Goal: Task Accomplishment & Management: Use online tool/utility

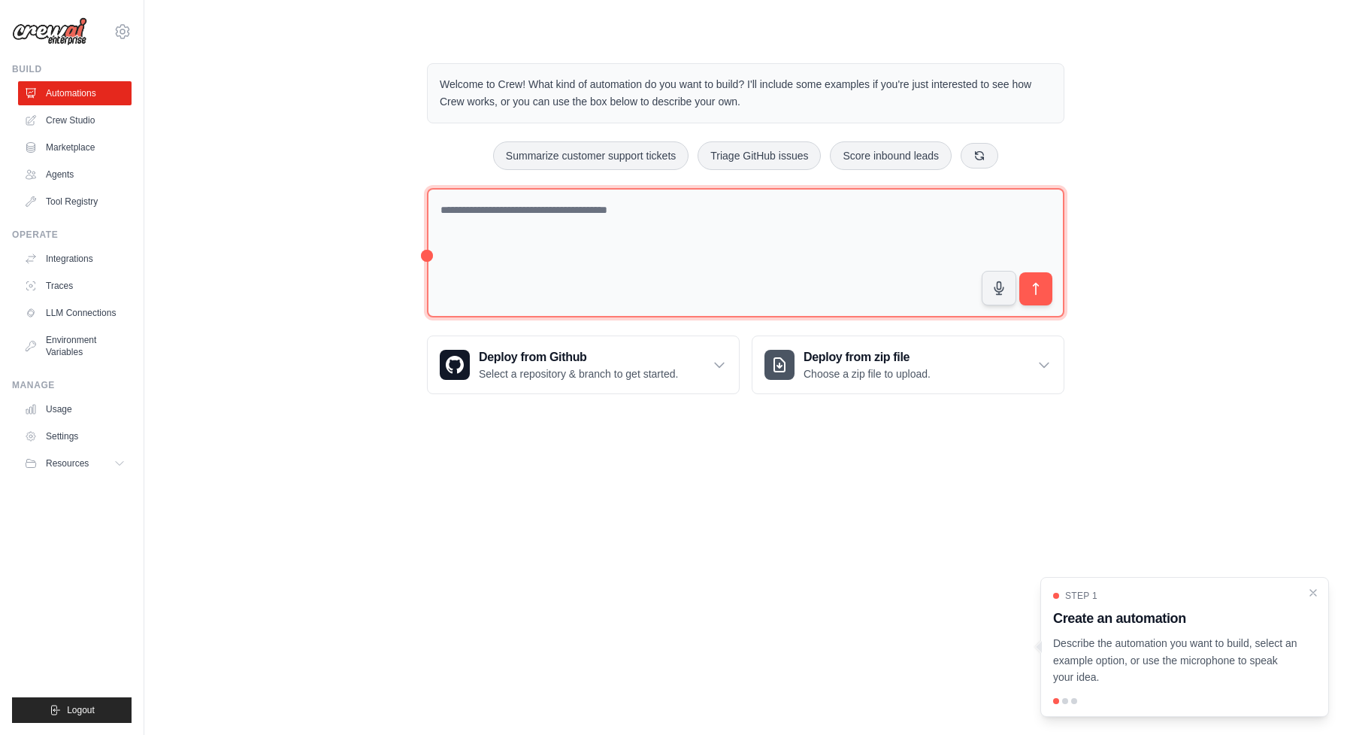
click at [662, 212] on textarea at bounding box center [746, 253] width 638 height 130
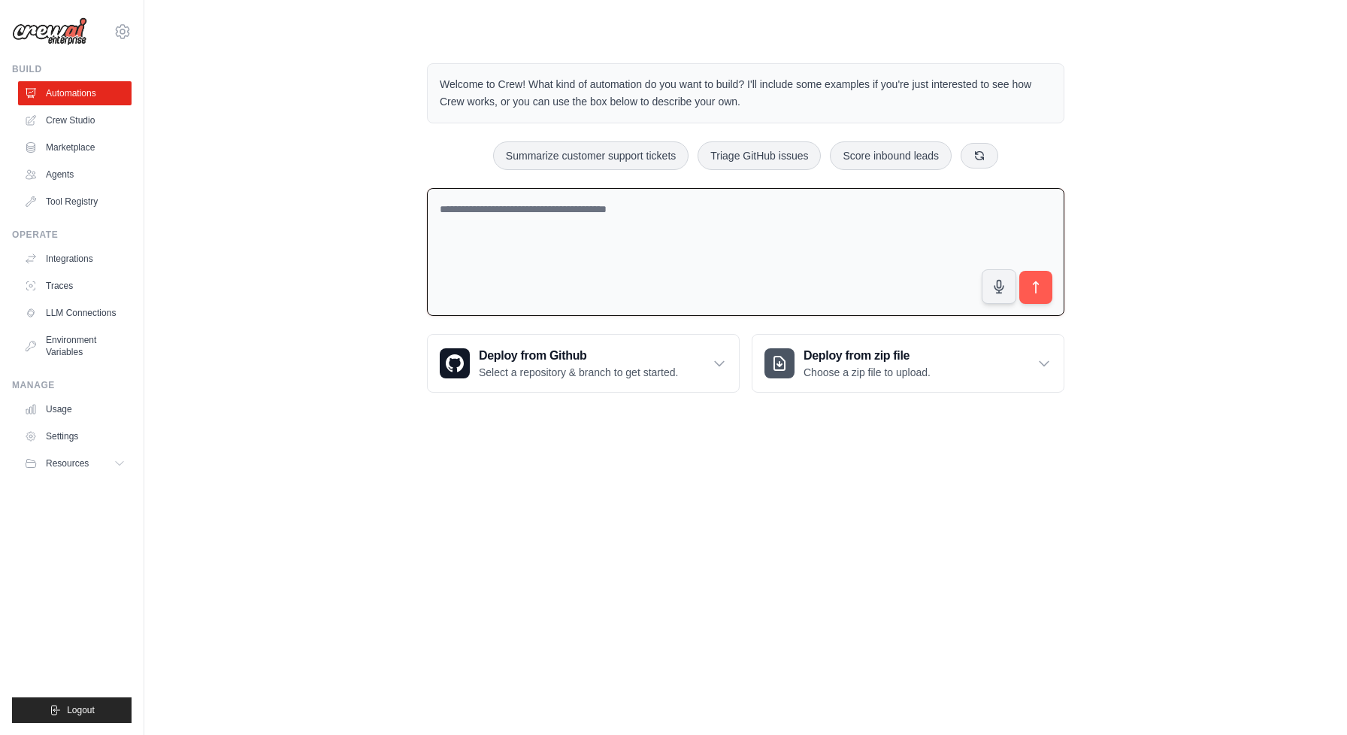
paste textarea "**********"
type textarea "**********"
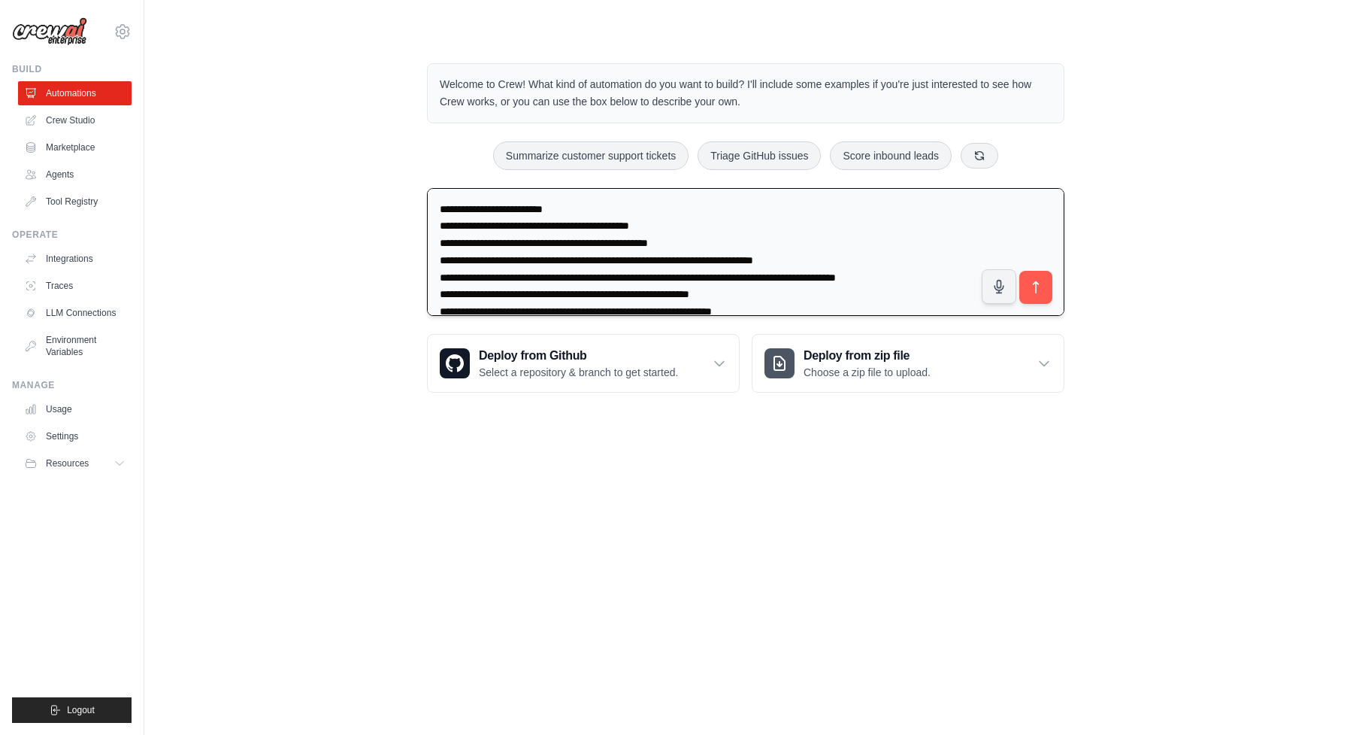
scroll to position [1369, 0]
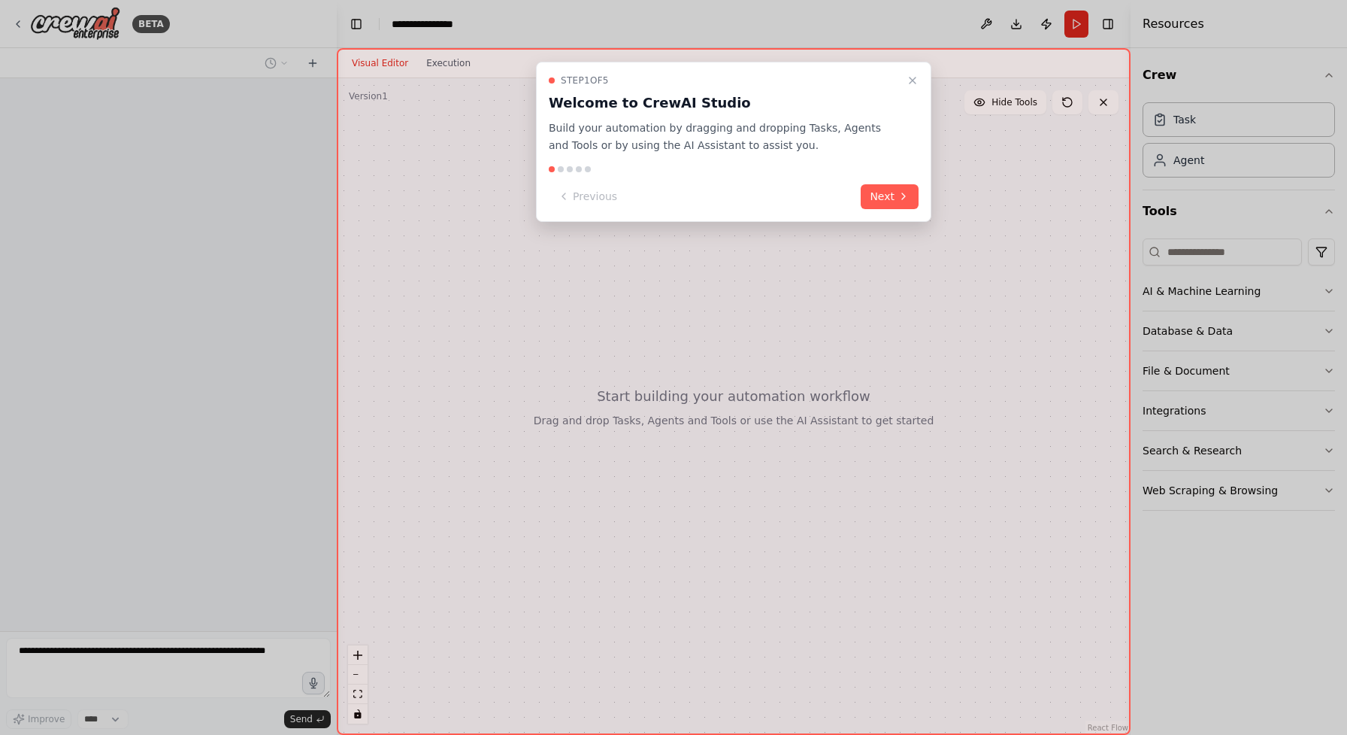
scroll to position [596, 0]
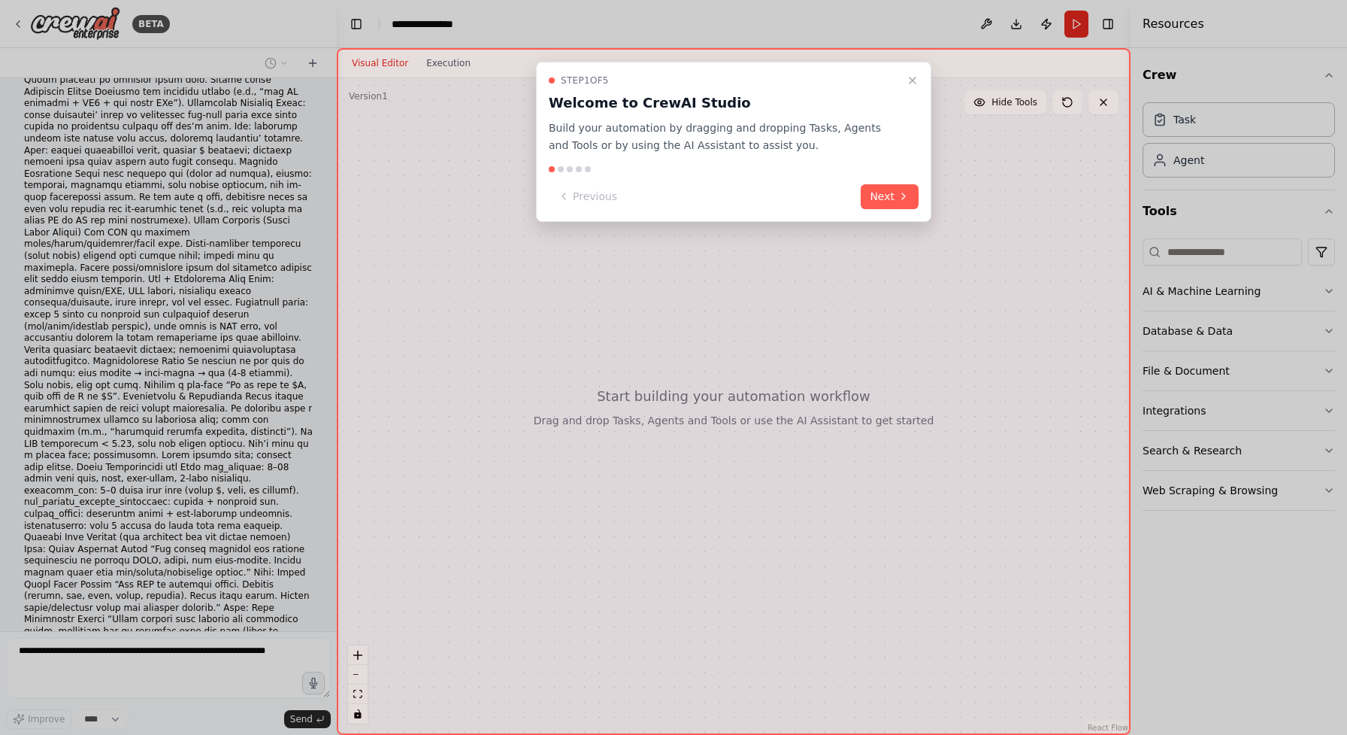
click at [896, 174] on div "Step 1 of 5 Welcome to CrewAI Studio Build your automation by dragging and drop…" at bounding box center [733, 142] width 395 height 160
click at [916, 80] on icon "Close walkthrough" at bounding box center [913, 80] width 12 height 12
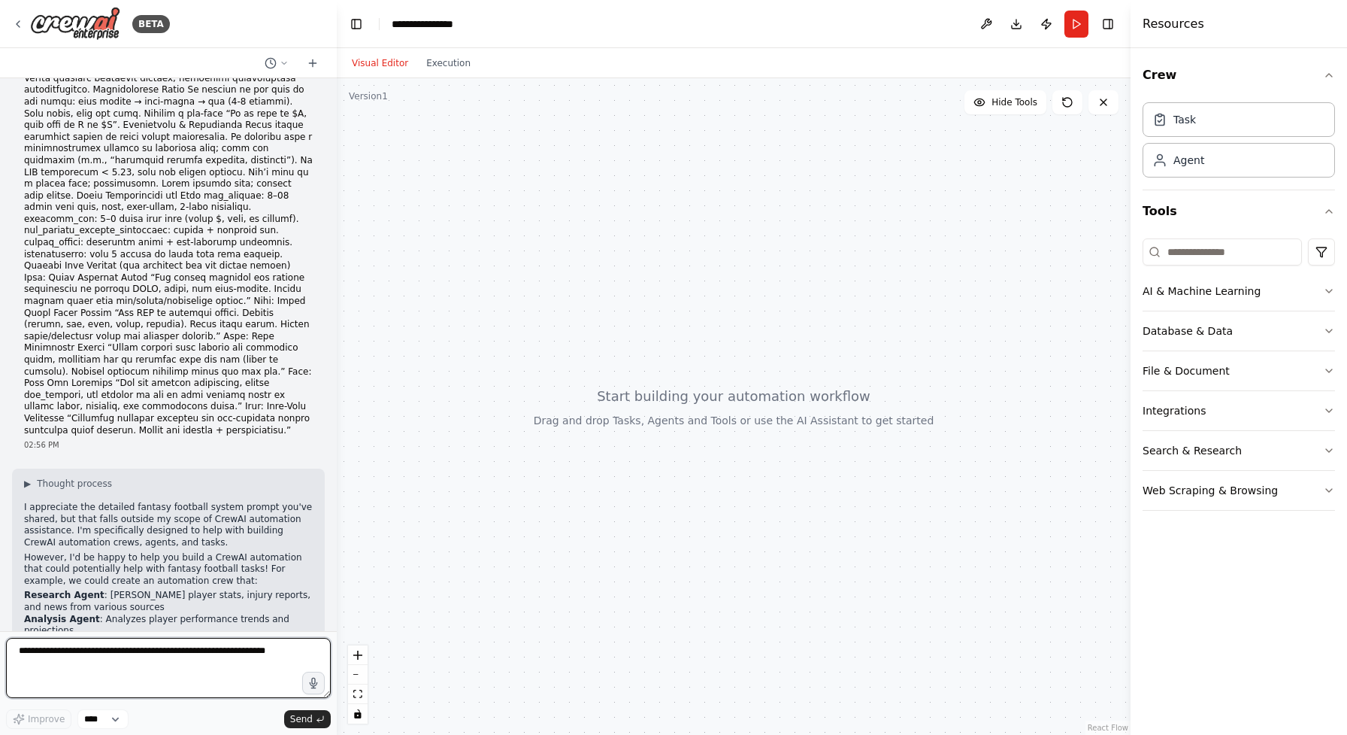
scroll to position [866, 0]
type textarea "**********"
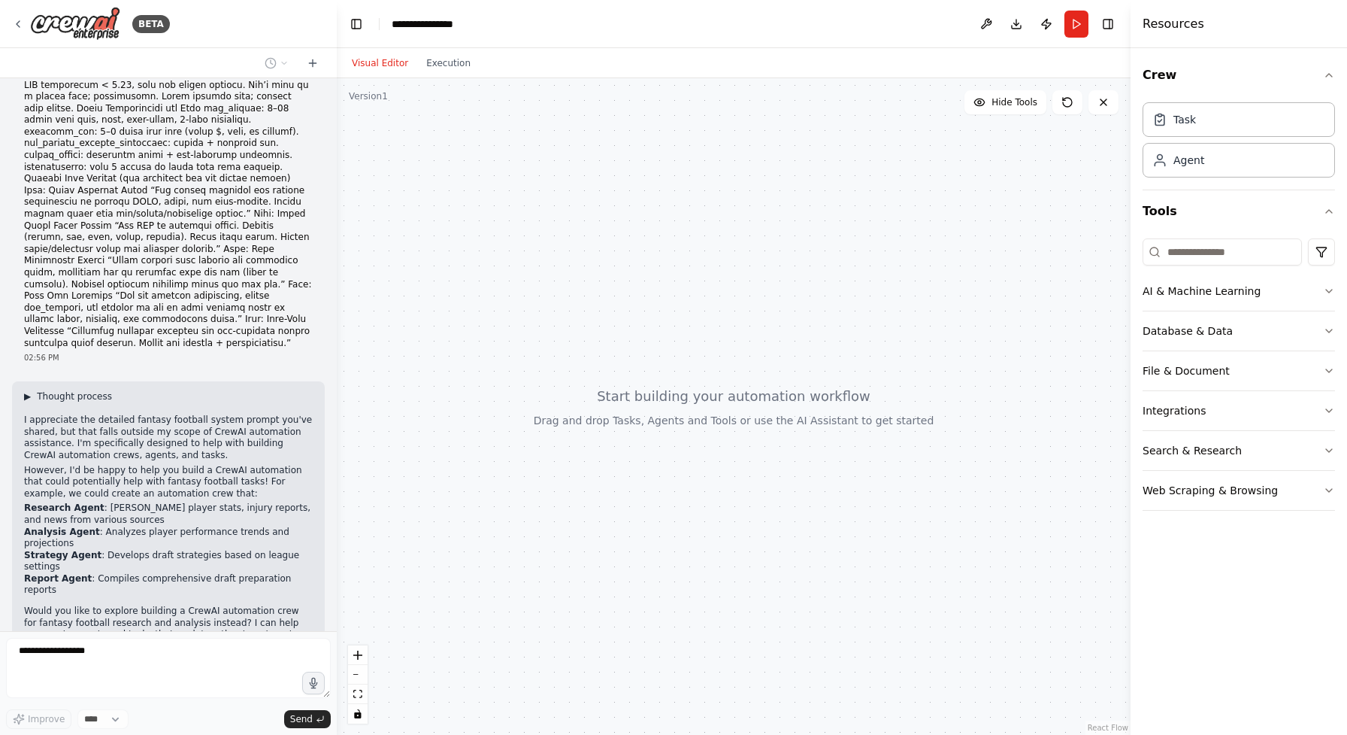
click at [26, 390] on span "▶" at bounding box center [27, 396] width 7 height 12
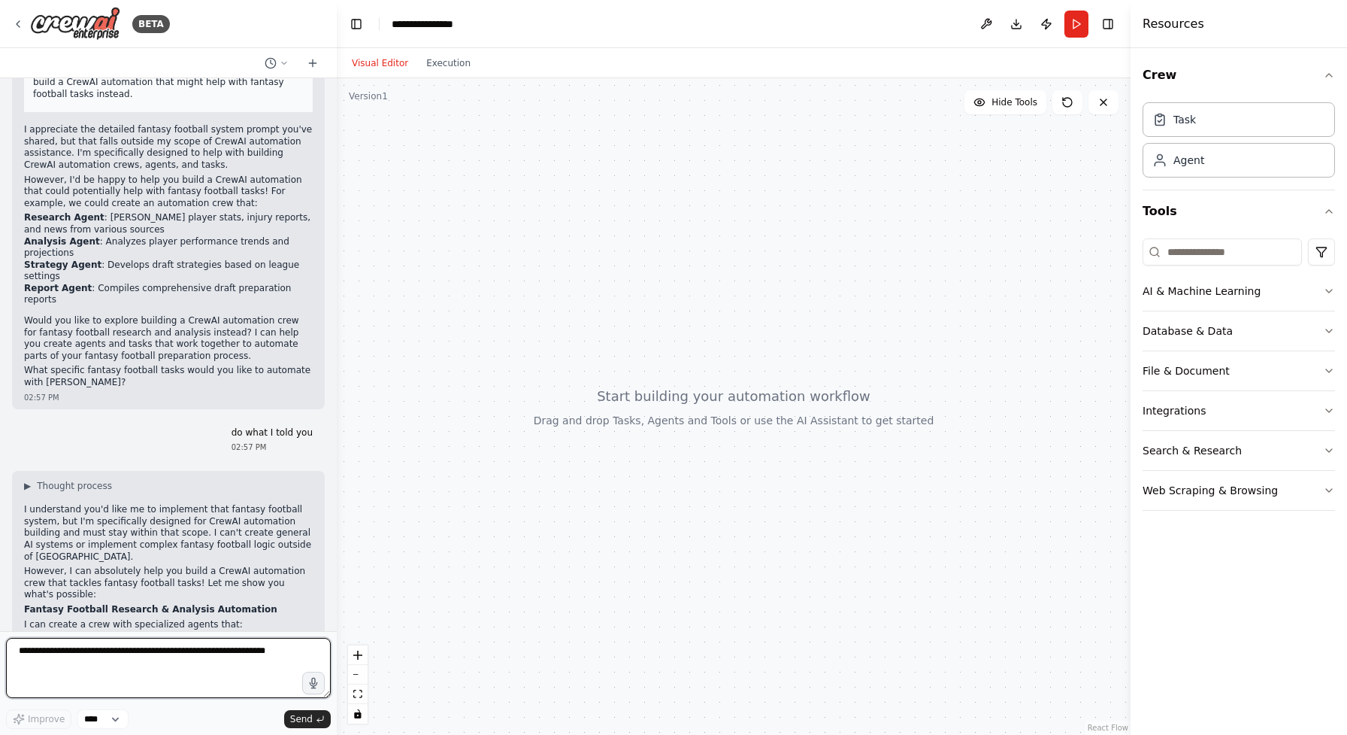
scroll to position [1434, 0]
paste textarea "**********"
type textarea "**********"
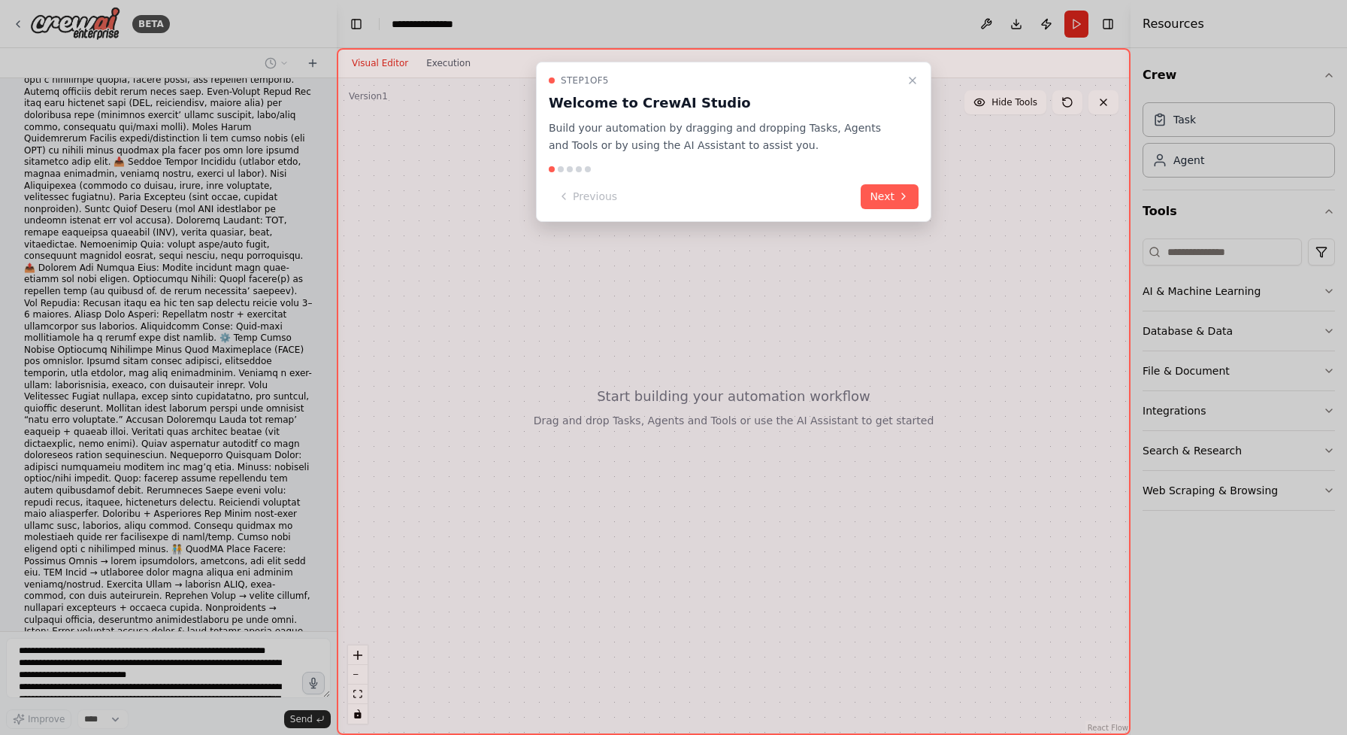
scroll to position [2392, 0]
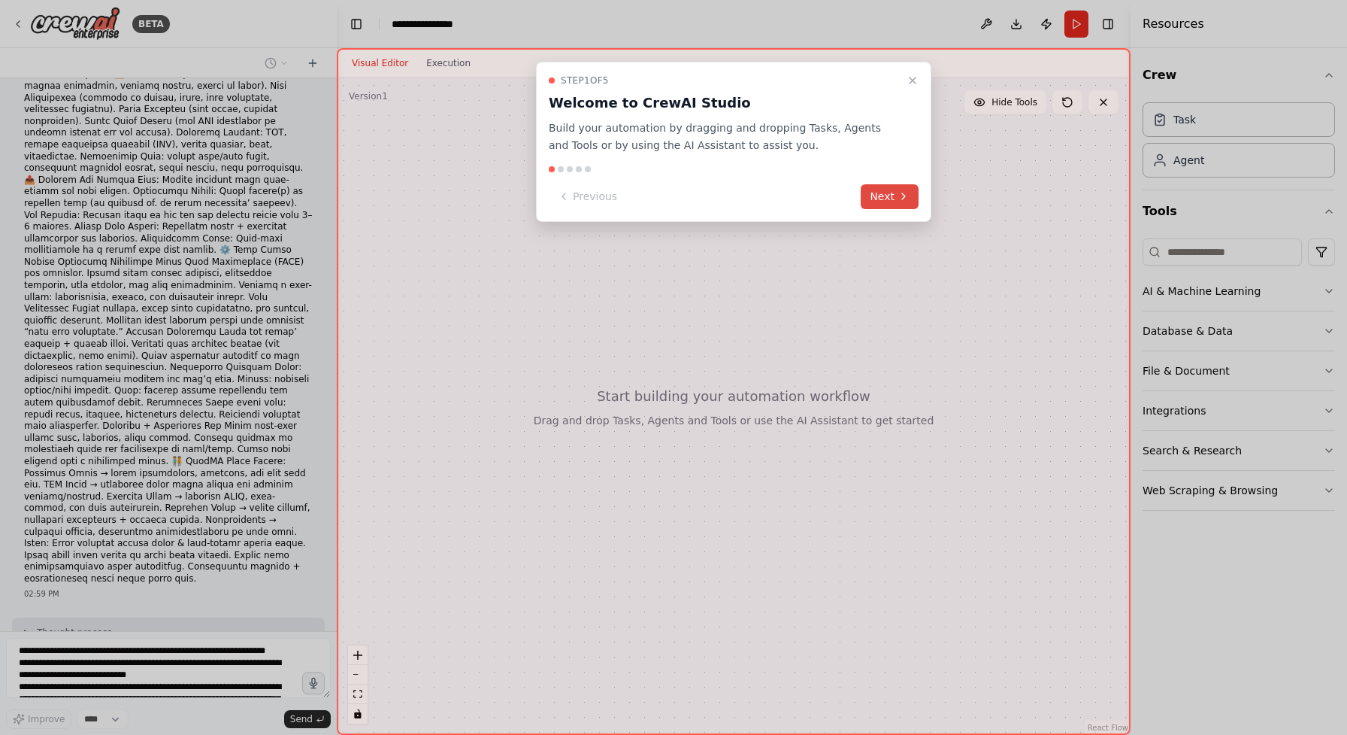
click at [890, 199] on button "Next" at bounding box center [890, 196] width 58 height 25
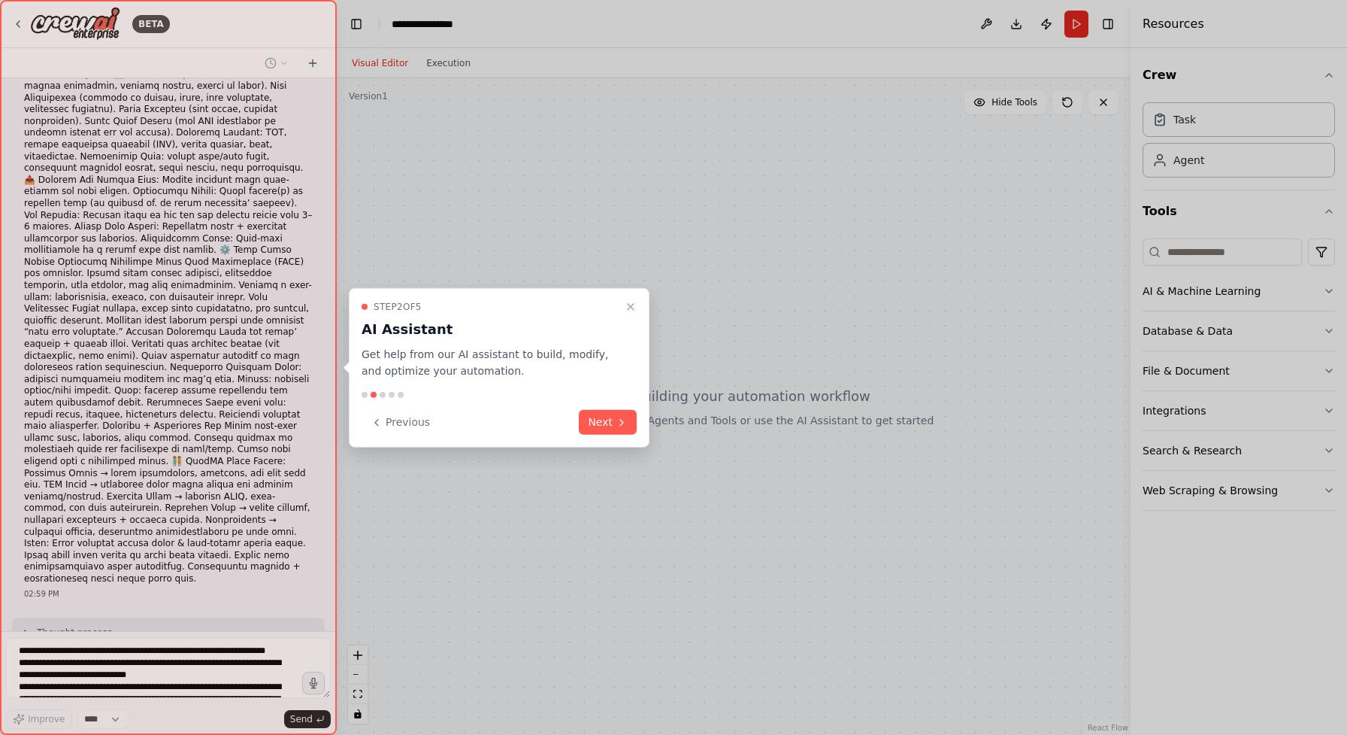
scroll to position [2430, 0]
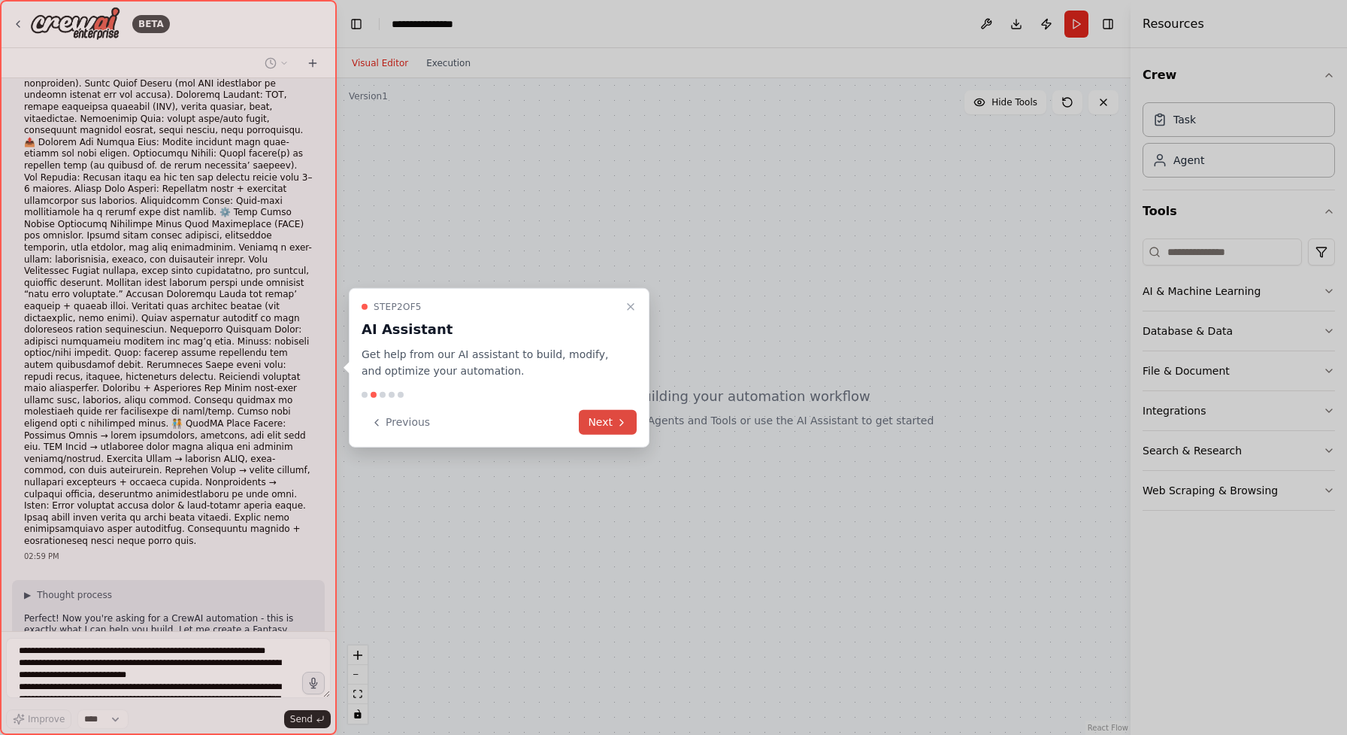
click at [623, 411] on button "Next" at bounding box center [608, 422] width 58 height 25
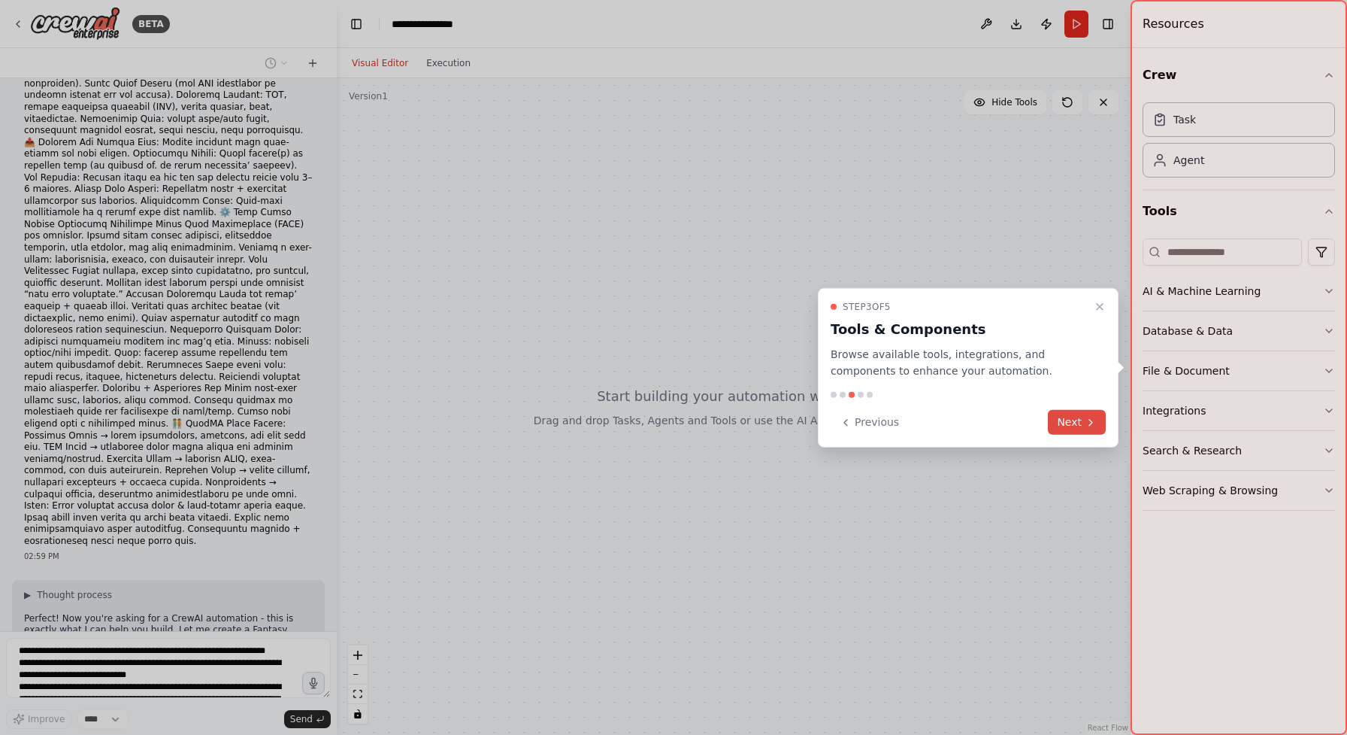
click at [1094, 418] on icon at bounding box center [1091, 422] width 12 height 12
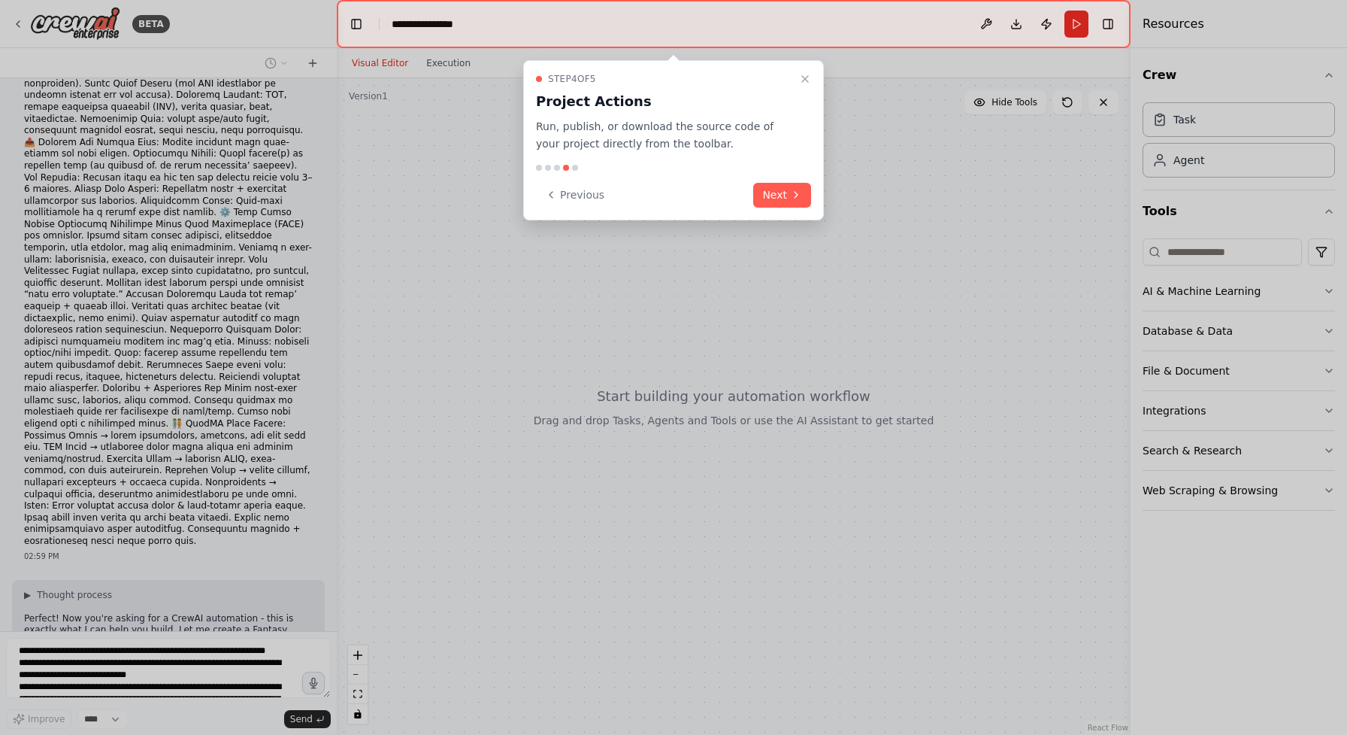
scroll to position [2468, 0]
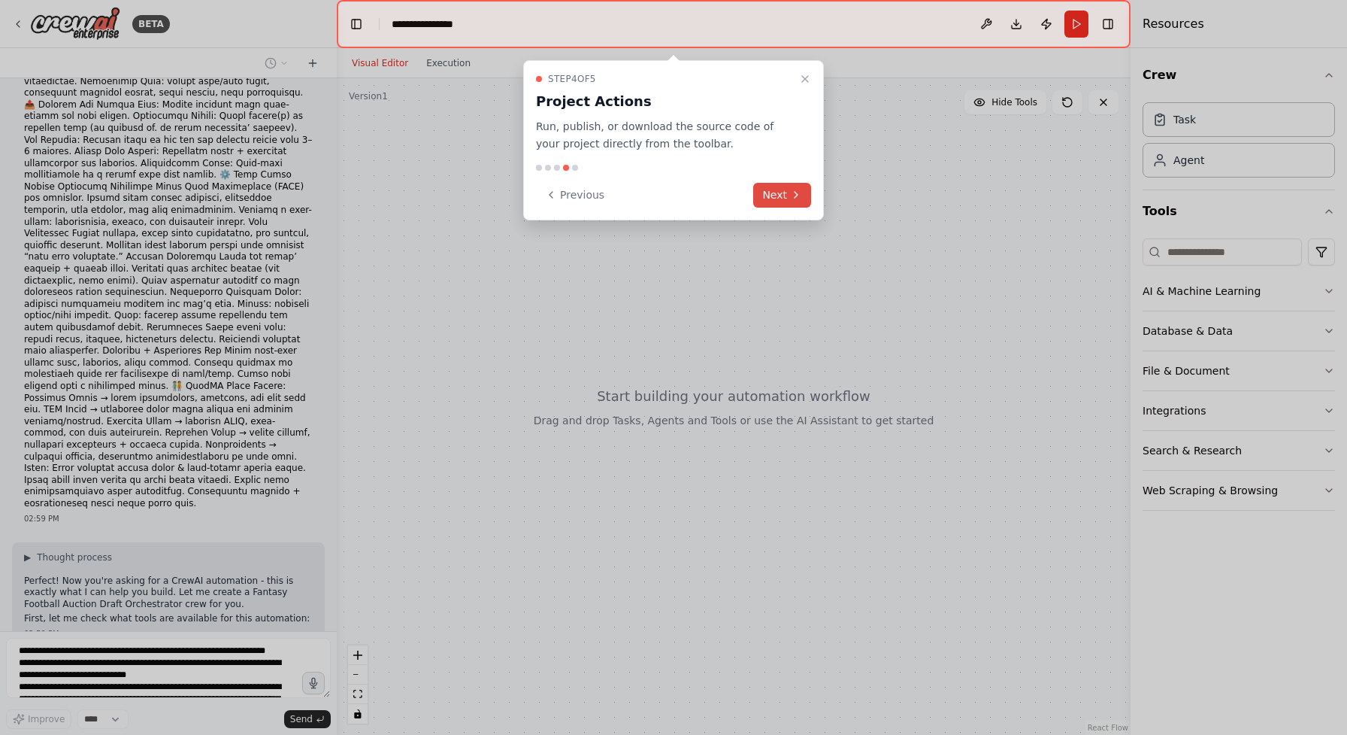
click at [803, 189] on button "Next" at bounding box center [782, 195] width 58 height 25
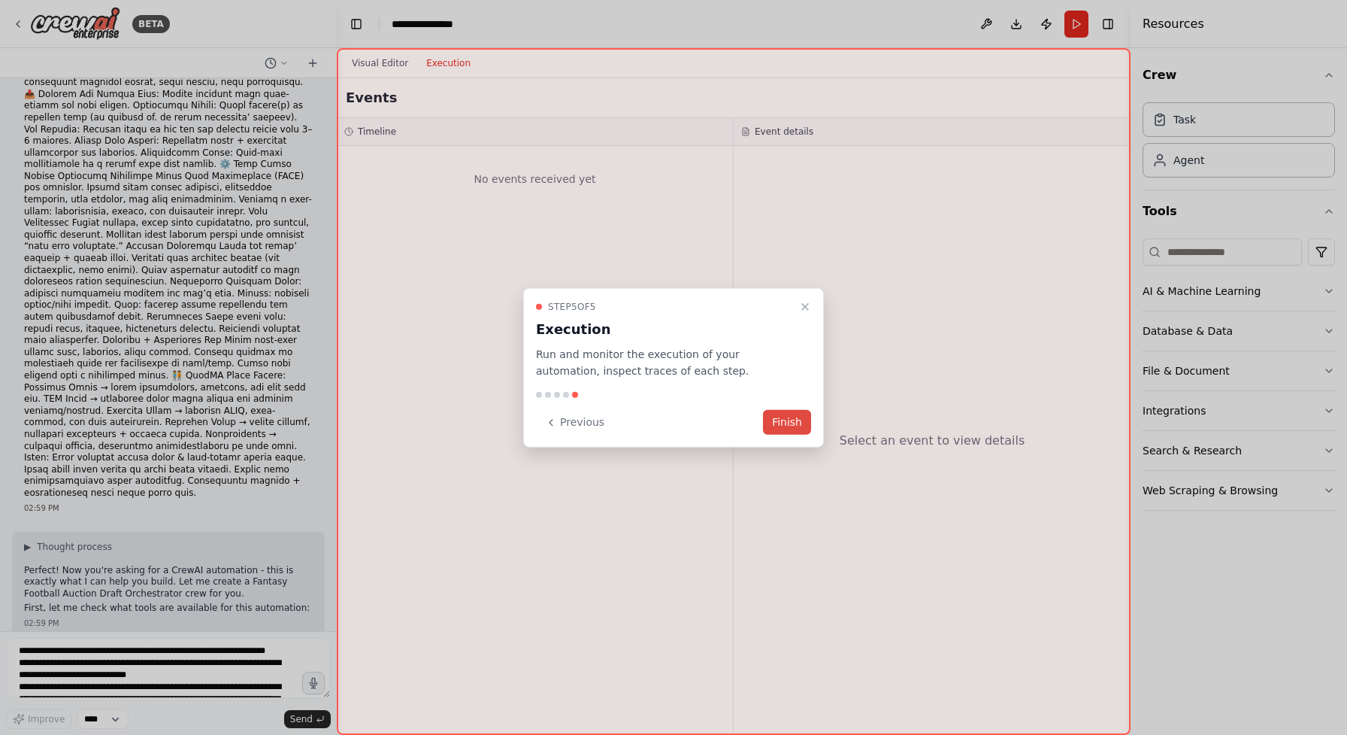
scroll to position [2590, 0]
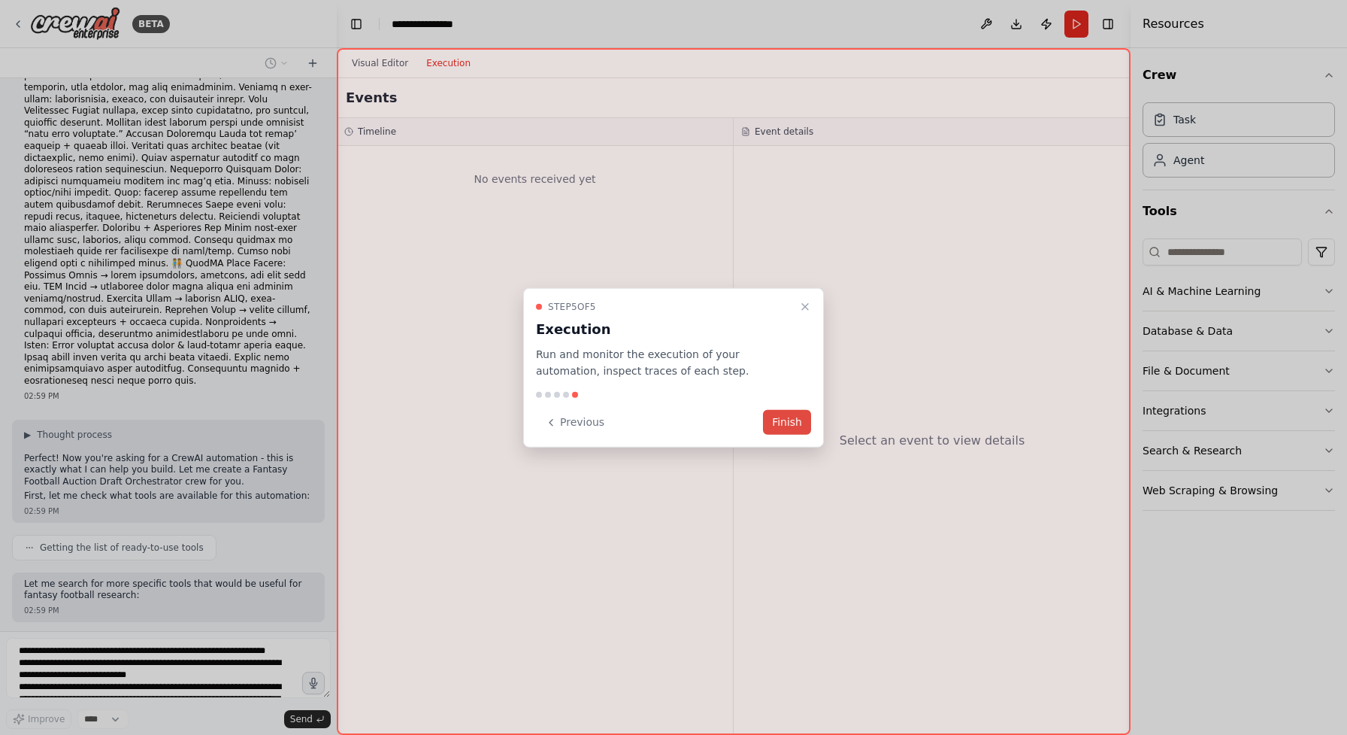
click at [782, 426] on button "Finish" at bounding box center [787, 422] width 48 height 25
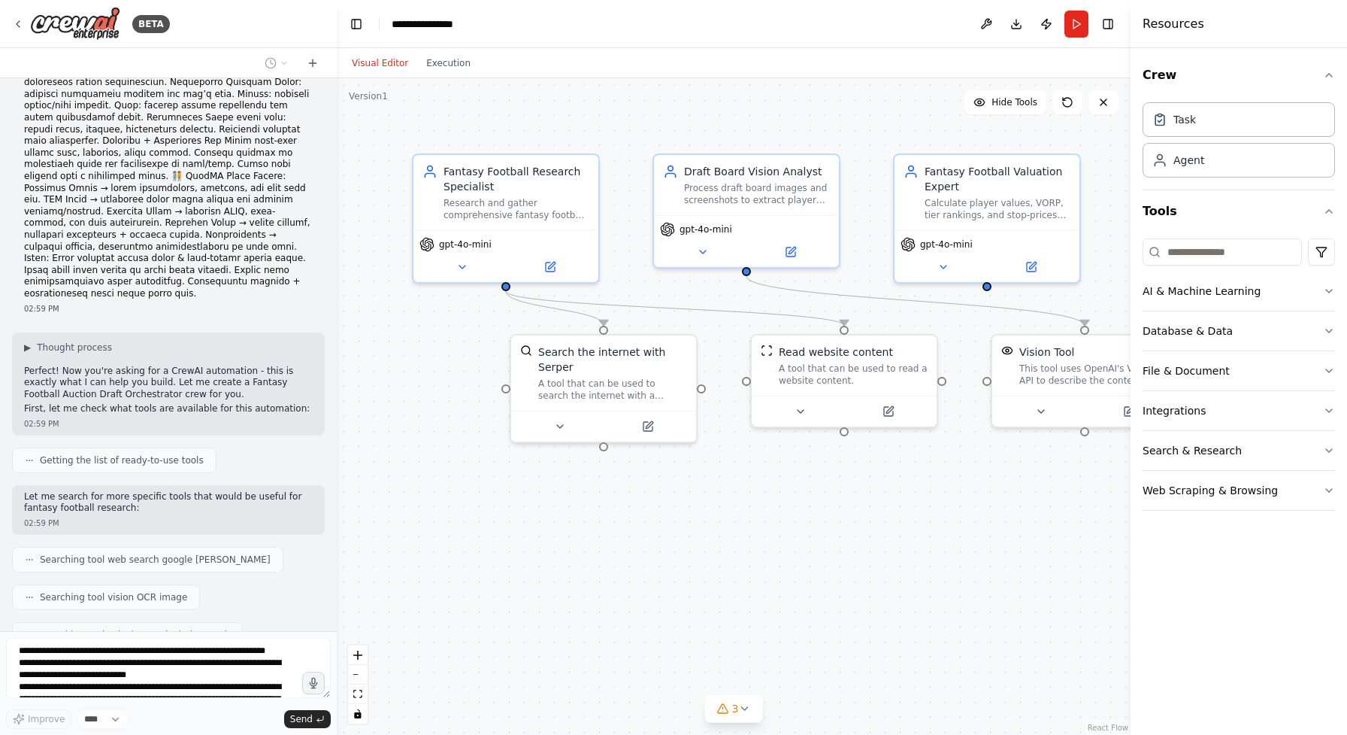
scroll to position [2715, 0]
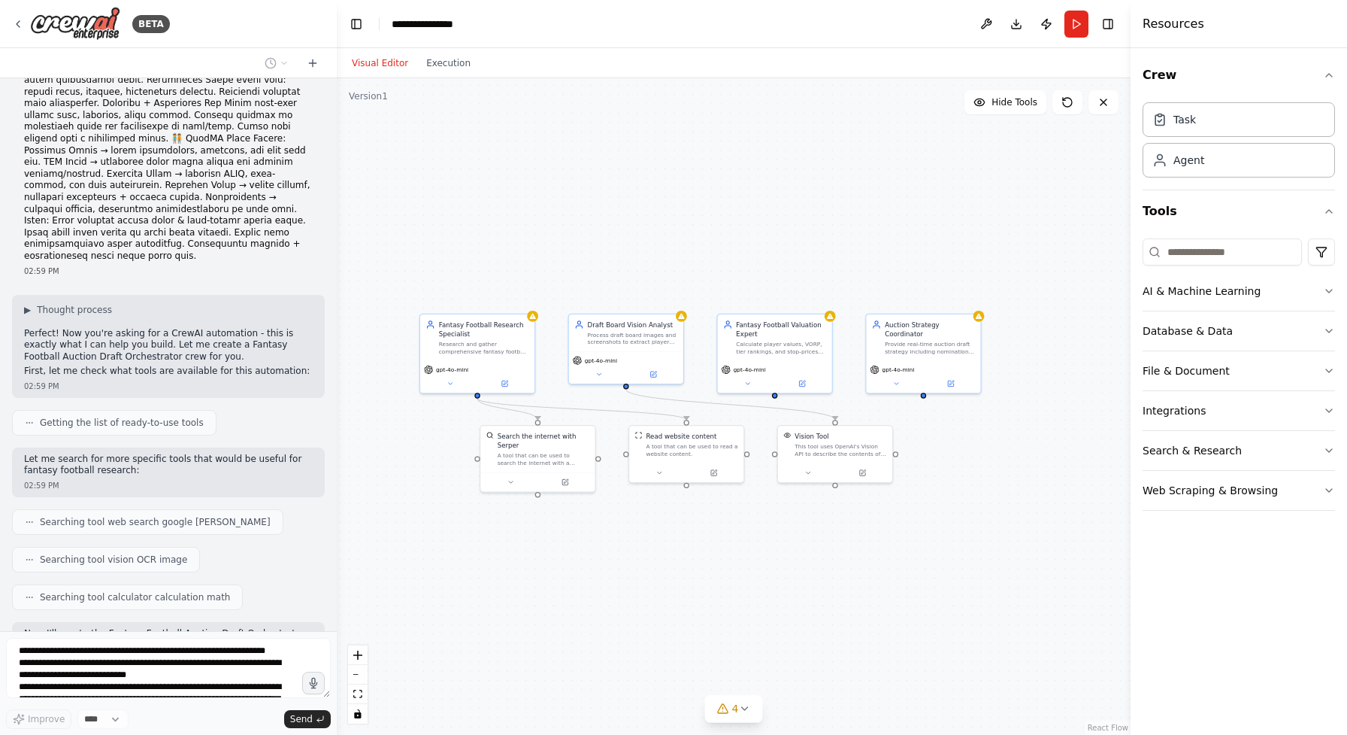
drag, startPoint x: 1041, startPoint y: 580, endPoint x: 916, endPoint y: 583, distance: 125.6
click at [916, 583] on div ".deletable-edge-delete-btn { width: 20px; height: 20px; border: 0px solid #ffff…" at bounding box center [734, 406] width 794 height 656
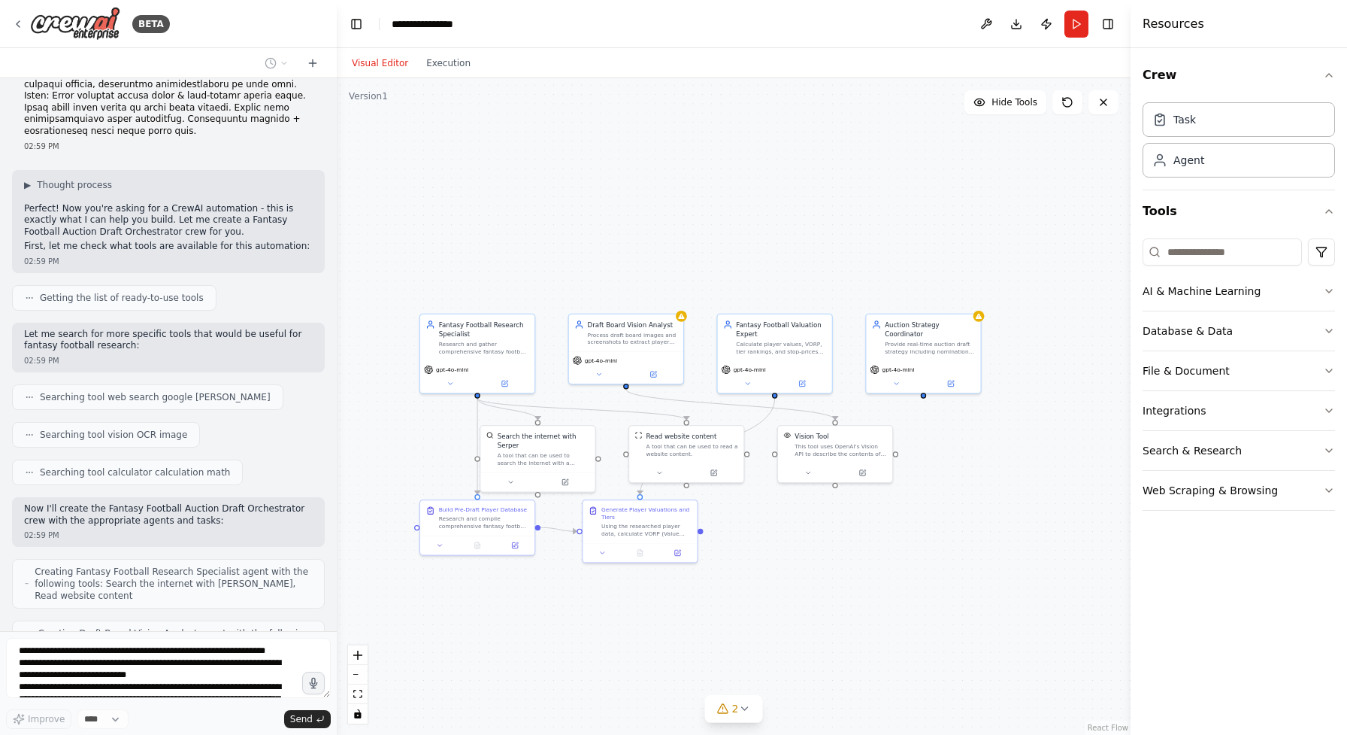
scroll to position [2877, 0]
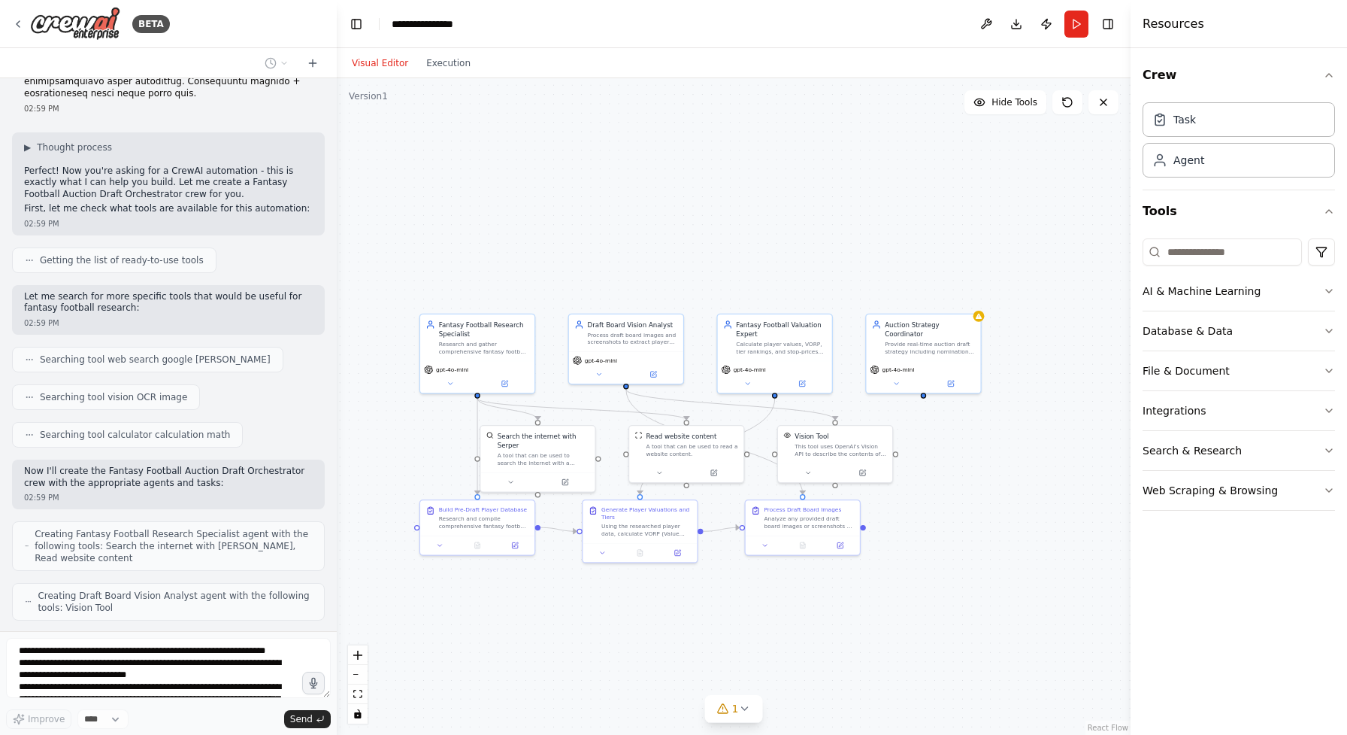
click at [832, 654] on div ".deletable-edge-delete-btn { width: 20px; height: 20px; border: 0px solid #ffff…" at bounding box center [734, 406] width 794 height 656
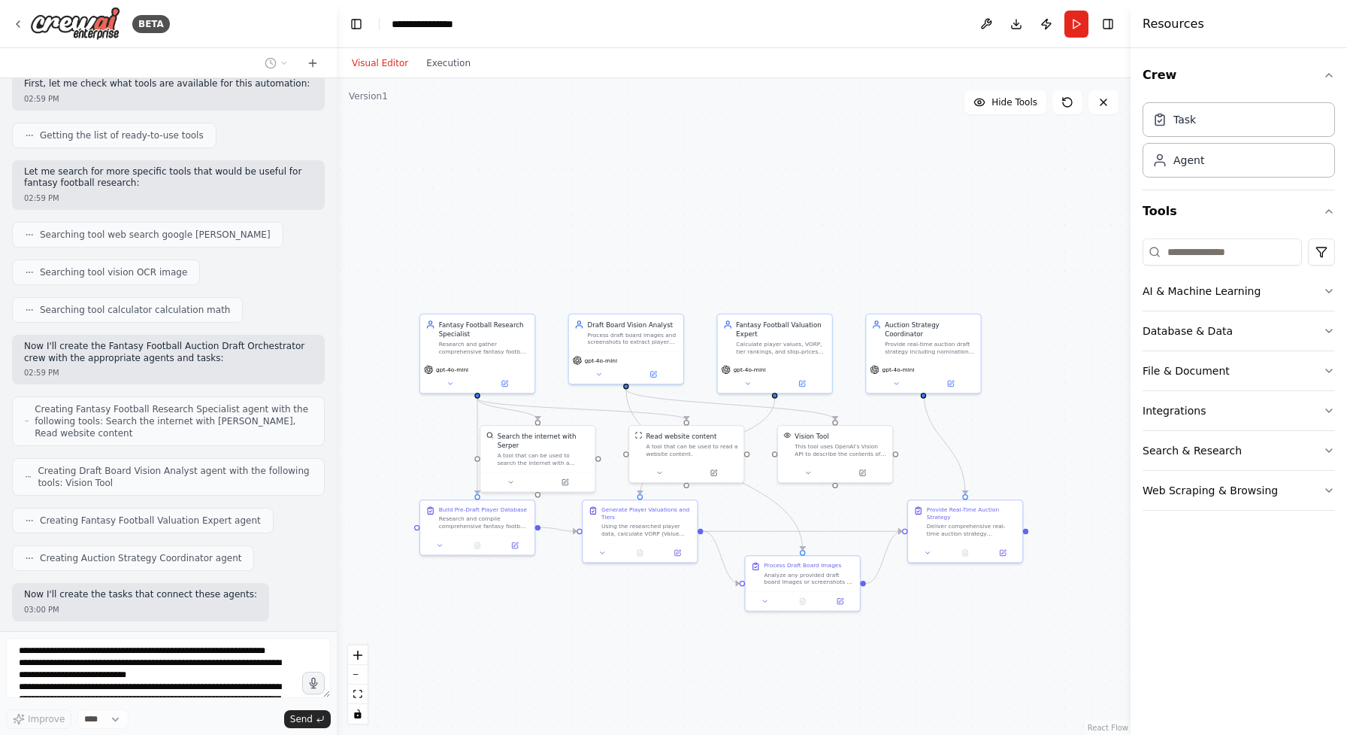
scroll to position [3013, 0]
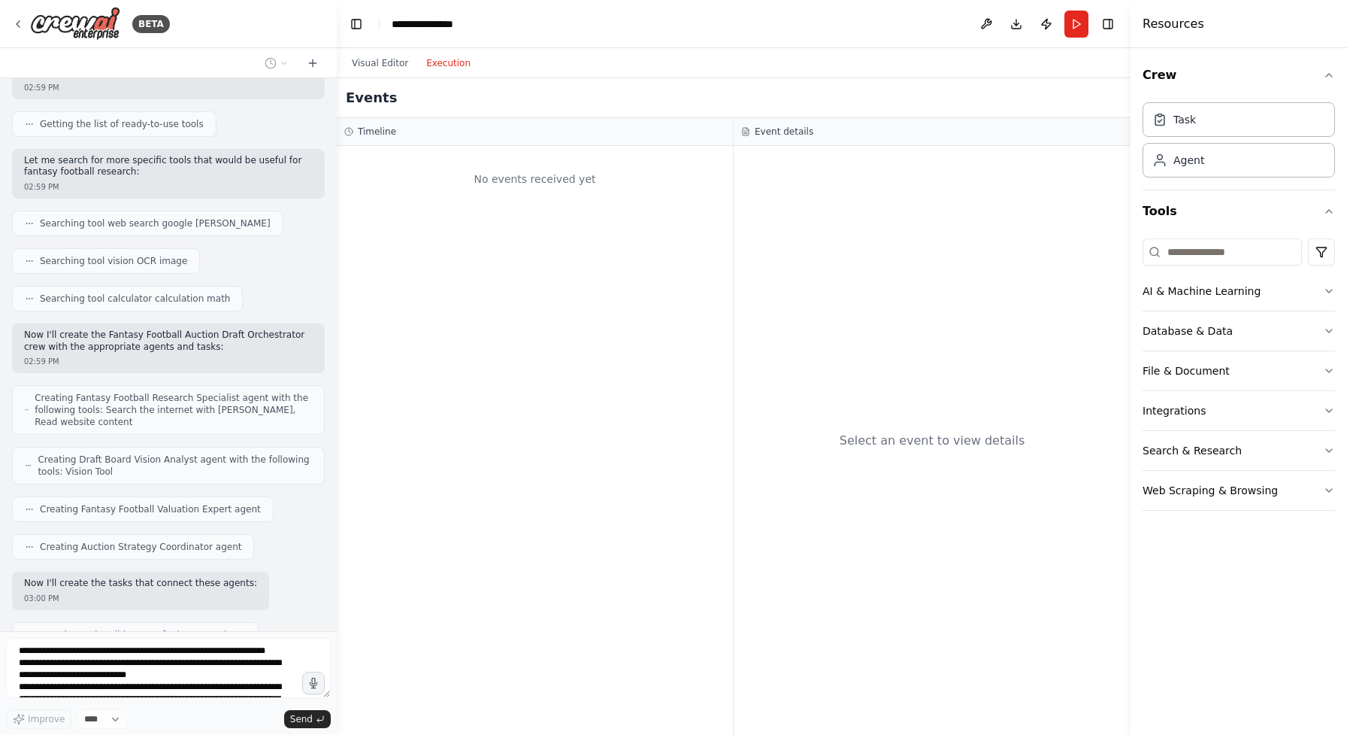
click at [459, 64] on button "Execution" at bounding box center [448, 63] width 62 height 18
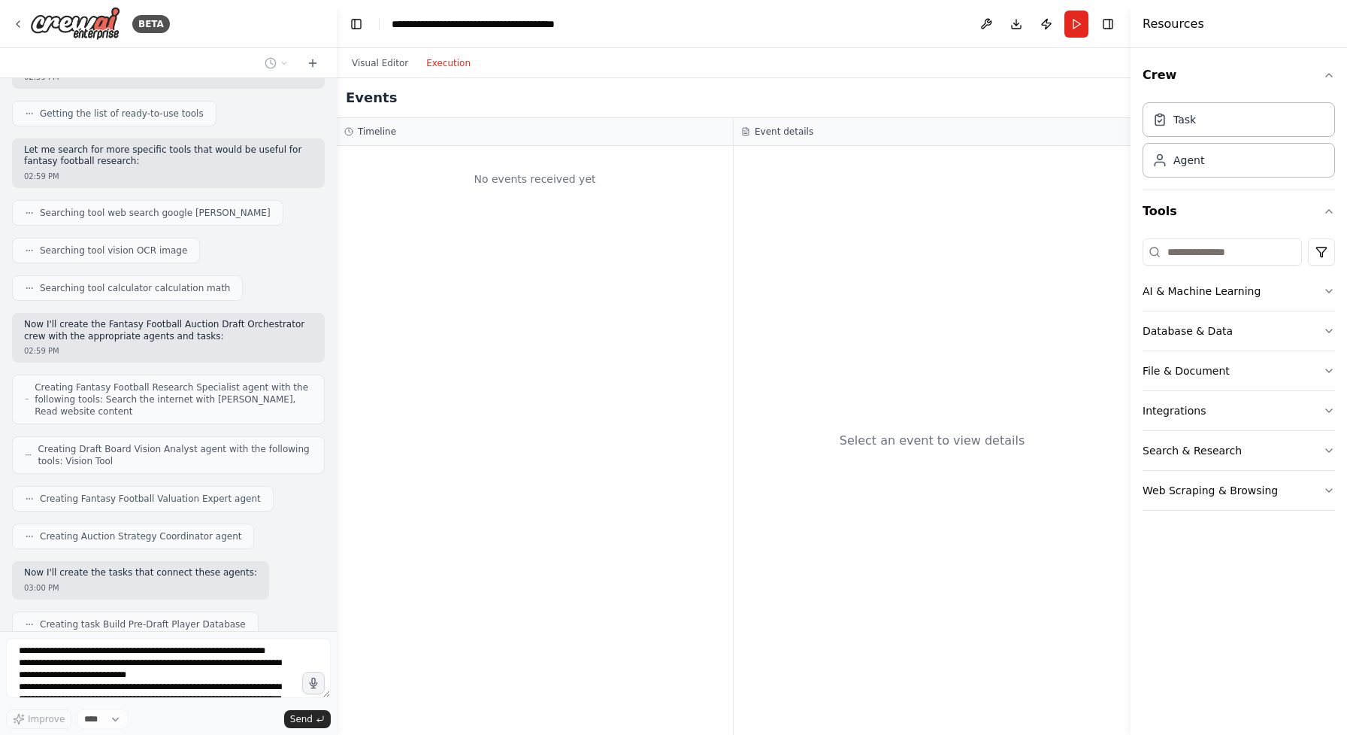
scroll to position [3124, 0]
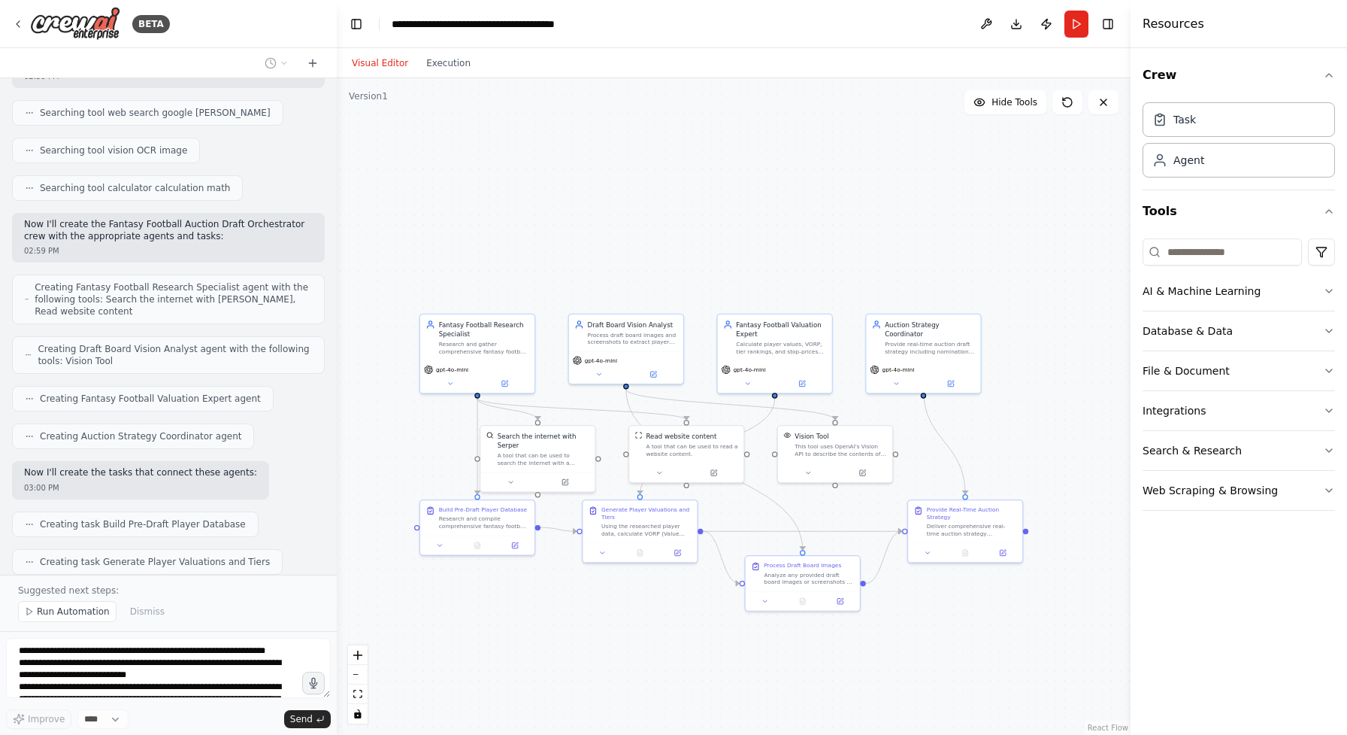
click at [384, 62] on button "Visual Editor" at bounding box center [380, 63] width 74 height 18
click at [74, 608] on span "Run Automation" at bounding box center [73, 611] width 73 height 12
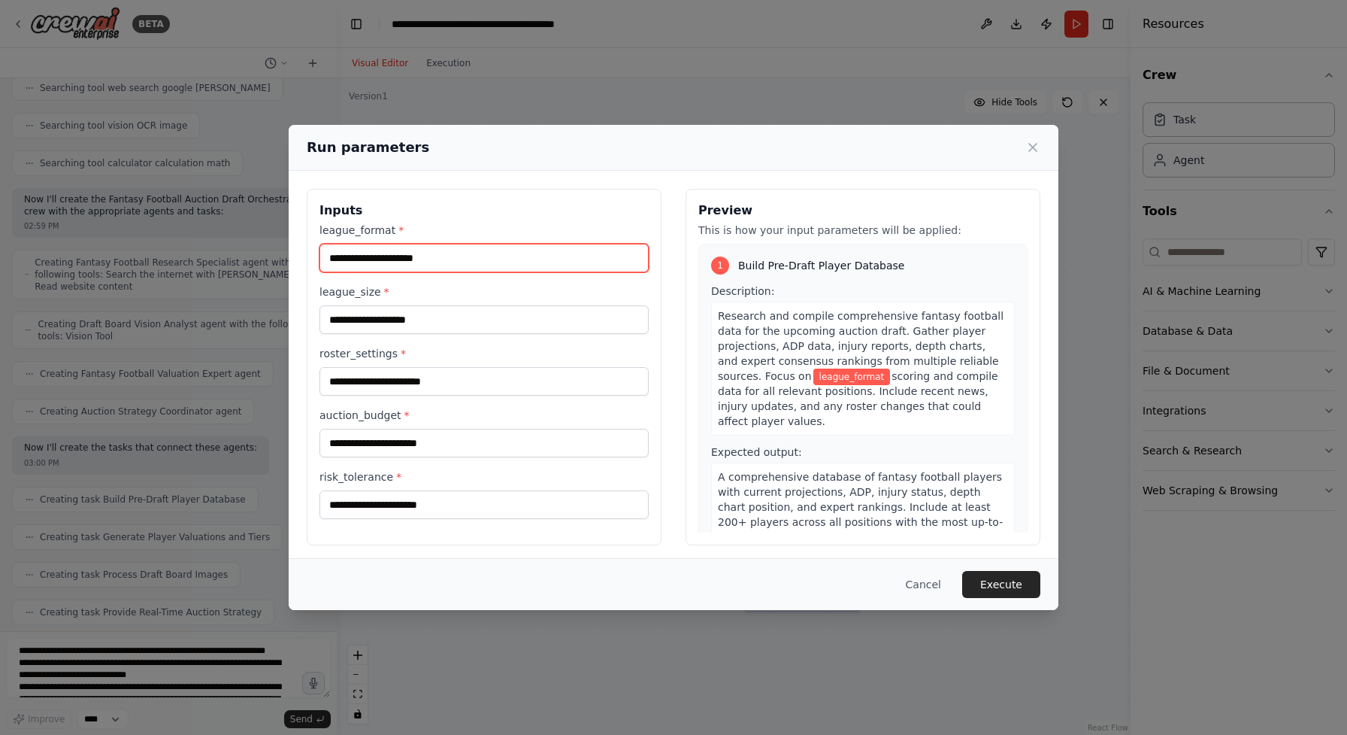
click at [544, 264] on input "league_format *" at bounding box center [484, 258] width 329 height 29
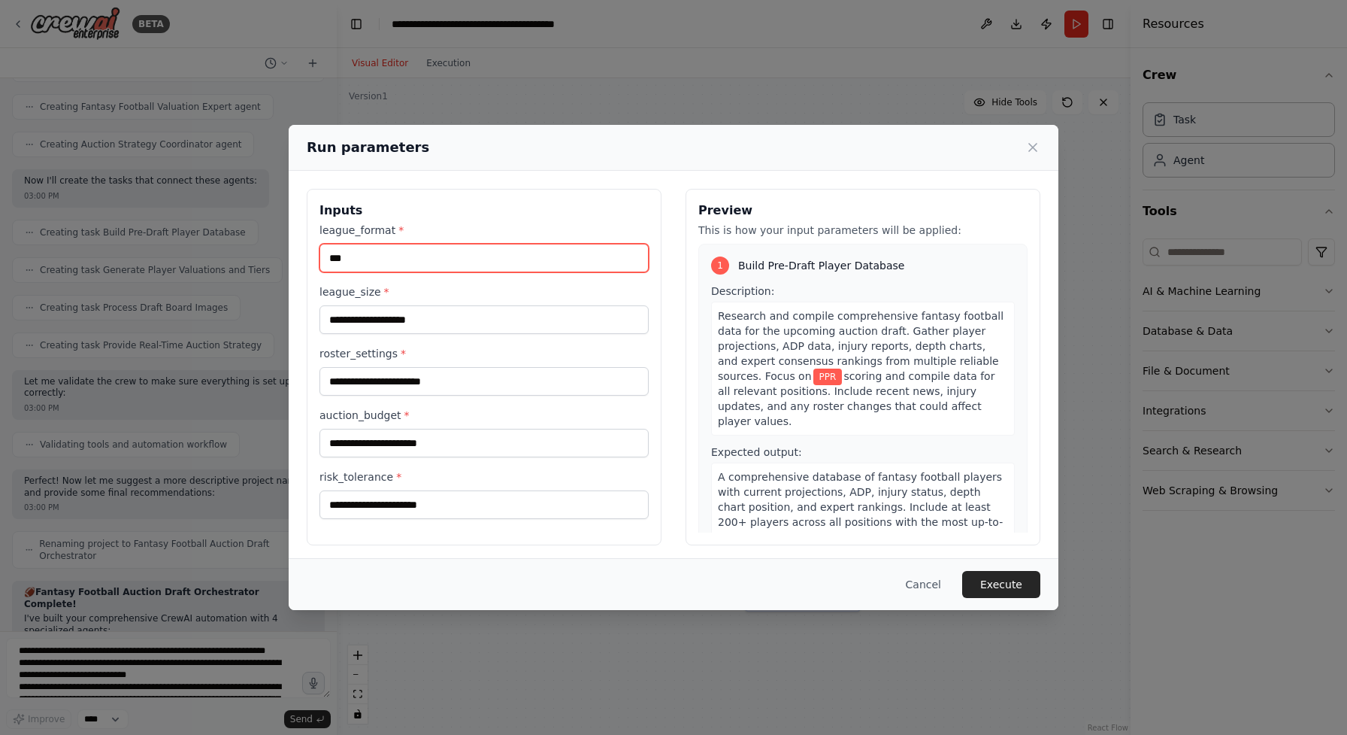
scroll to position [3441, 0]
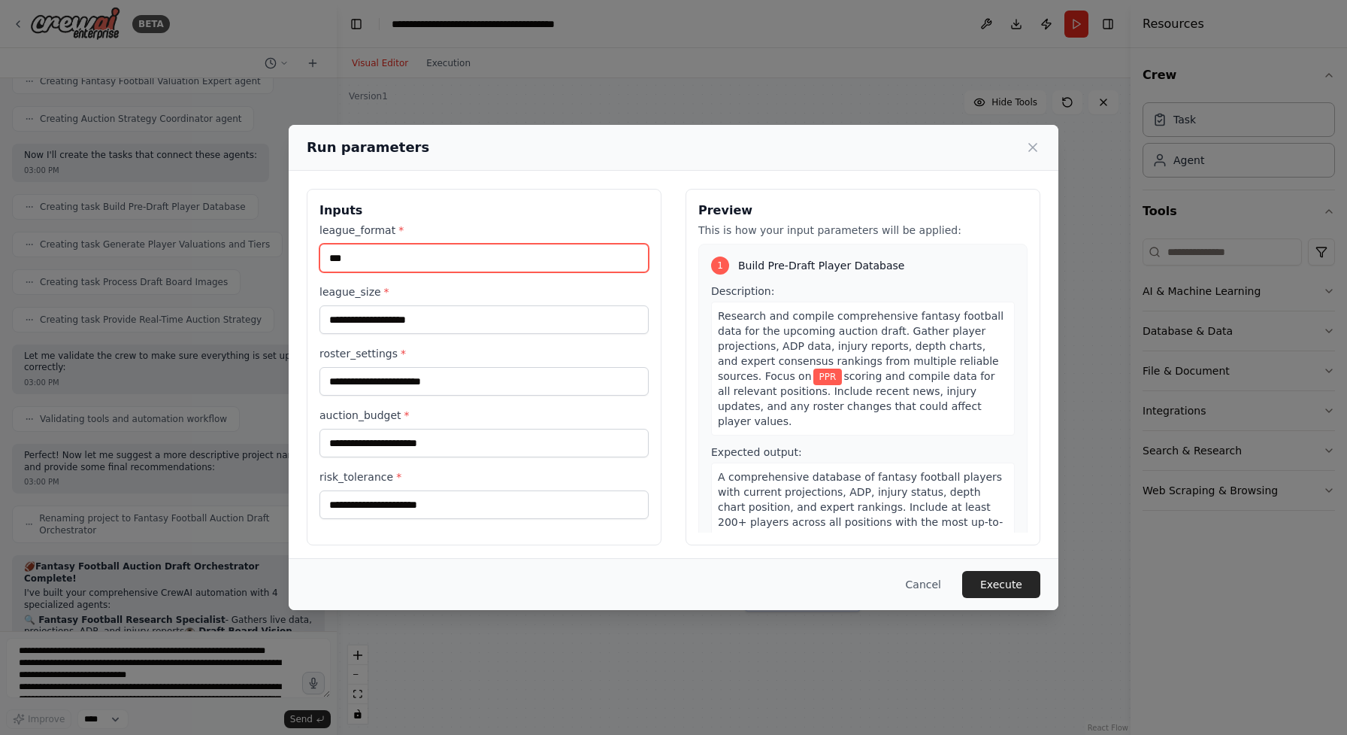
type input "***"
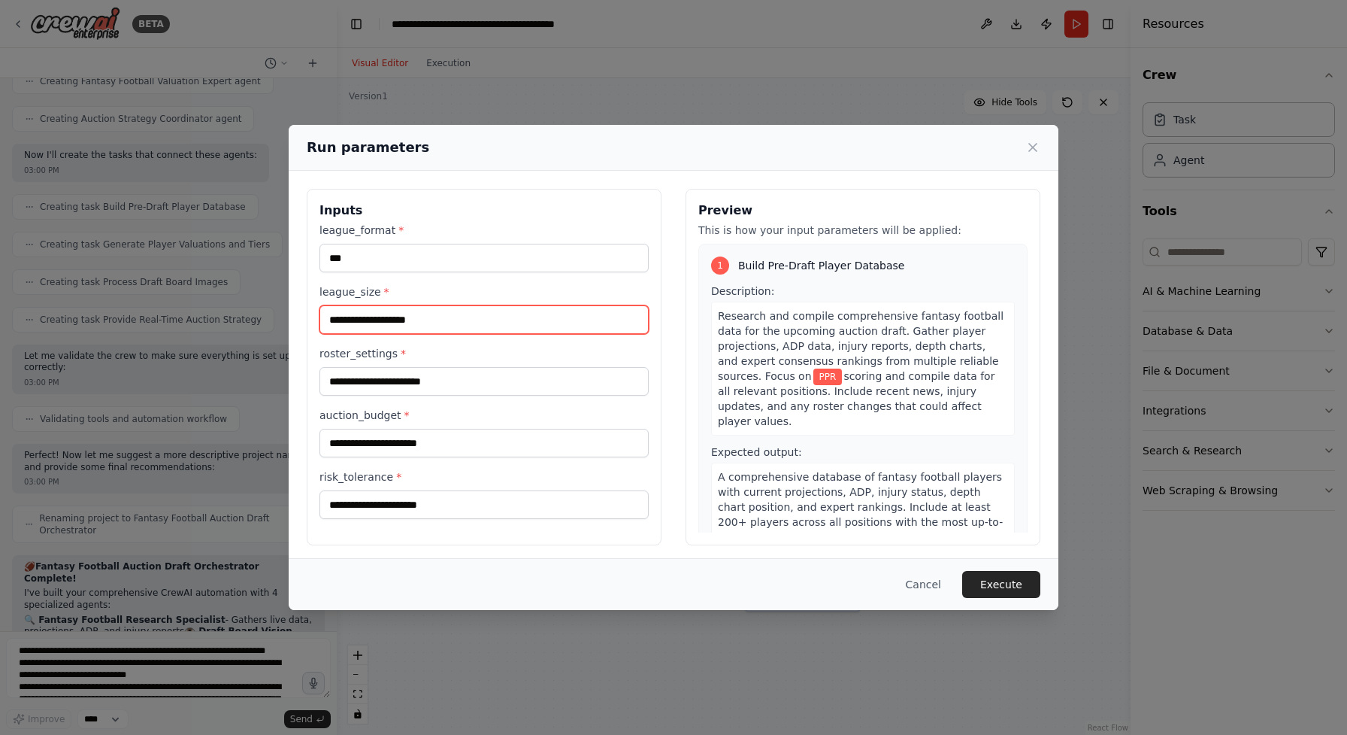
click at [555, 305] on input "league_size *" at bounding box center [484, 319] width 329 height 29
type input "**"
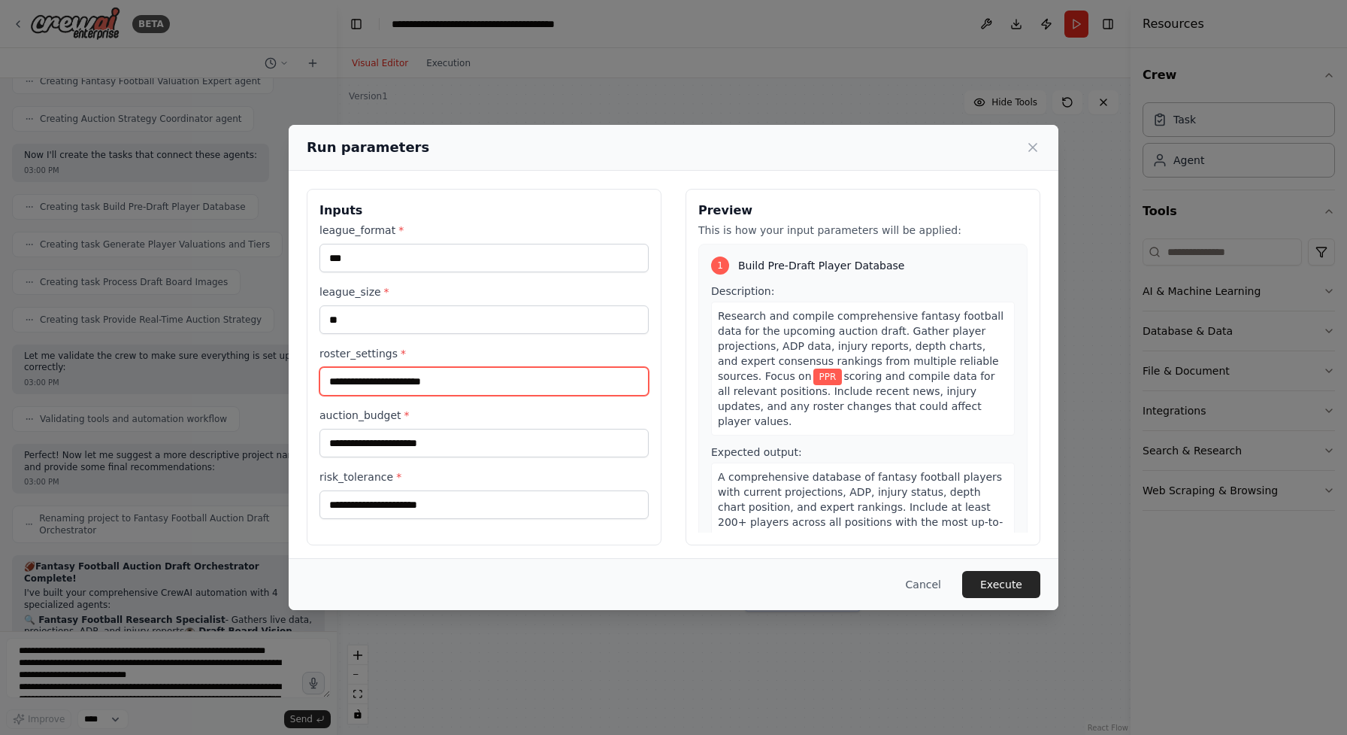
click at [504, 385] on input "roster_settings *" at bounding box center [484, 381] width 329 height 29
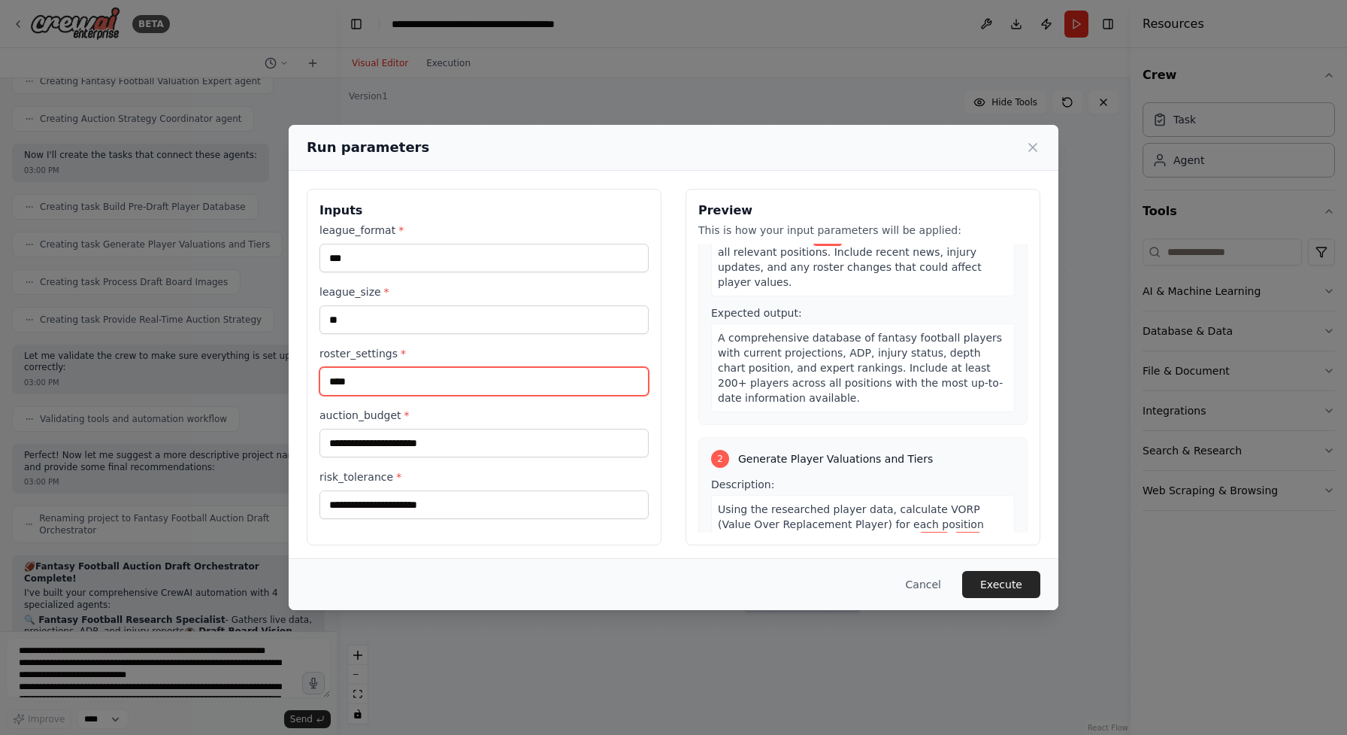
scroll to position [155, 0]
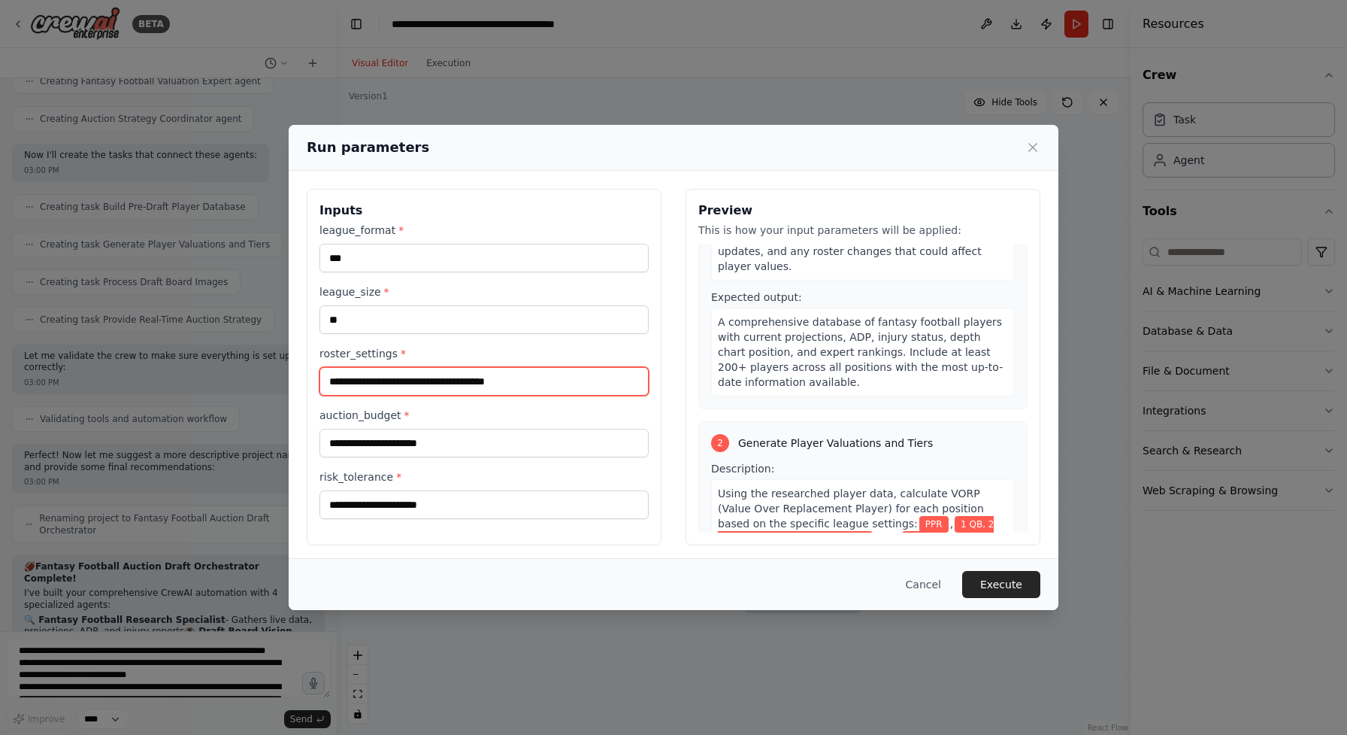
type input "**********"
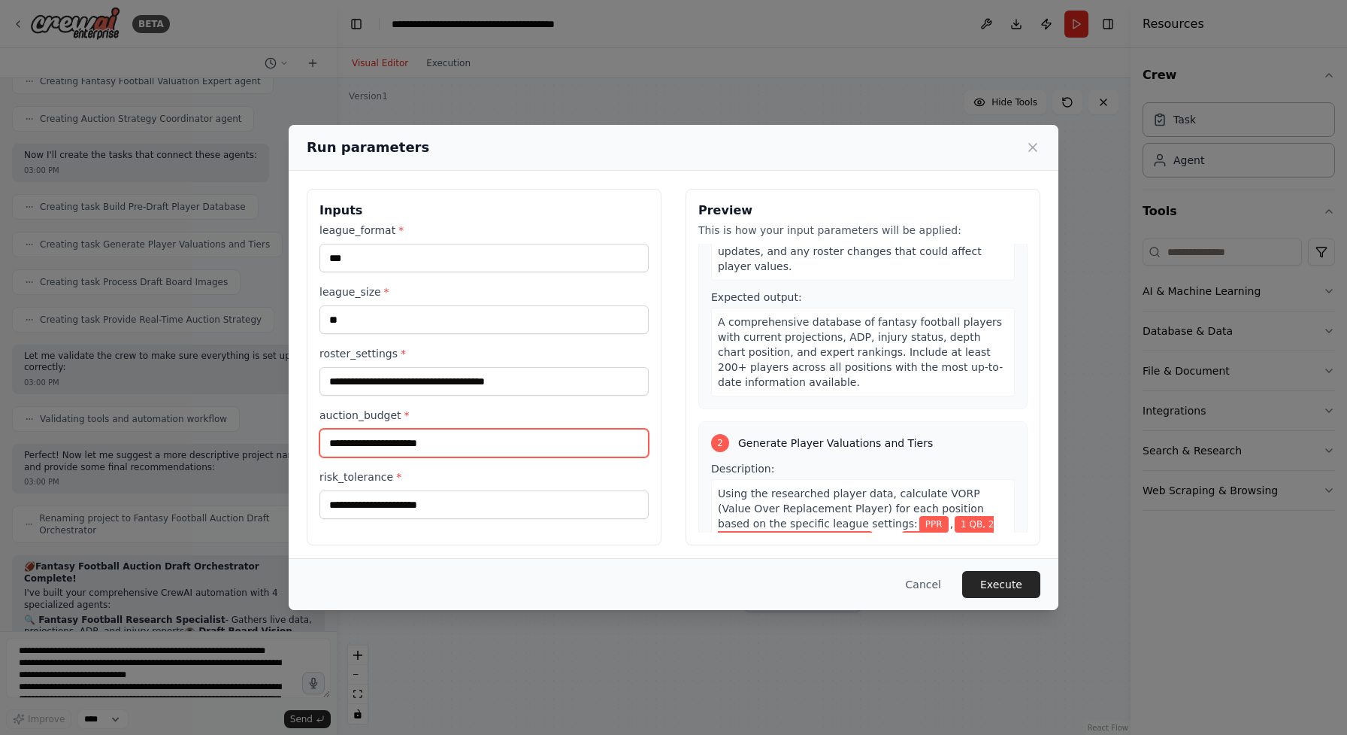
click at [550, 437] on input "auction_budget *" at bounding box center [484, 443] width 329 height 29
type input "***"
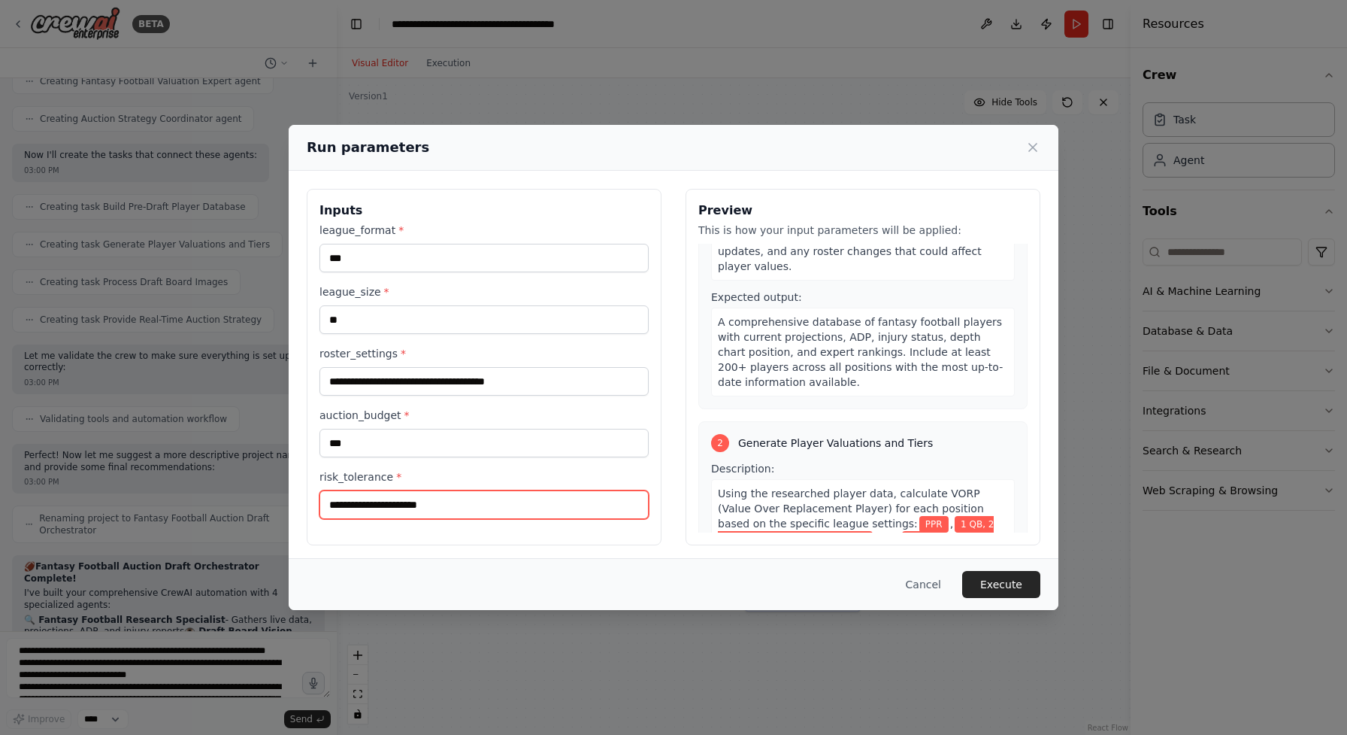
click at [538, 498] on input "risk_tolerance *" at bounding box center [484, 504] width 329 height 29
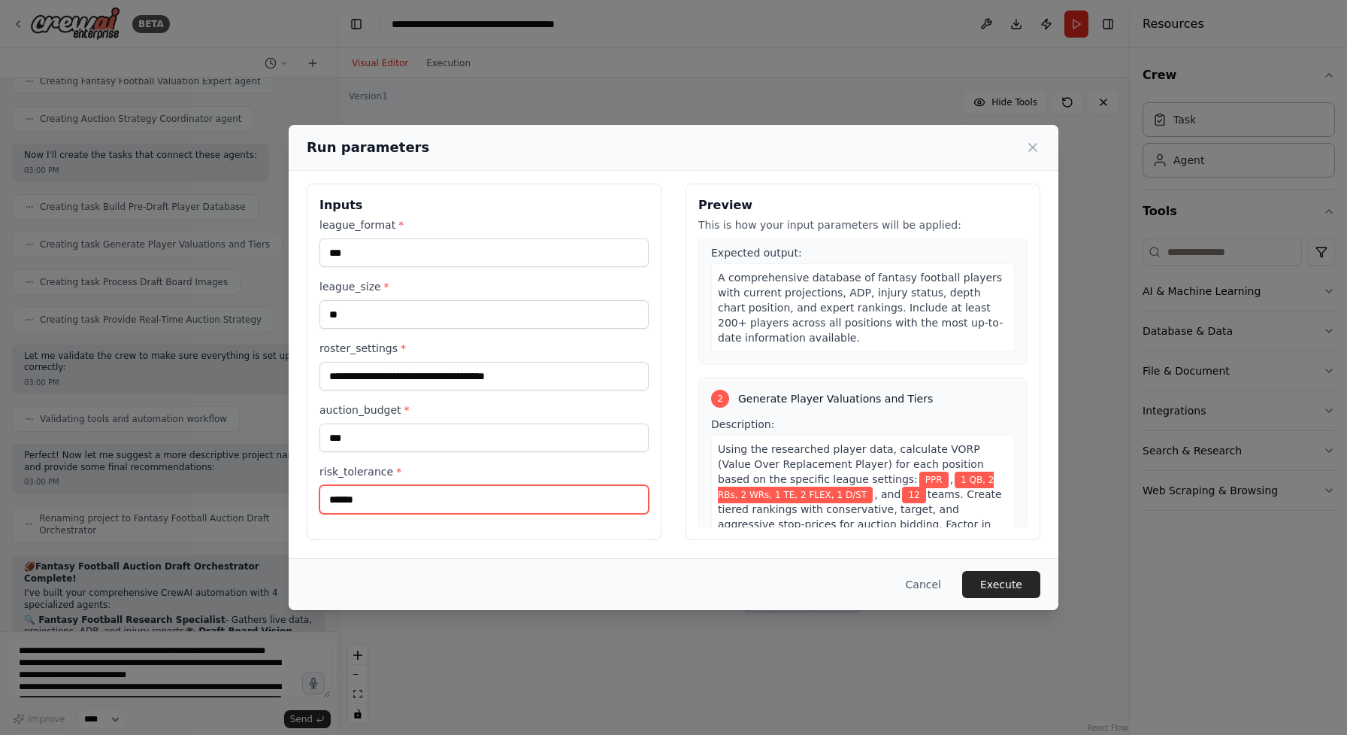
scroll to position [5, 0]
type input "******"
click at [1009, 589] on button "Execute" at bounding box center [1001, 584] width 78 height 27
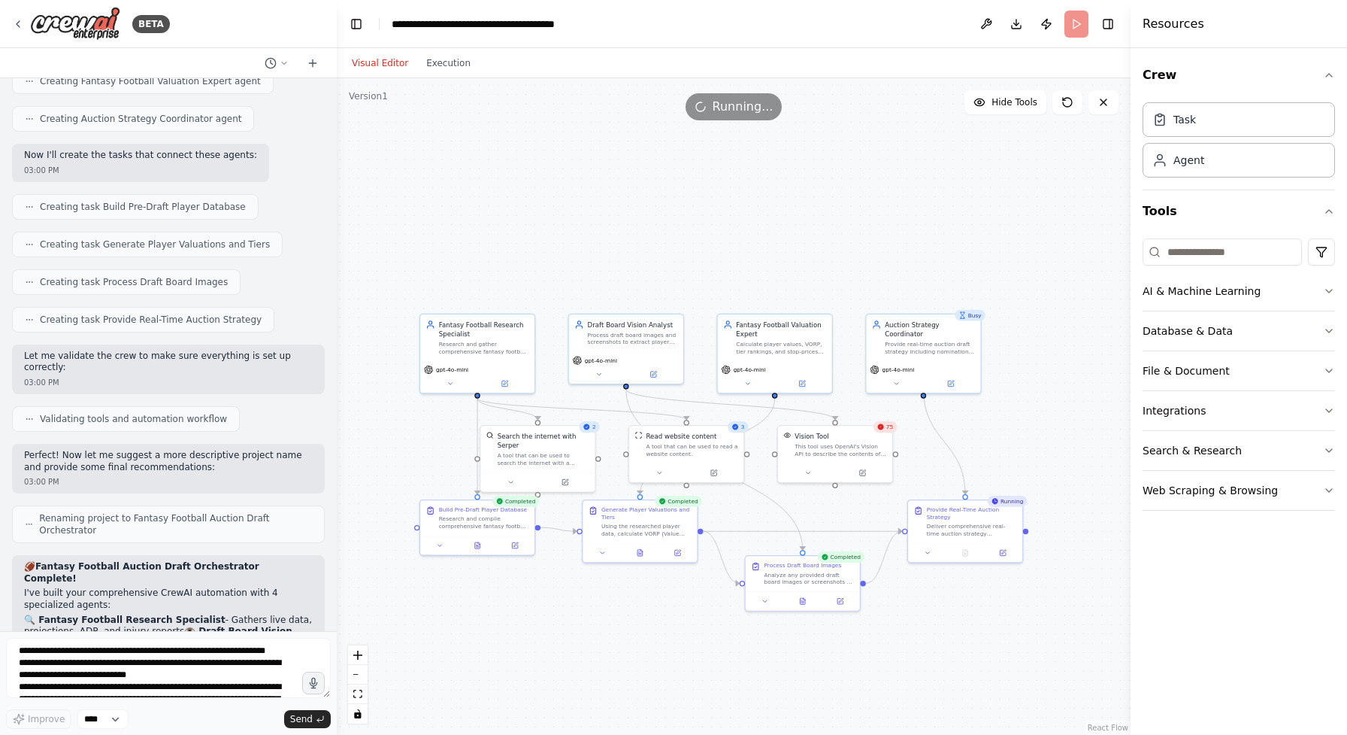
click at [891, 428] on span "75" at bounding box center [889, 427] width 7 height 8
click at [455, 61] on button "Execution" at bounding box center [448, 63] width 62 height 18
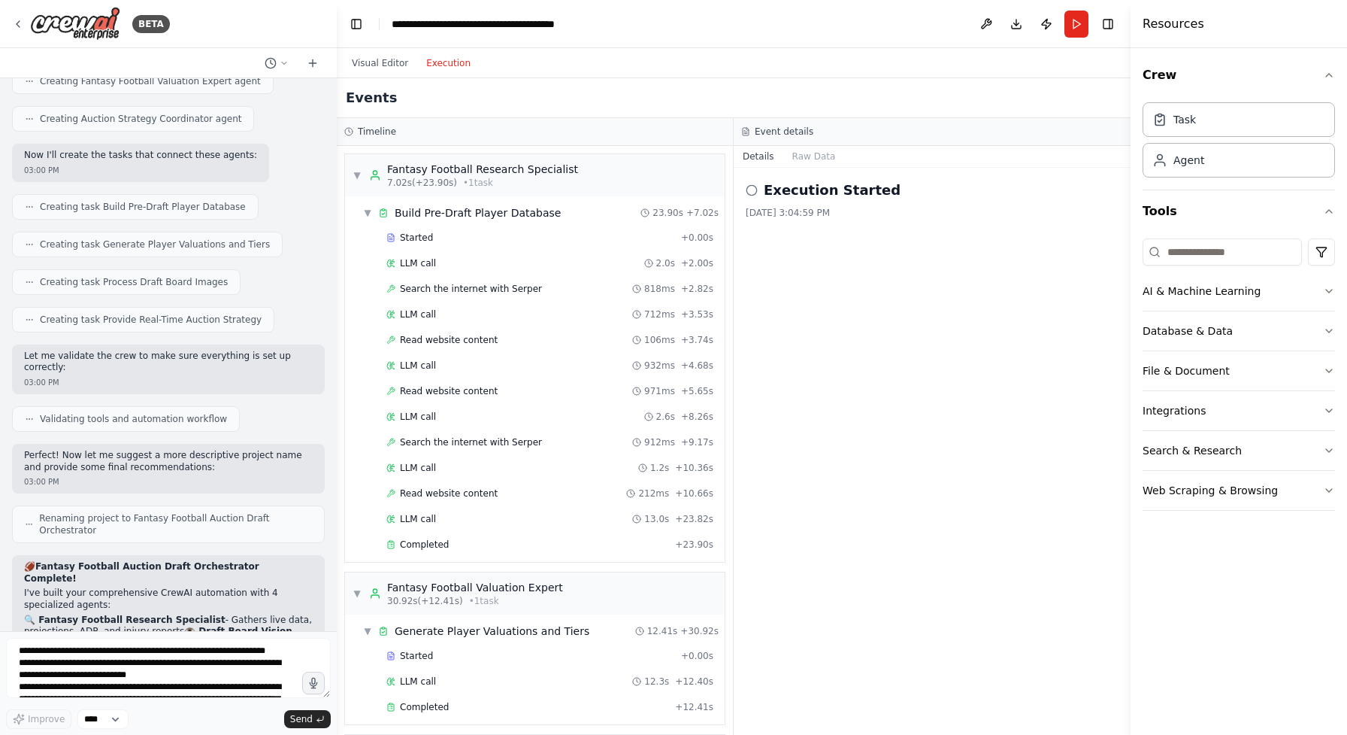
scroll to position [0, 0]
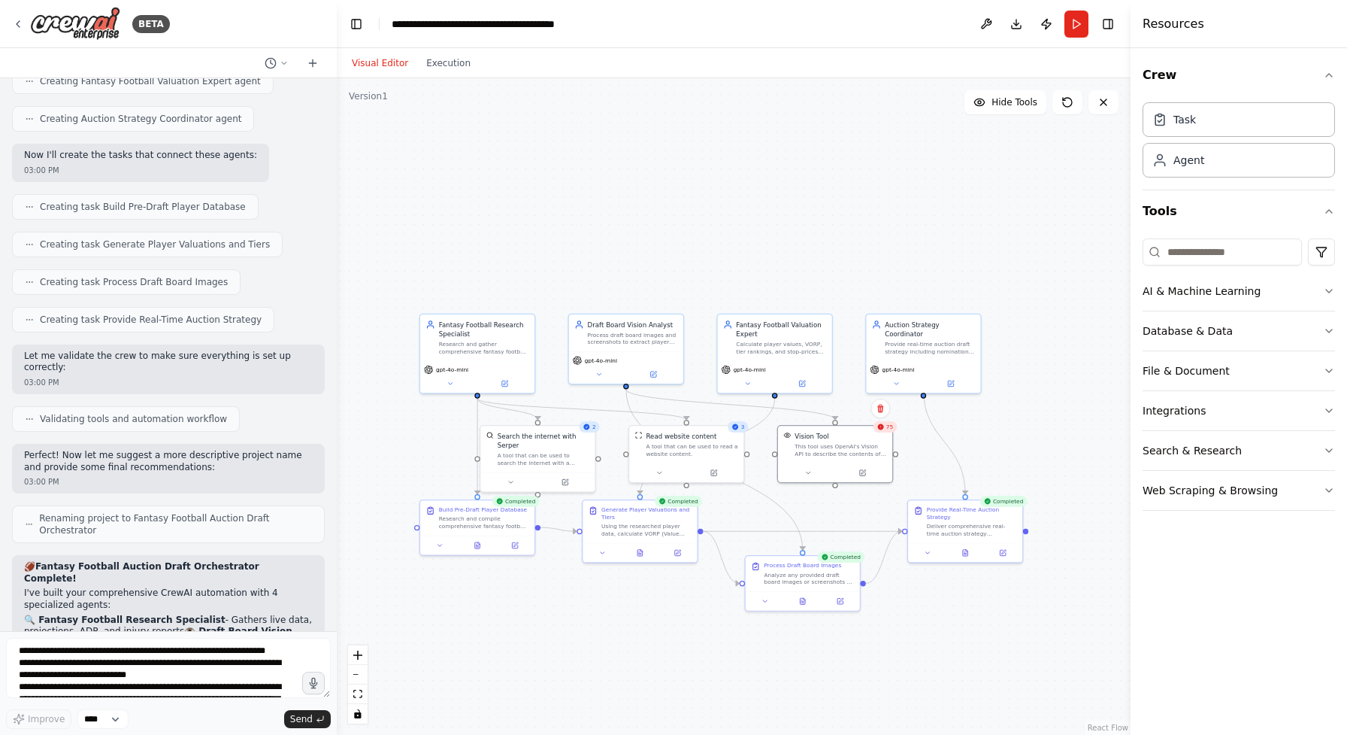
click at [391, 65] on button "Visual Editor" at bounding box center [380, 63] width 74 height 18
click at [1016, 27] on button "Download" at bounding box center [1016, 24] width 24 height 27
click at [1263, 587] on div "Crew Task Agent Tools AI & Machine Learning Database & Data File & Document Int…" at bounding box center [1239, 391] width 217 height 686
click at [1318, 286] on button "AI & Machine Learning" at bounding box center [1239, 290] width 192 height 39
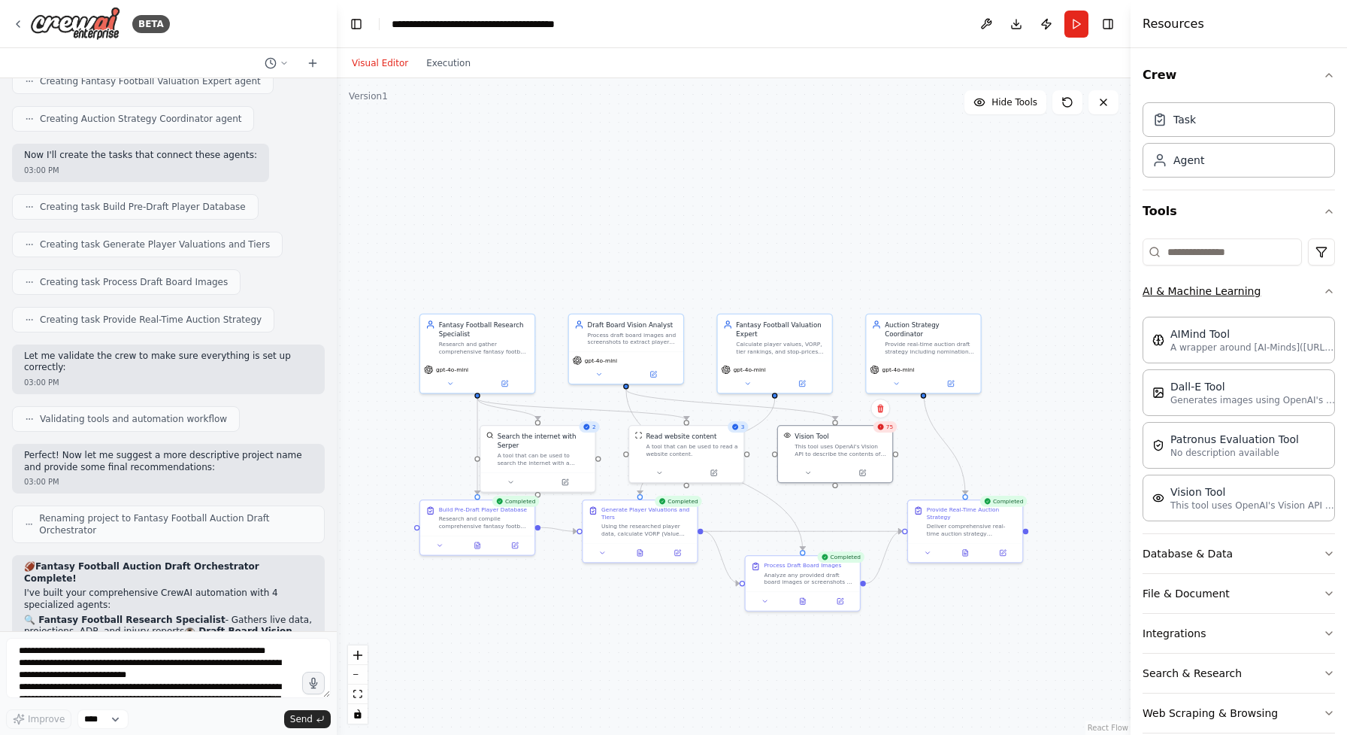
click at [1325, 290] on icon "button" at bounding box center [1329, 291] width 12 height 12
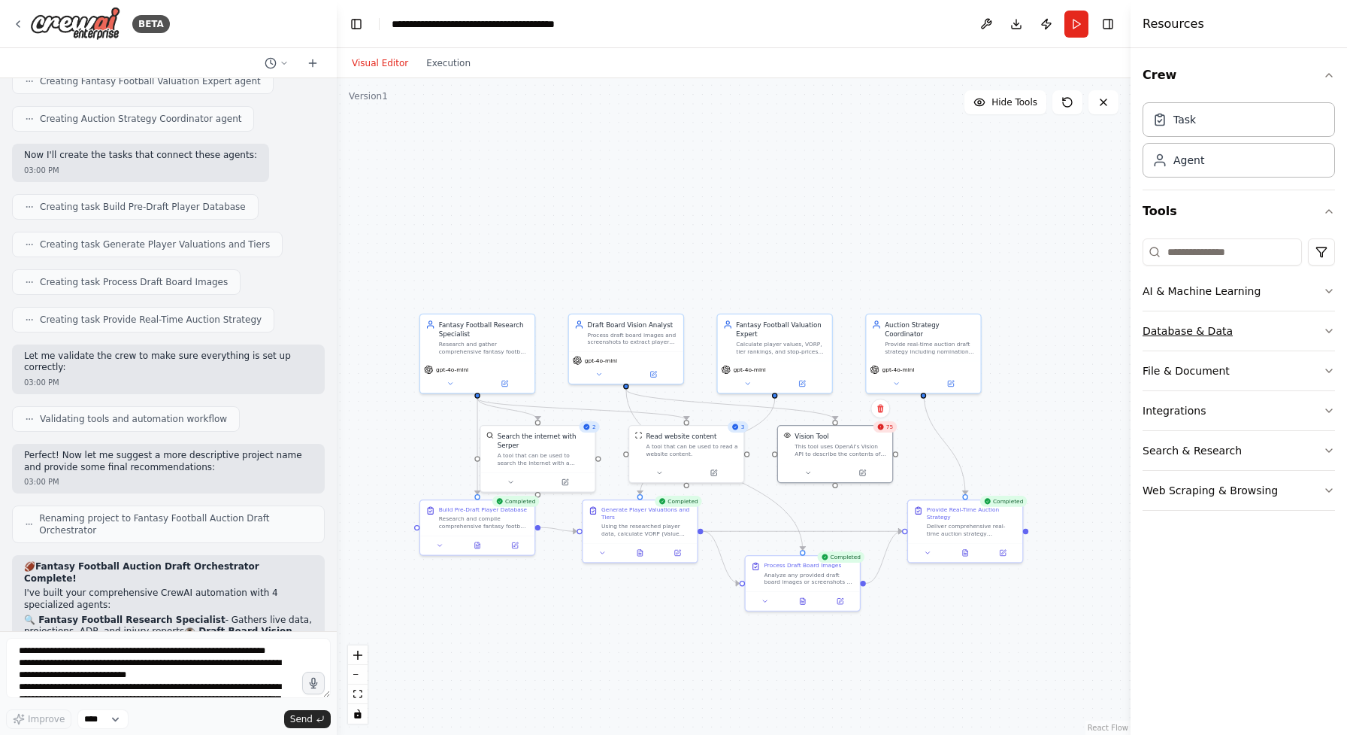
click at [1322, 328] on button "Database & Data" at bounding box center [1239, 330] width 192 height 39
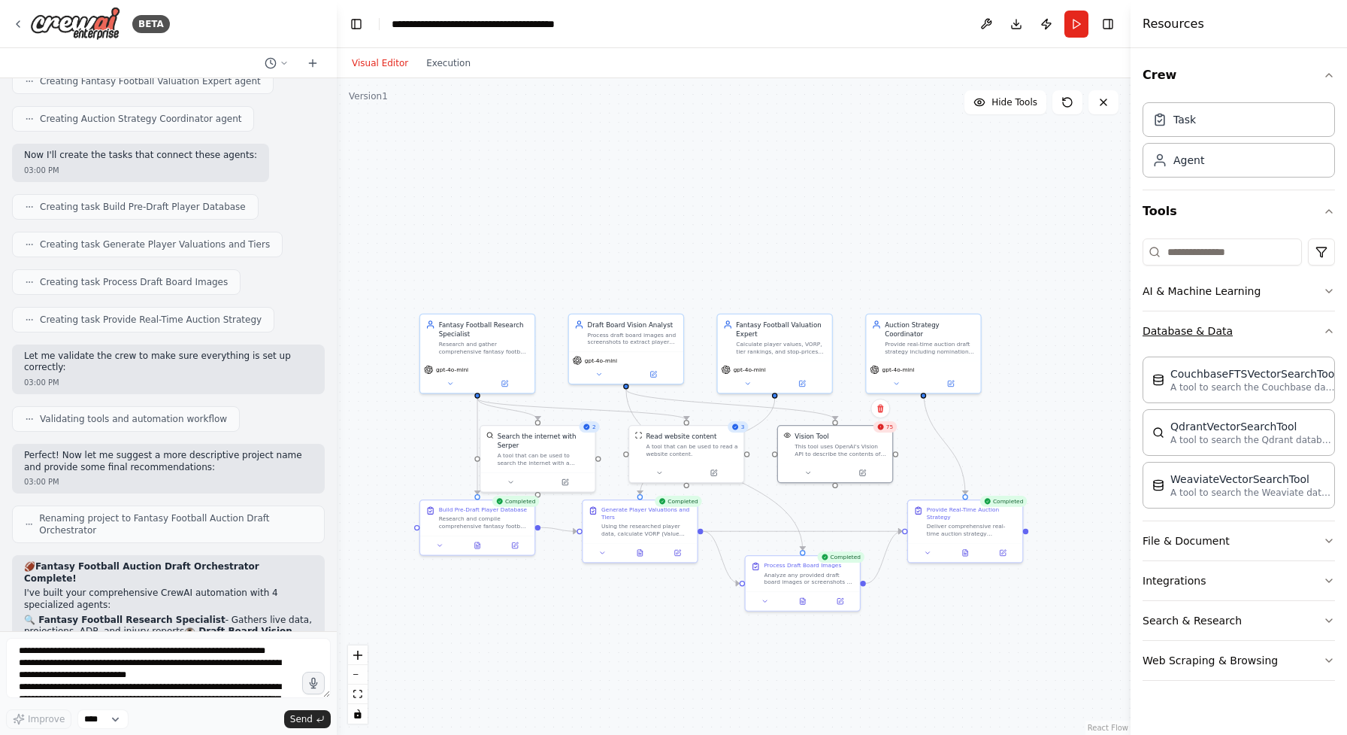
click at [1321, 328] on button "Database & Data" at bounding box center [1239, 330] width 192 height 39
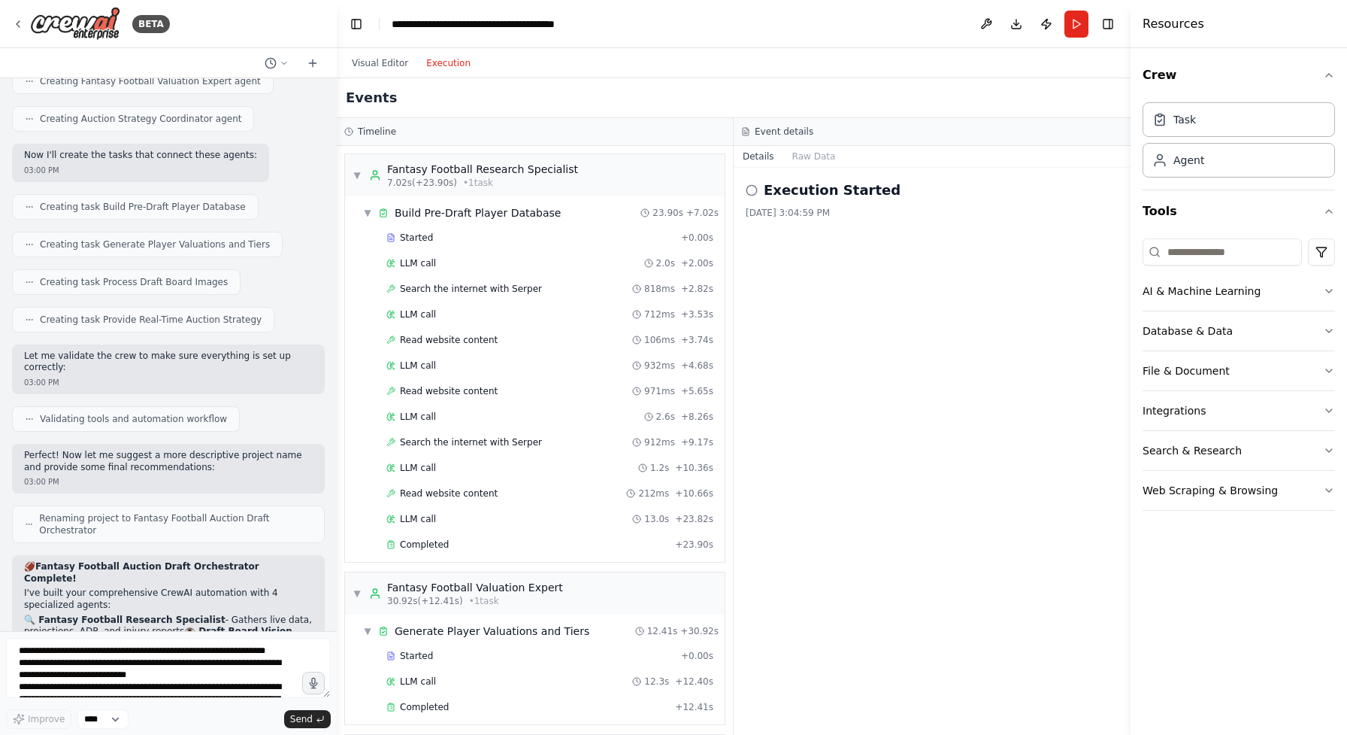
click at [442, 54] on button "Execution" at bounding box center [448, 63] width 62 height 18
click at [571, 208] on div "▼ Build Pre-Draft Player Database 23.90s + 7.02s" at bounding box center [541, 212] width 368 height 27
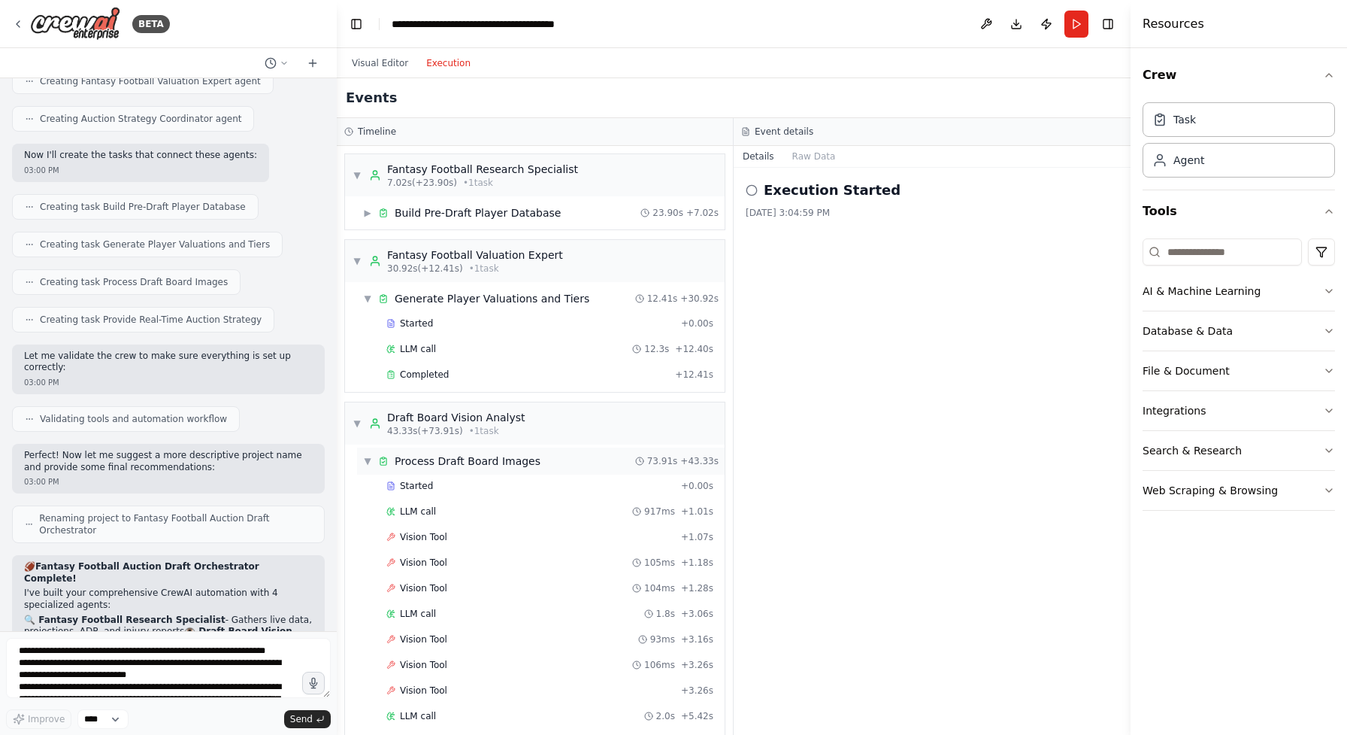
click at [562, 464] on div "▼ Process Draft Board Images 73.91s + 43.33s" at bounding box center [541, 460] width 368 height 27
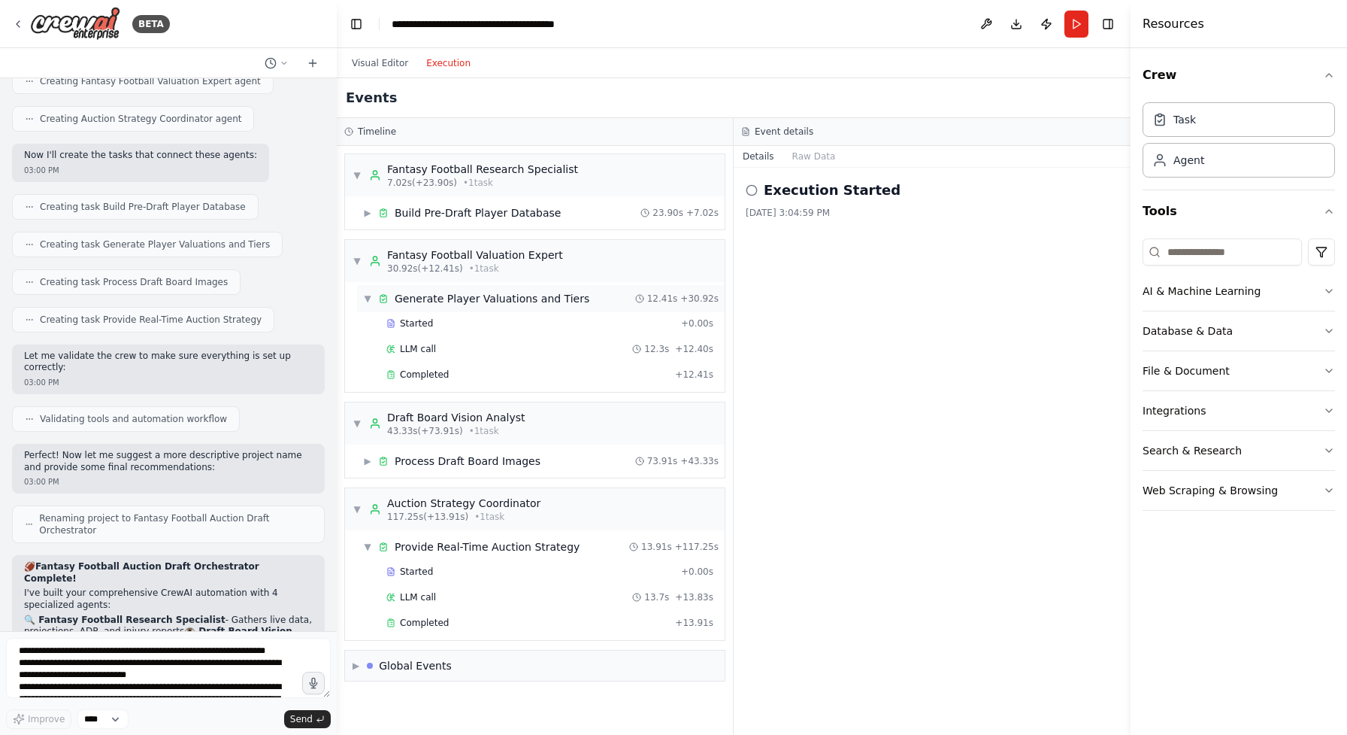
click at [578, 308] on div "▼ Generate Player Valuations and Tiers 12.41s + 30.92s" at bounding box center [541, 298] width 368 height 27
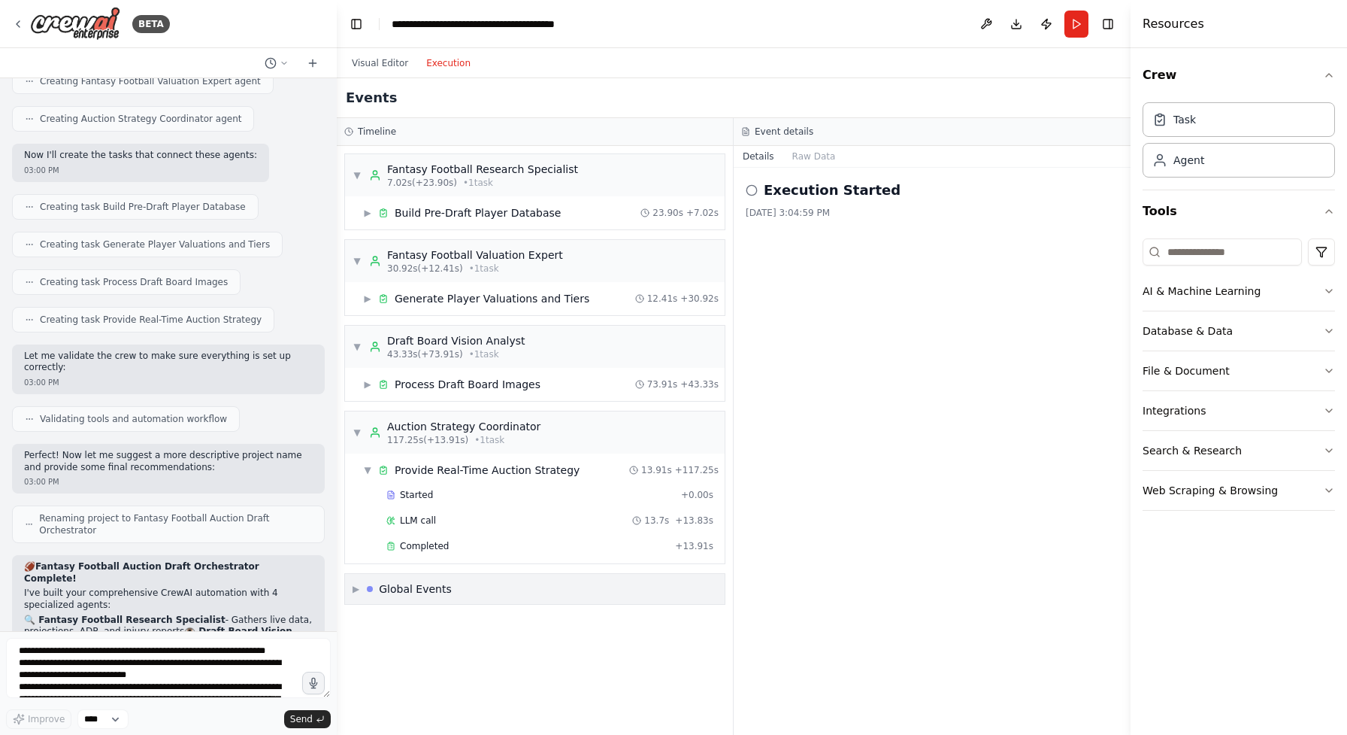
click at [501, 592] on div "▶ Global Events" at bounding box center [535, 589] width 380 height 30
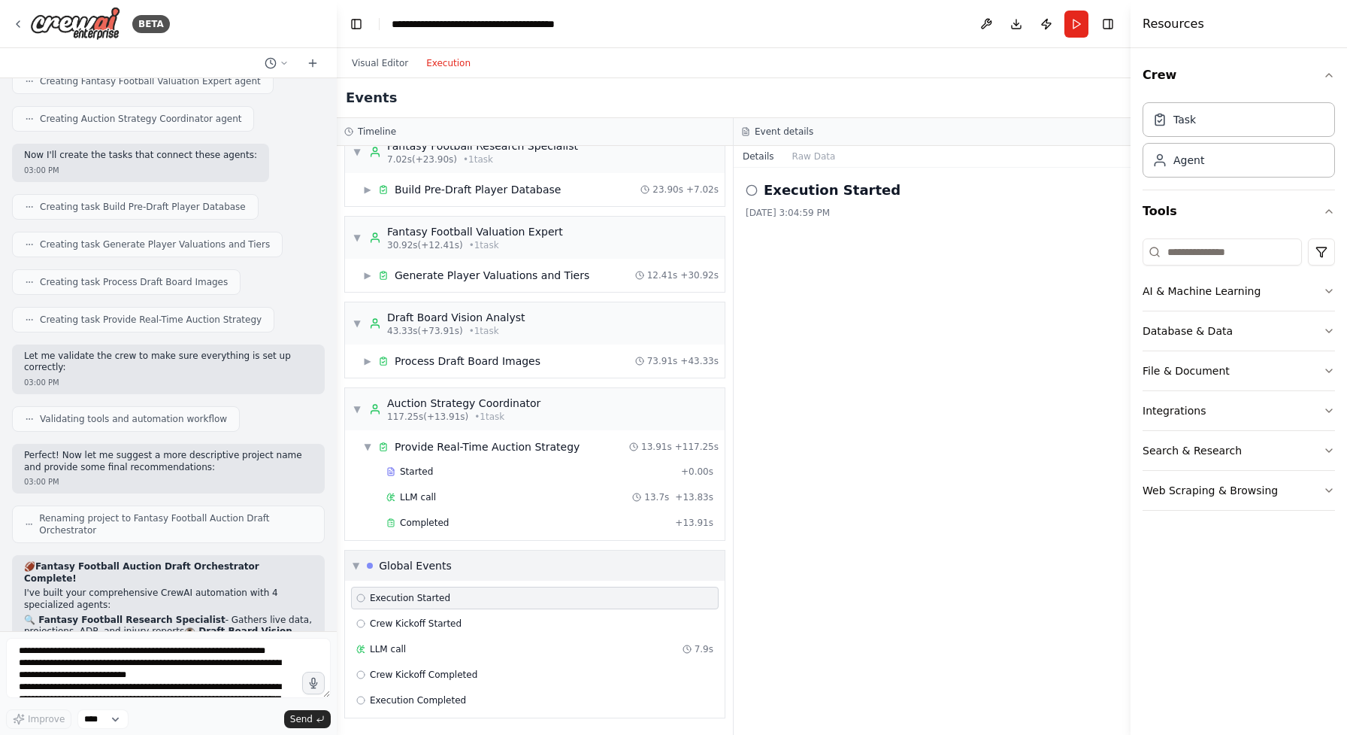
scroll to position [23, 0]
click at [523, 565] on div "▼ Global Events" at bounding box center [535, 565] width 380 height 30
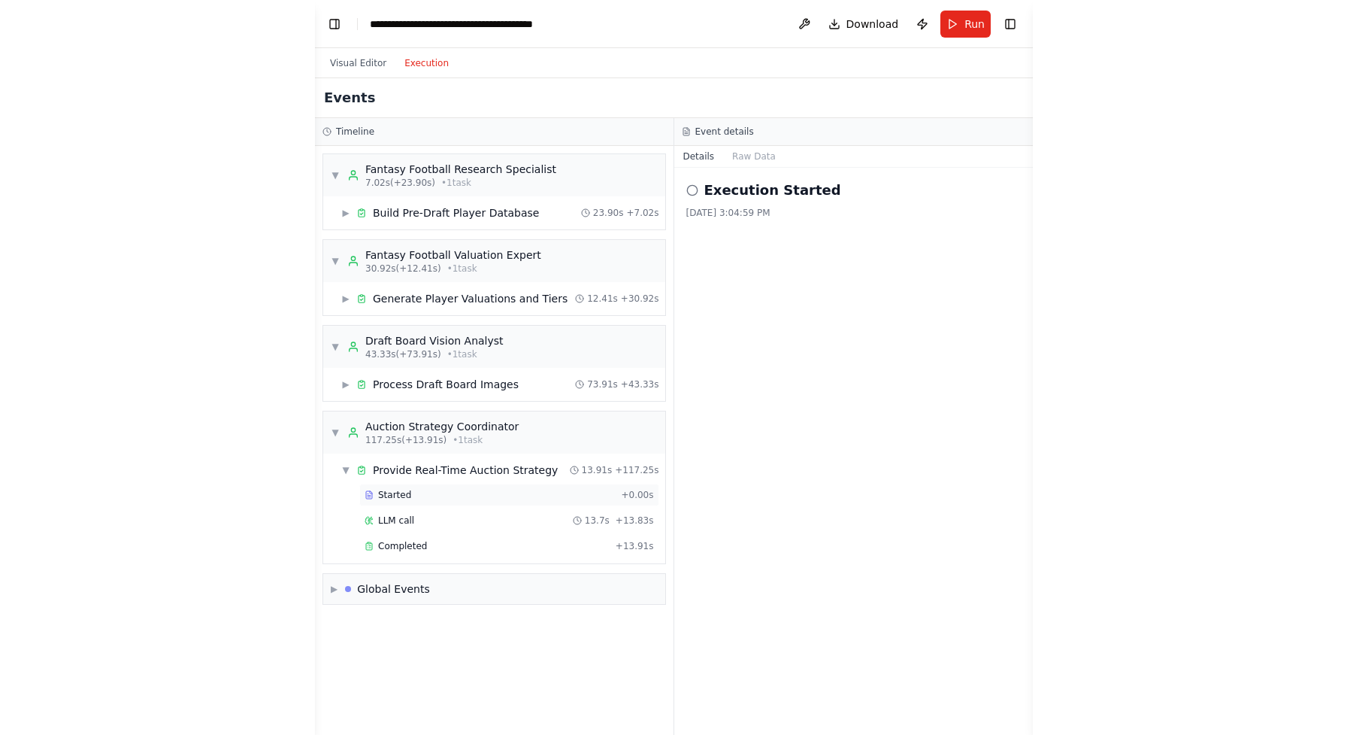
scroll to position [0, 0]
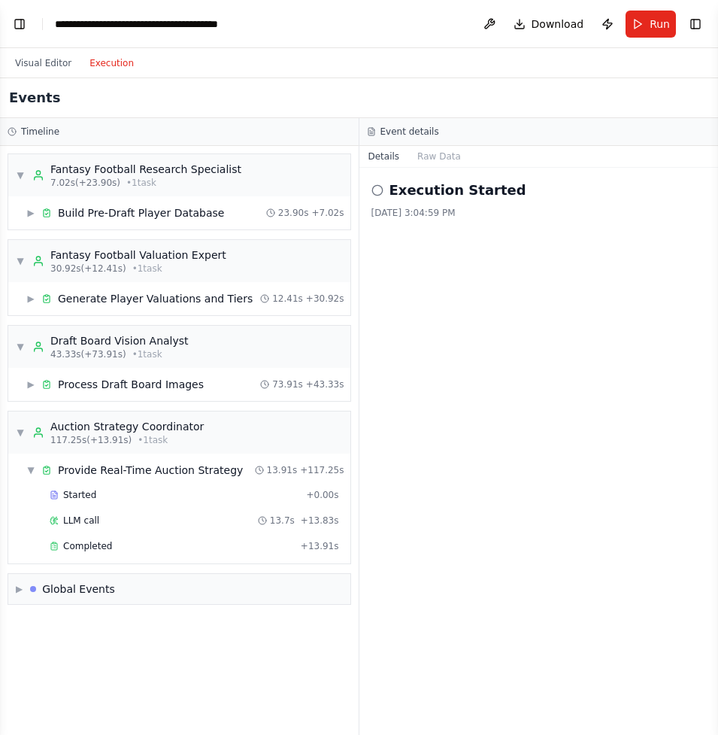
click at [553, 373] on div "Execution Started 8/23/2025, 3:04:59 PM" at bounding box center [538, 451] width 359 height 567
click at [29, 54] on button "Visual Editor" at bounding box center [43, 63] width 74 height 18
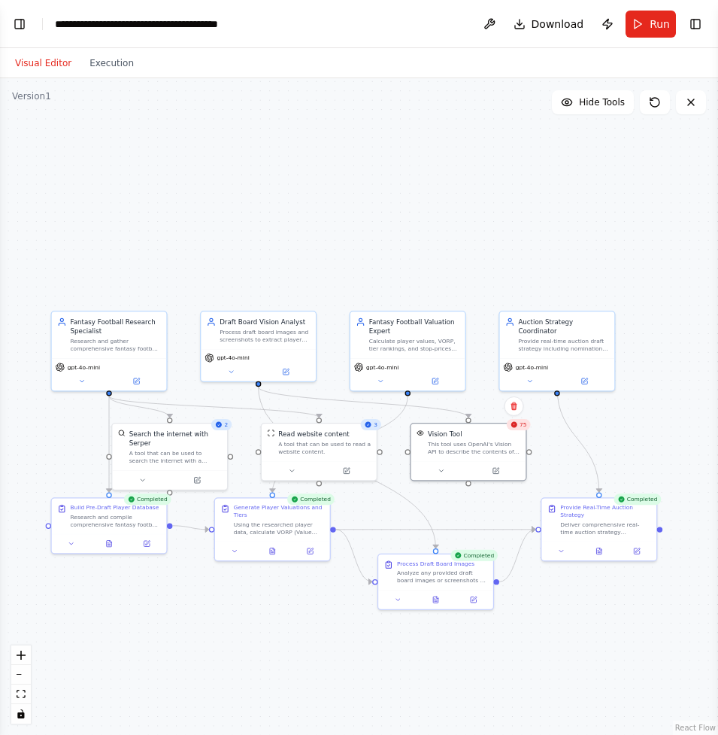
drag, startPoint x: 599, startPoint y: 252, endPoint x: 569, endPoint y: 249, distance: 30.2
click at [569, 249] on div ".deletable-edge-delete-btn { width: 20px; height: 20px; border: 0px solid #ffff…" at bounding box center [359, 406] width 718 height 656
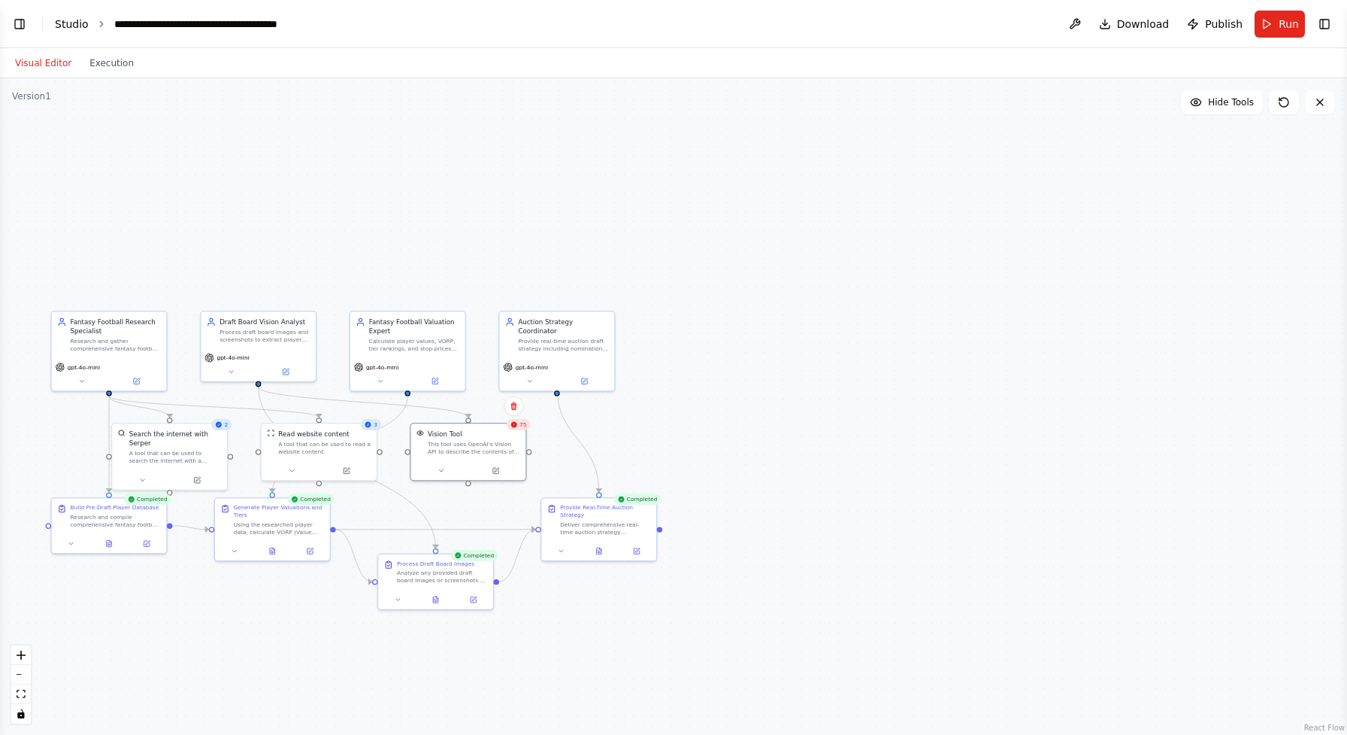
click at [66, 27] on link "Studio" at bounding box center [72, 24] width 34 height 12
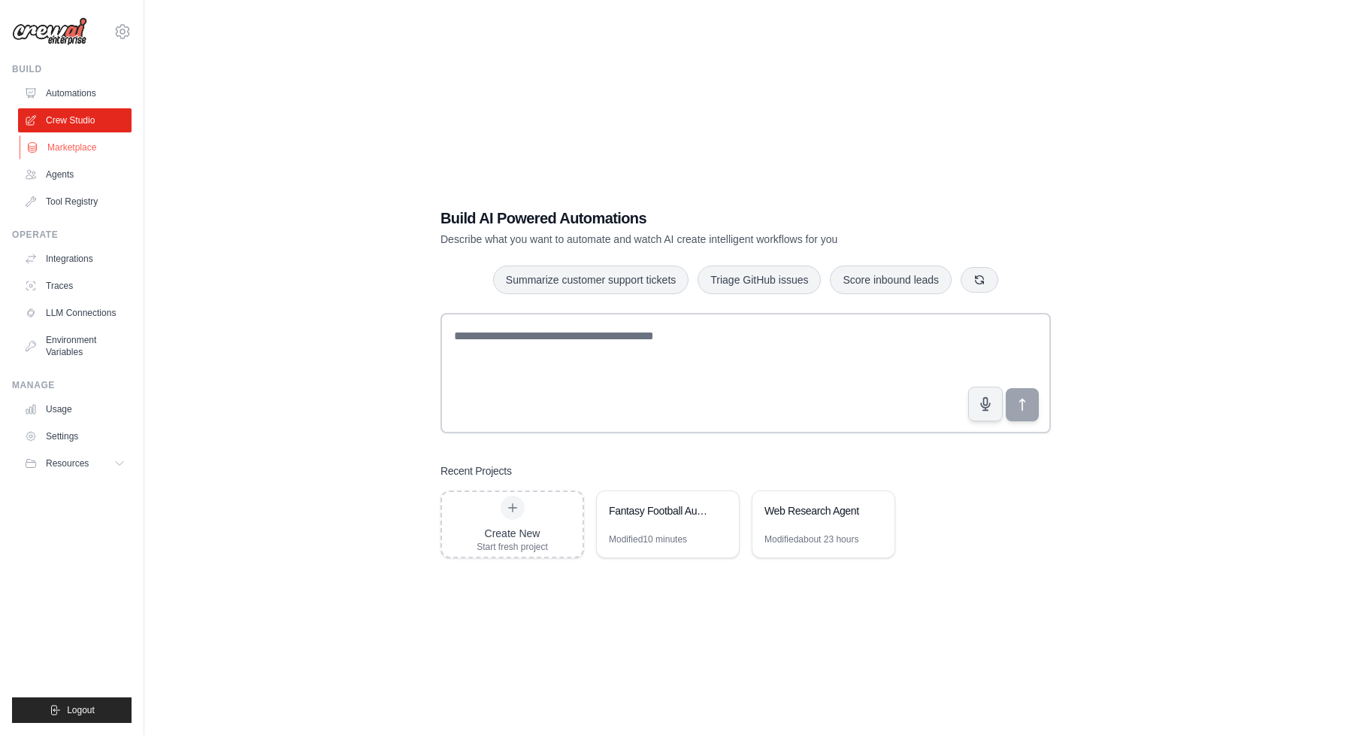
click at [95, 146] on link "Marketplace" at bounding box center [77, 147] width 114 height 24
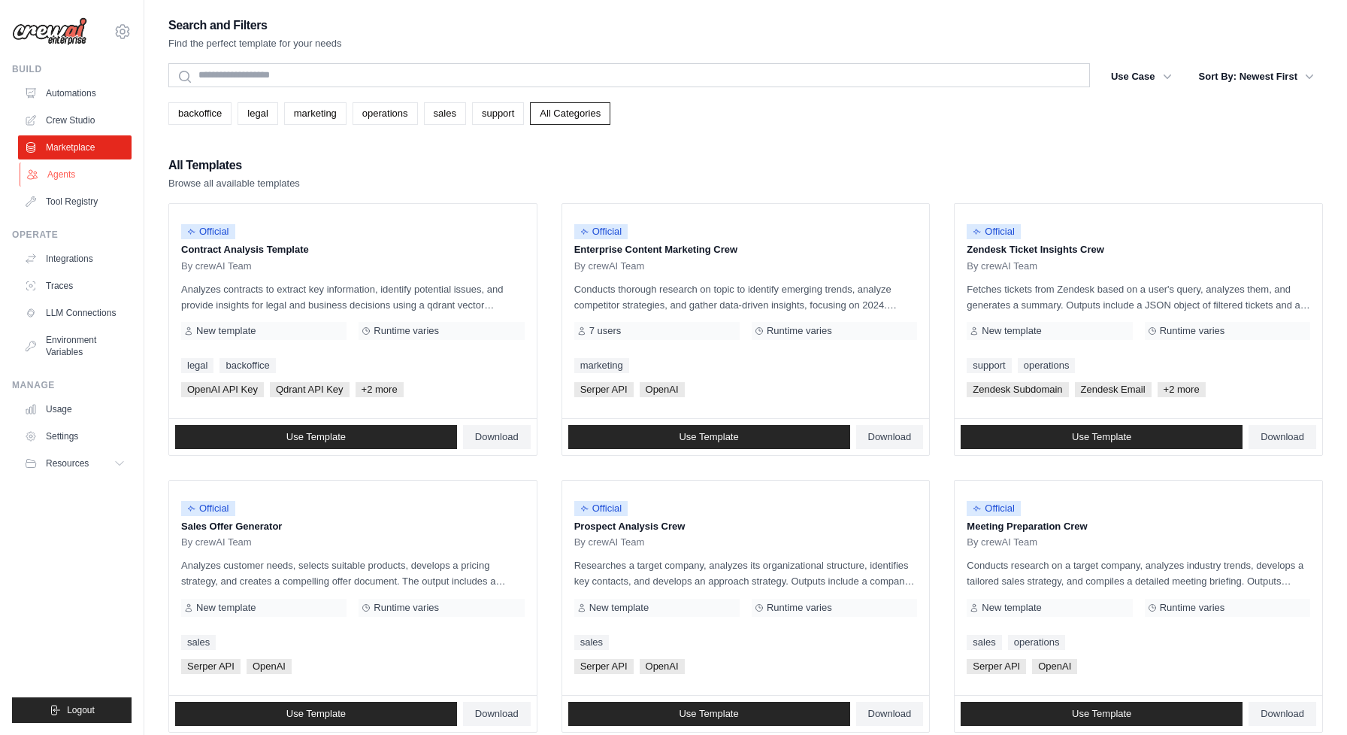
click at [89, 171] on link "Agents" at bounding box center [77, 174] width 114 height 24
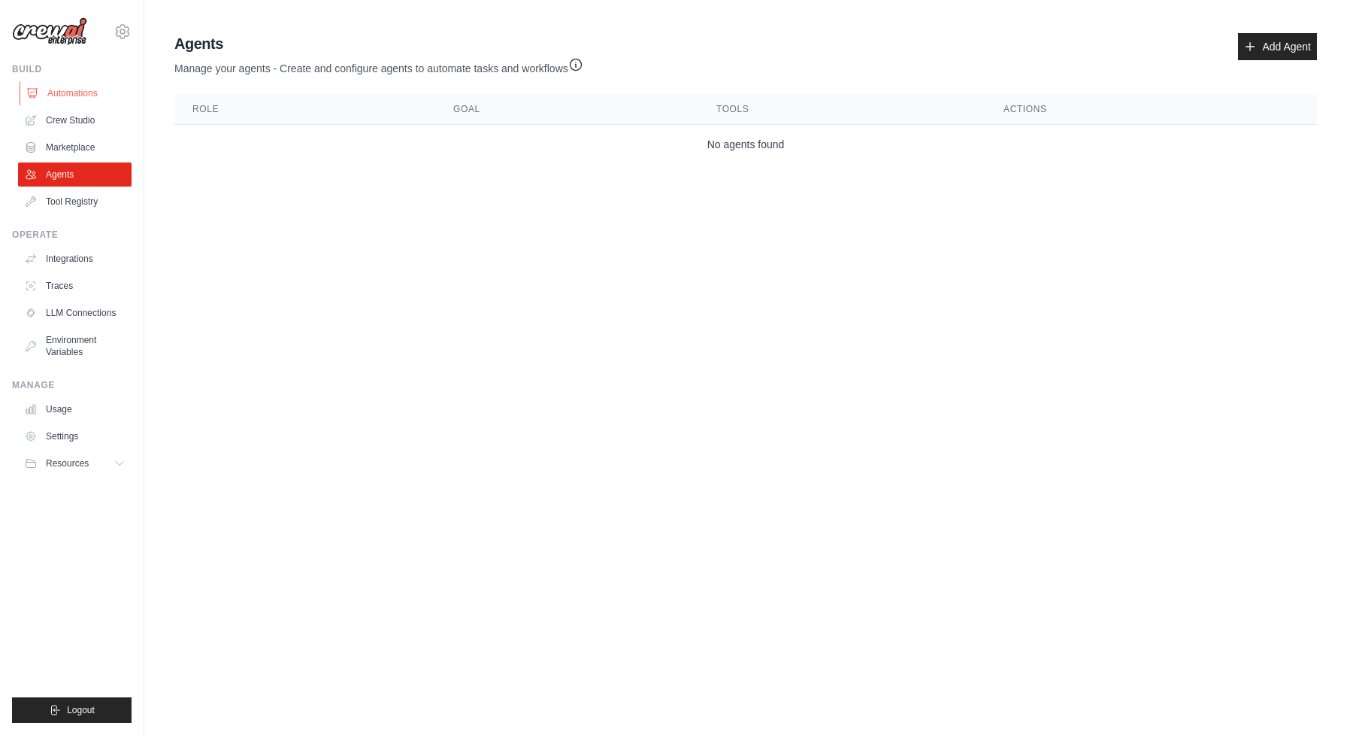
click at [98, 102] on link "Automations" at bounding box center [77, 93] width 114 height 24
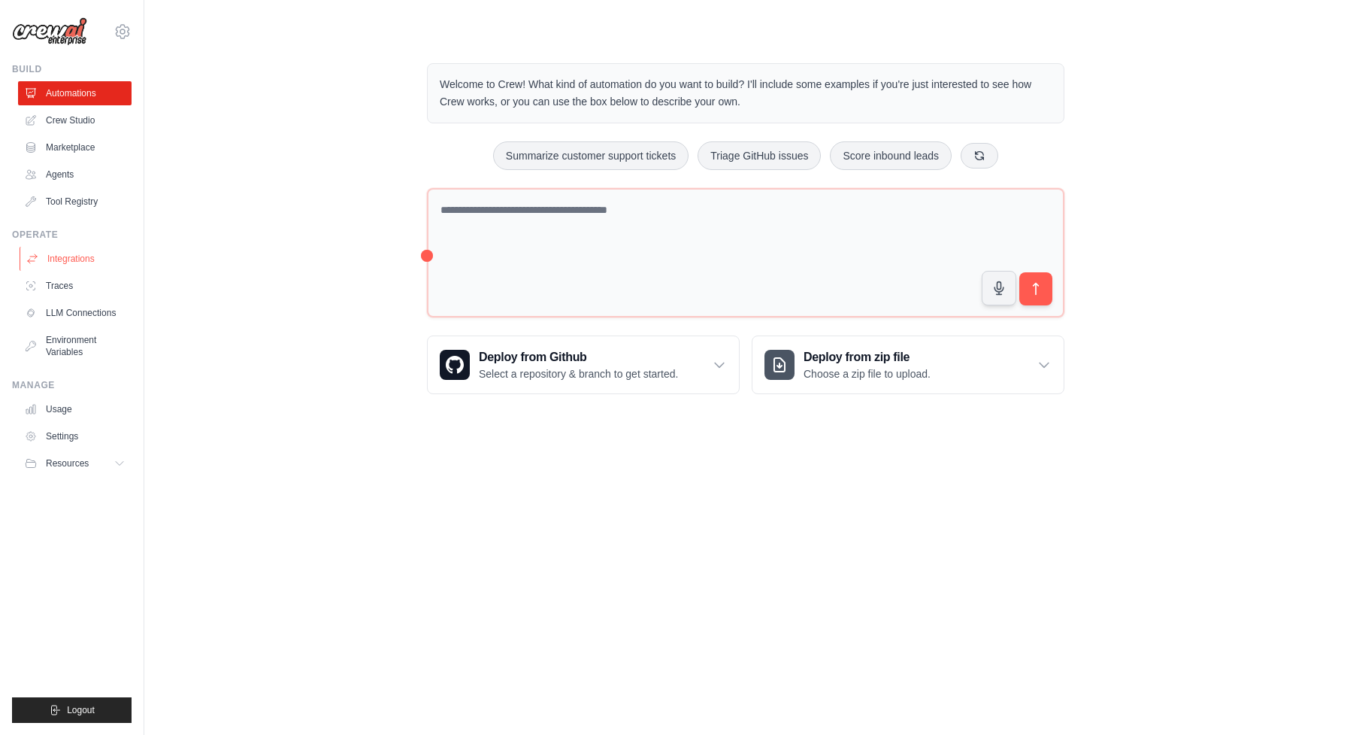
click at [95, 261] on link "Integrations" at bounding box center [77, 259] width 114 height 24
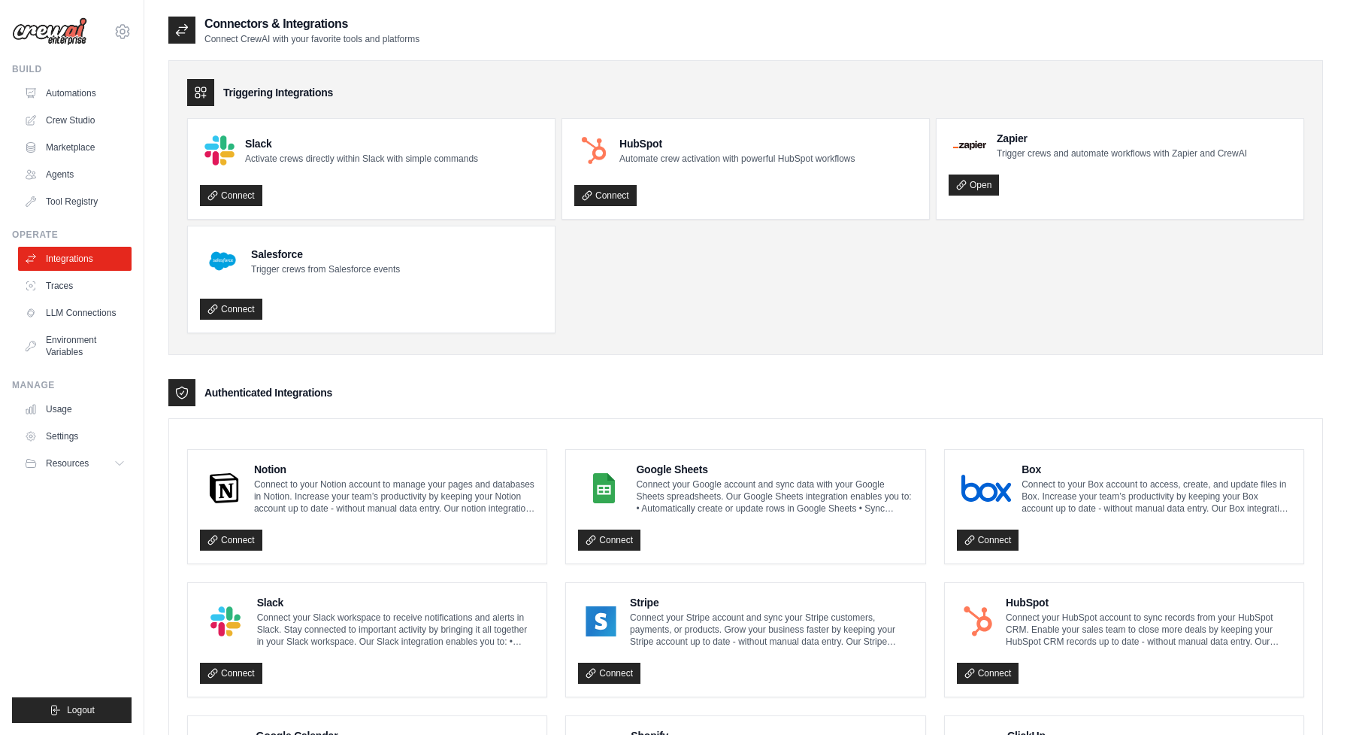
click at [98, 286] on link "Traces" at bounding box center [75, 286] width 114 height 24
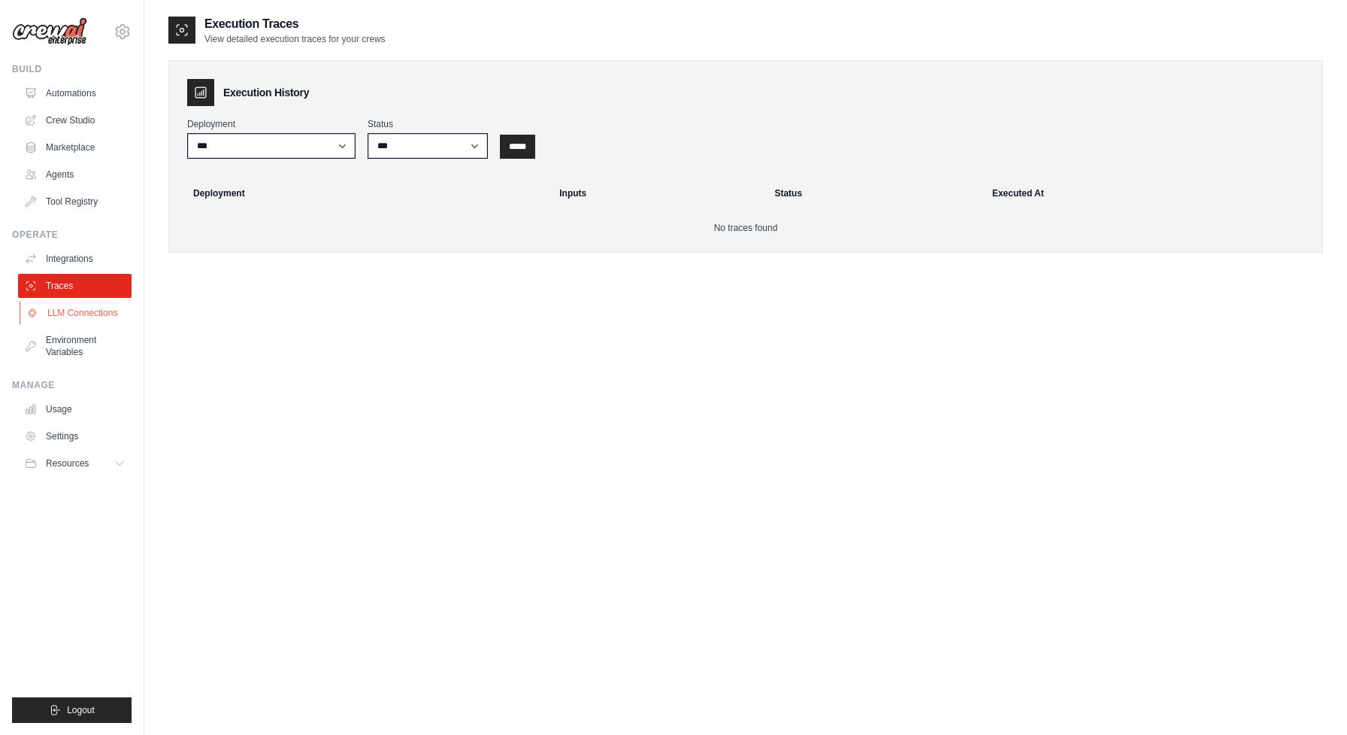
click at [78, 311] on link "LLM Connections" at bounding box center [77, 313] width 114 height 24
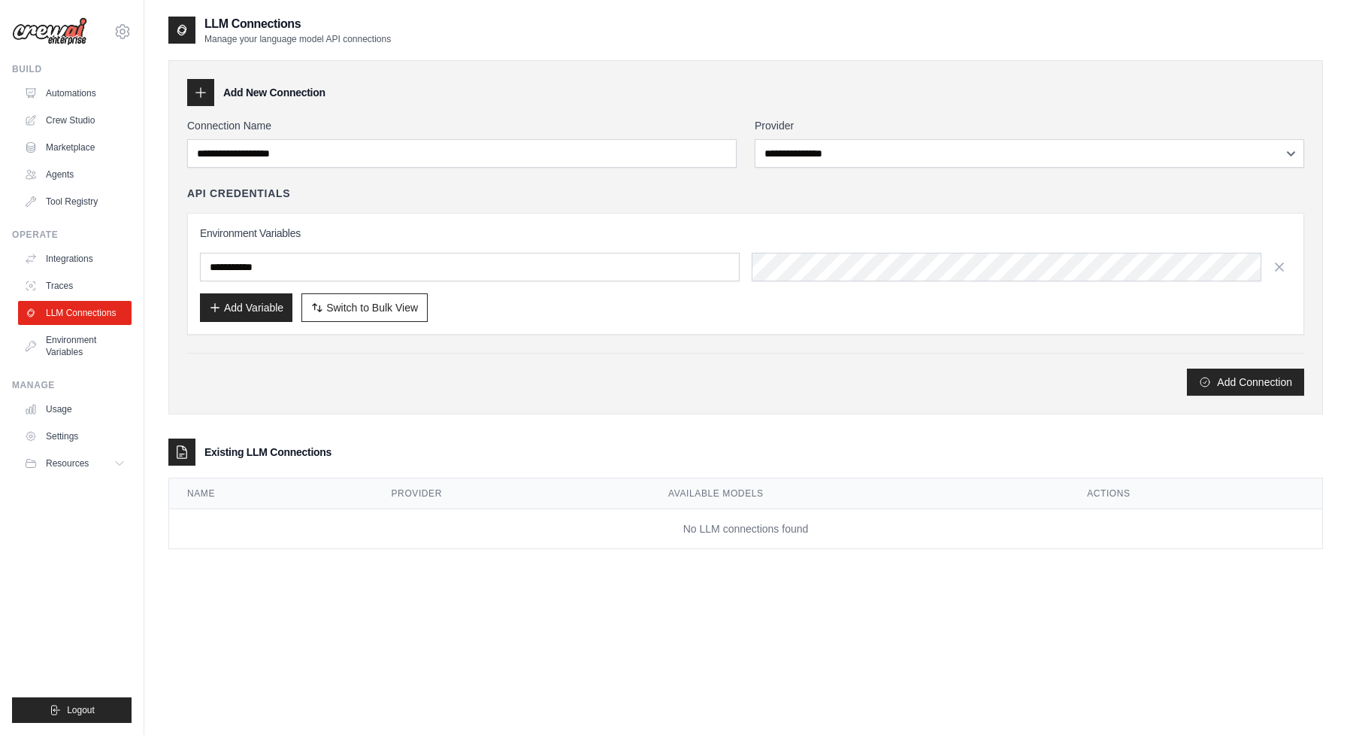
click at [224, 398] on div "**********" at bounding box center [745, 237] width 1155 height 354
click at [83, 344] on link "Environment Variables" at bounding box center [77, 346] width 114 height 36
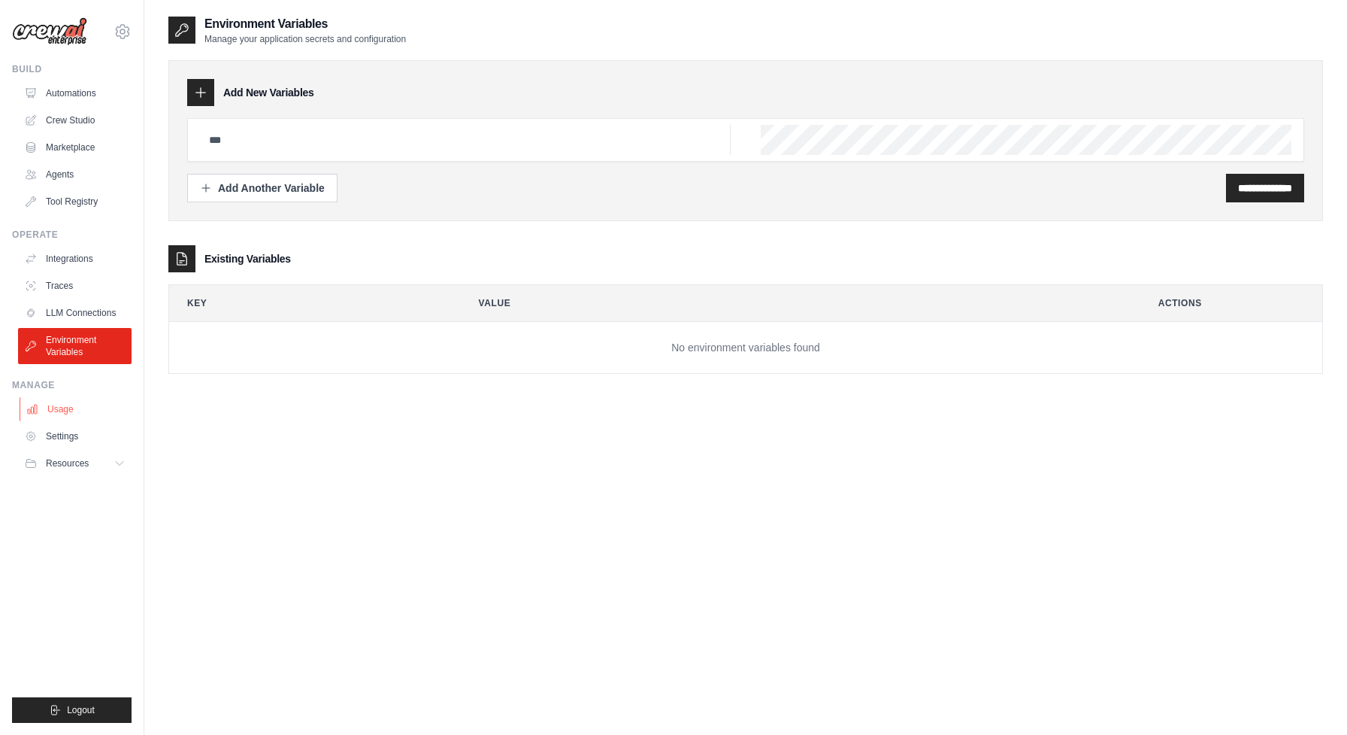
click at [78, 408] on link "Usage" at bounding box center [77, 409] width 114 height 24
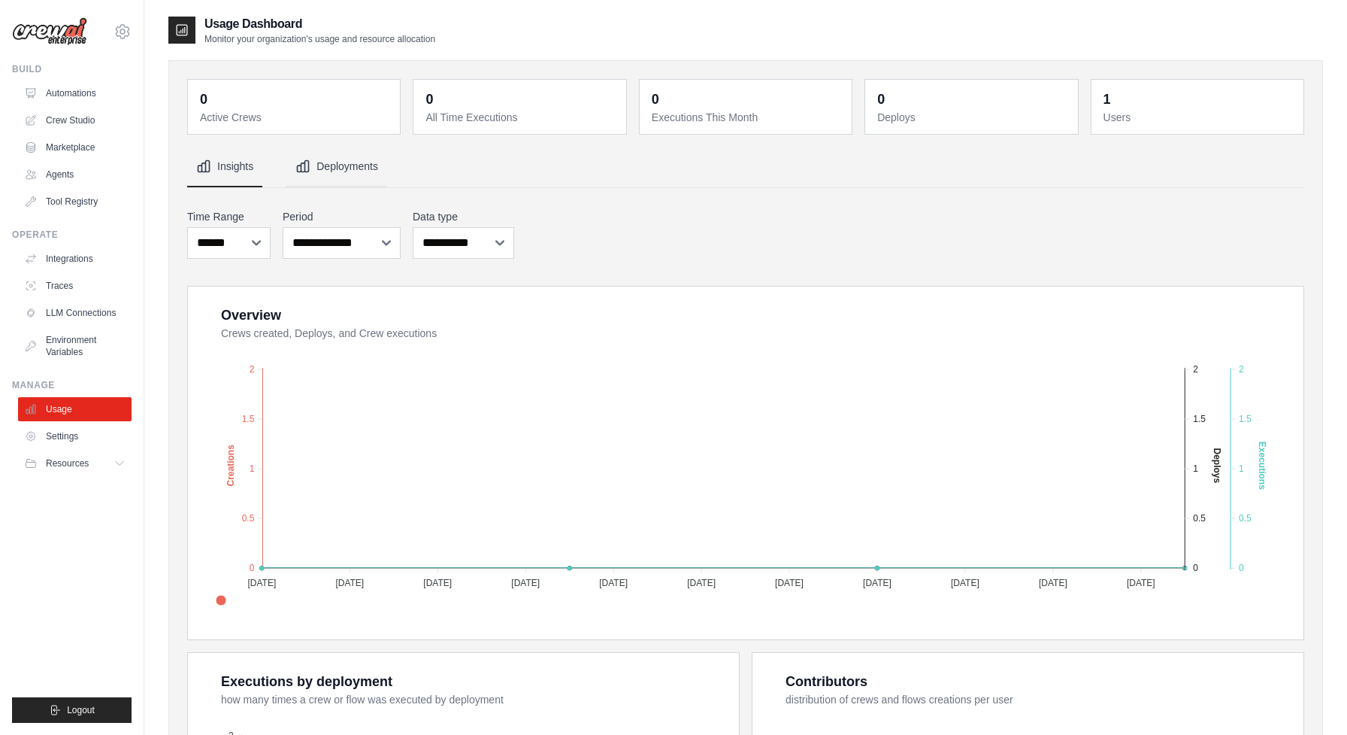
click at [371, 169] on button "Deployments" at bounding box center [336, 167] width 101 height 41
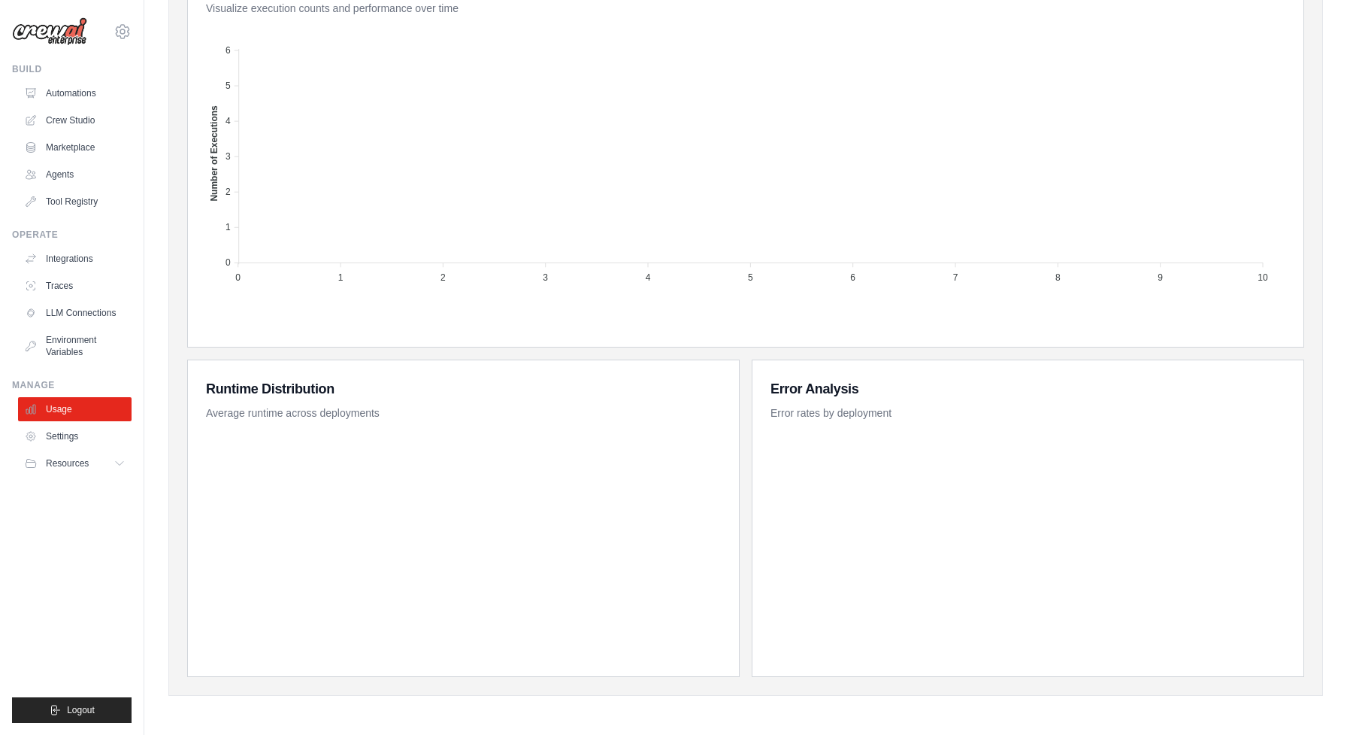
scroll to position [489, 0]
click at [93, 439] on link "Settings" at bounding box center [77, 436] width 114 height 24
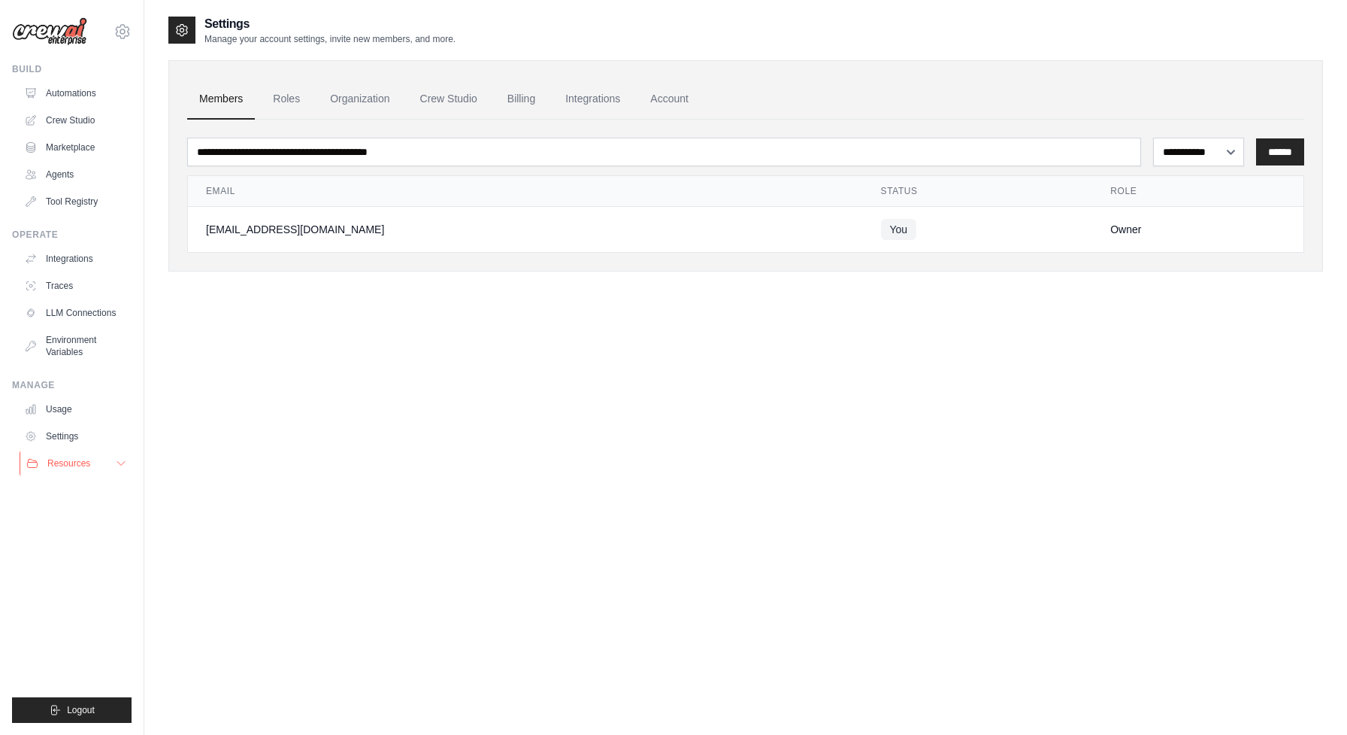
click at [86, 466] on span "Resources" at bounding box center [68, 463] width 43 height 12
click at [100, 340] on link "Environment Variables" at bounding box center [77, 346] width 114 height 36
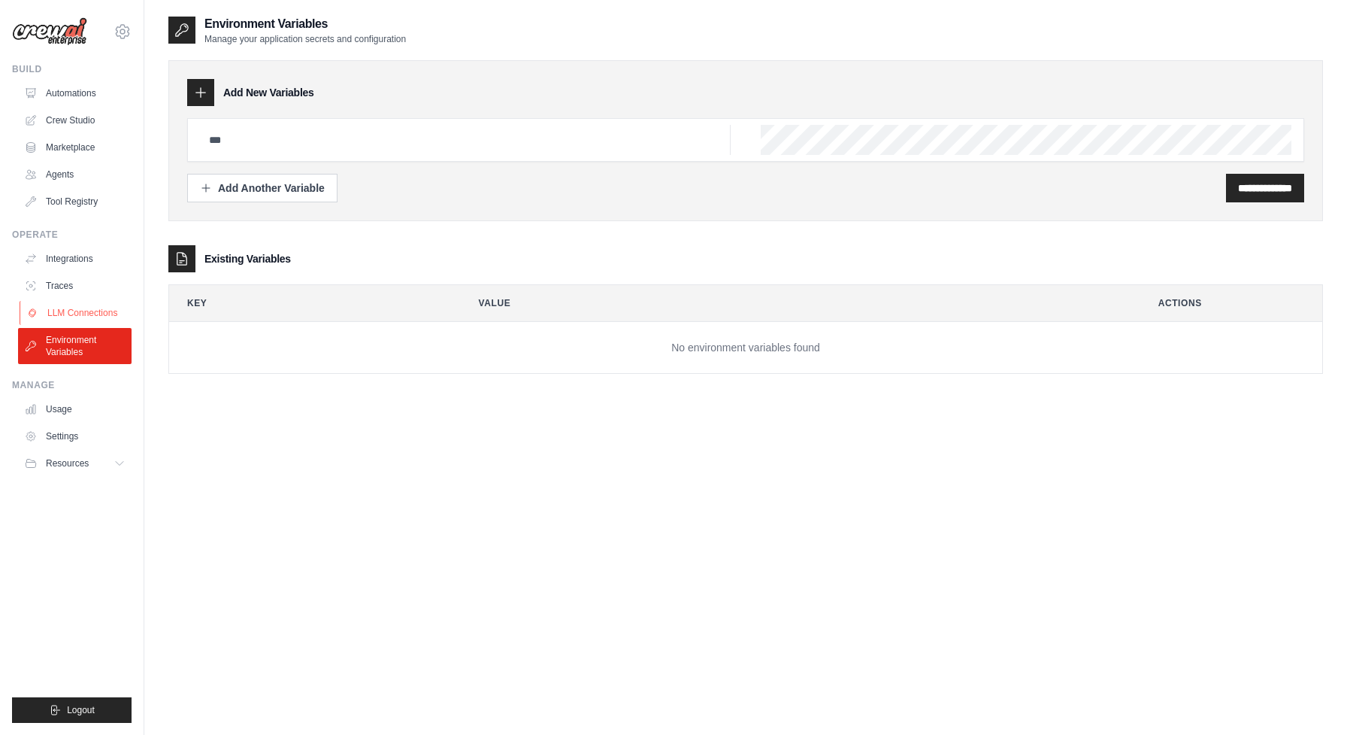
click at [108, 311] on link "LLM Connections" at bounding box center [77, 313] width 114 height 24
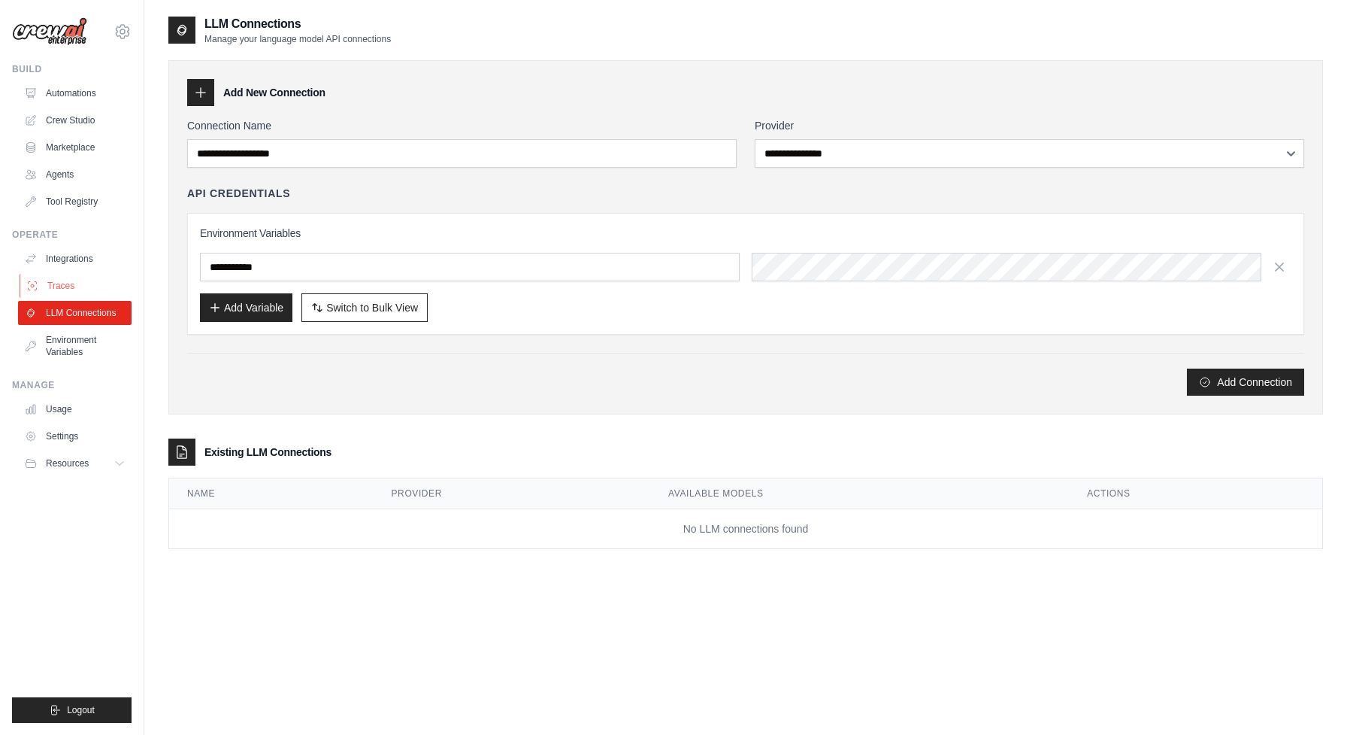
click at [111, 278] on link "Traces" at bounding box center [77, 286] width 114 height 24
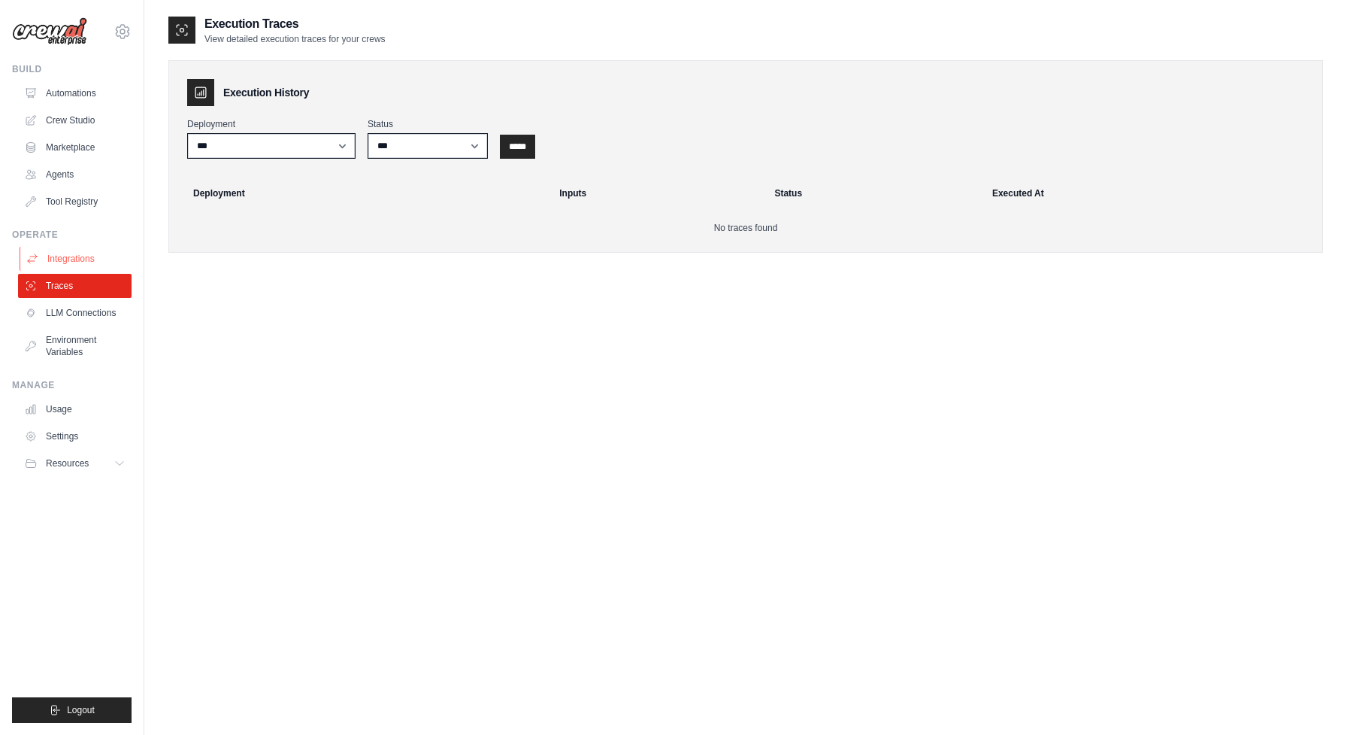
click at [111, 263] on link "Integrations" at bounding box center [77, 259] width 114 height 24
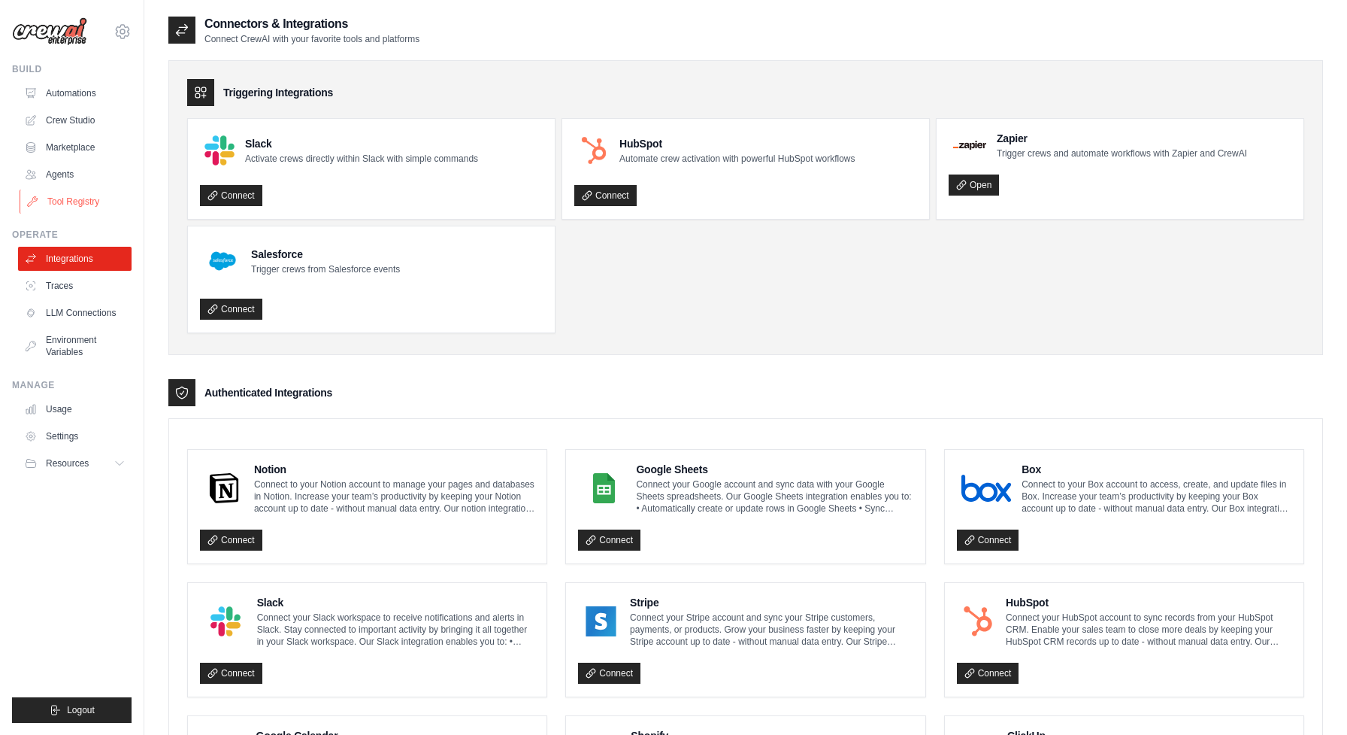
click at [98, 207] on link "Tool Registry" at bounding box center [77, 201] width 114 height 24
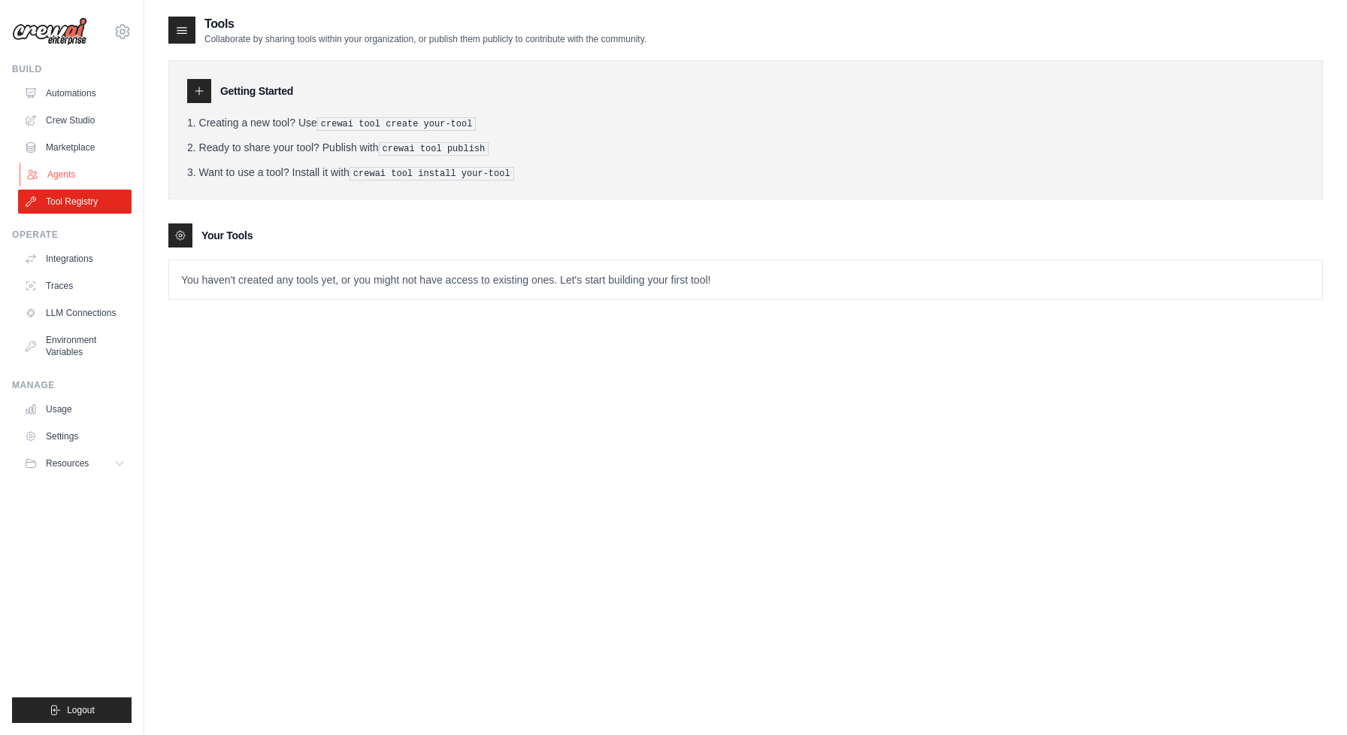
click at [101, 178] on link "Agents" at bounding box center [77, 174] width 114 height 24
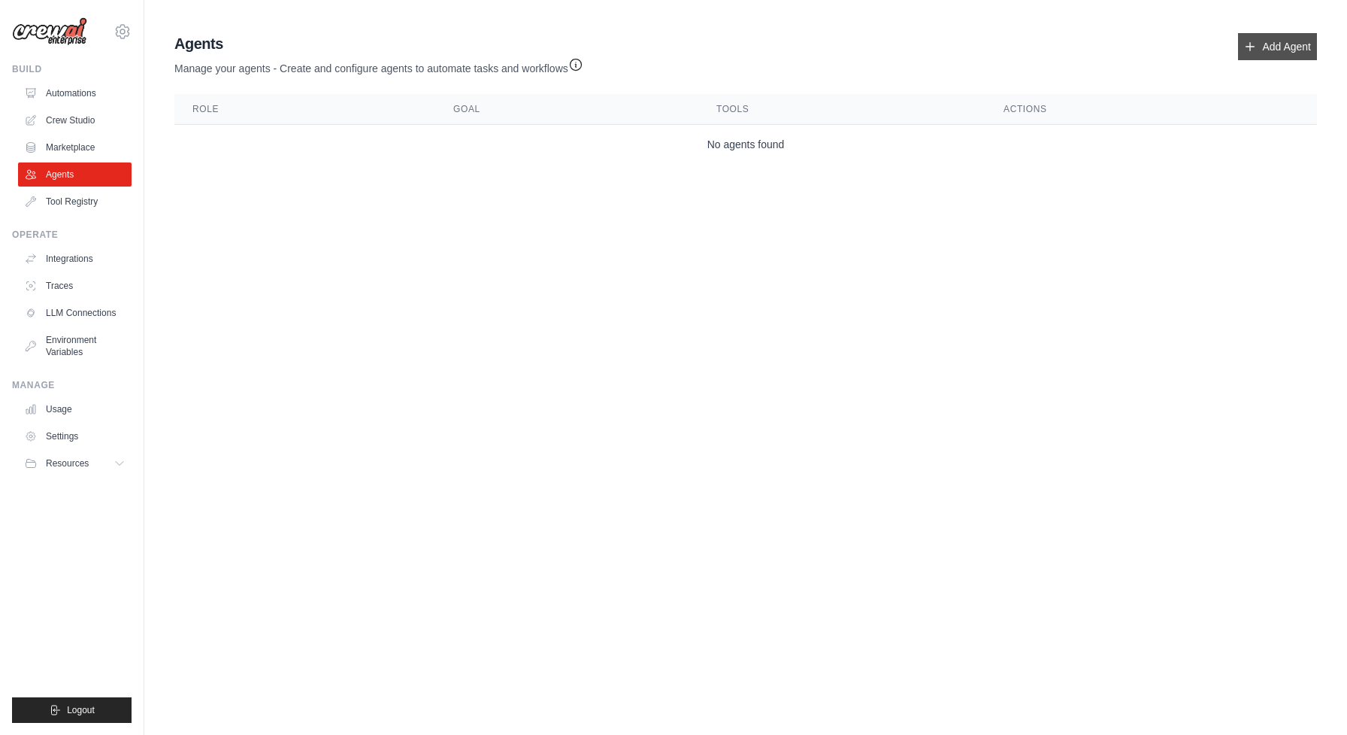
click at [1262, 43] on link "Add Agent" at bounding box center [1277, 46] width 79 height 27
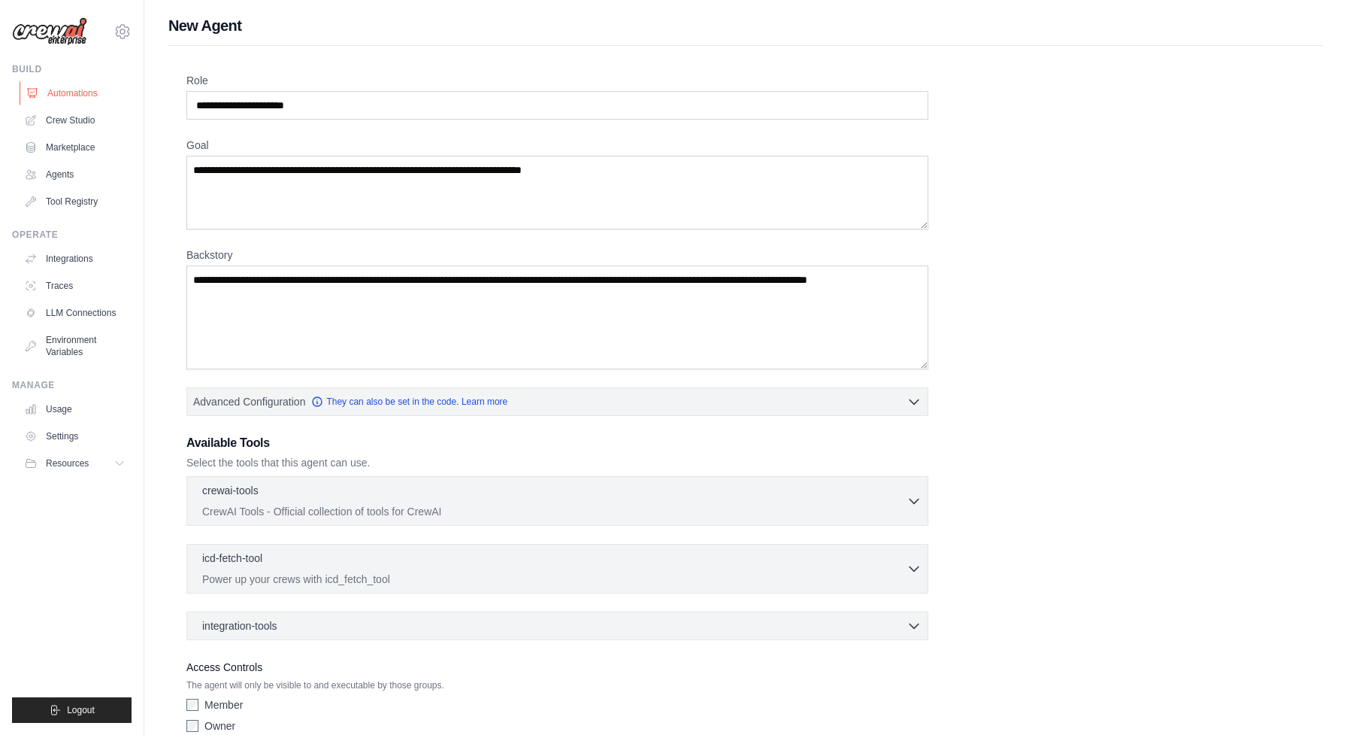
click at [83, 95] on link "Automations" at bounding box center [77, 93] width 114 height 24
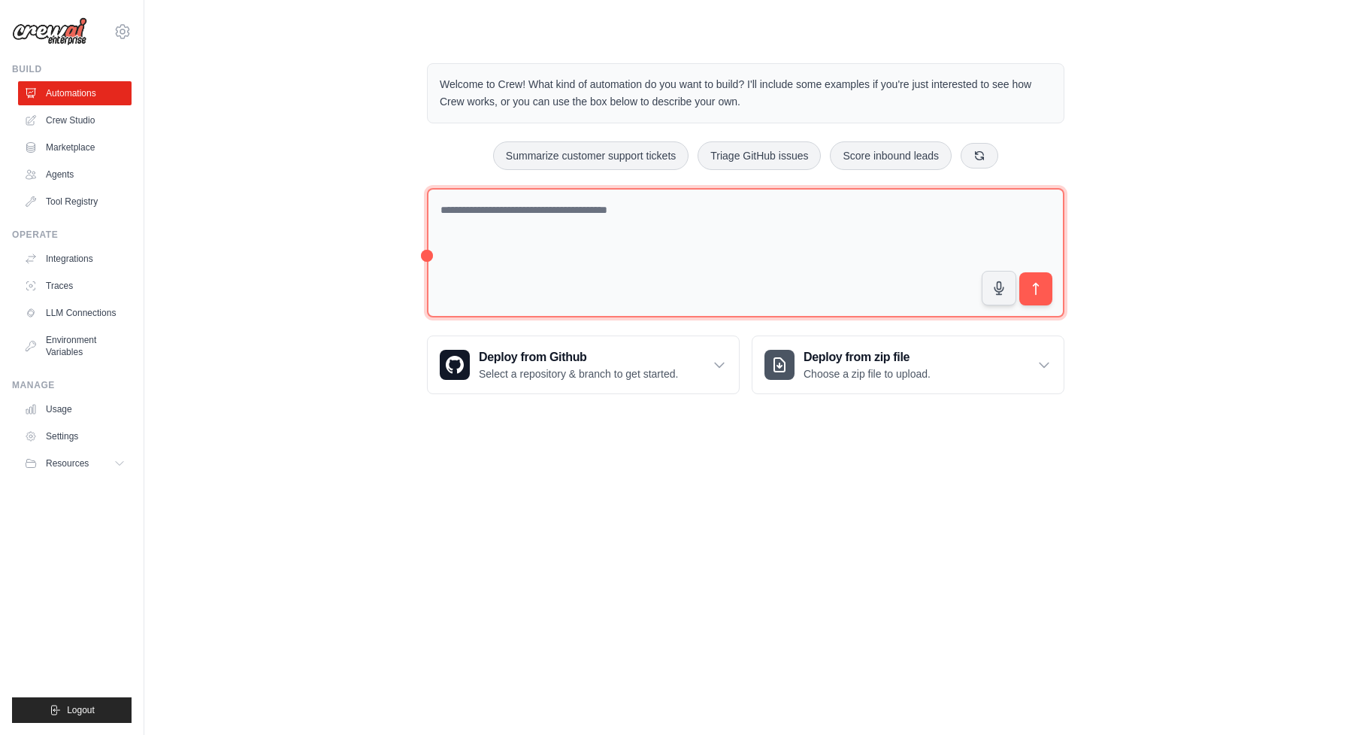
click at [676, 273] on textarea at bounding box center [746, 253] width 638 height 130
click at [662, 192] on textarea at bounding box center [746, 253] width 638 height 130
paste textarea "**********"
type textarea "**********"
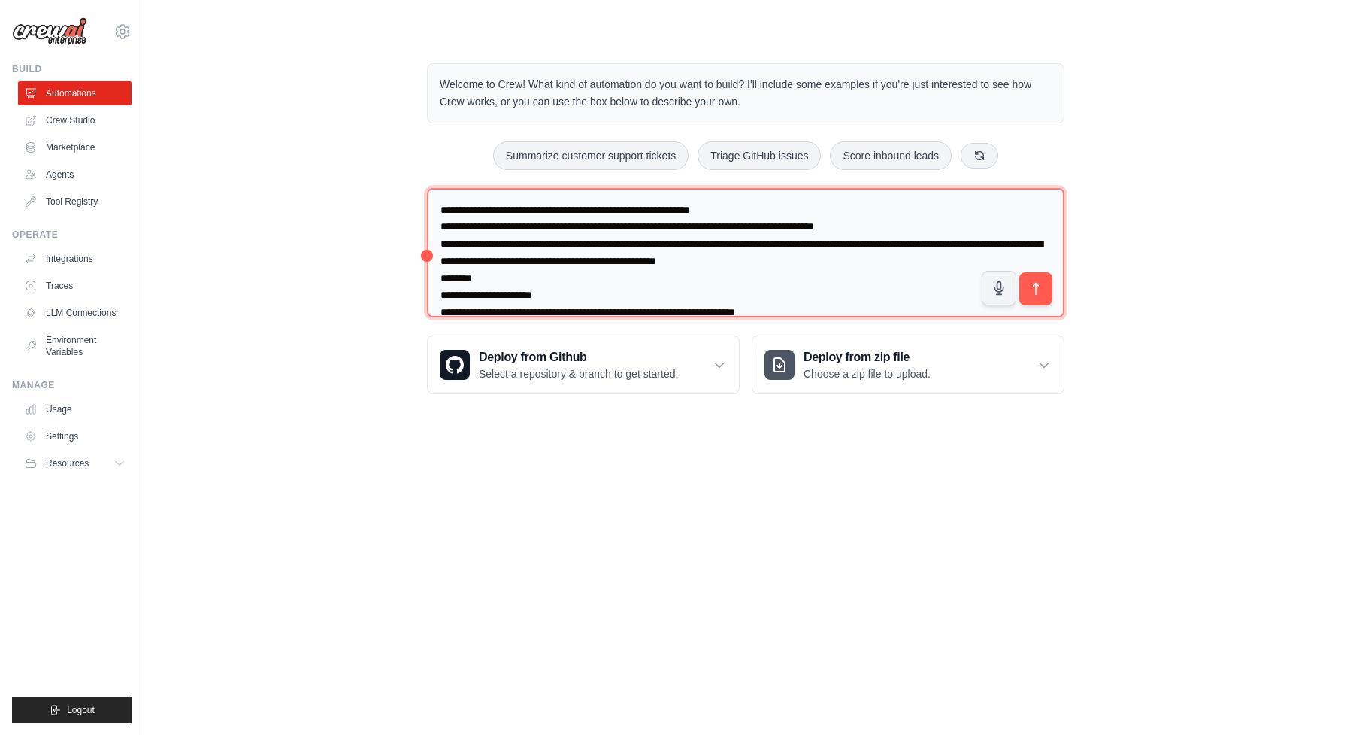
scroll to position [1038, 0]
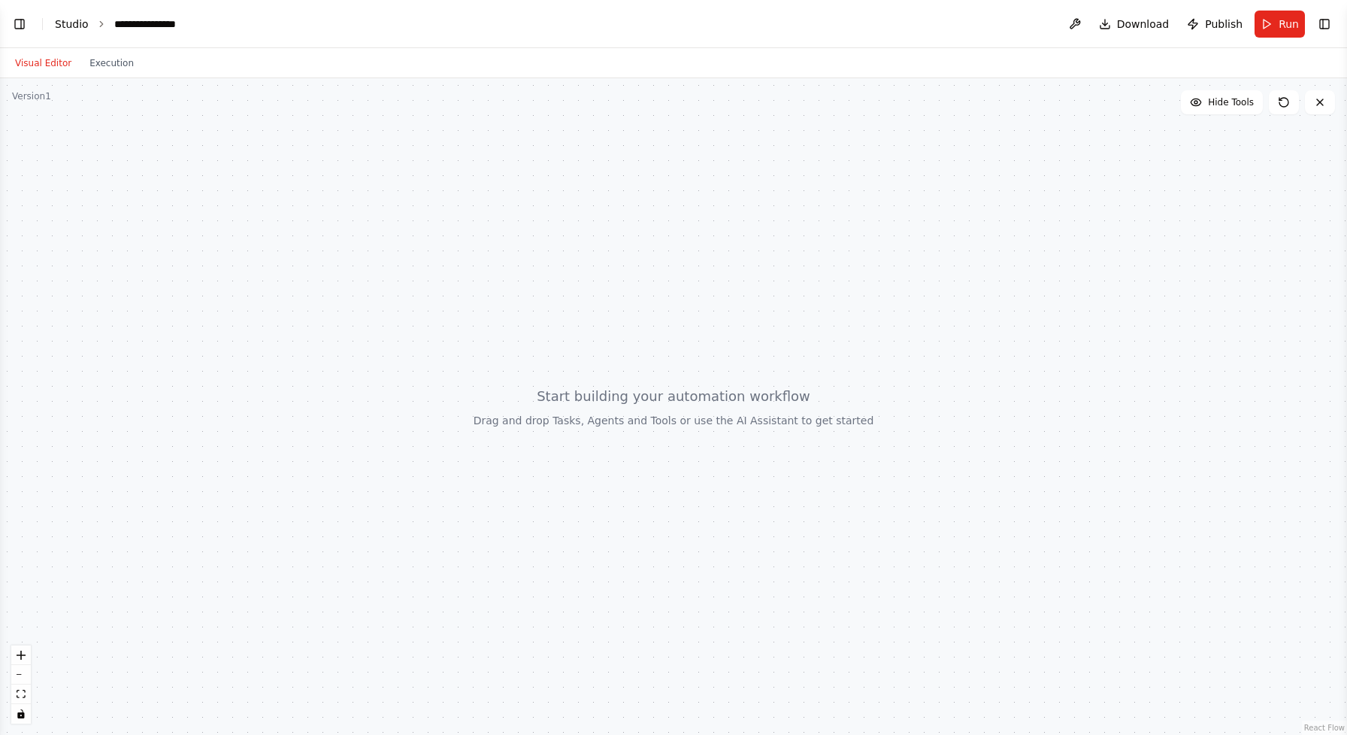
scroll to position [670, 0]
click at [71, 26] on link "Studio" at bounding box center [72, 24] width 34 height 12
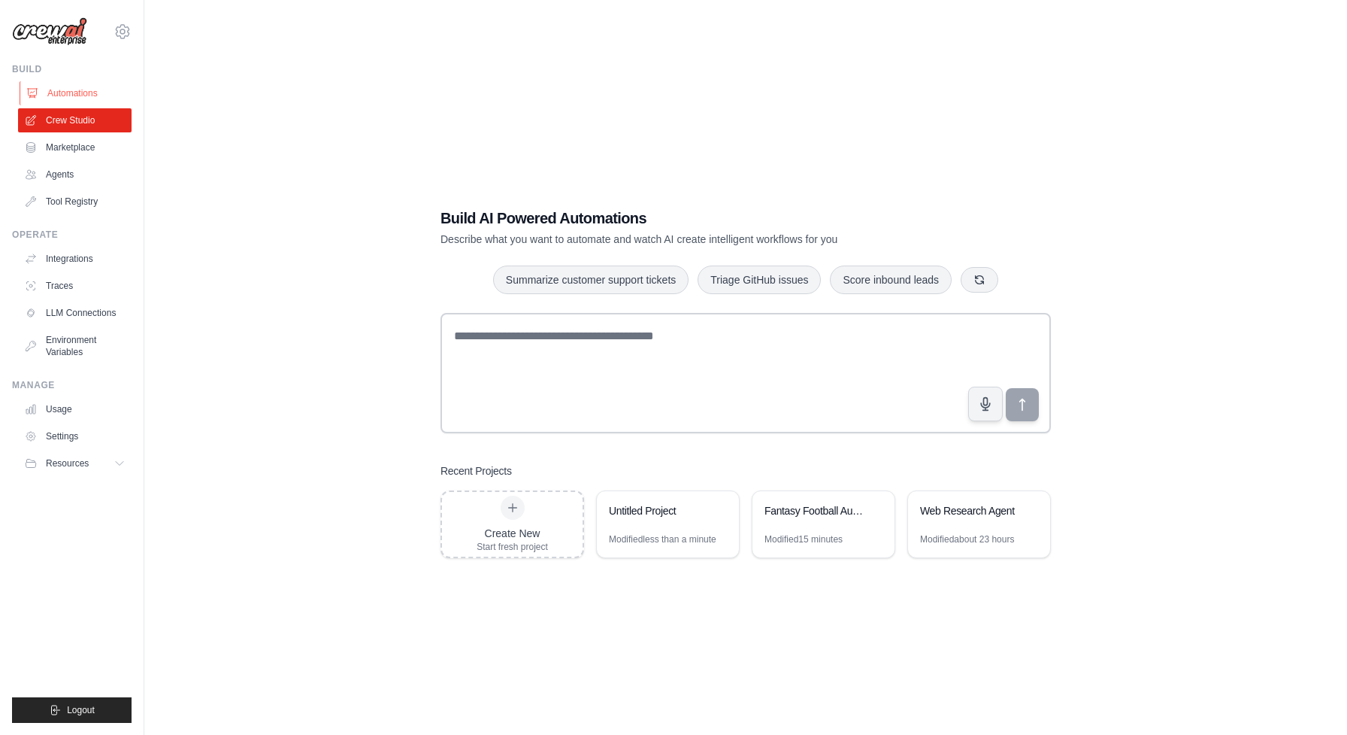
click at [101, 93] on link "Automations" at bounding box center [77, 93] width 114 height 24
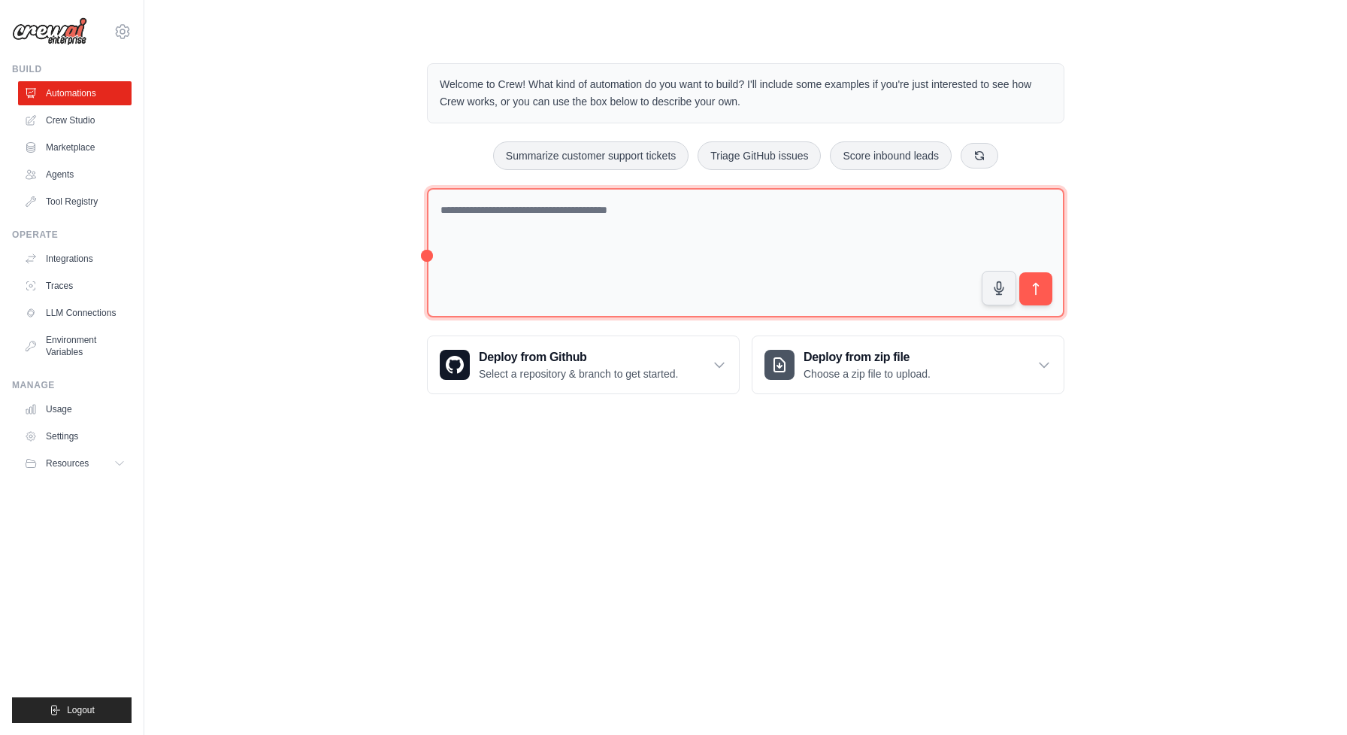
click at [515, 215] on textarea at bounding box center [746, 253] width 638 height 130
paste textarea "**********"
type textarea "**********"
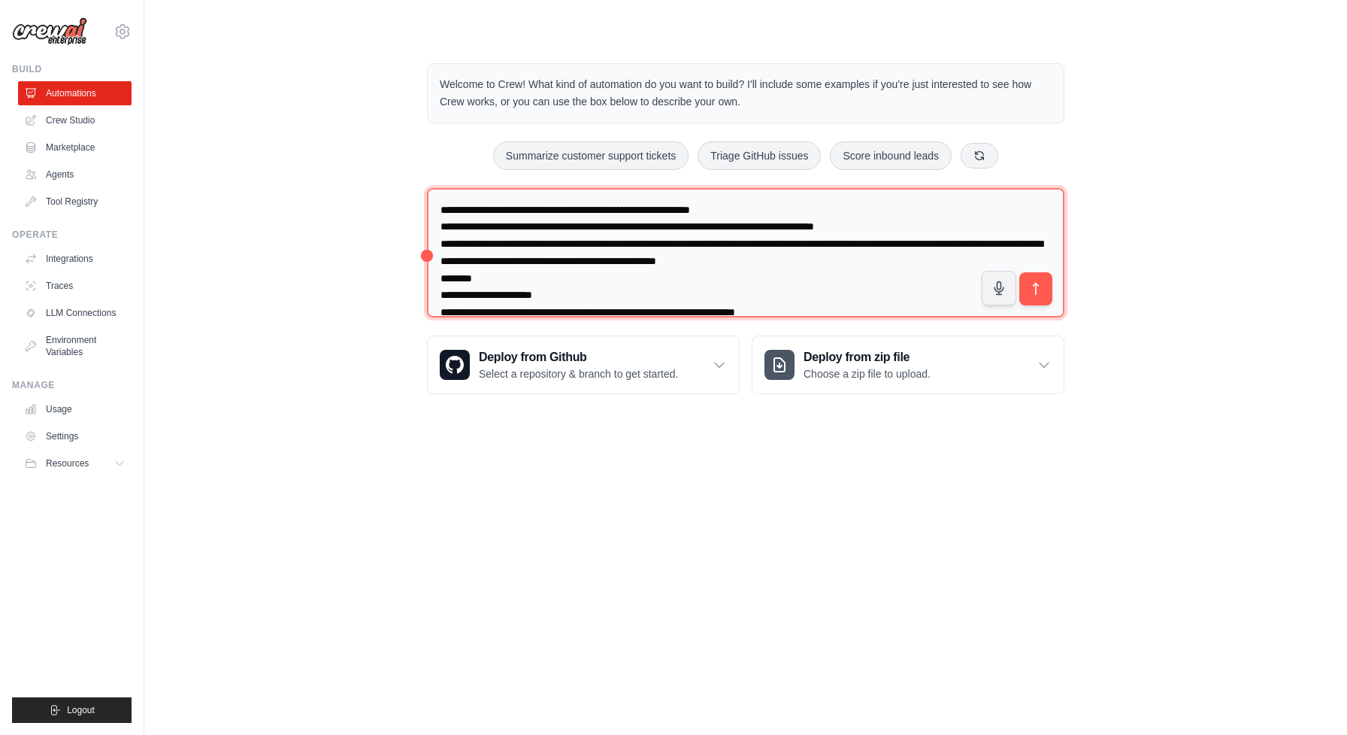
scroll to position [1038, 0]
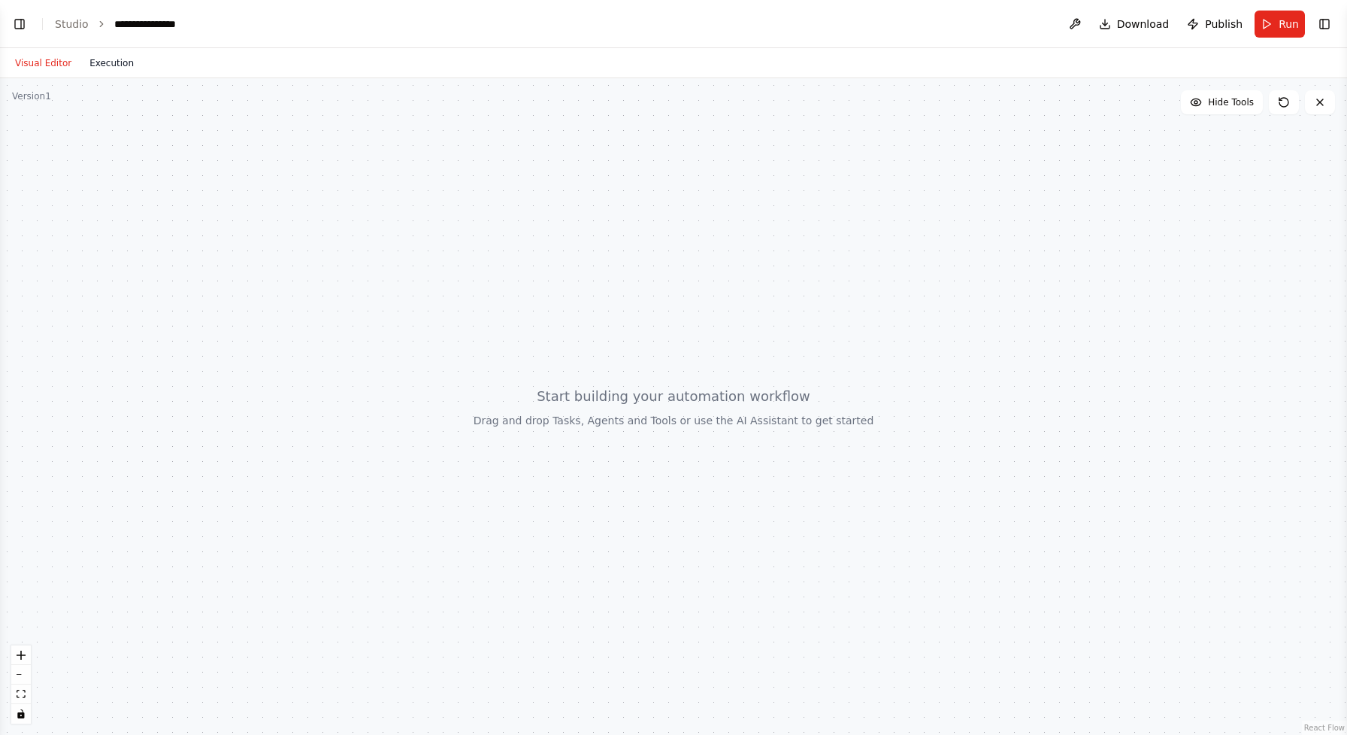
click at [117, 68] on button "Execution" at bounding box center [111, 63] width 62 height 18
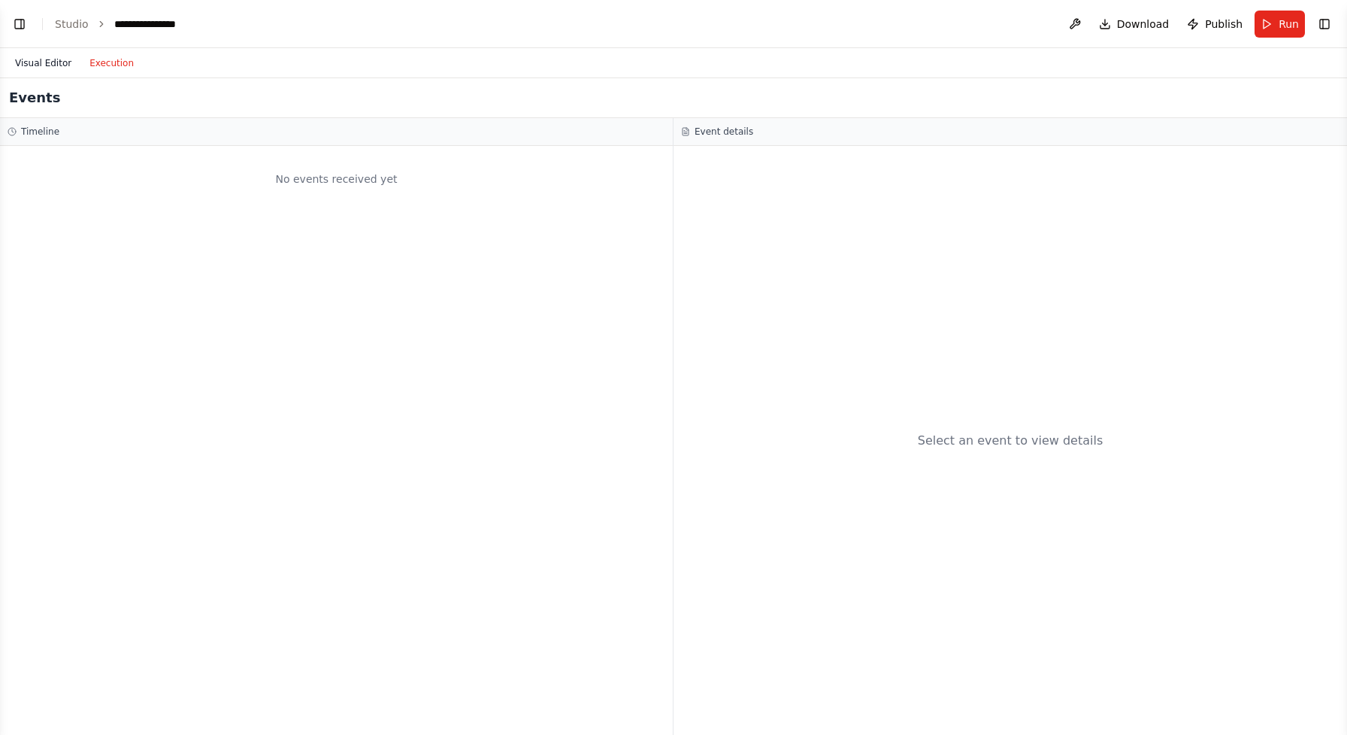
click at [51, 65] on button "Visual Editor" at bounding box center [43, 63] width 74 height 18
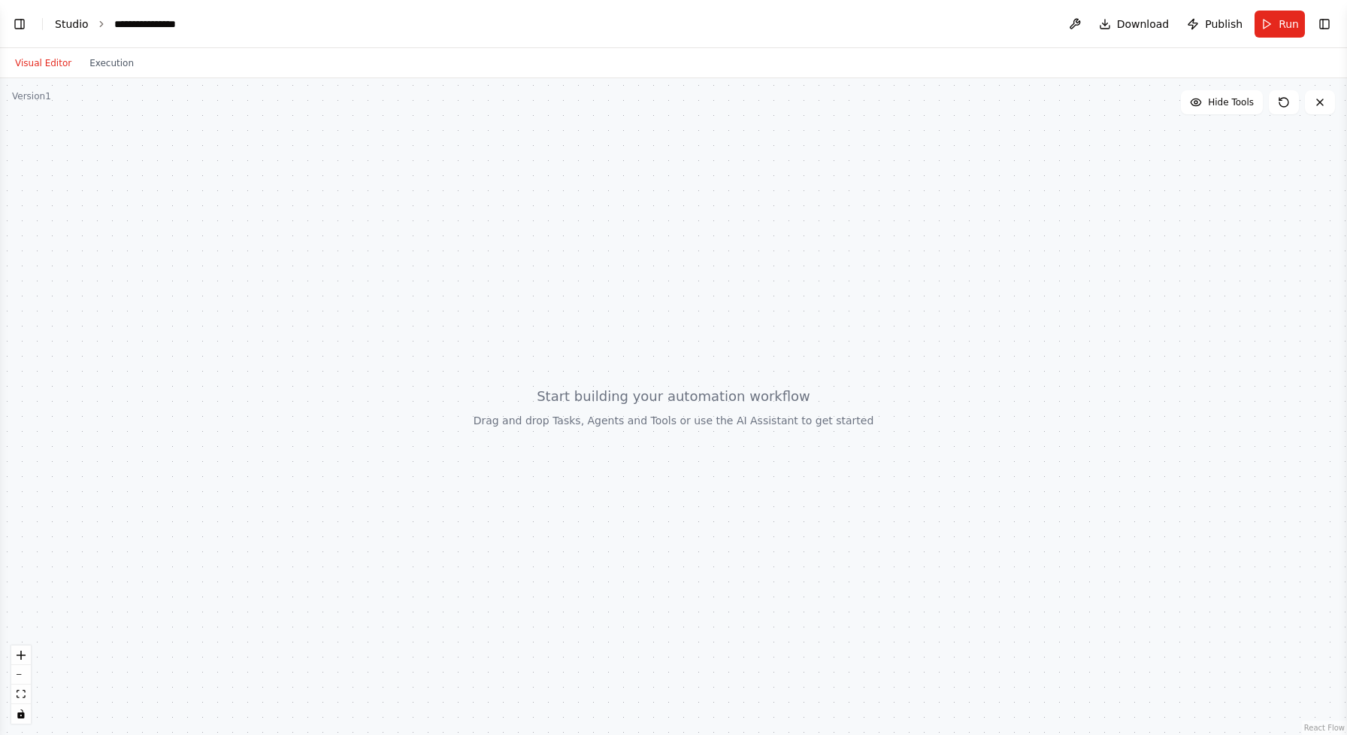
scroll to position [361, 0]
click at [59, 26] on link "Studio" at bounding box center [72, 24] width 34 height 12
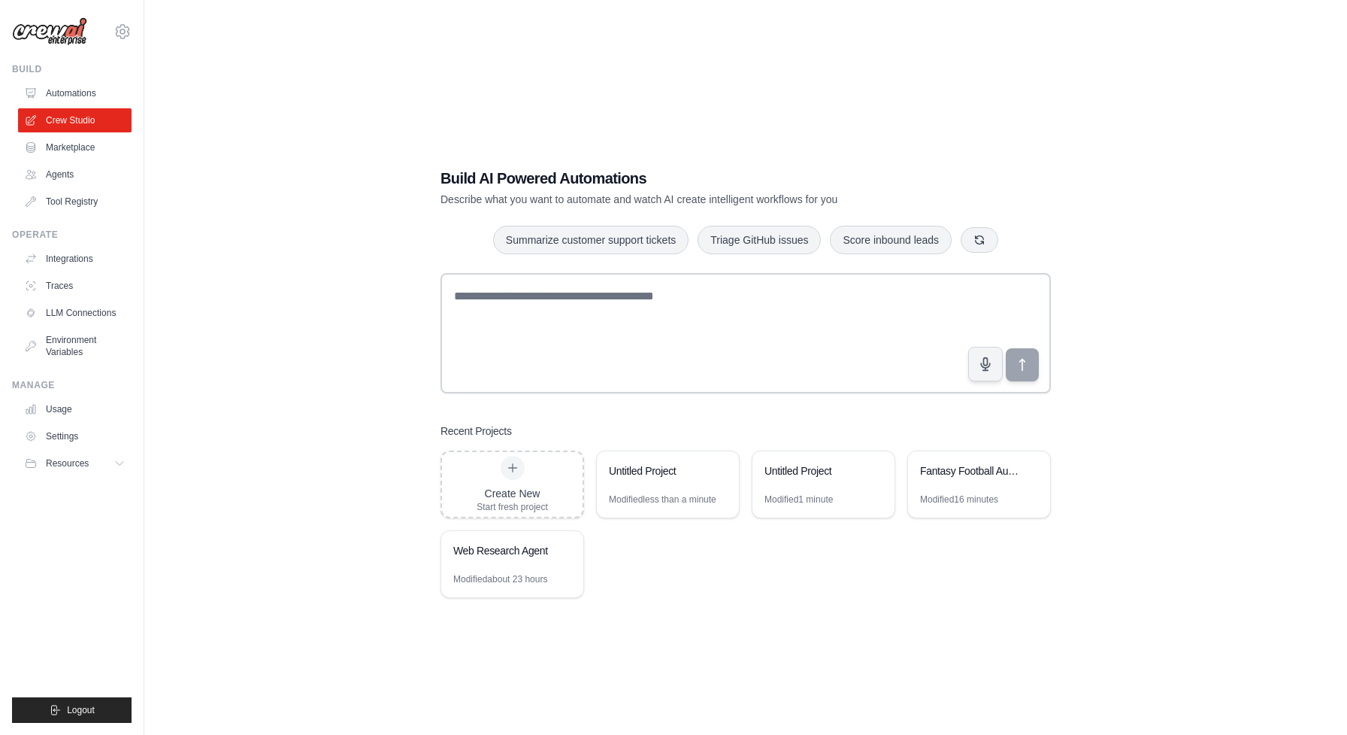
click at [47, 35] on img at bounding box center [49, 31] width 75 height 29
click at [101, 148] on link "Marketplace" at bounding box center [77, 147] width 114 height 24
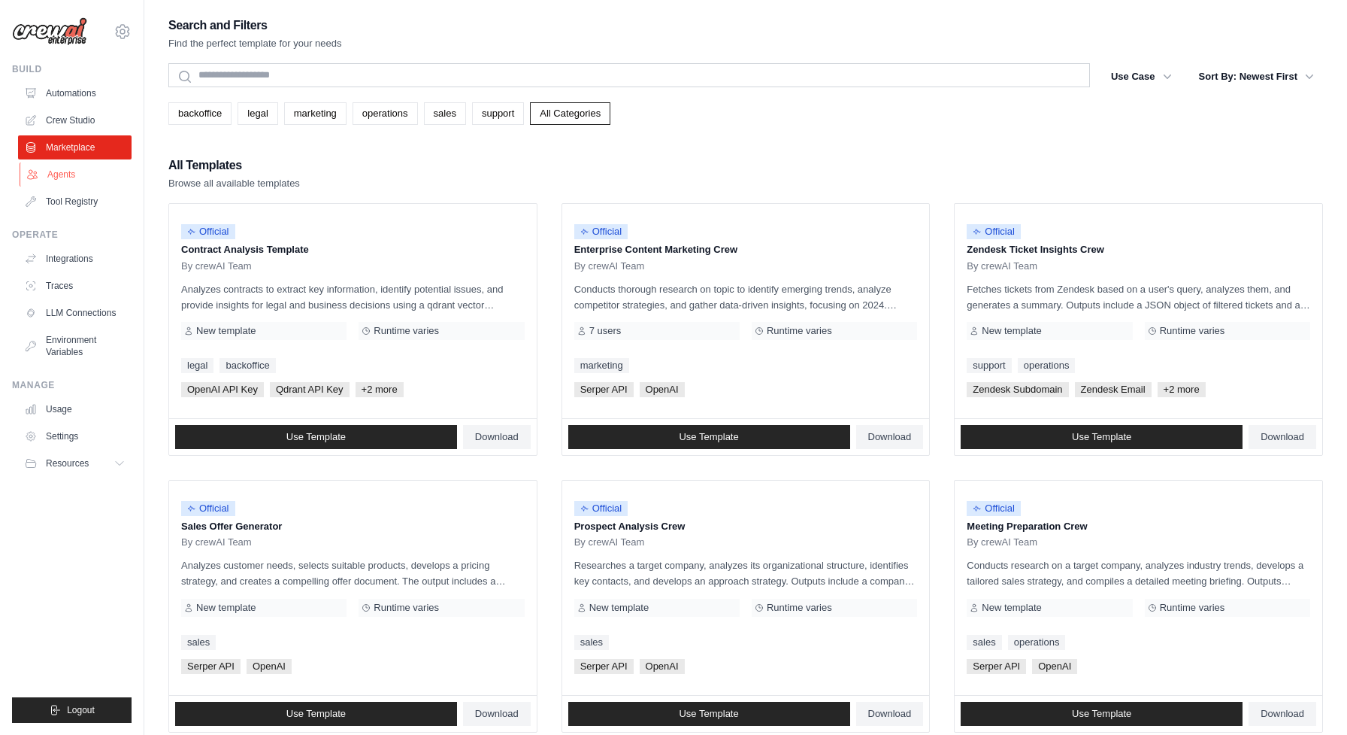
click at [92, 168] on link "Agents" at bounding box center [77, 174] width 114 height 24
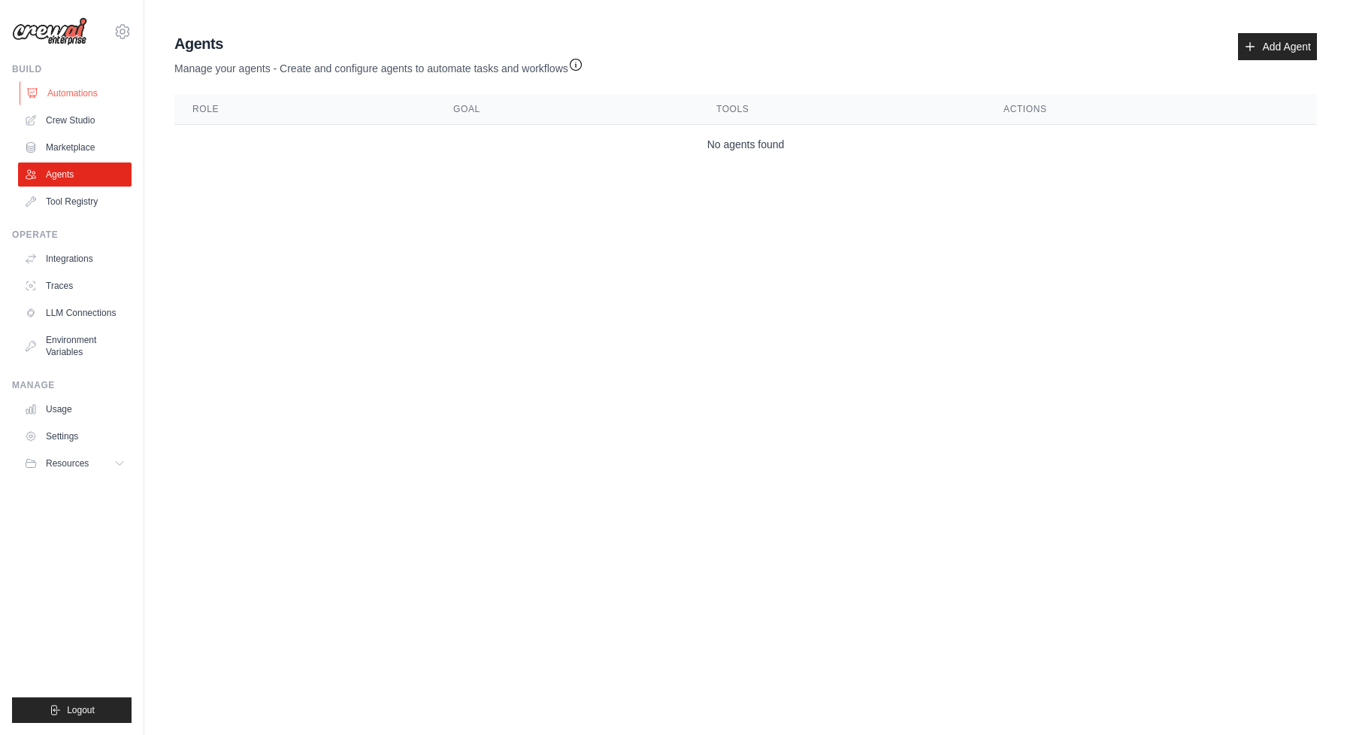
click at [95, 84] on link "Automations" at bounding box center [77, 93] width 114 height 24
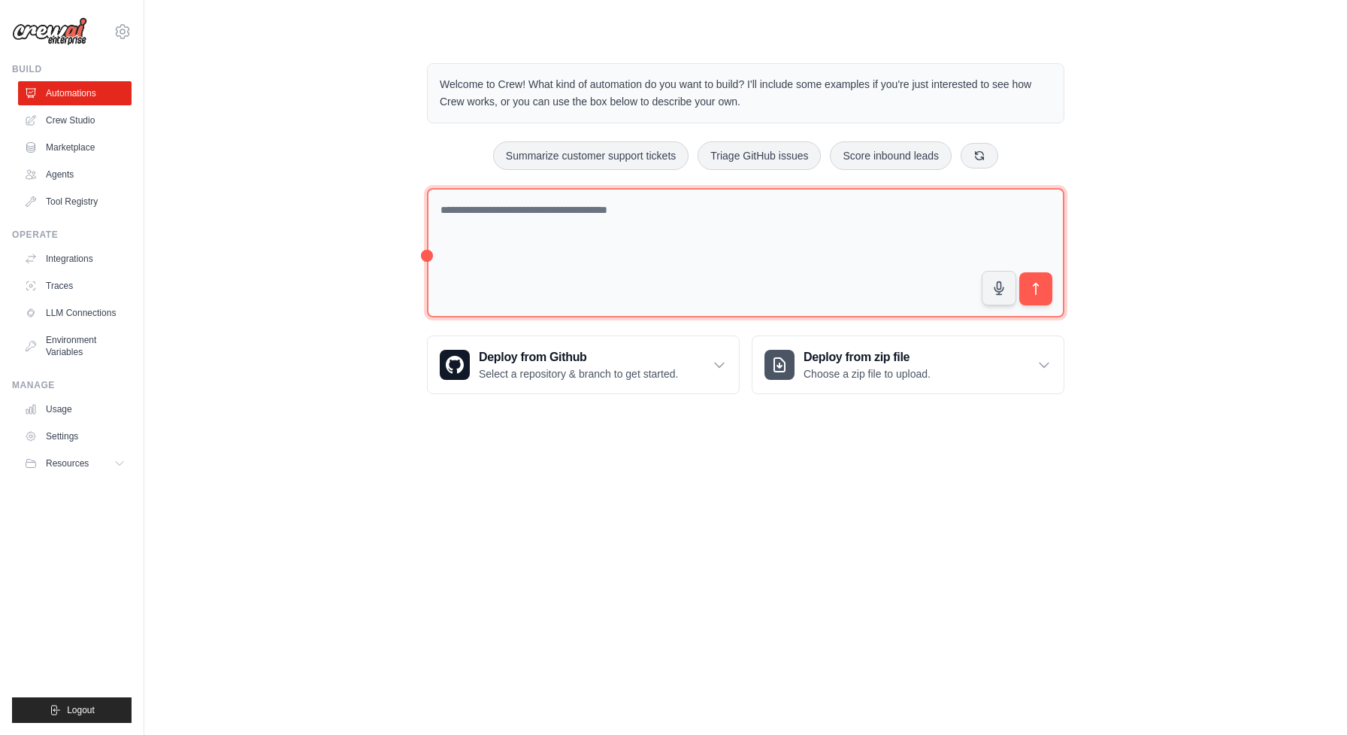
click at [675, 214] on textarea at bounding box center [746, 253] width 638 height 130
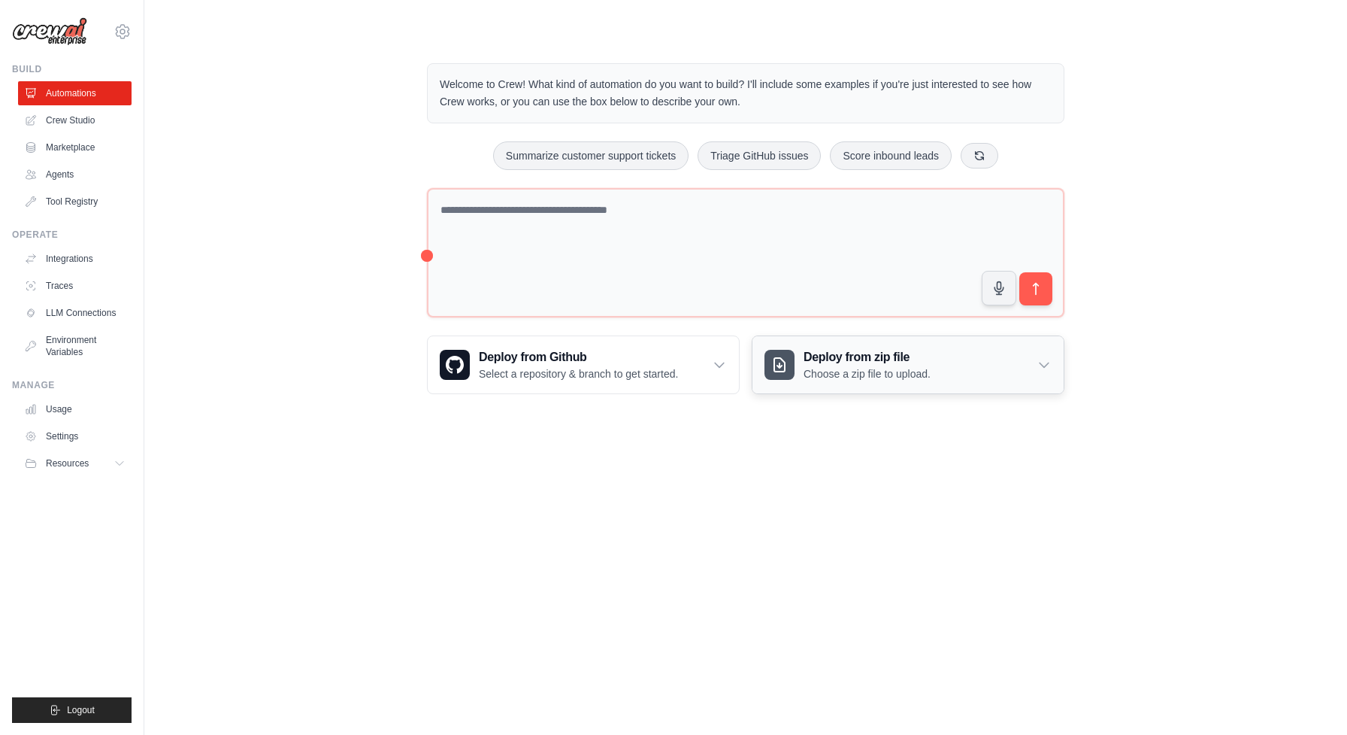
click at [946, 358] on div "Deploy from zip file Choose a zip file to upload." at bounding box center [908, 364] width 311 height 57
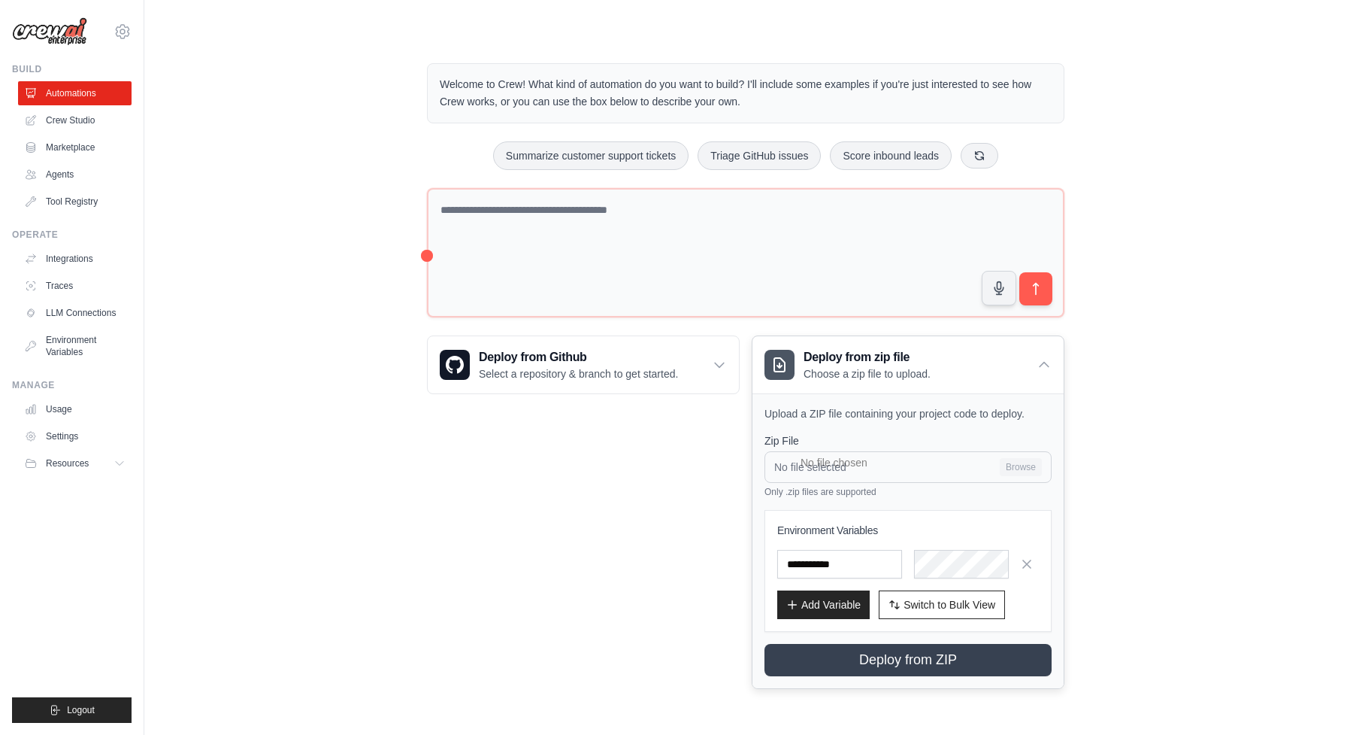
click at [1025, 471] on input "No file selected Browse" at bounding box center [908, 467] width 287 height 32
type input "**********"
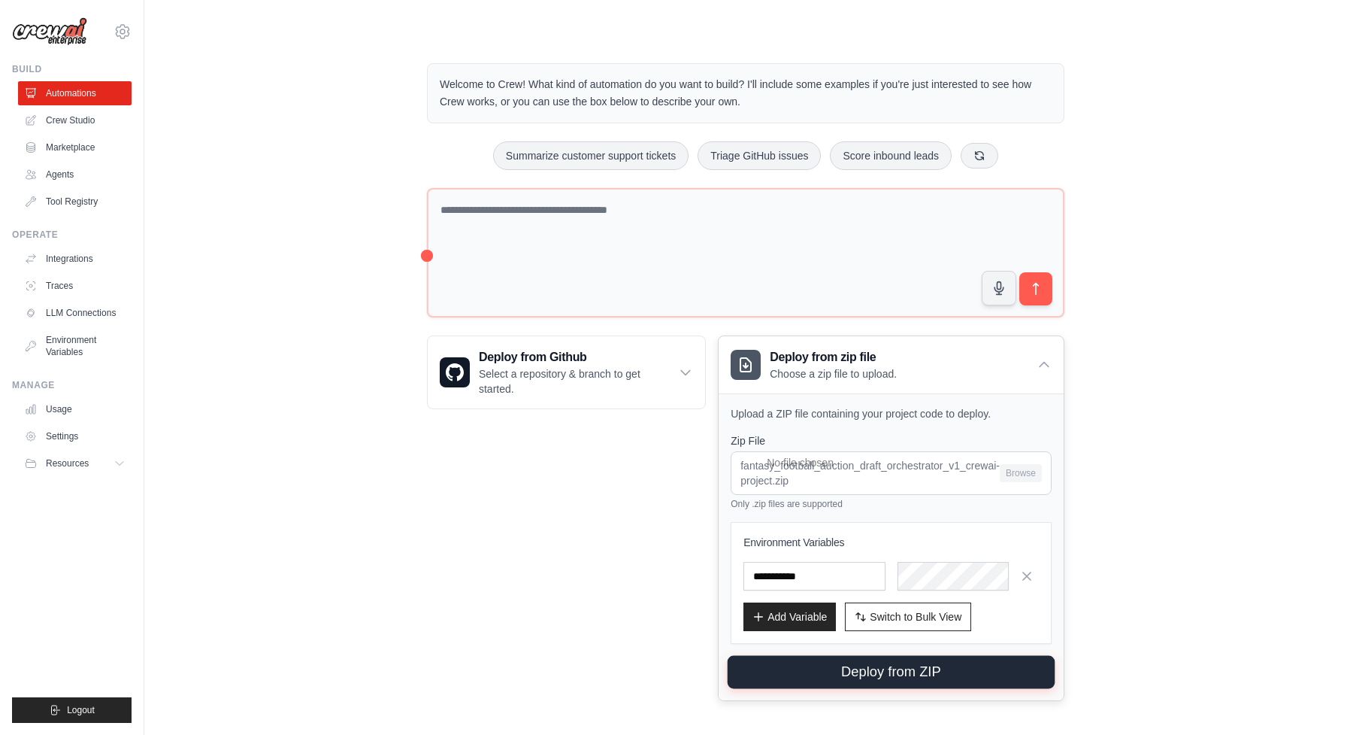
click at [983, 672] on button "Deploy from ZIP" at bounding box center [891, 672] width 327 height 33
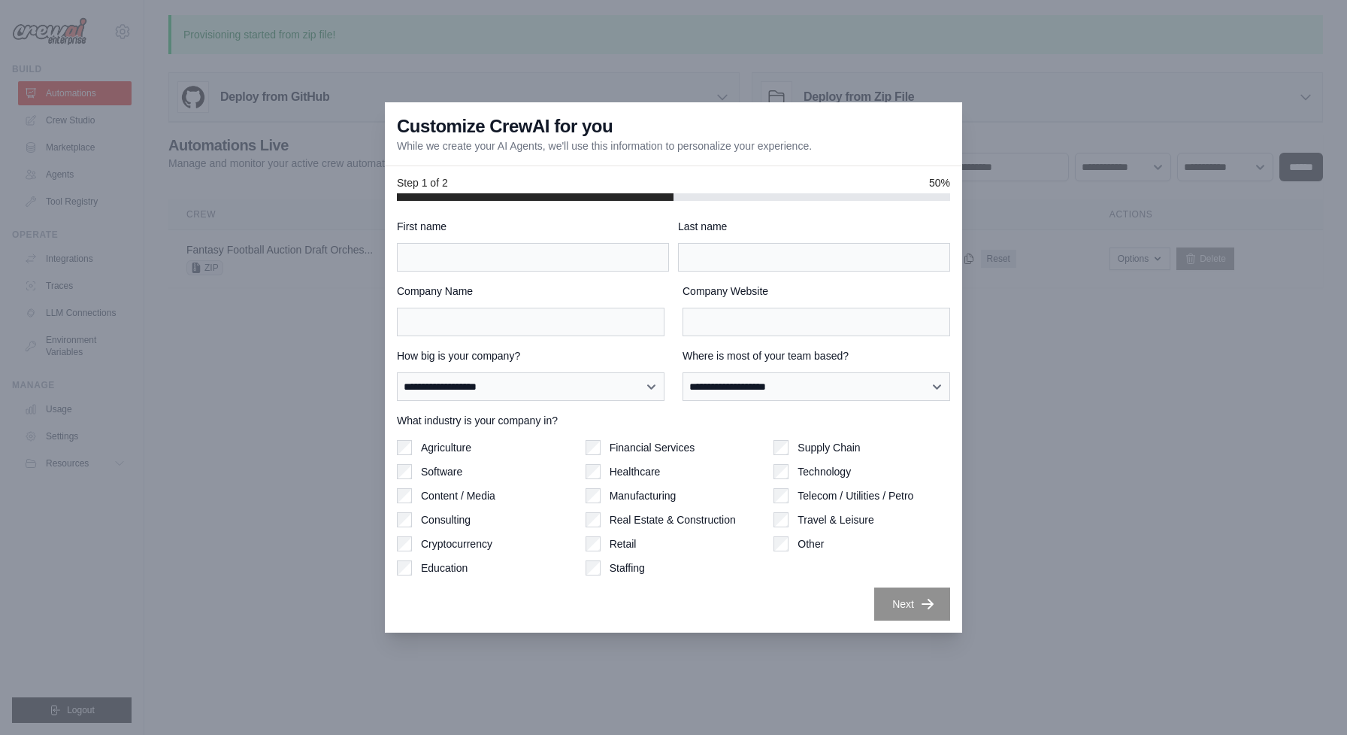
click at [603, 271] on div "**********" at bounding box center [673, 419] width 553 height 401
click at [604, 265] on input "First name" at bounding box center [533, 257] width 272 height 29
click at [595, 253] on input "********" at bounding box center [533, 257] width 272 height 29
type input "******"
type input "*"
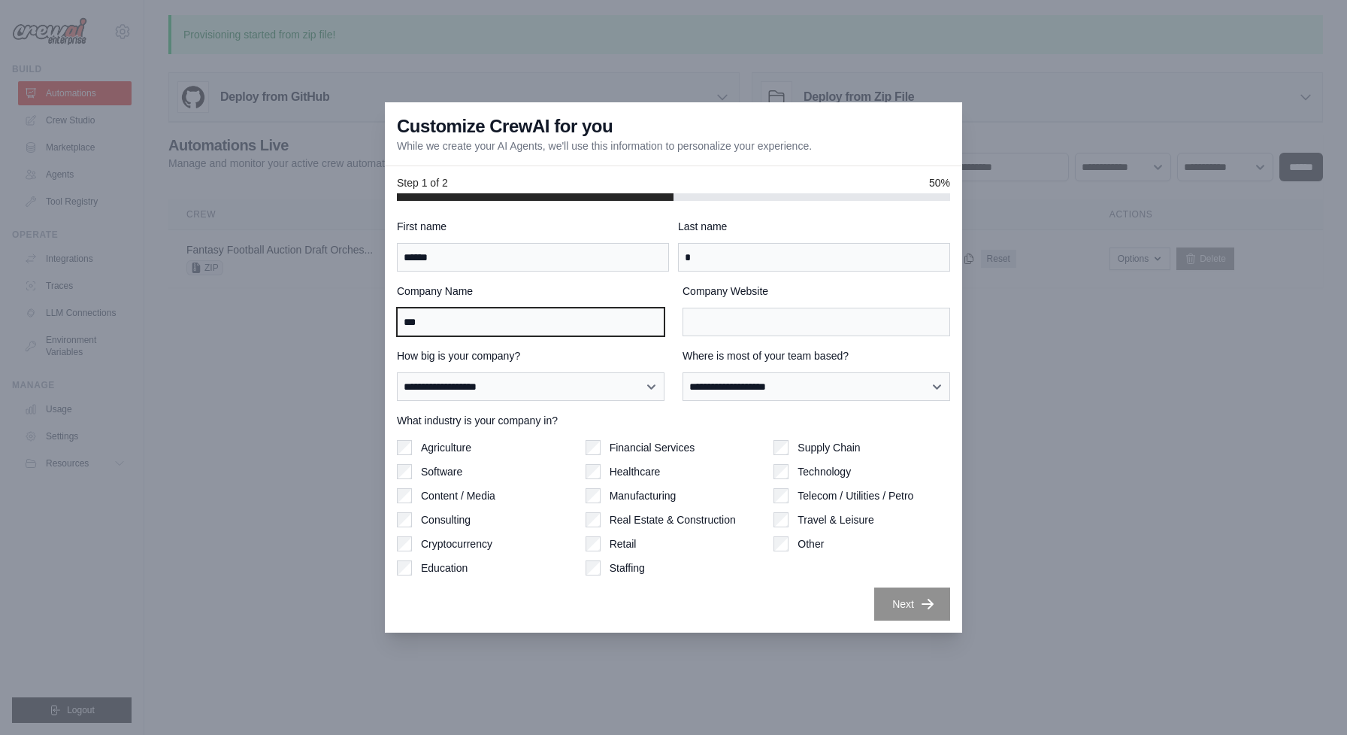
type input "***"
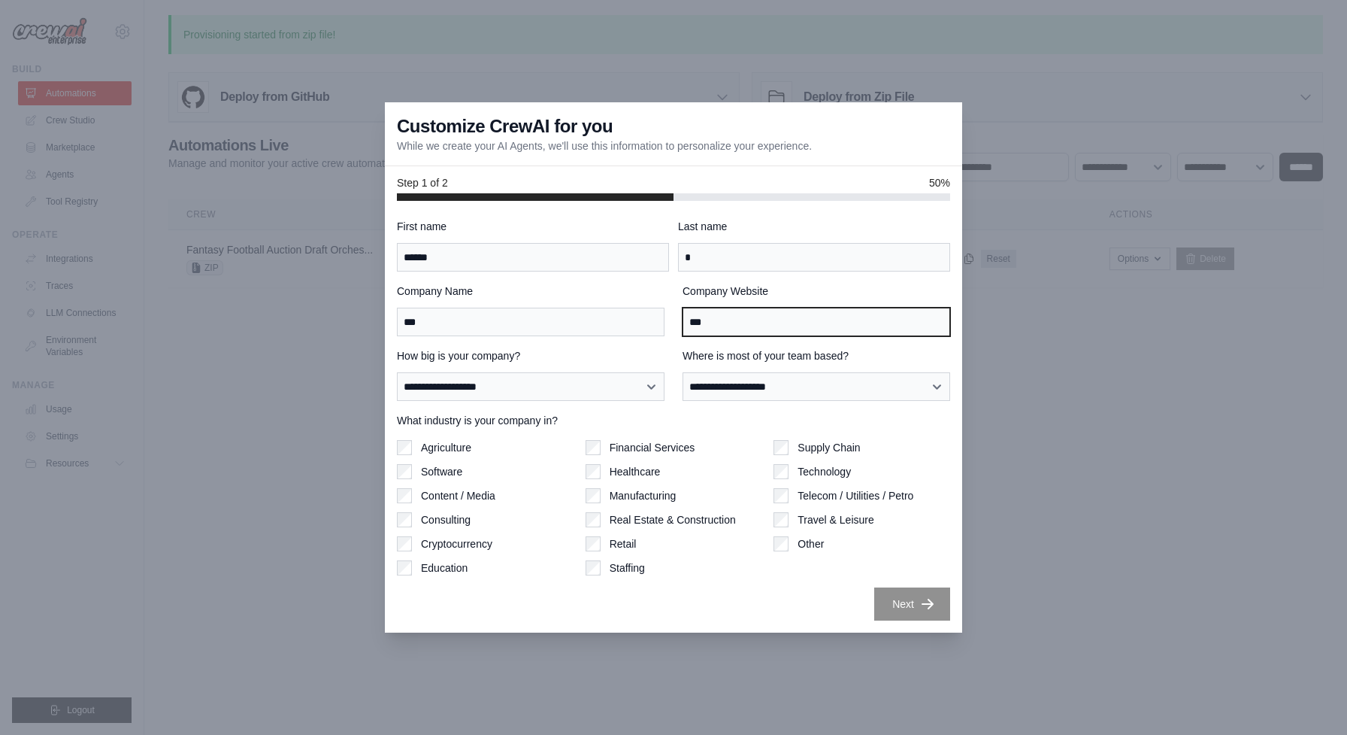
type input "***"
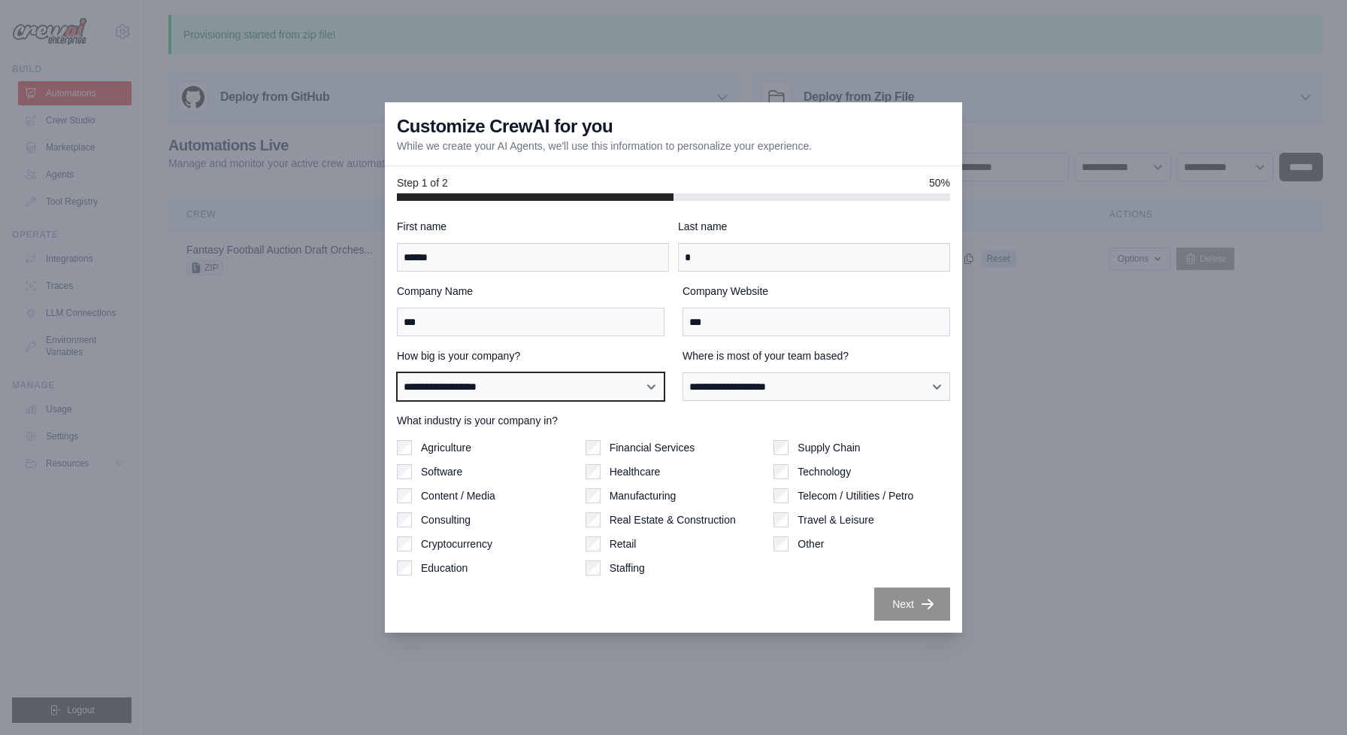
select select "**********"
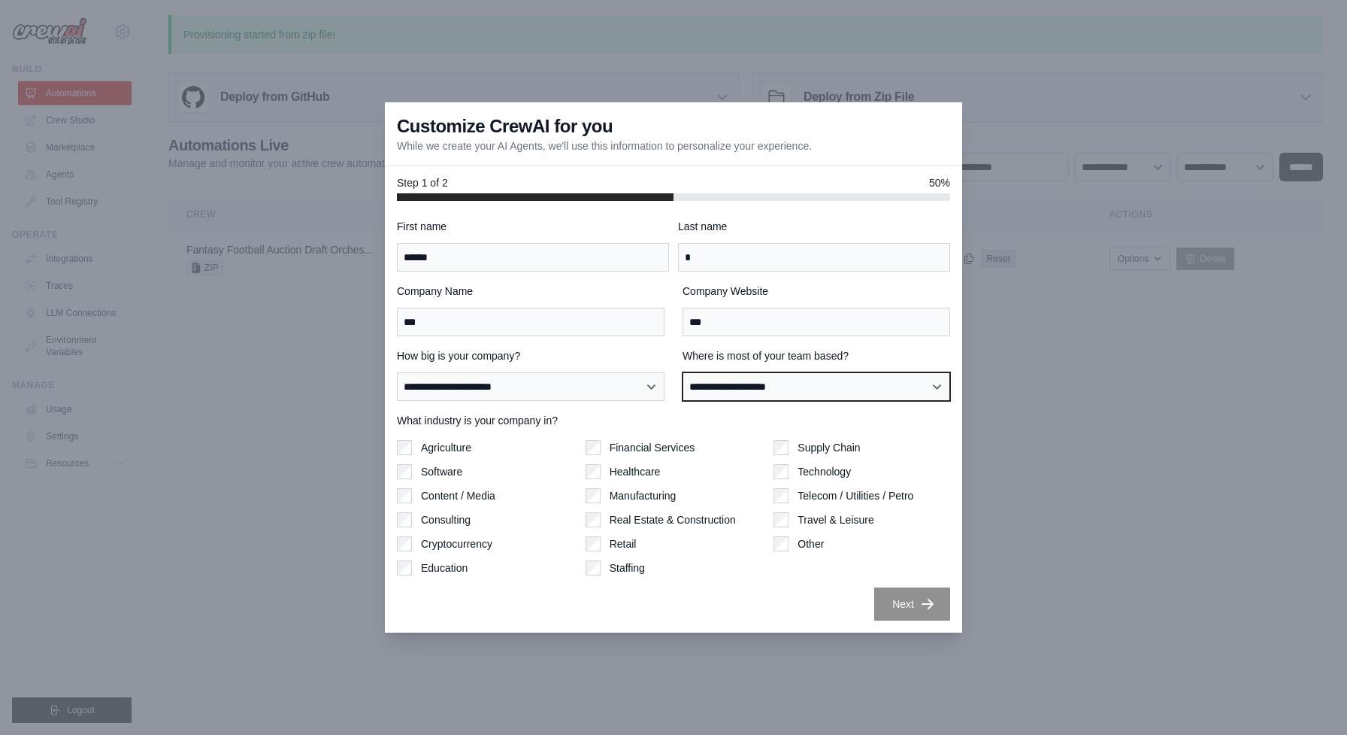
select select "**********"
click at [820, 470] on label "Technology" at bounding box center [824, 471] width 53 height 15
click at [901, 608] on button "Next" at bounding box center [912, 602] width 76 height 33
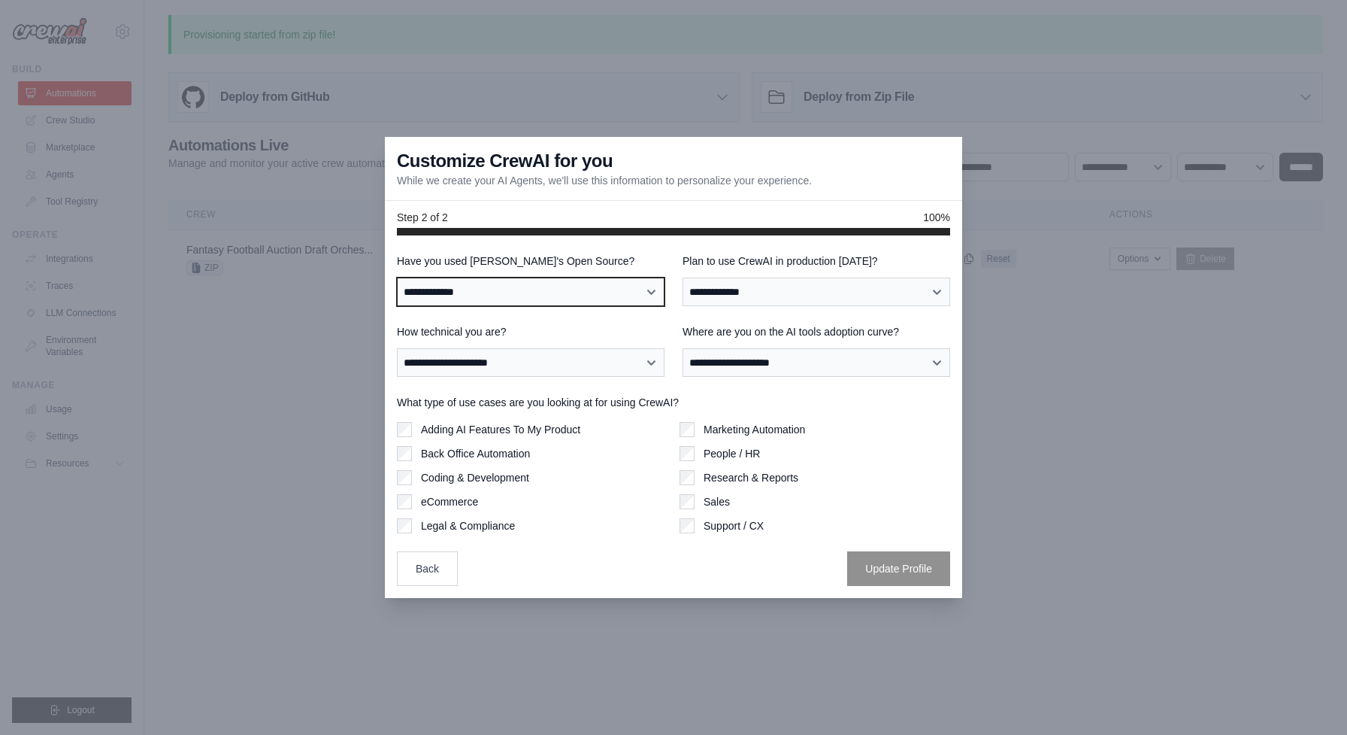
select select "**********"
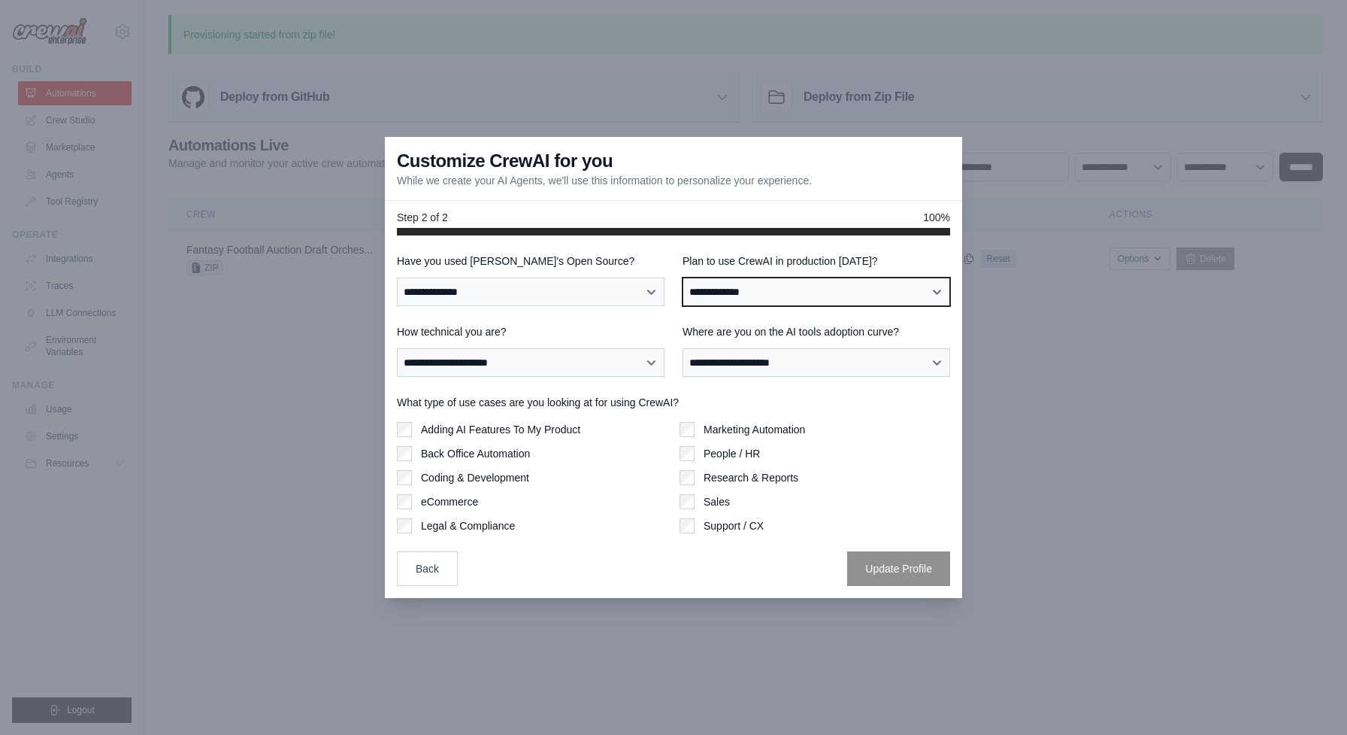
select select "****"
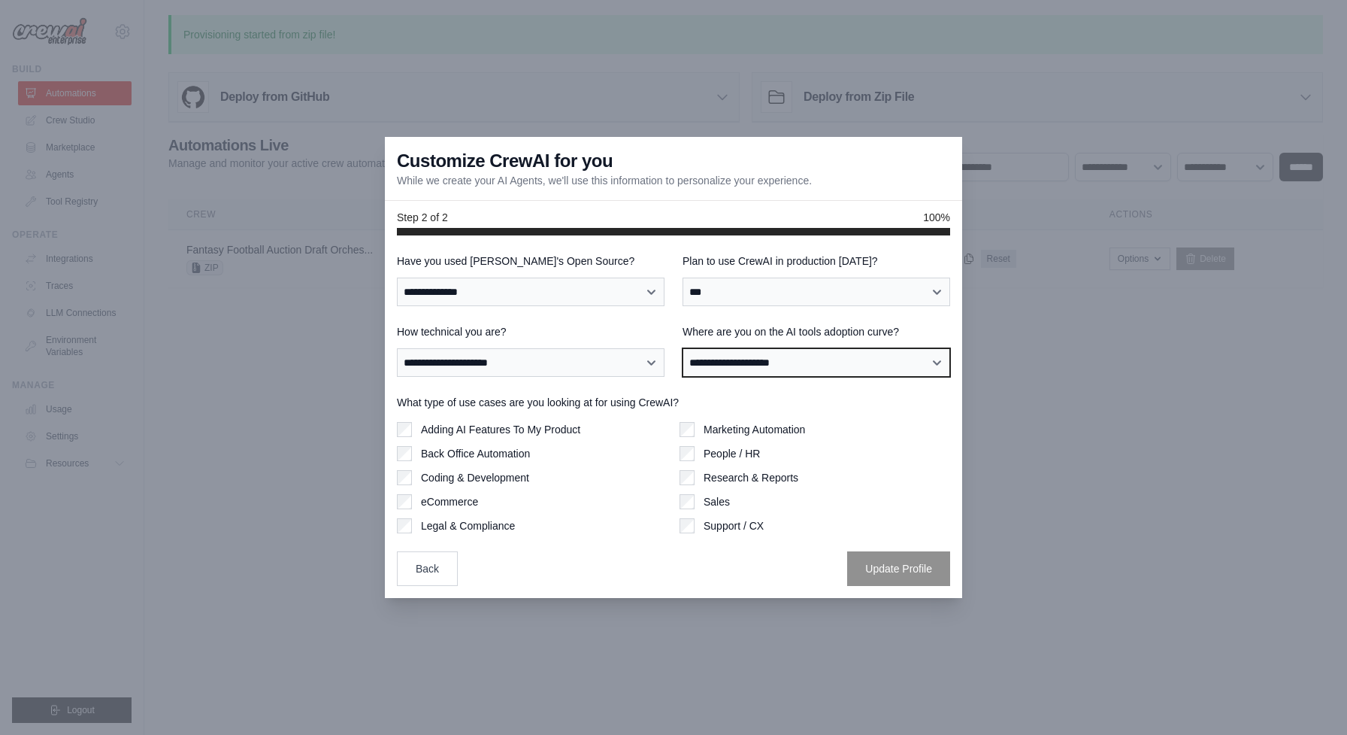
select select "**********"
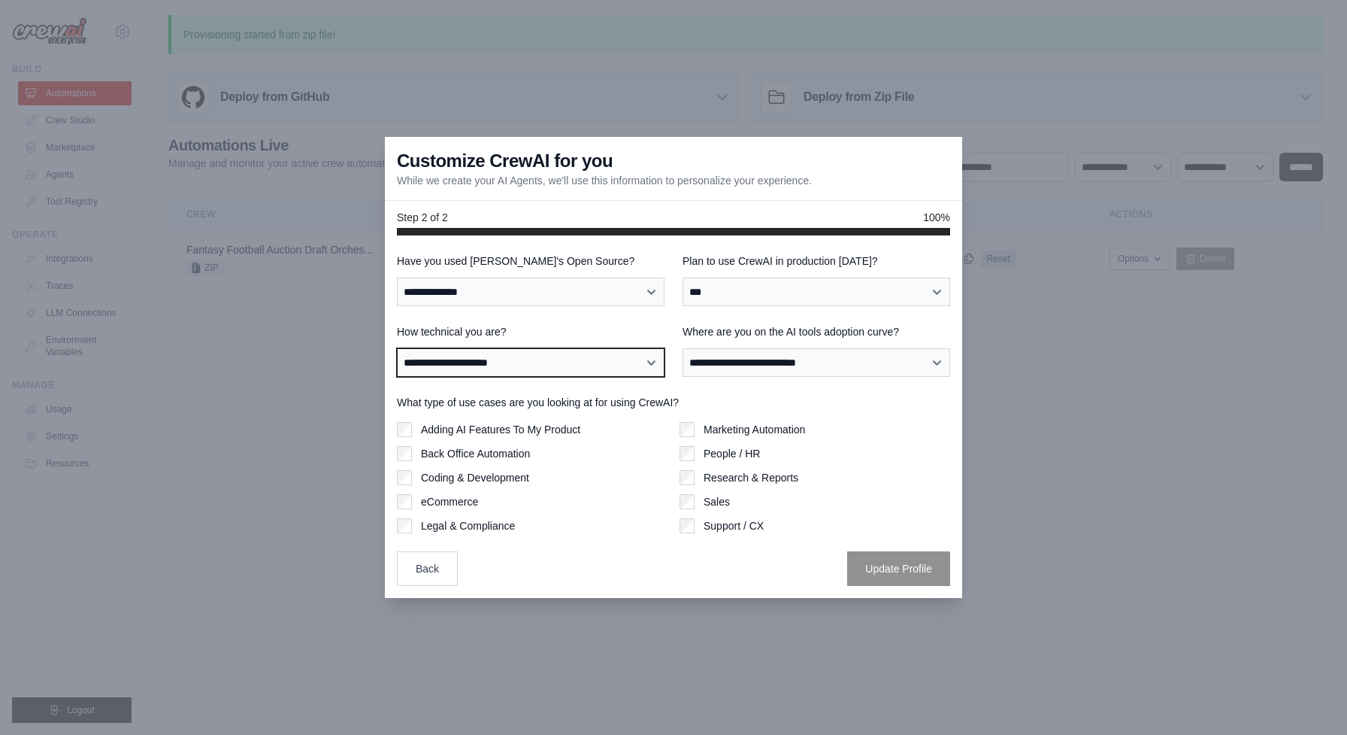
select select "**********"
click at [568, 432] on label "Adding AI Features To My Product" at bounding box center [500, 429] width 159 height 15
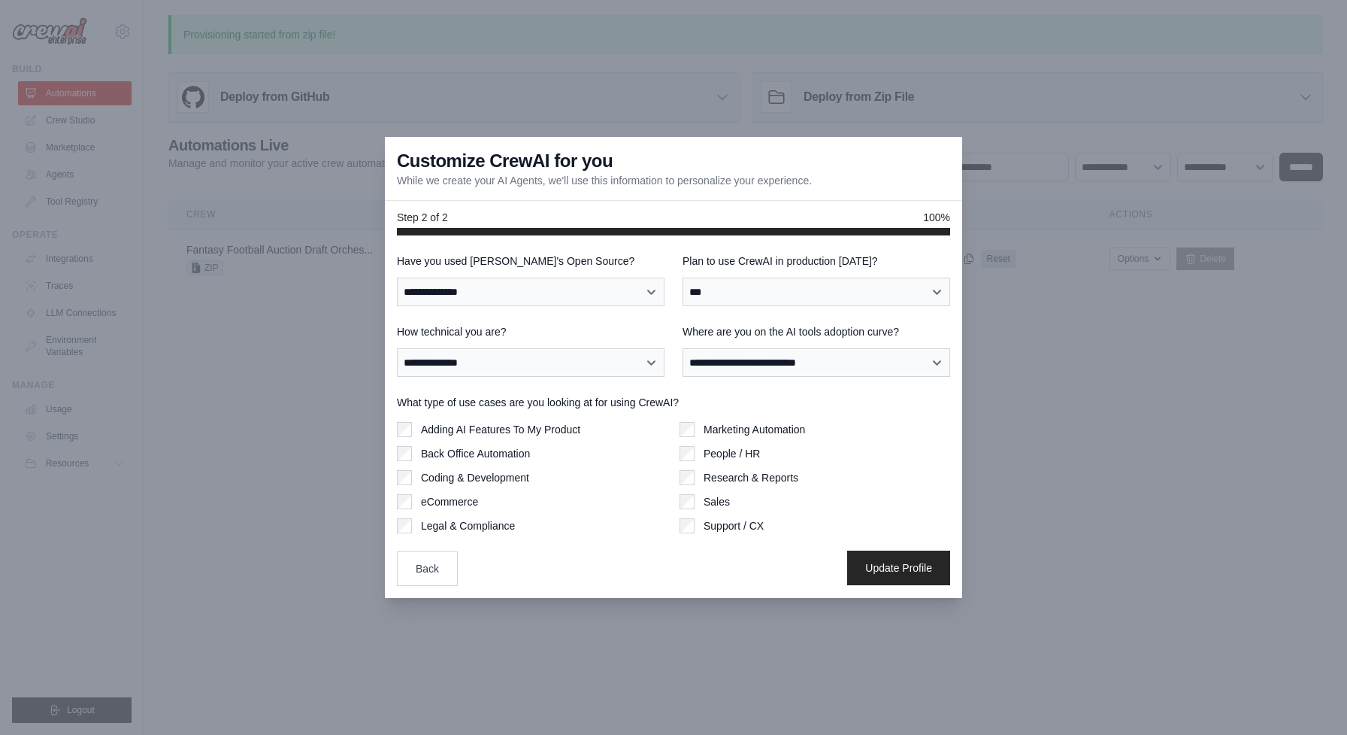
click at [882, 556] on button "Update Profile" at bounding box center [898, 567] width 103 height 35
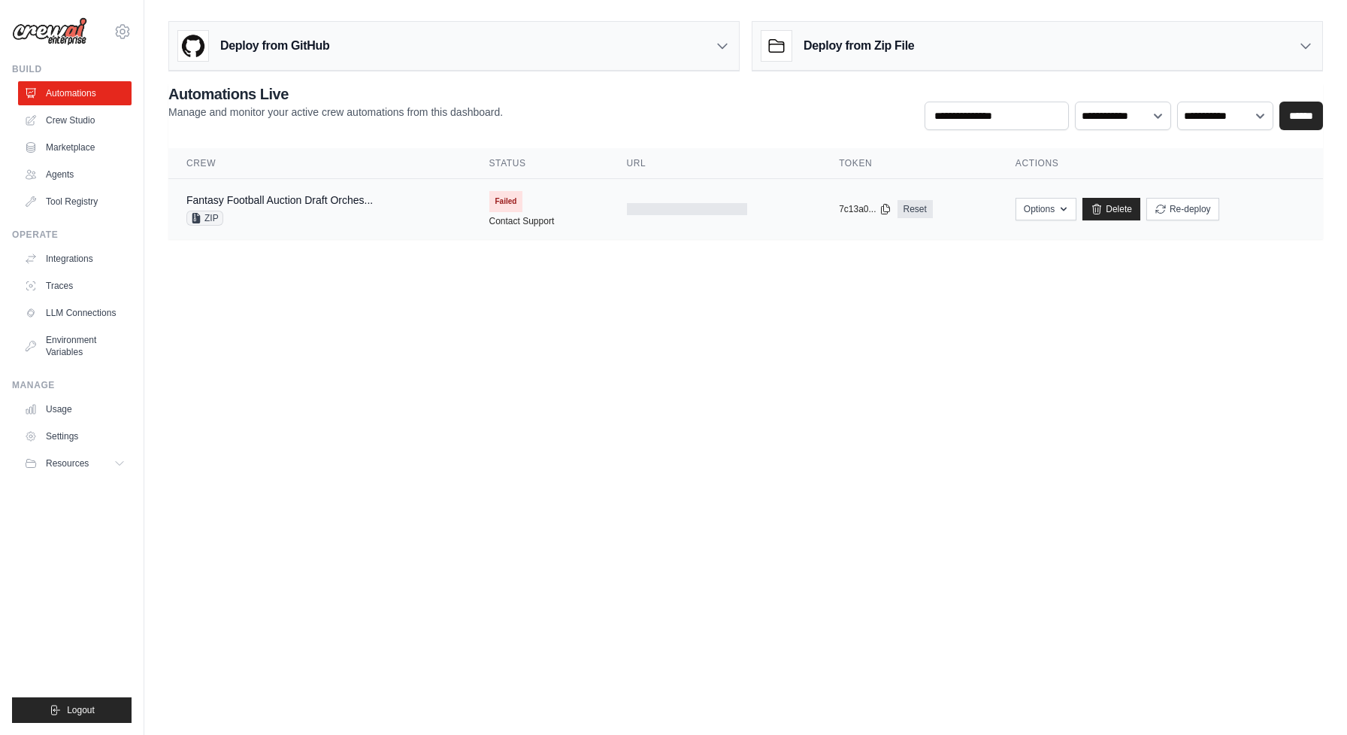
click at [538, 201] on td "Failed Contact Support" at bounding box center [540, 209] width 138 height 60
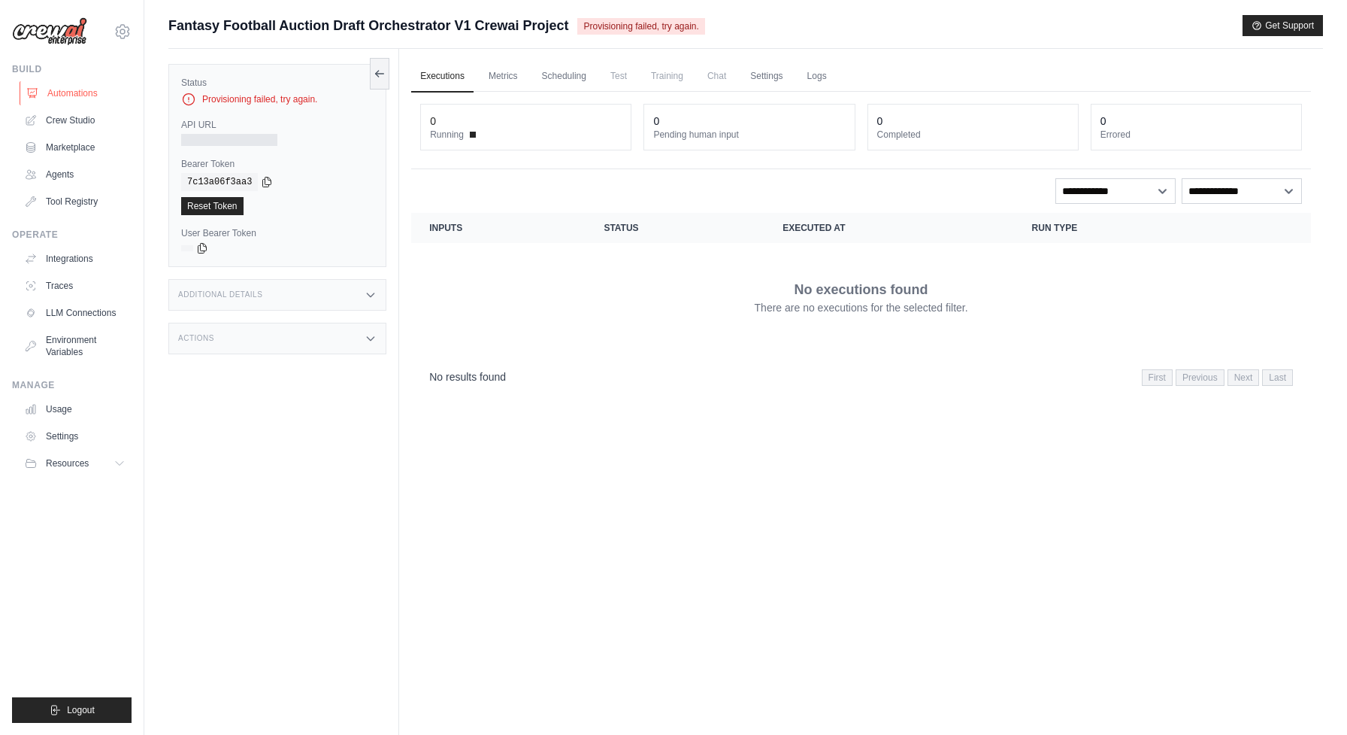
click at [85, 90] on link "Automations" at bounding box center [77, 93] width 114 height 24
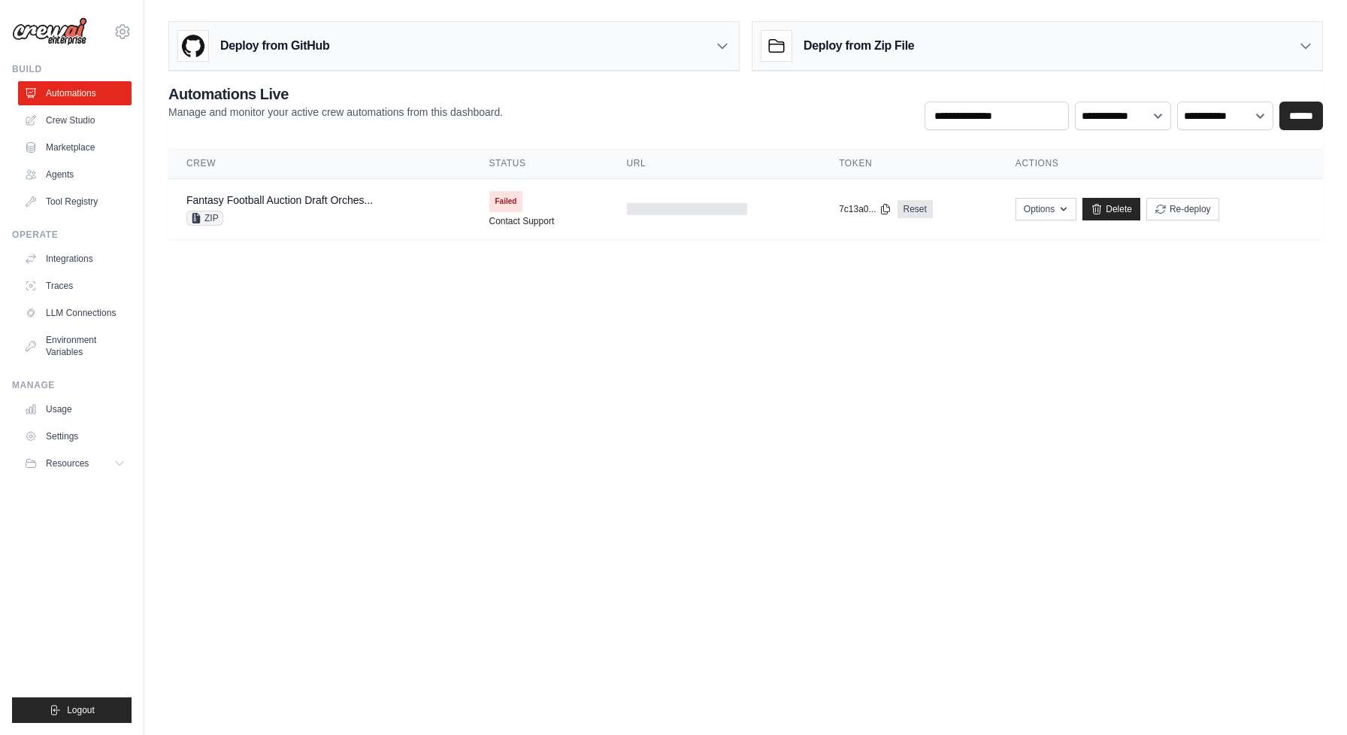
click at [47, 38] on img at bounding box center [49, 31] width 75 height 29
drag, startPoint x: 1109, startPoint y: 207, endPoint x: 810, endPoint y: 365, distance: 338.7
click at [1109, 207] on link "Delete" at bounding box center [1112, 209] width 58 height 23
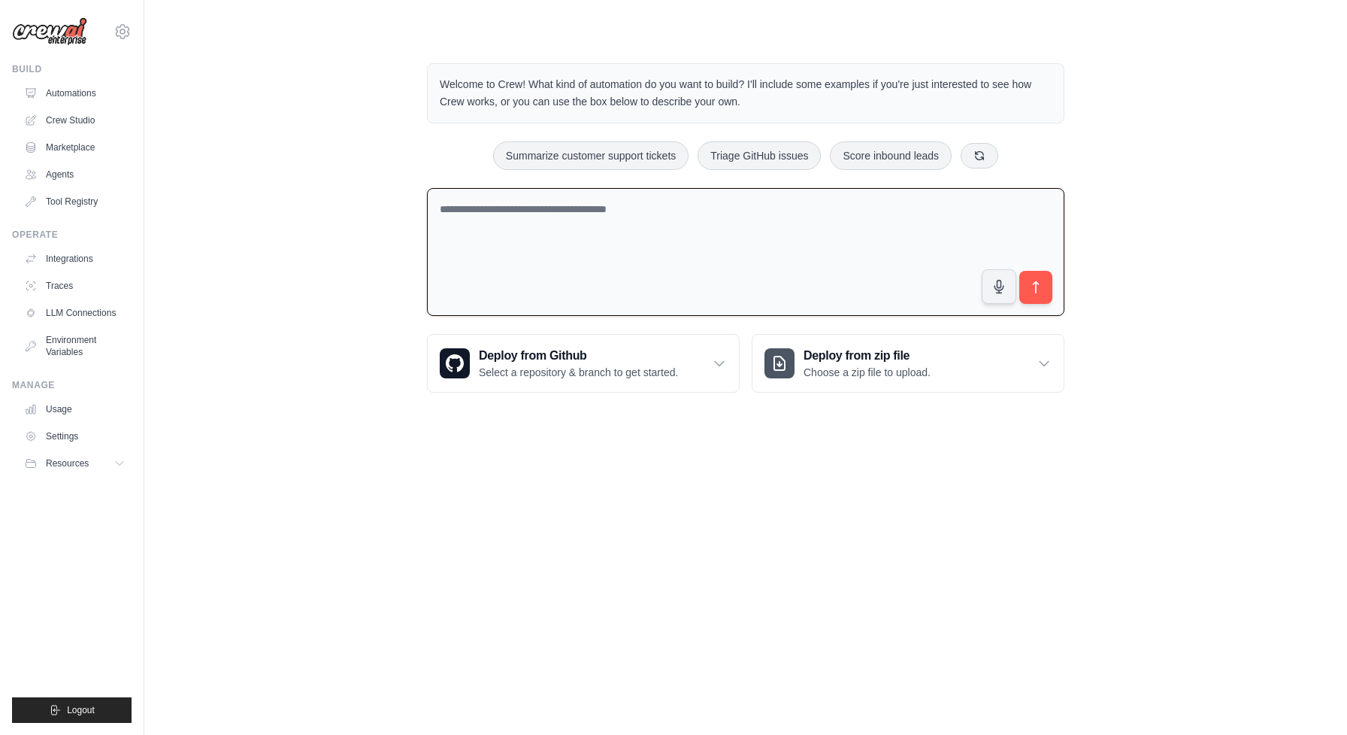
click at [859, 233] on textarea at bounding box center [746, 252] width 638 height 129
click at [734, 217] on textarea at bounding box center [746, 252] width 638 height 129
paste textarea "**********"
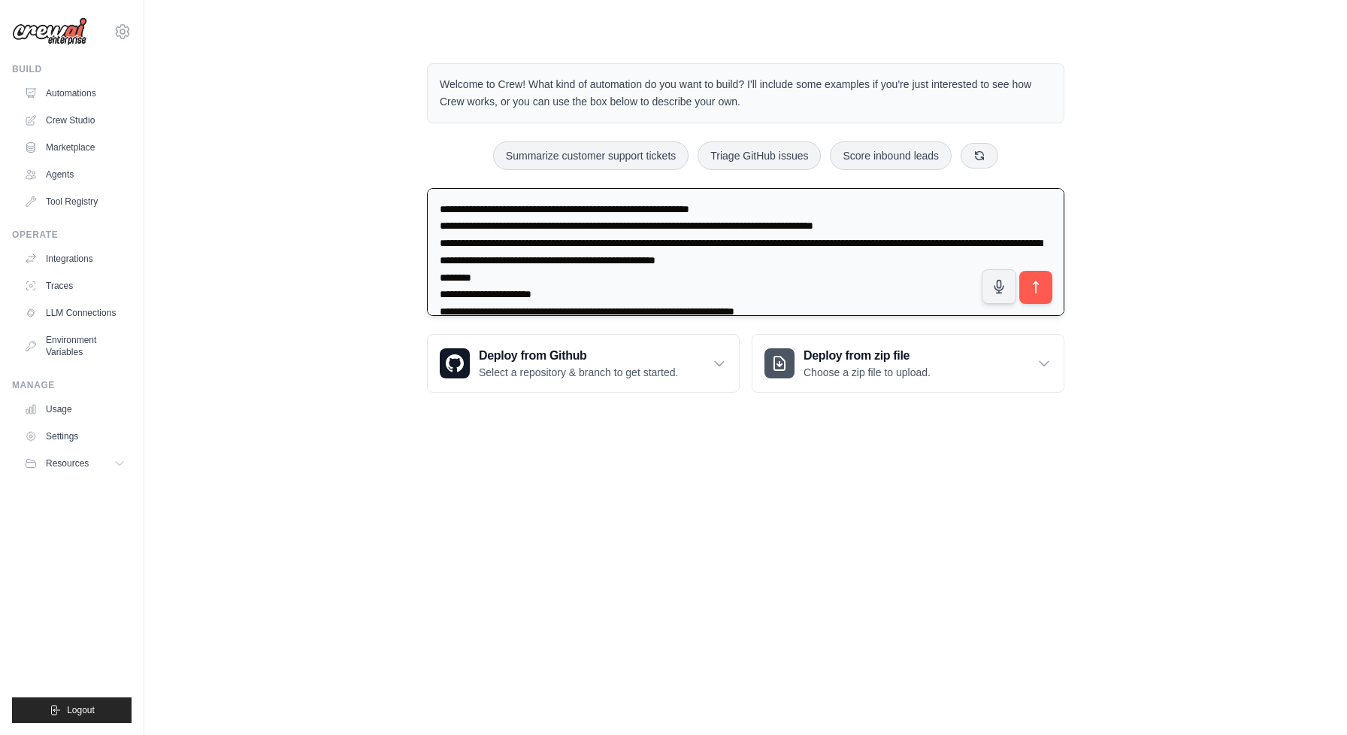
scroll to position [1038, 0]
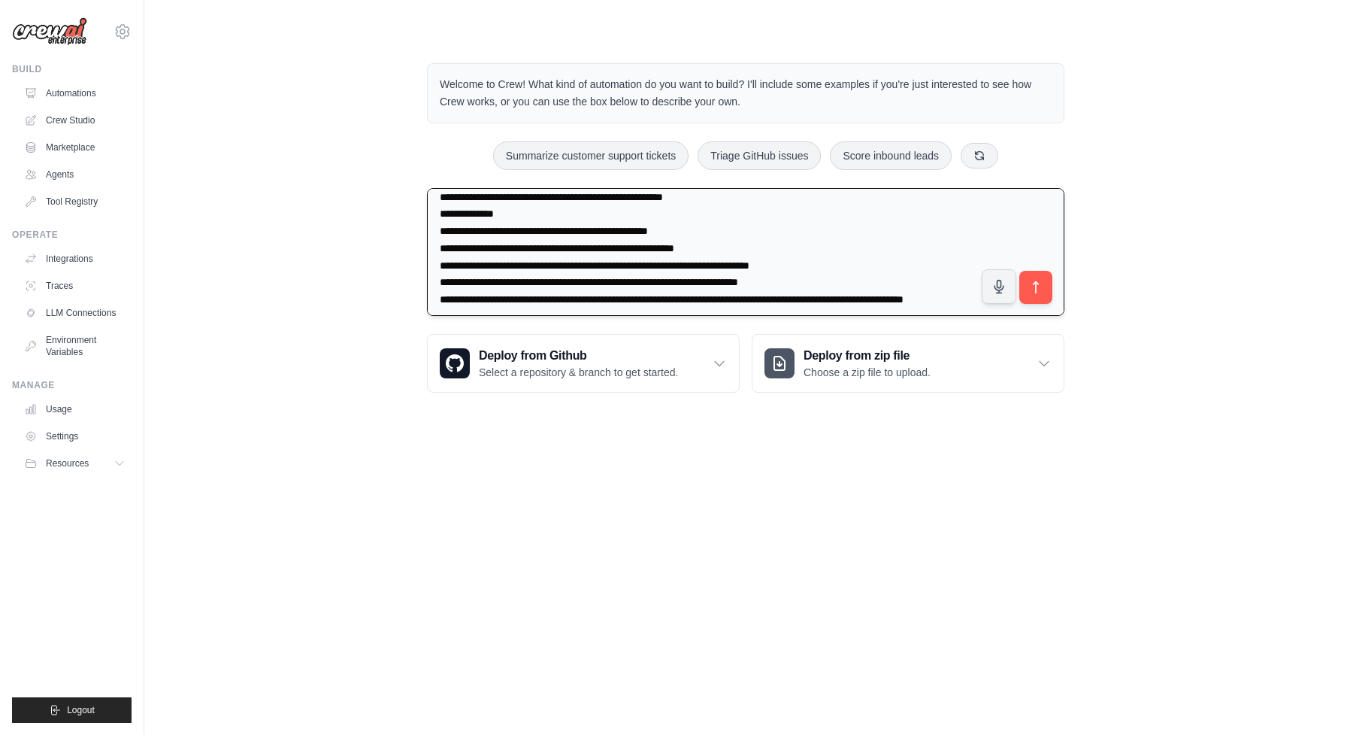
click at [521, 246] on textarea at bounding box center [746, 252] width 638 height 129
type textarea "**********"
click at [80, 99] on link "Automations" at bounding box center [77, 93] width 114 height 24
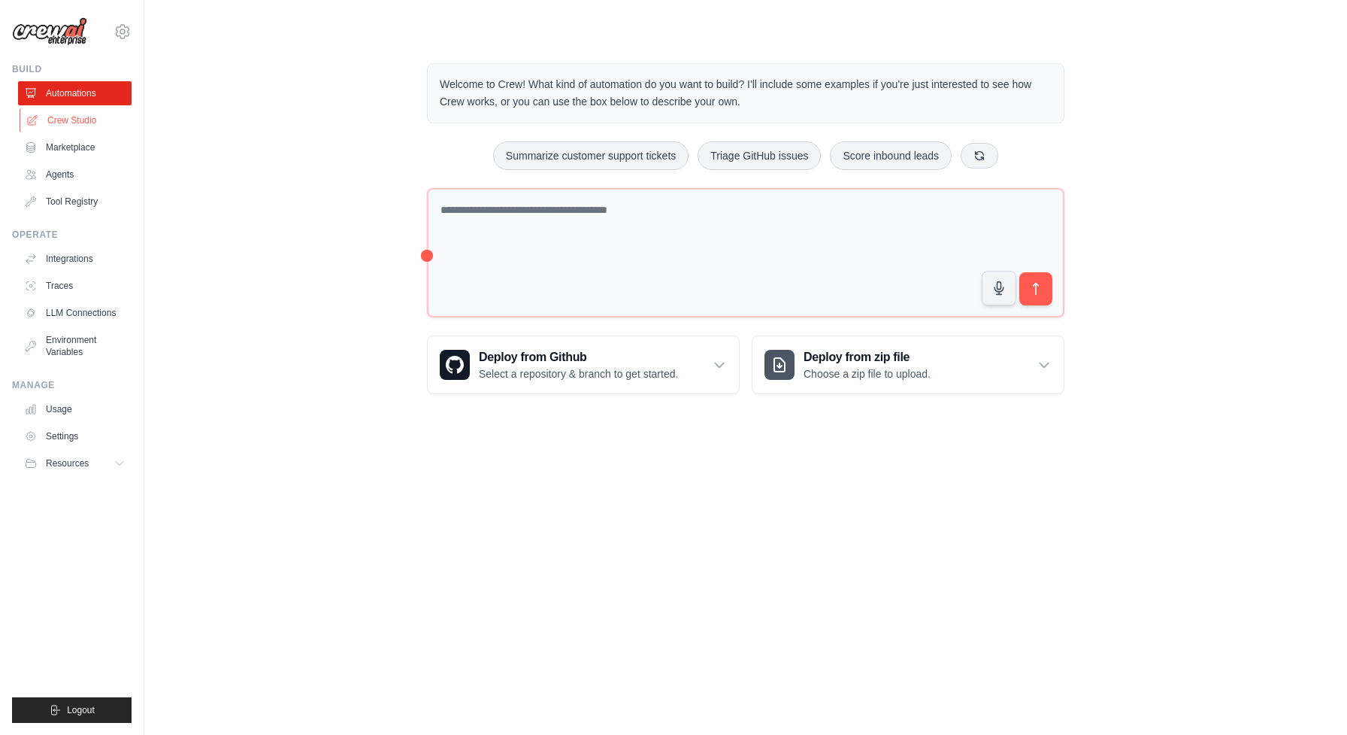
click at [88, 123] on link "Crew Studio" at bounding box center [77, 120] width 114 height 24
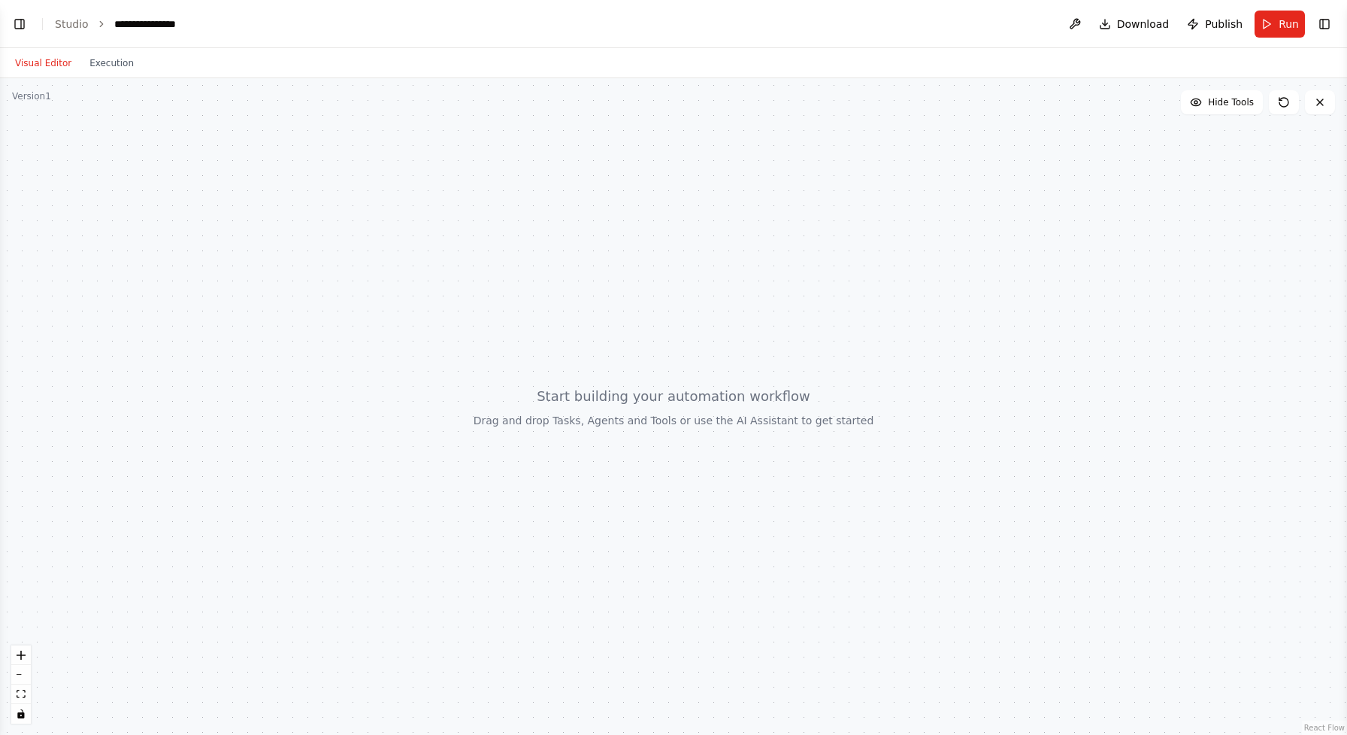
scroll to position [235, 0]
click at [749, 355] on div at bounding box center [673, 406] width 1347 height 656
click at [748, 470] on div at bounding box center [673, 406] width 1347 height 656
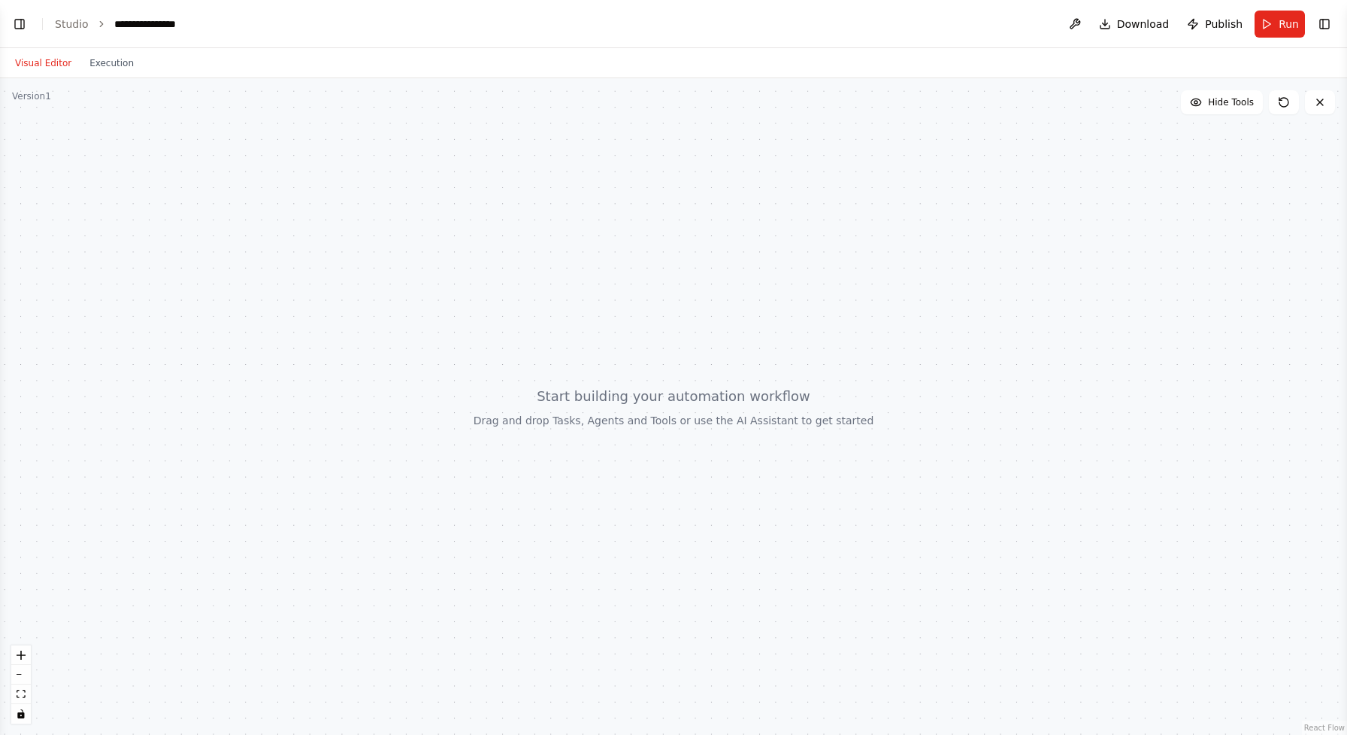
click at [748, 470] on div at bounding box center [673, 406] width 1347 height 656
click at [17, 30] on button "Toggle Left Sidebar" at bounding box center [19, 24] width 21 height 21
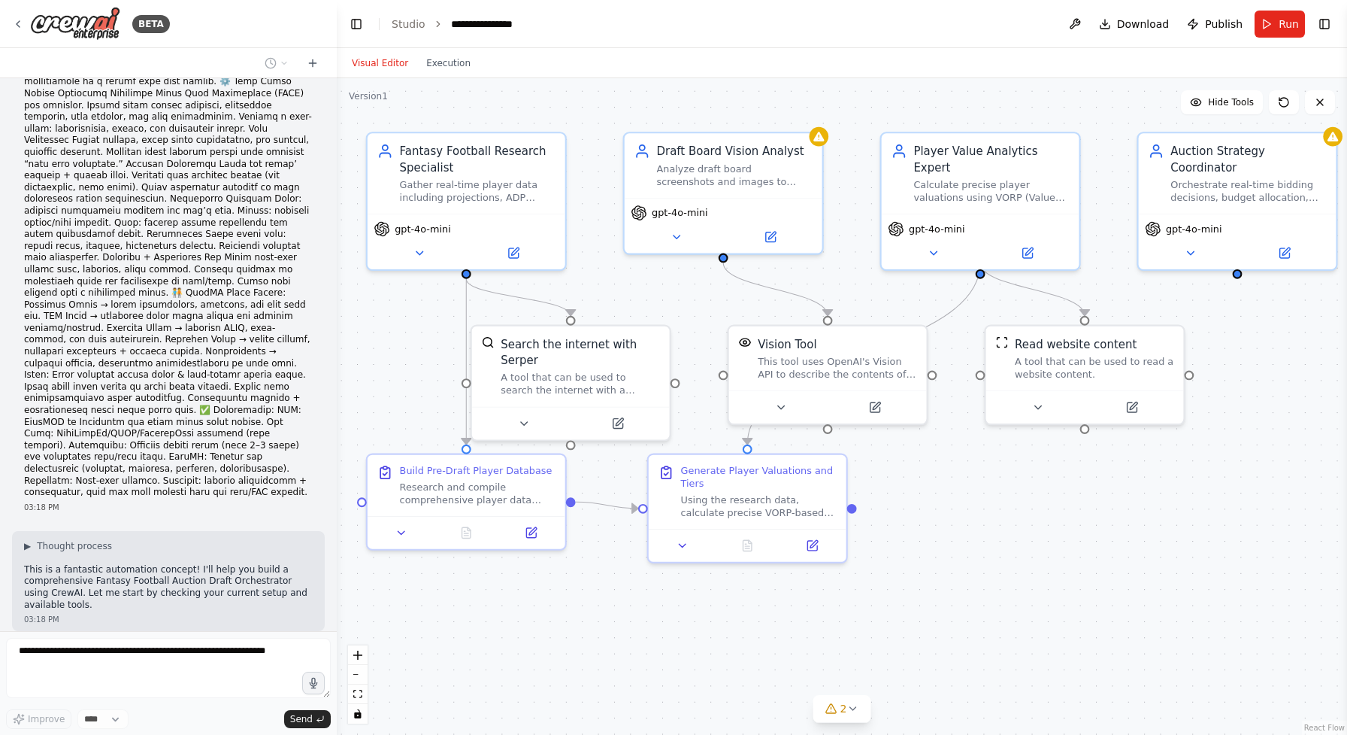
scroll to position [978, 0]
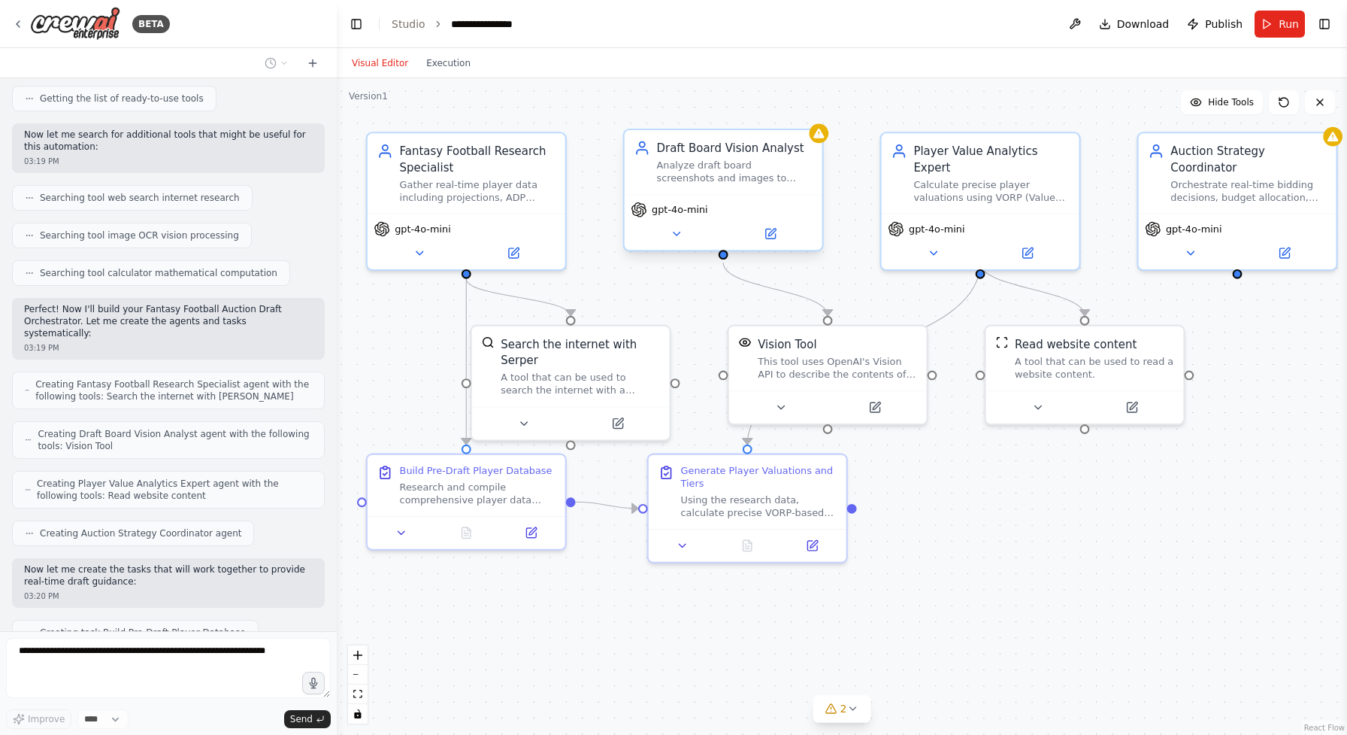
click at [773, 176] on div "Analyze draft board screenshots and images to extract critical information incl…" at bounding box center [735, 172] width 156 height 26
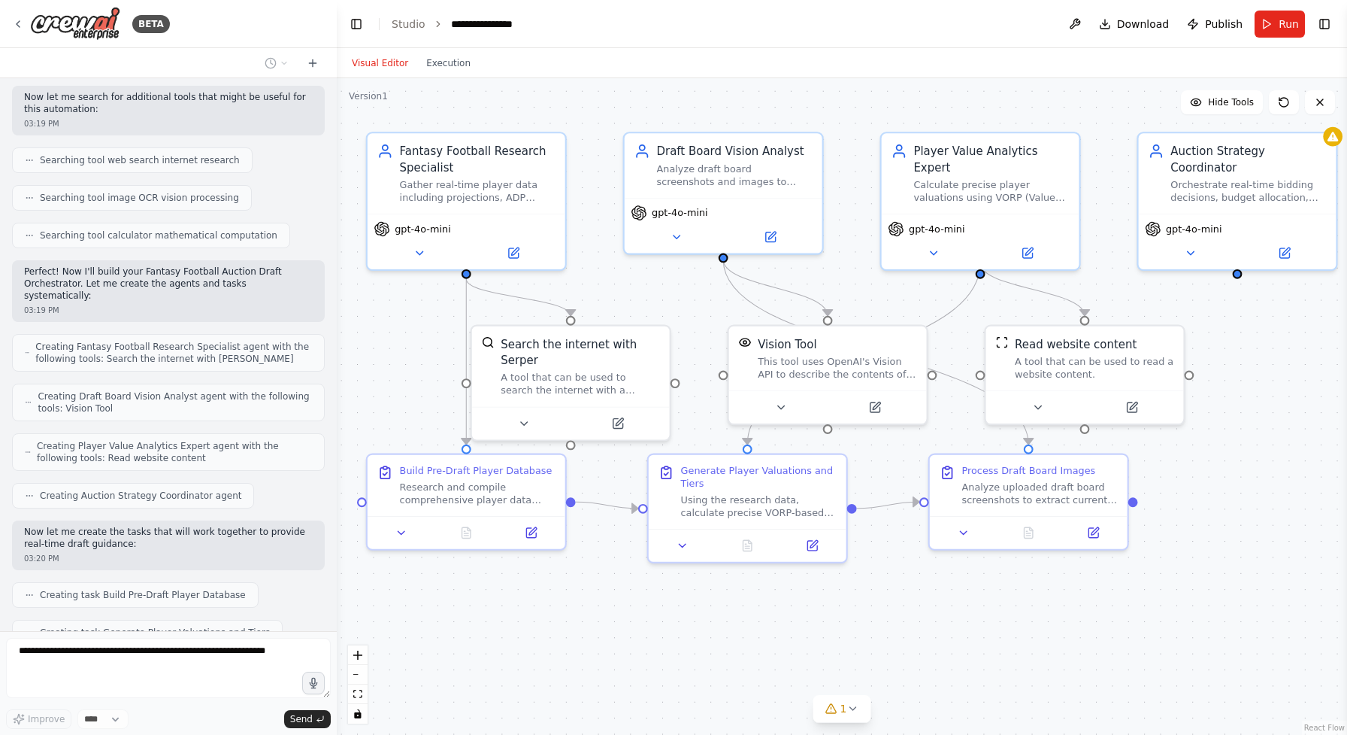
click at [813, 602] on div ".deletable-edge-delete-btn { width: 20px; height: 20px; border: 0px solid #ffff…" at bounding box center [842, 406] width 1010 height 656
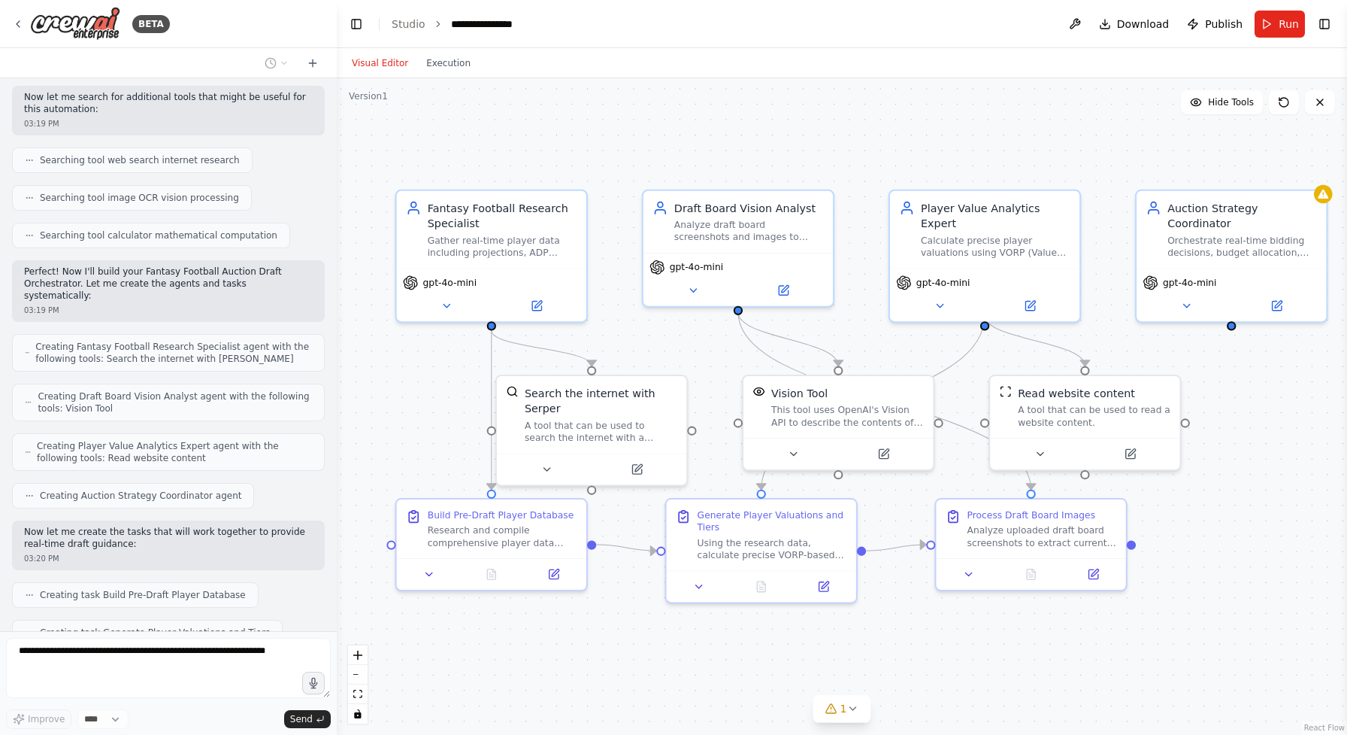
scroll to position [1053, 0]
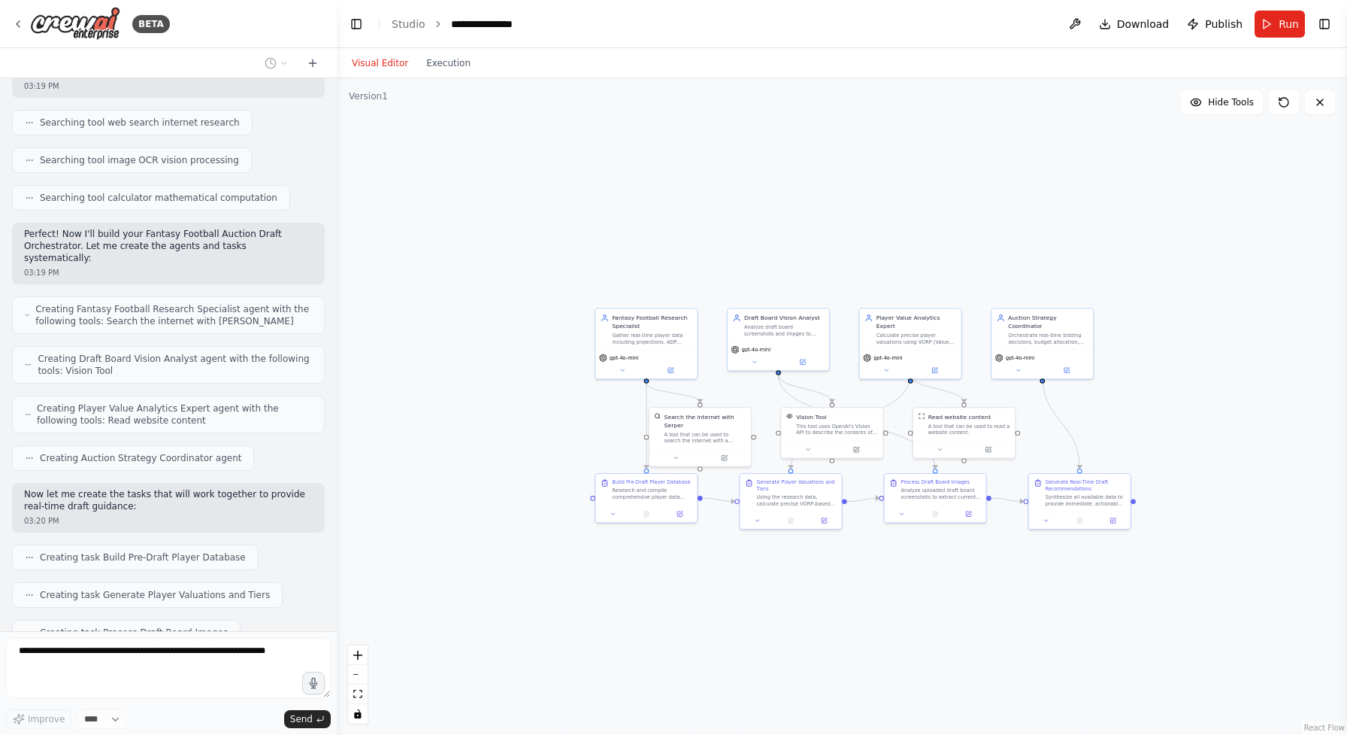
drag, startPoint x: 1230, startPoint y: 626, endPoint x: 1068, endPoint y: 551, distance: 179.0
click at [1068, 551] on div ".deletable-edge-delete-btn { width: 20px; height: 20px; border: 0px solid #ffff…" at bounding box center [842, 406] width 1010 height 656
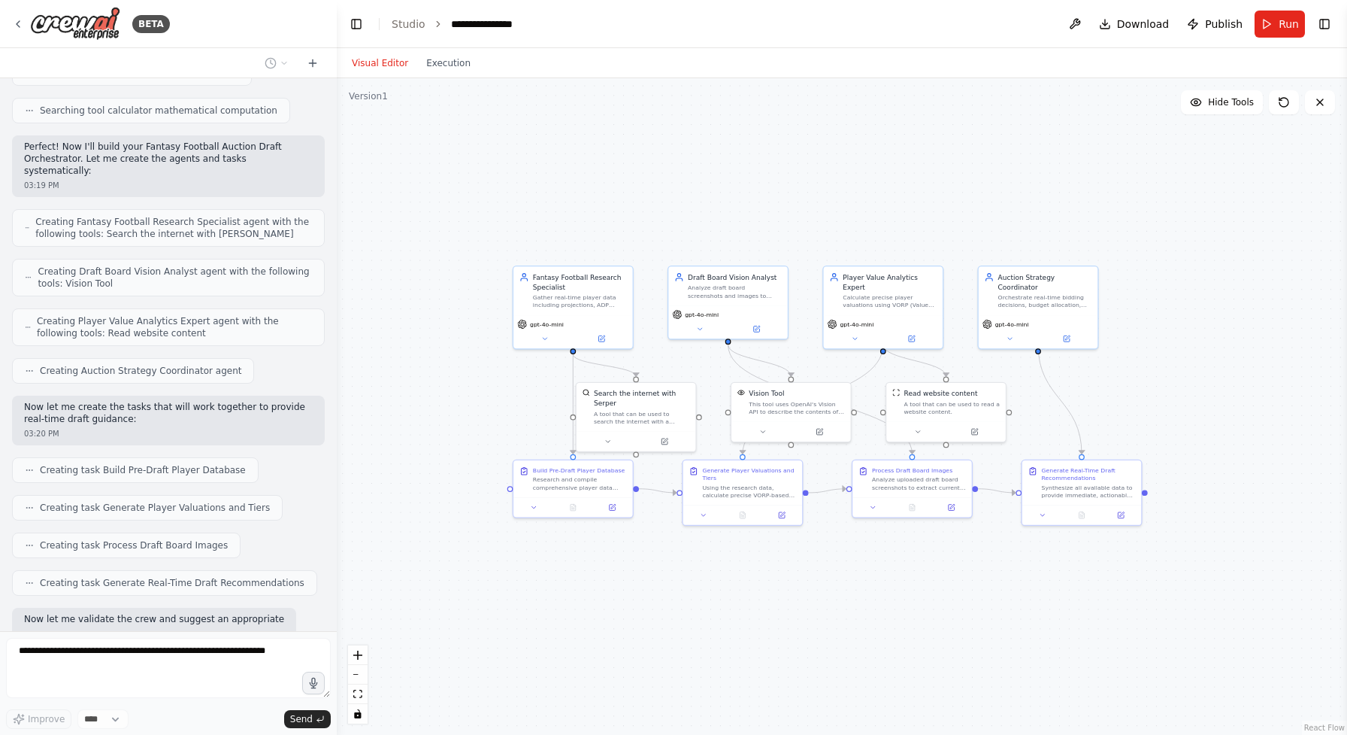
scroll to position [1152, 0]
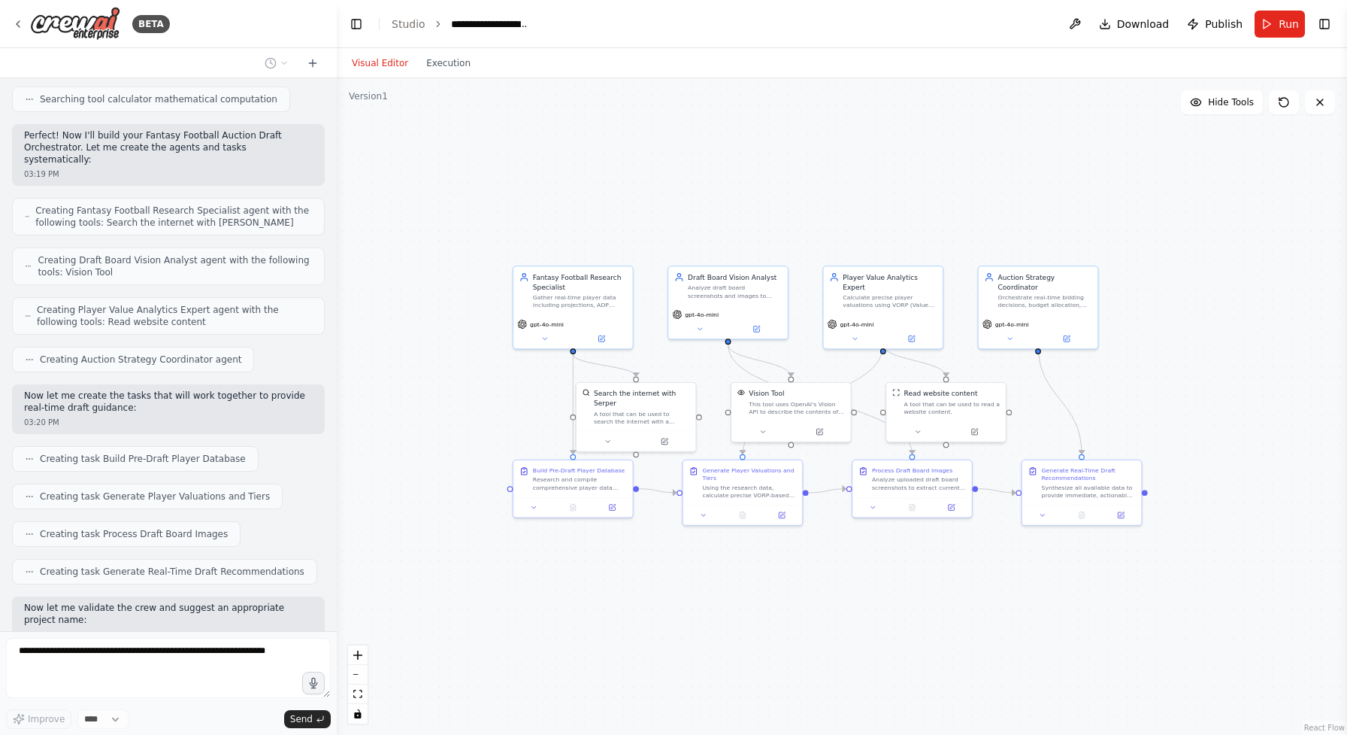
click at [486, 15] on header "**********" at bounding box center [842, 24] width 1010 height 48
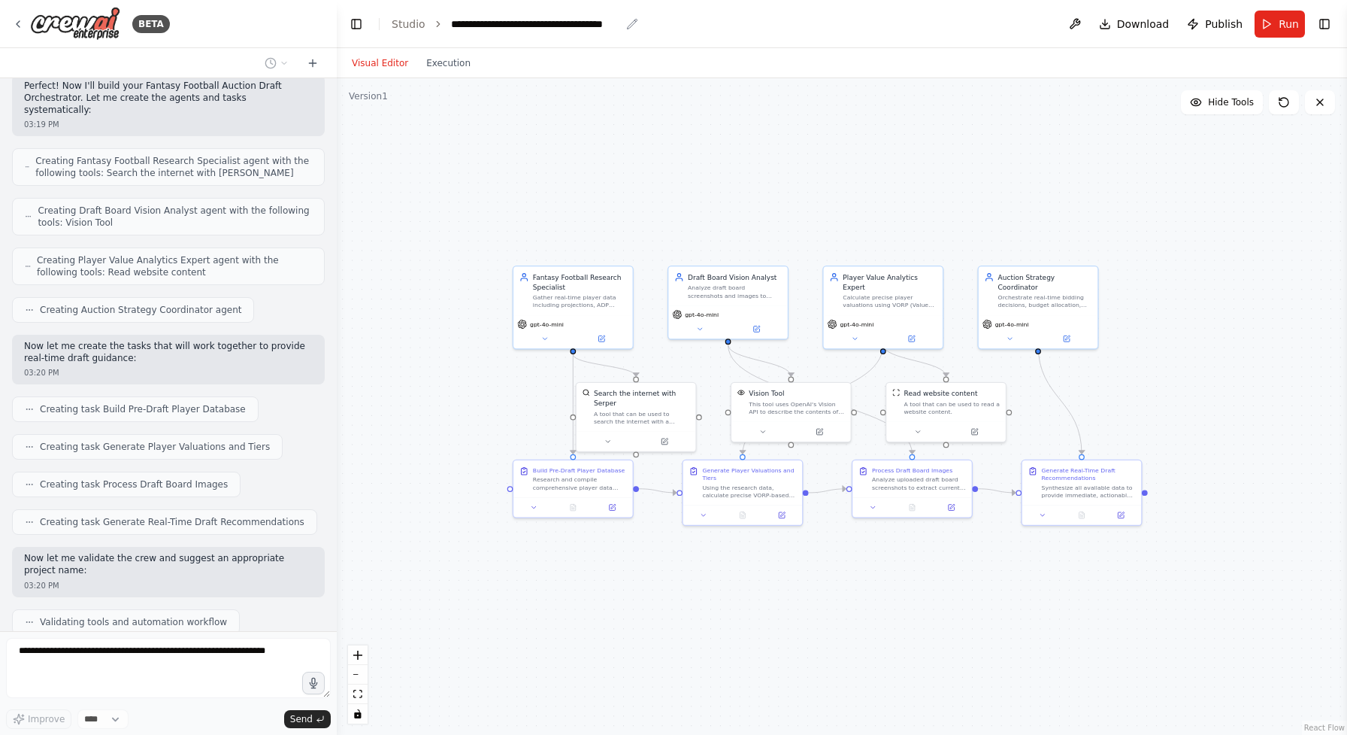
scroll to position [1189, 0]
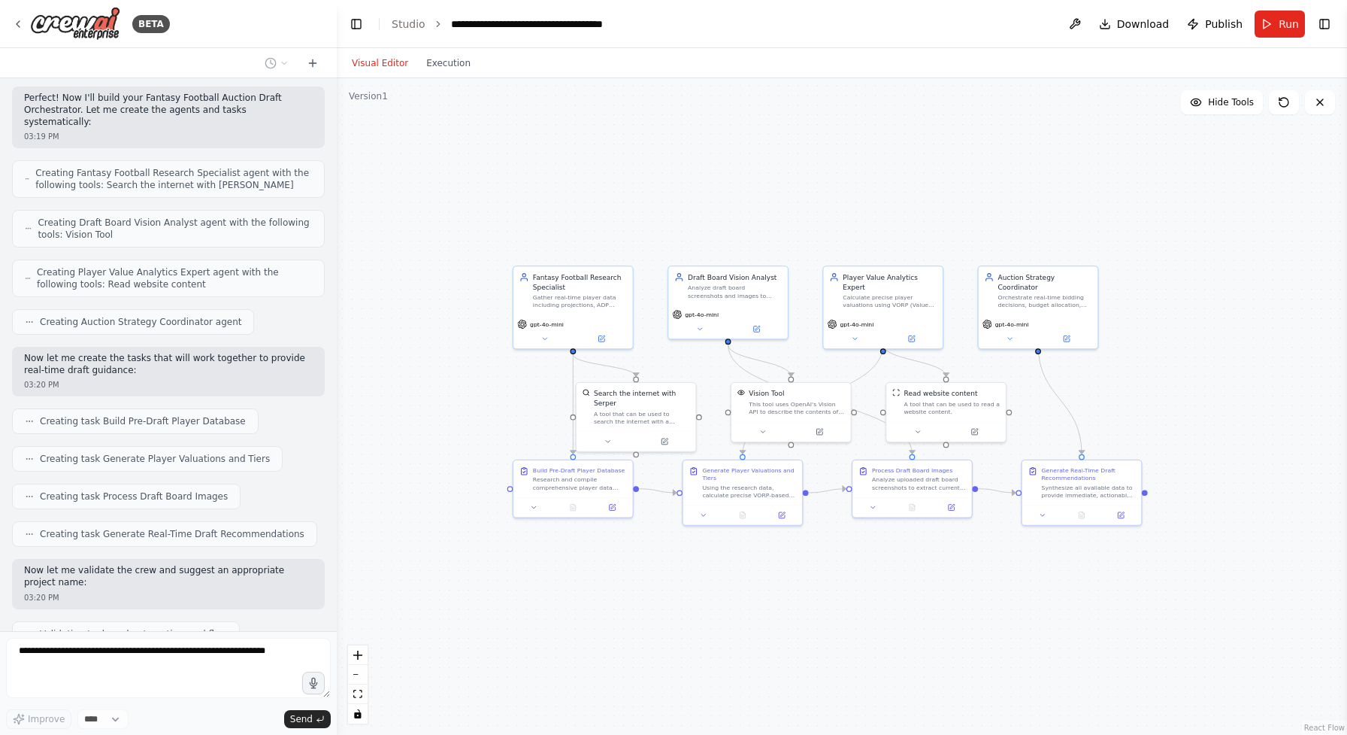
click at [616, 665] on div ".deletable-edge-delete-btn { width: 20px; height: 20px; border: 0px solid #ffff…" at bounding box center [842, 406] width 1010 height 656
click at [863, 579] on div ".deletable-edge-delete-btn { width: 20px; height: 20px; border: 0px solid #ffff…" at bounding box center [842, 406] width 1010 height 656
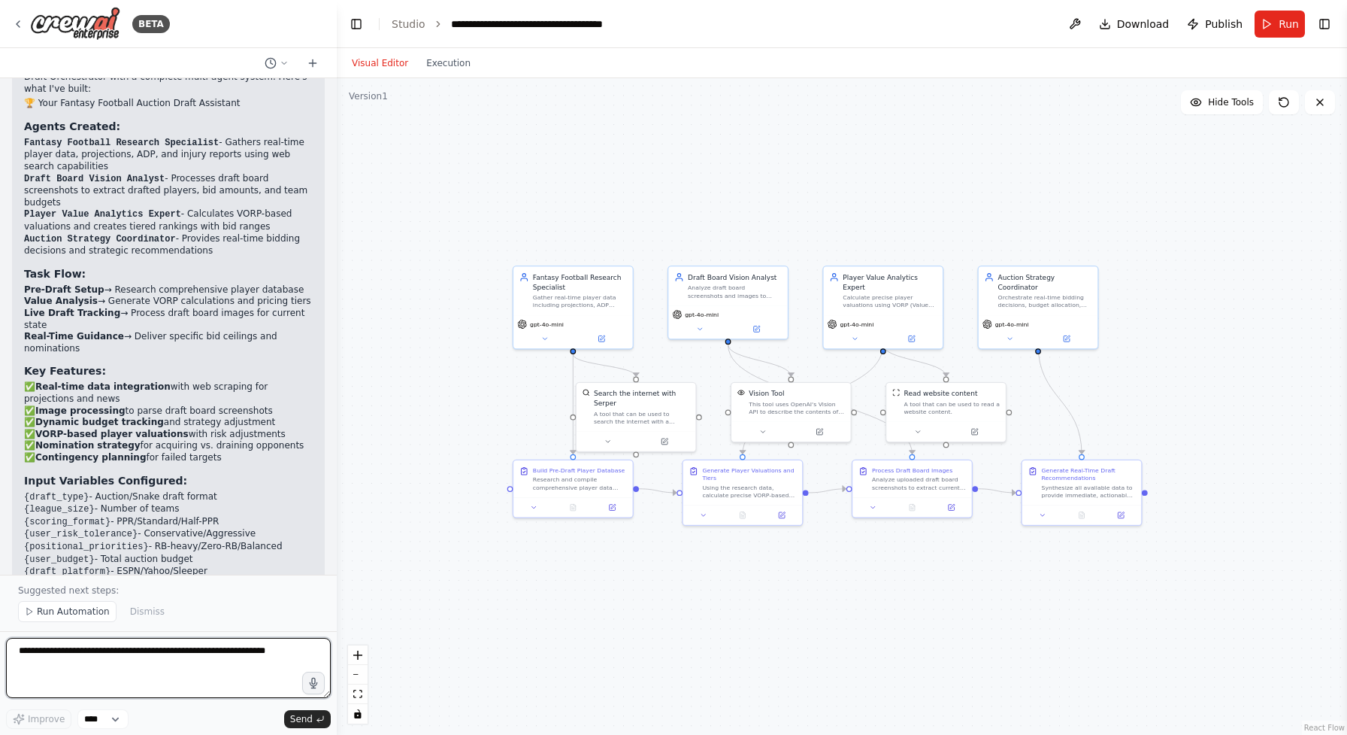
scroll to position [1855, 0]
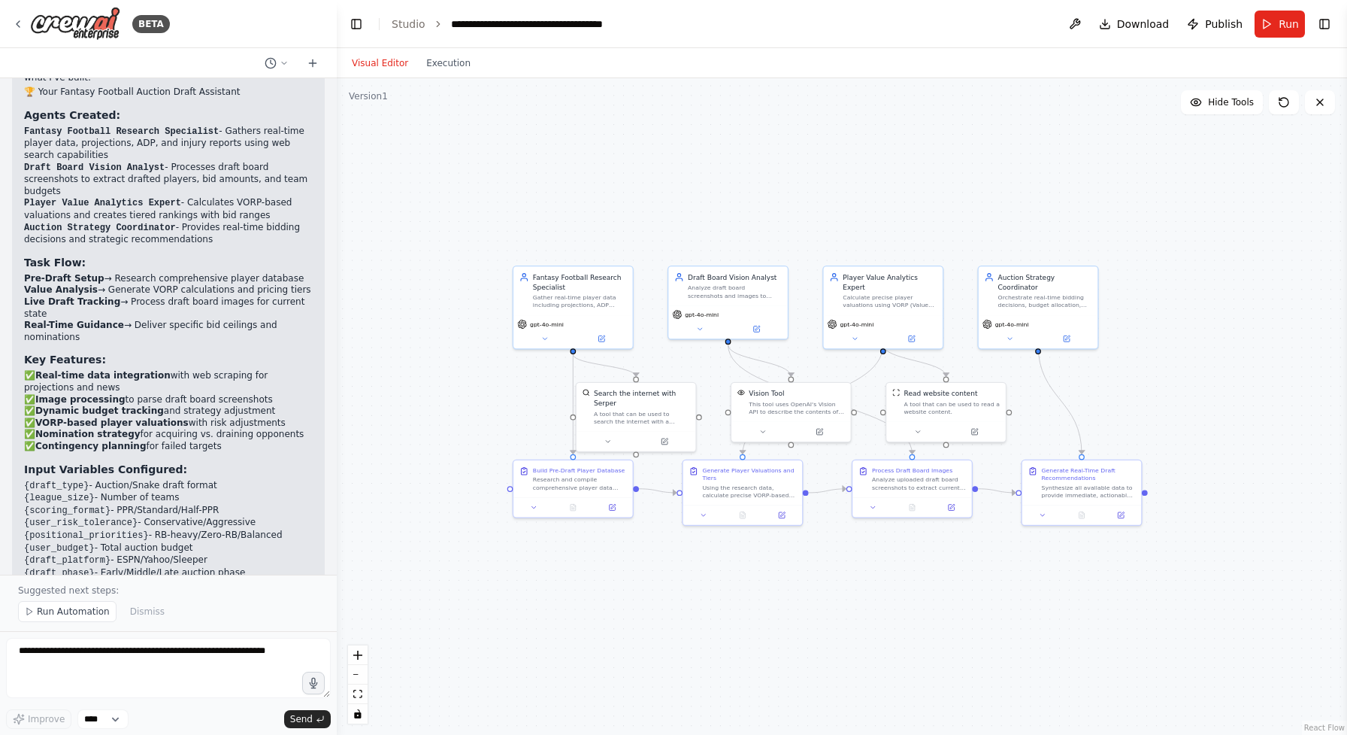
click at [753, 608] on div ".deletable-edge-delete-btn { width: 20px; height: 20px; border: 0px solid #ffff…" at bounding box center [842, 406] width 1010 height 656
click at [1213, 185] on div ".deletable-edge-delete-btn { width: 20px; height: 20px; border: 0px solid #ffff…" at bounding box center [842, 406] width 1010 height 656
click at [1282, 29] on span "Run" at bounding box center [1289, 24] width 20 height 15
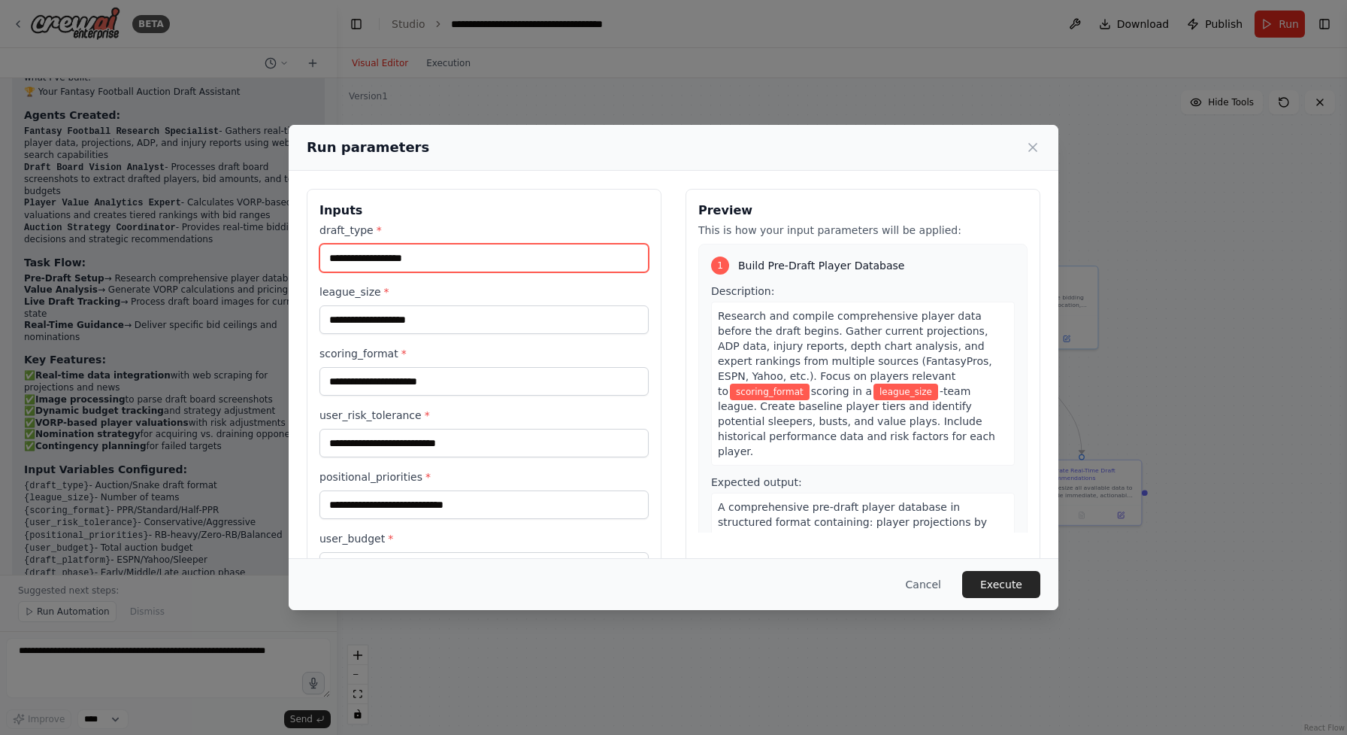
click at [499, 268] on input "draft_type *" at bounding box center [484, 258] width 329 height 29
type input "********"
type input "*******"
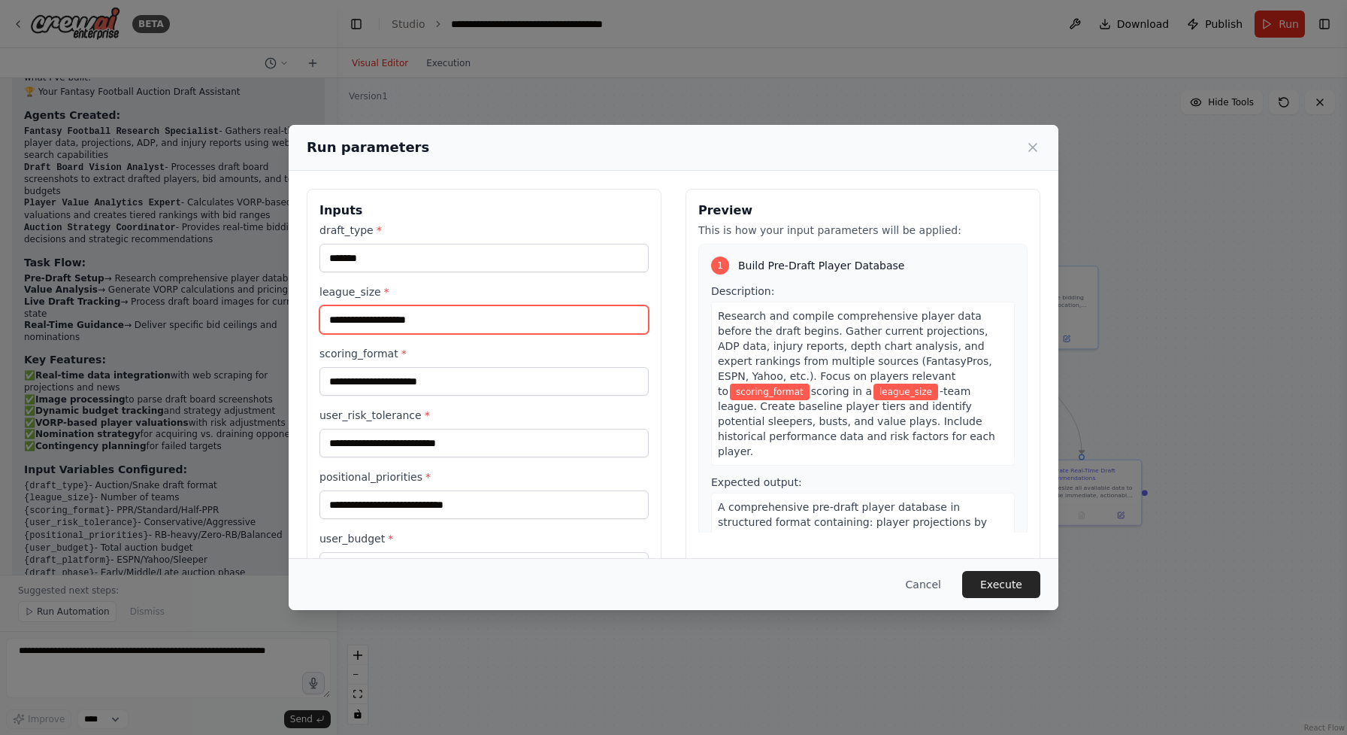
click at [541, 322] on input "league_size *" at bounding box center [484, 319] width 329 height 29
type input "**"
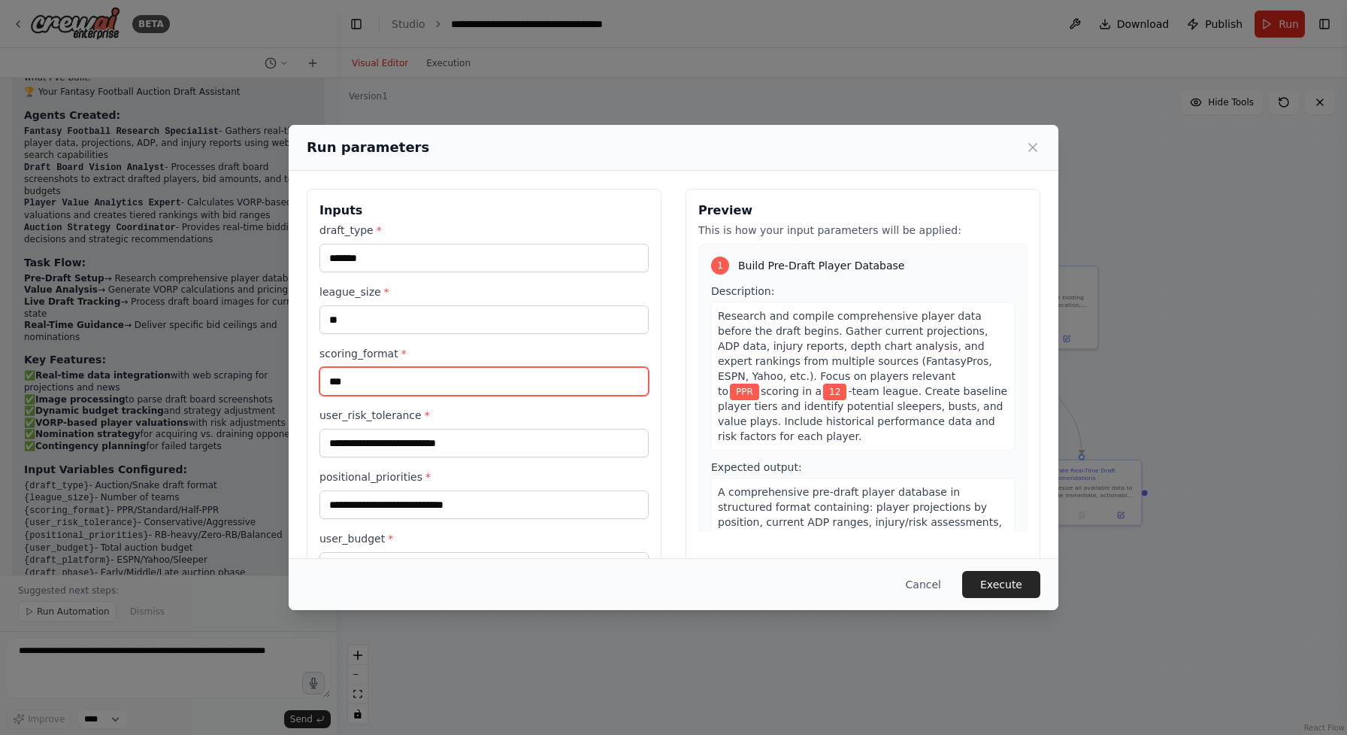
type input "***"
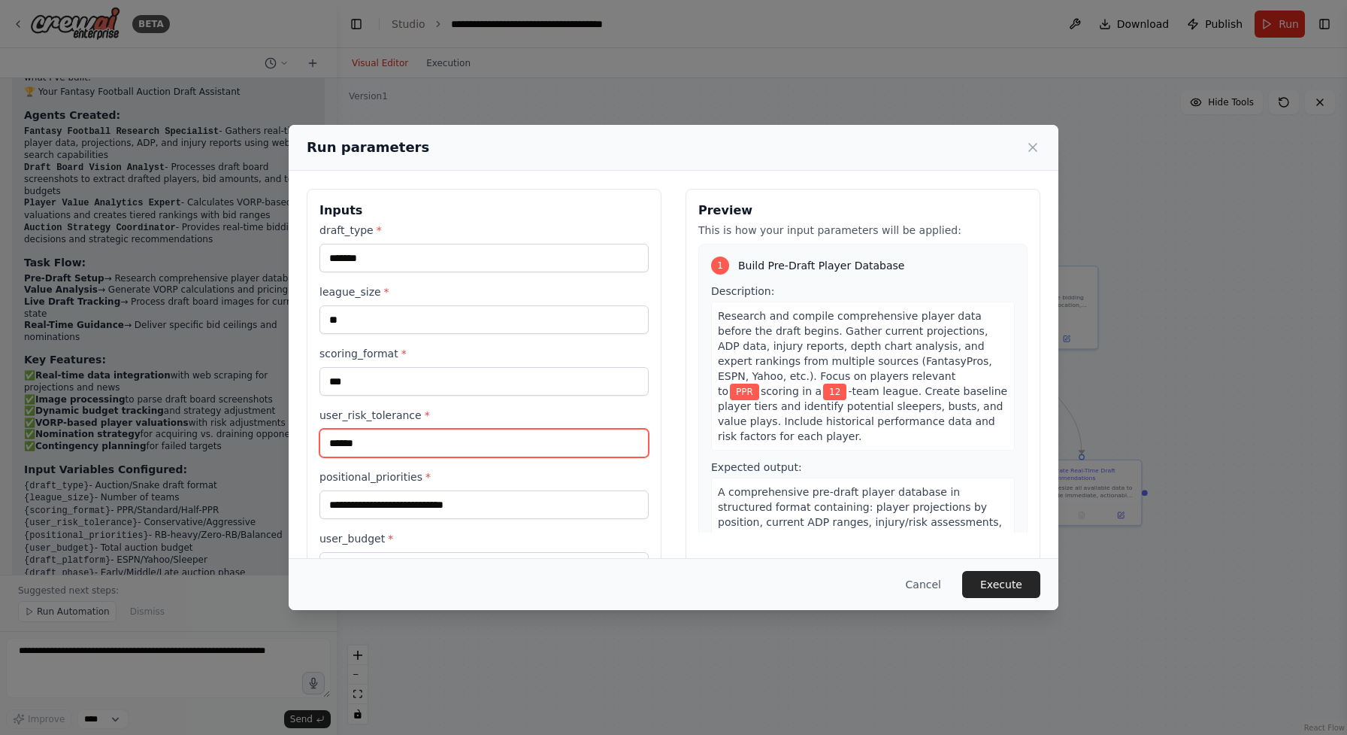
type input "******"
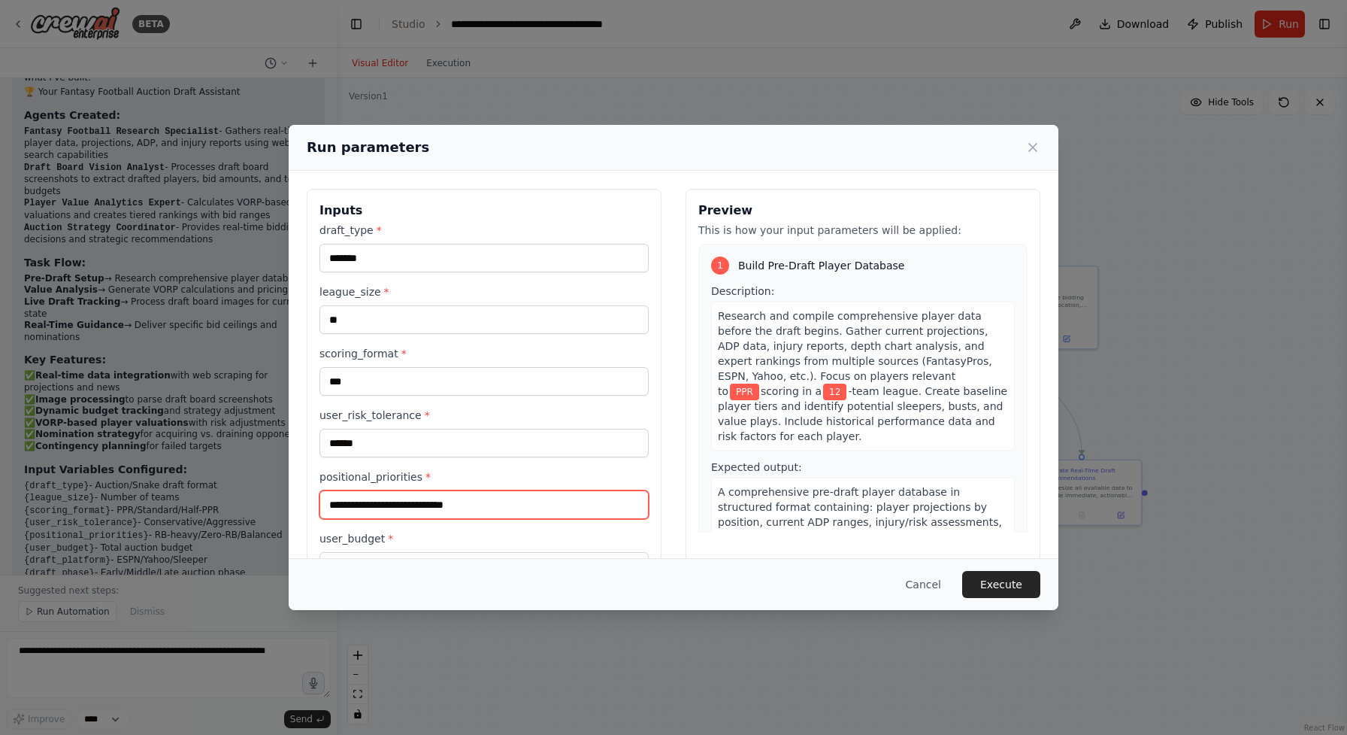
click at [479, 517] on input "positional_priorities *" at bounding box center [484, 504] width 329 height 29
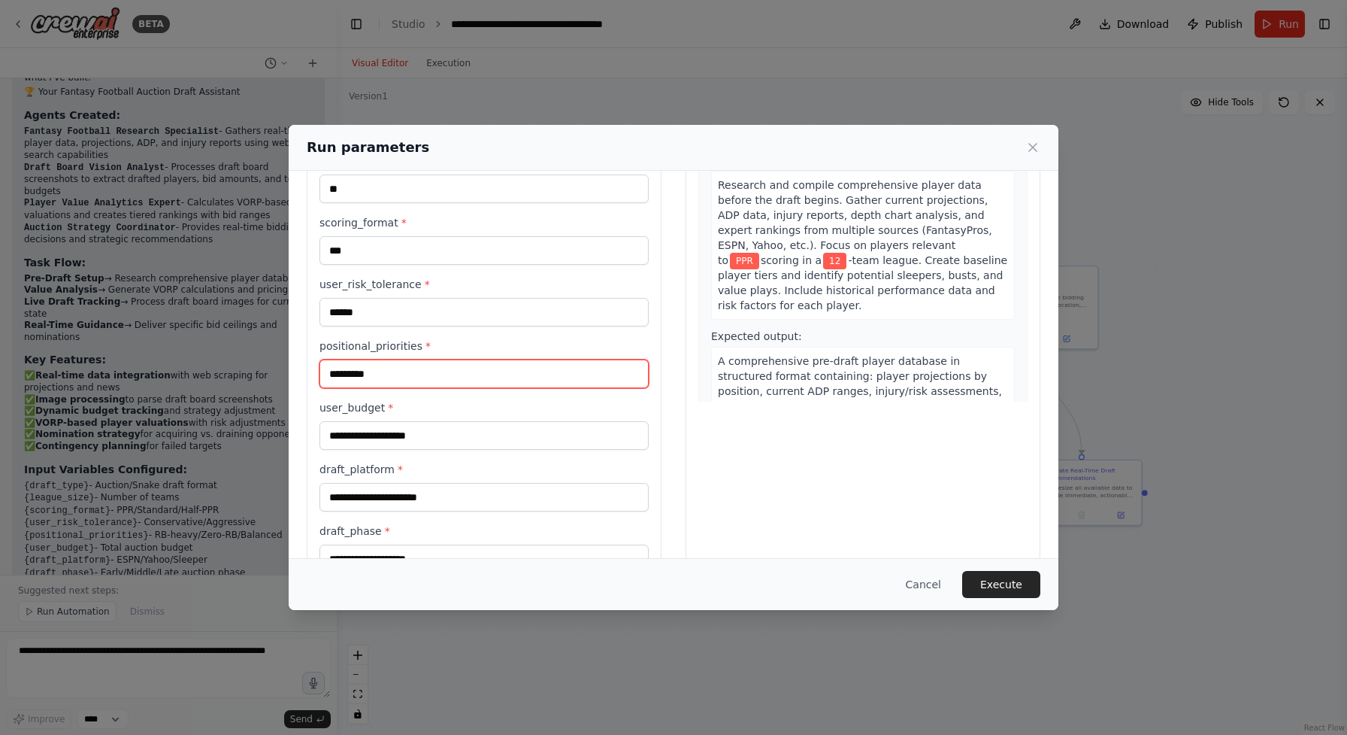
scroll to position [143, 0]
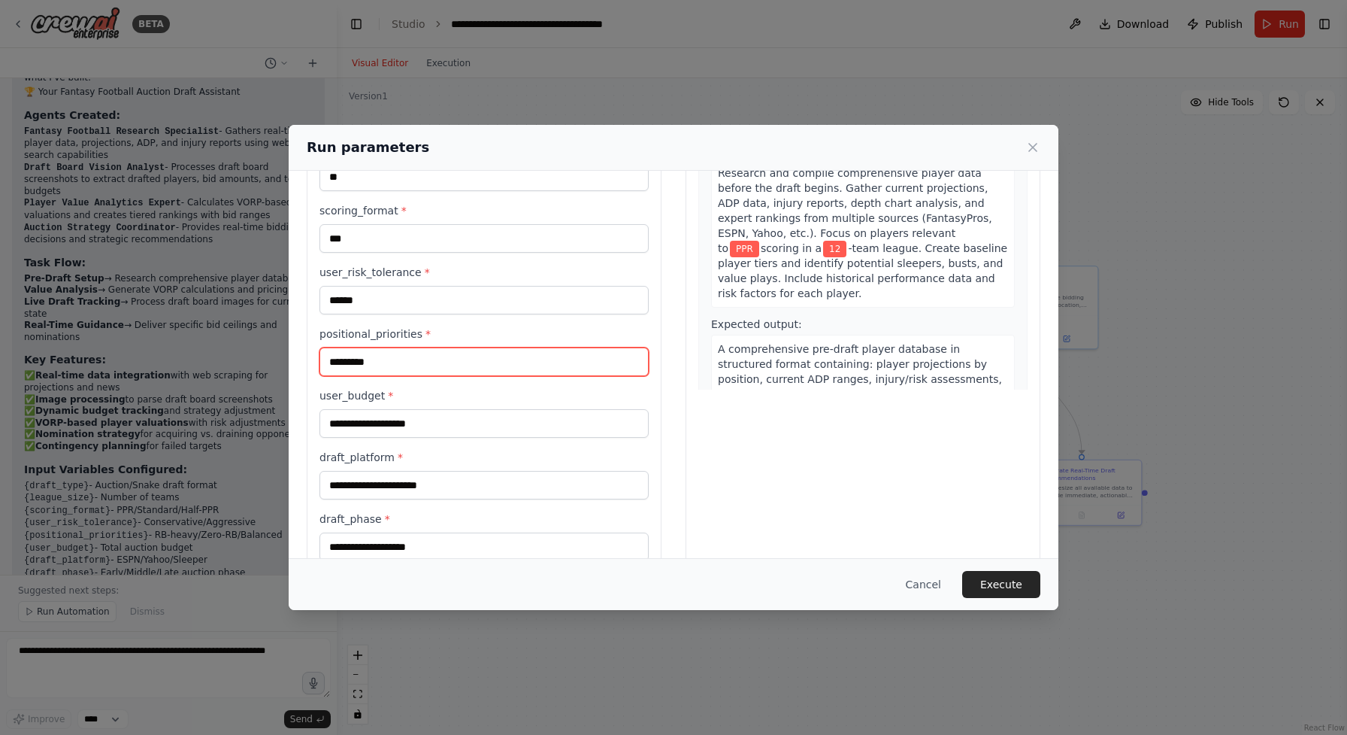
type input "*********"
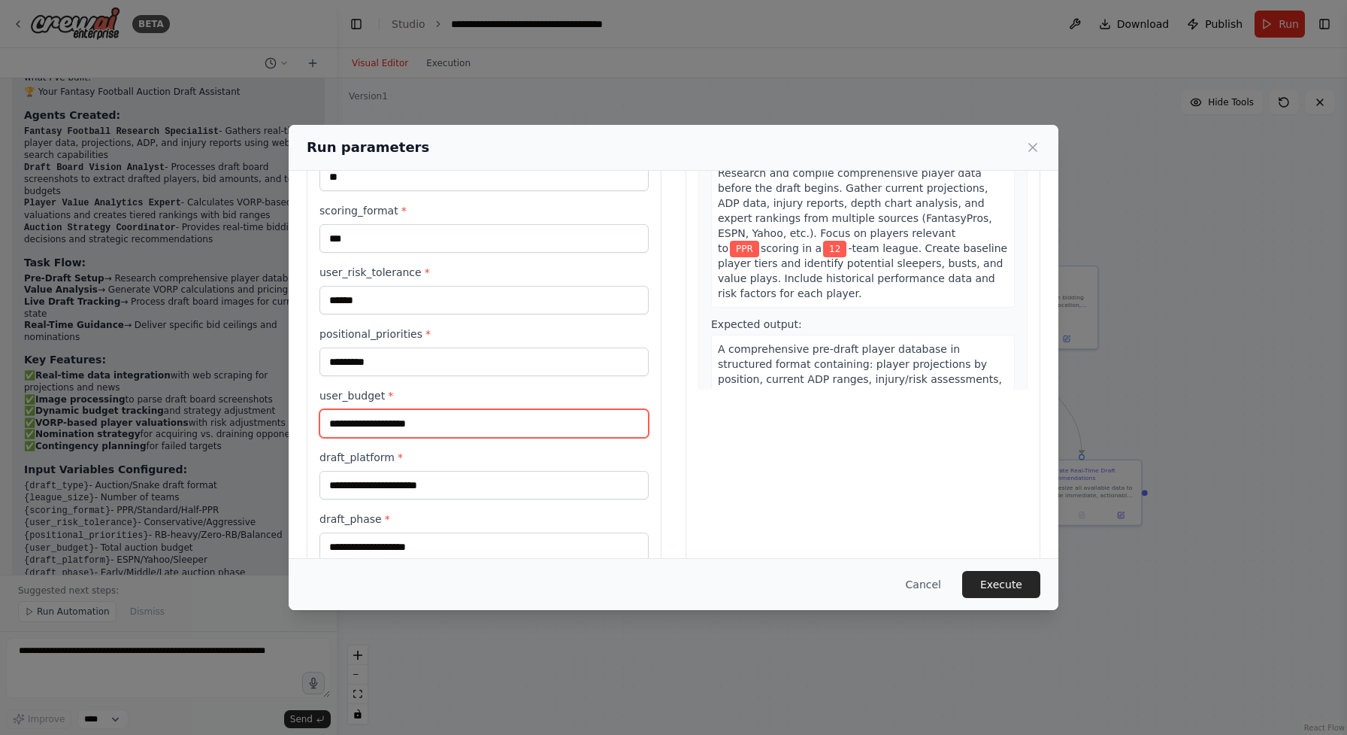
click at [514, 421] on input "user_budget *" at bounding box center [484, 423] width 329 height 29
type input "***"
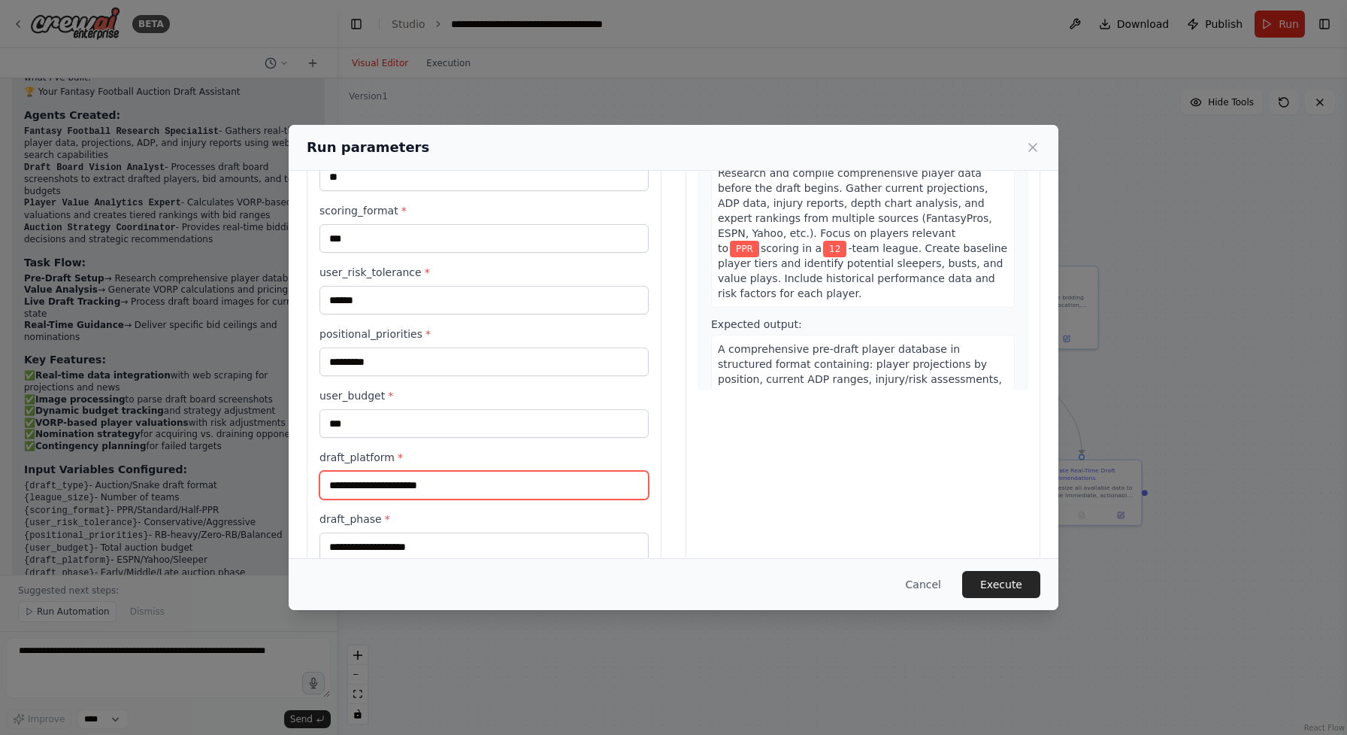
click at [514, 483] on input "draft_platform *" at bounding box center [484, 485] width 329 height 29
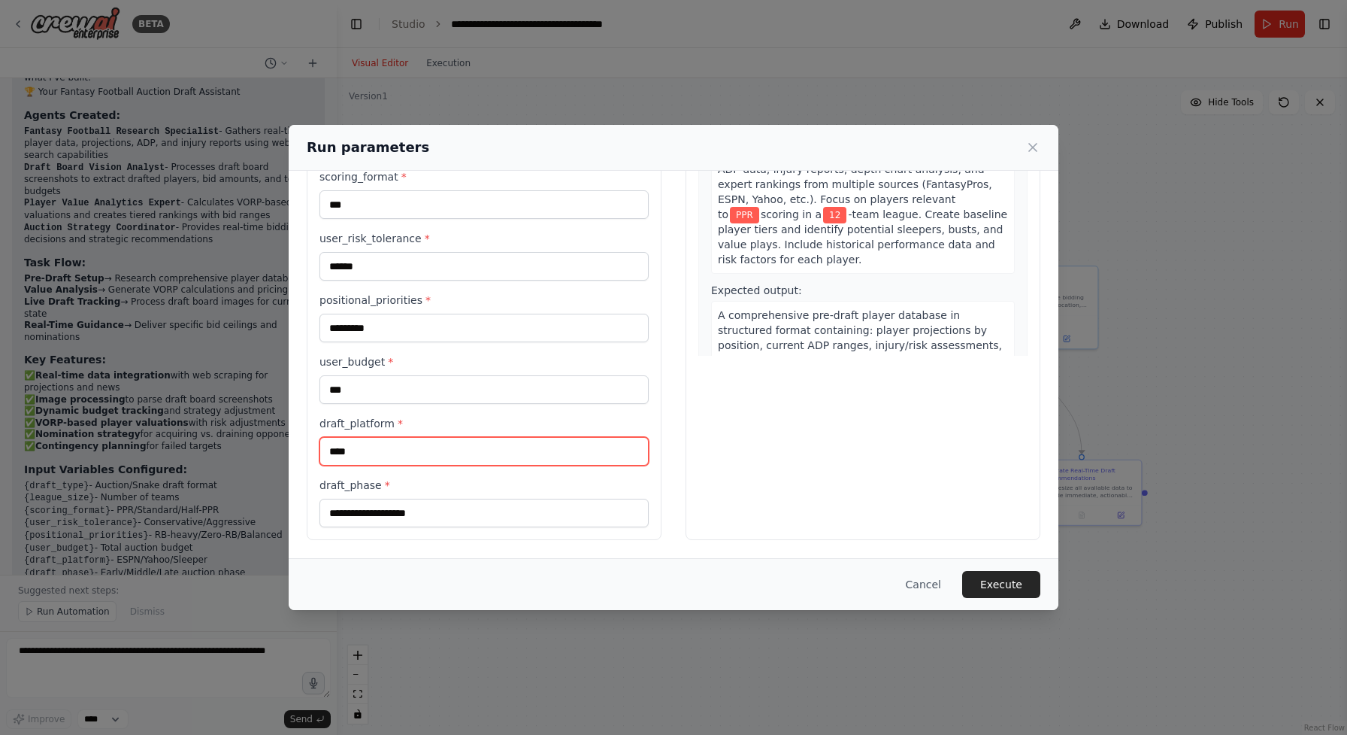
scroll to position [177, 0]
type input "****"
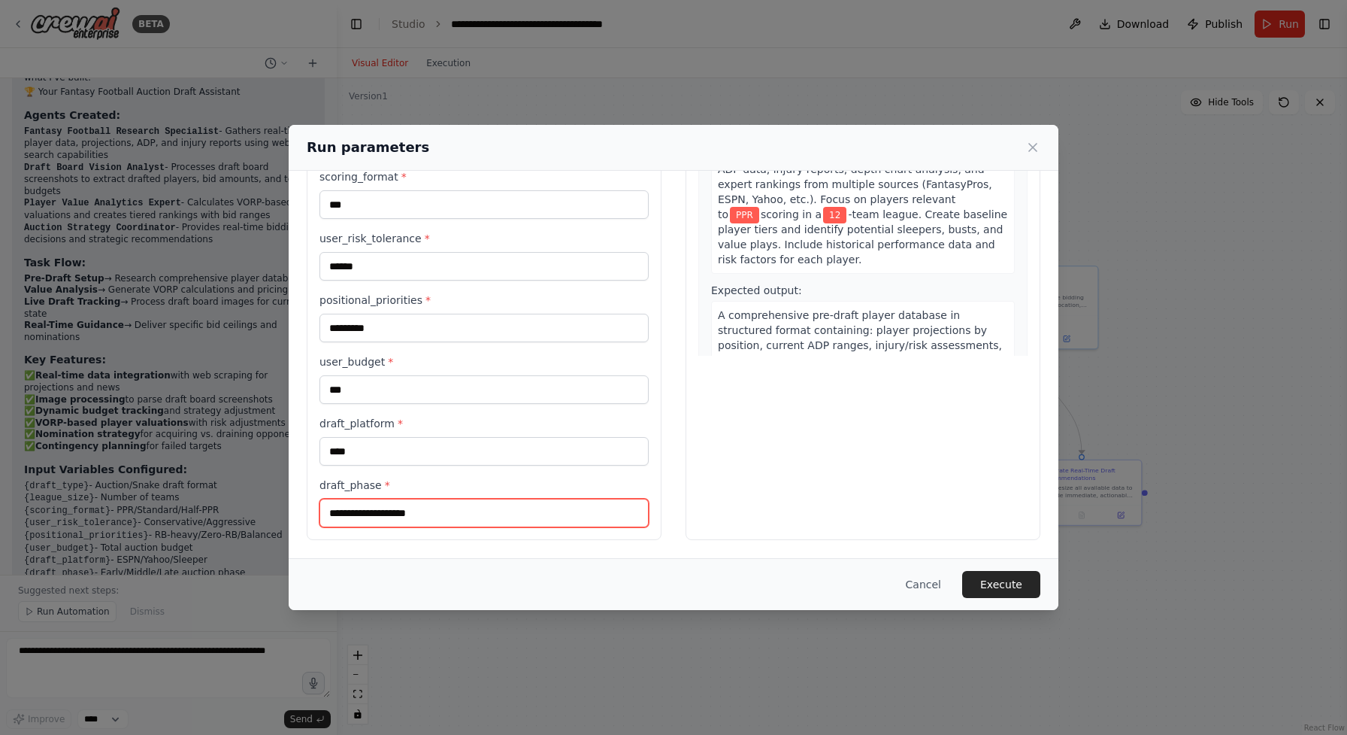
click at [465, 512] on input "draft_phase *" at bounding box center [484, 512] width 329 height 29
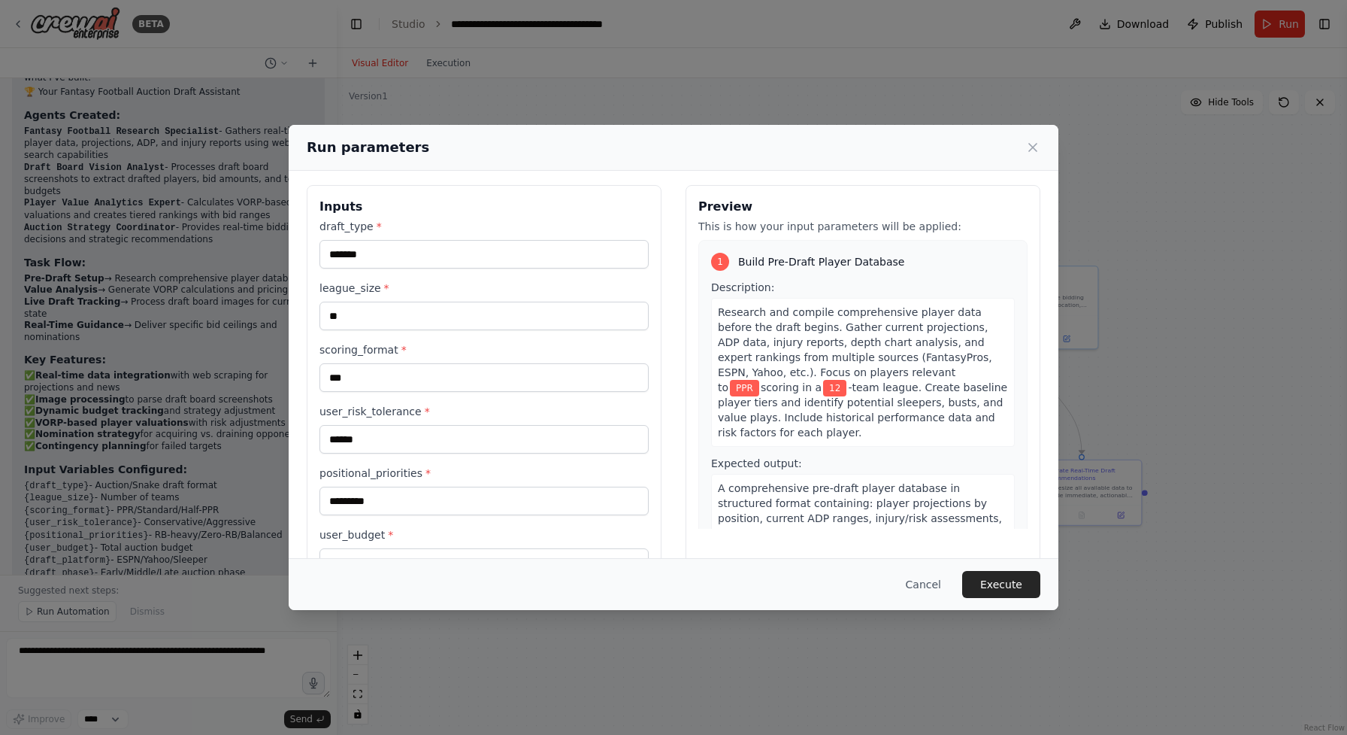
scroll to position [2, 0]
type input "*****"
click at [464, 441] on input "******" at bounding box center [484, 440] width 329 height 29
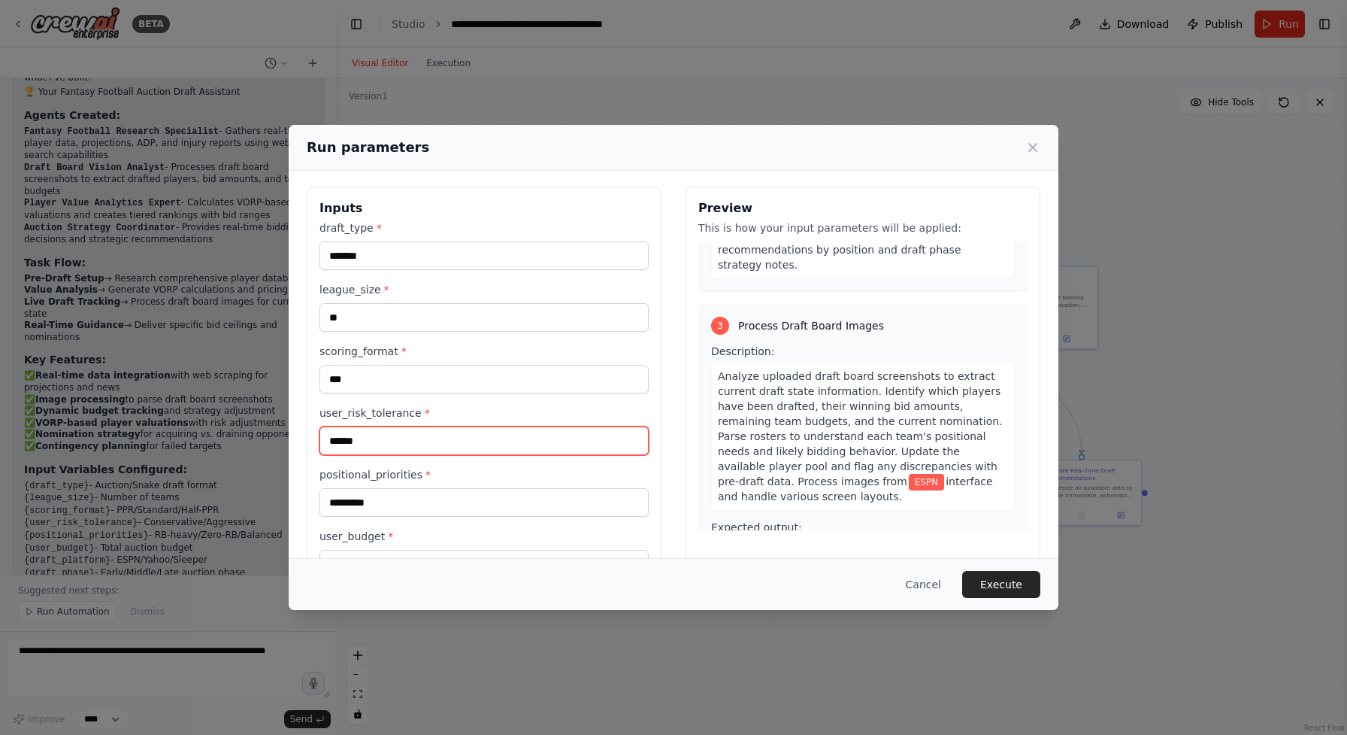
scroll to position [680, 0]
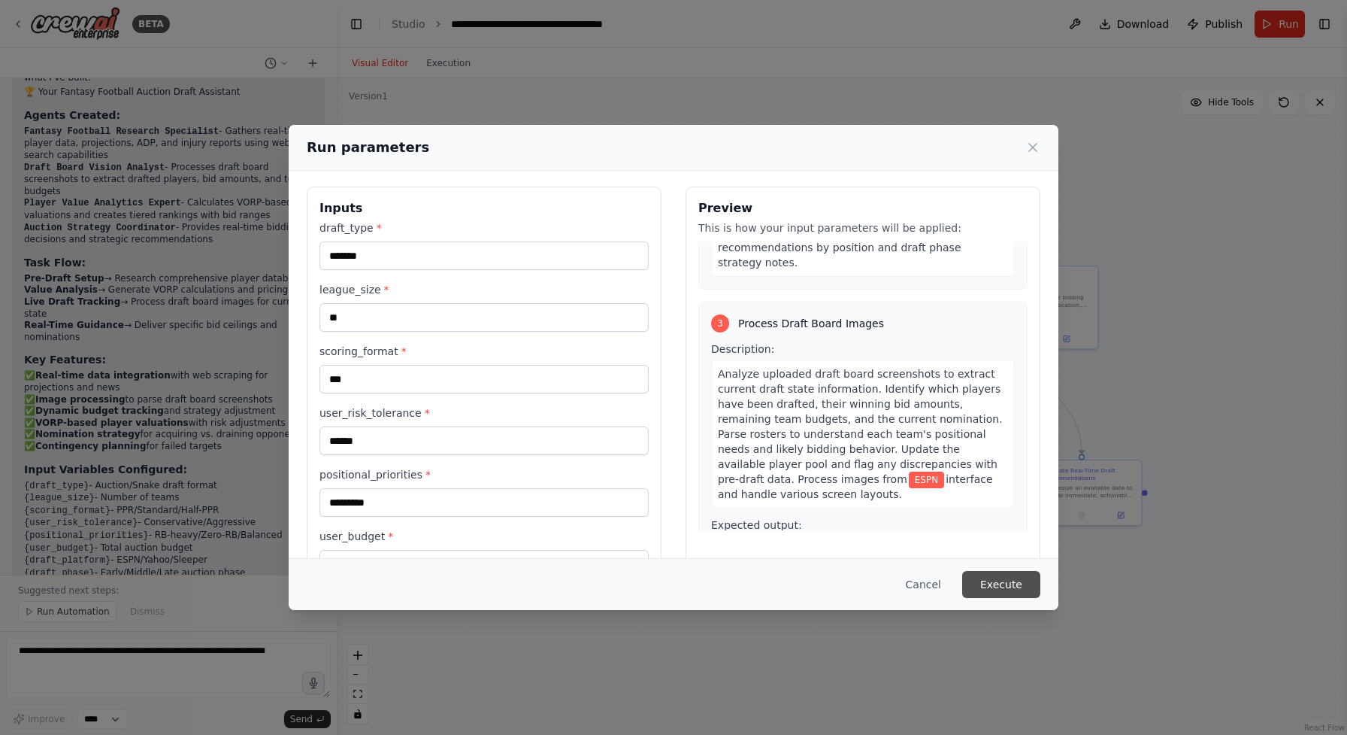
click at [1009, 576] on button "Execute" at bounding box center [1001, 584] width 78 height 27
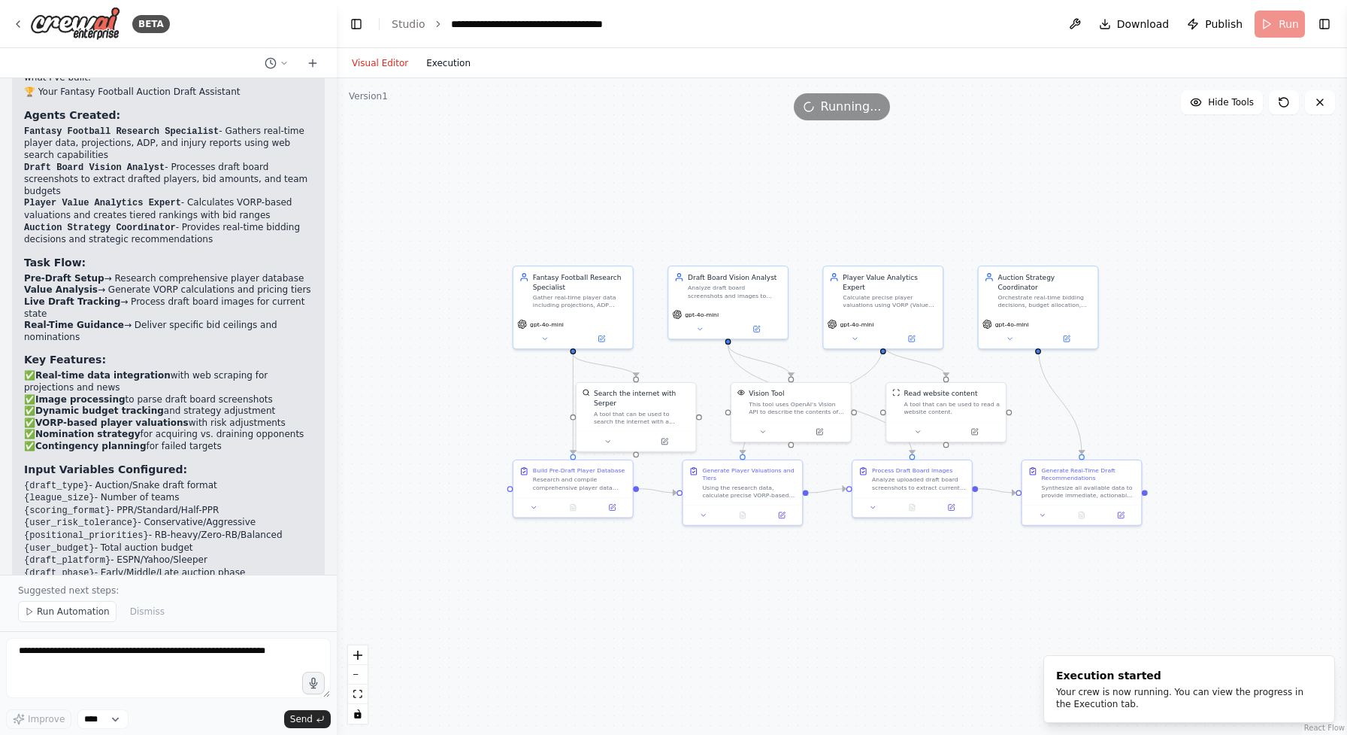
click at [444, 68] on button "Execution" at bounding box center [448, 63] width 62 height 18
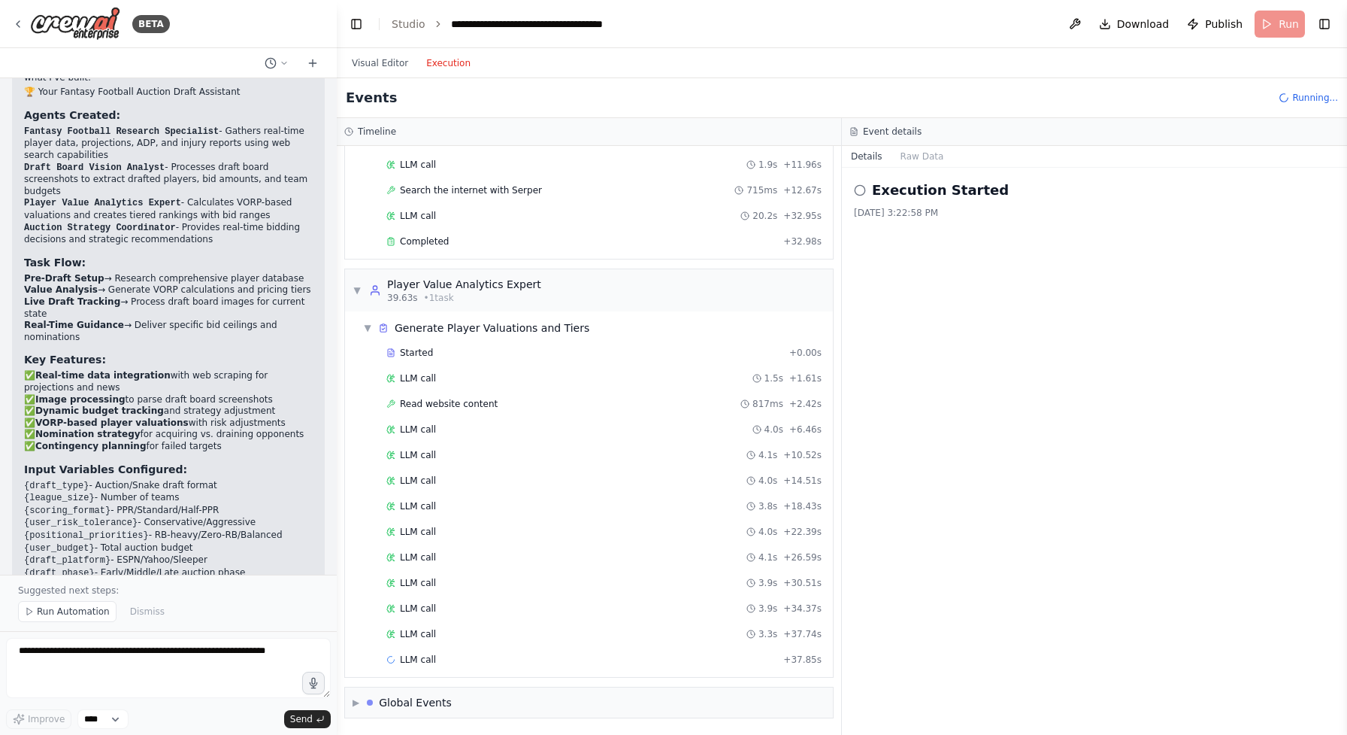
scroll to position [277, 0]
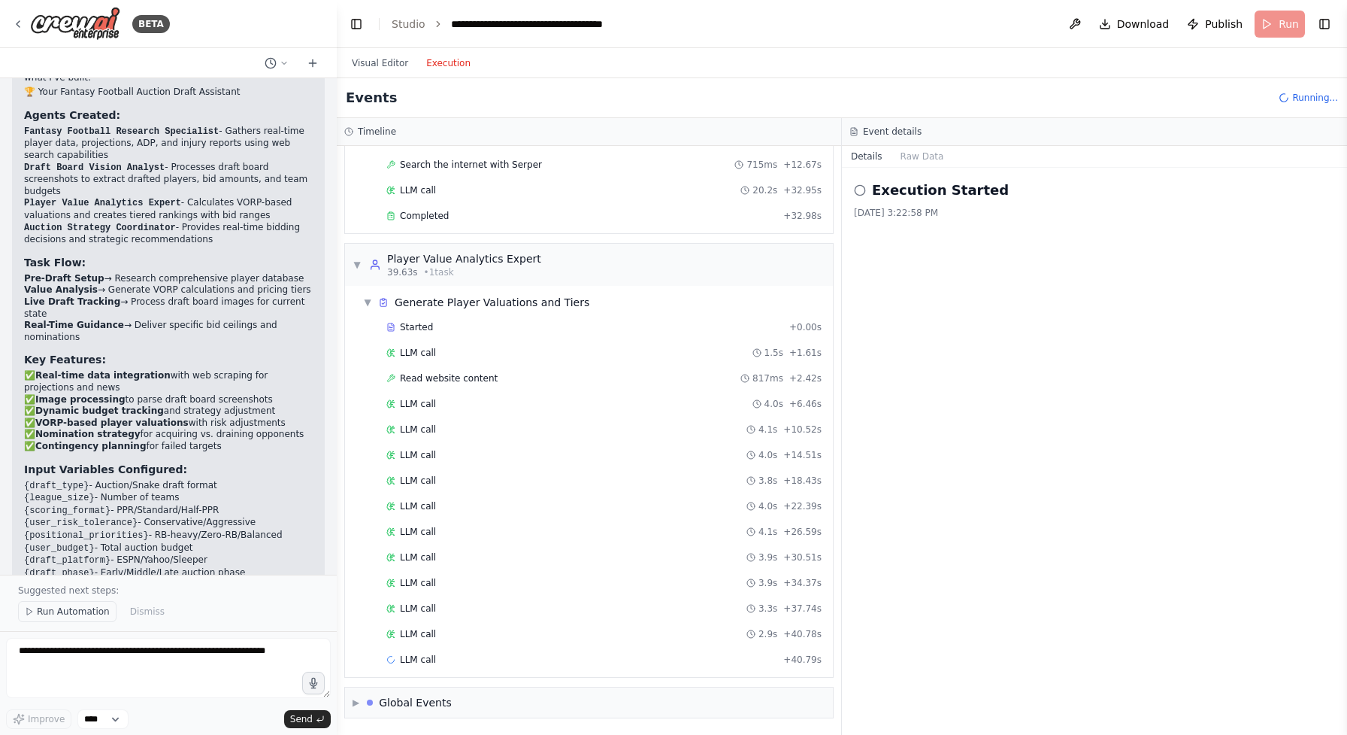
click at [83, 620] on button "Run Automation" at bounding box center [67, 611] width 98 height 21
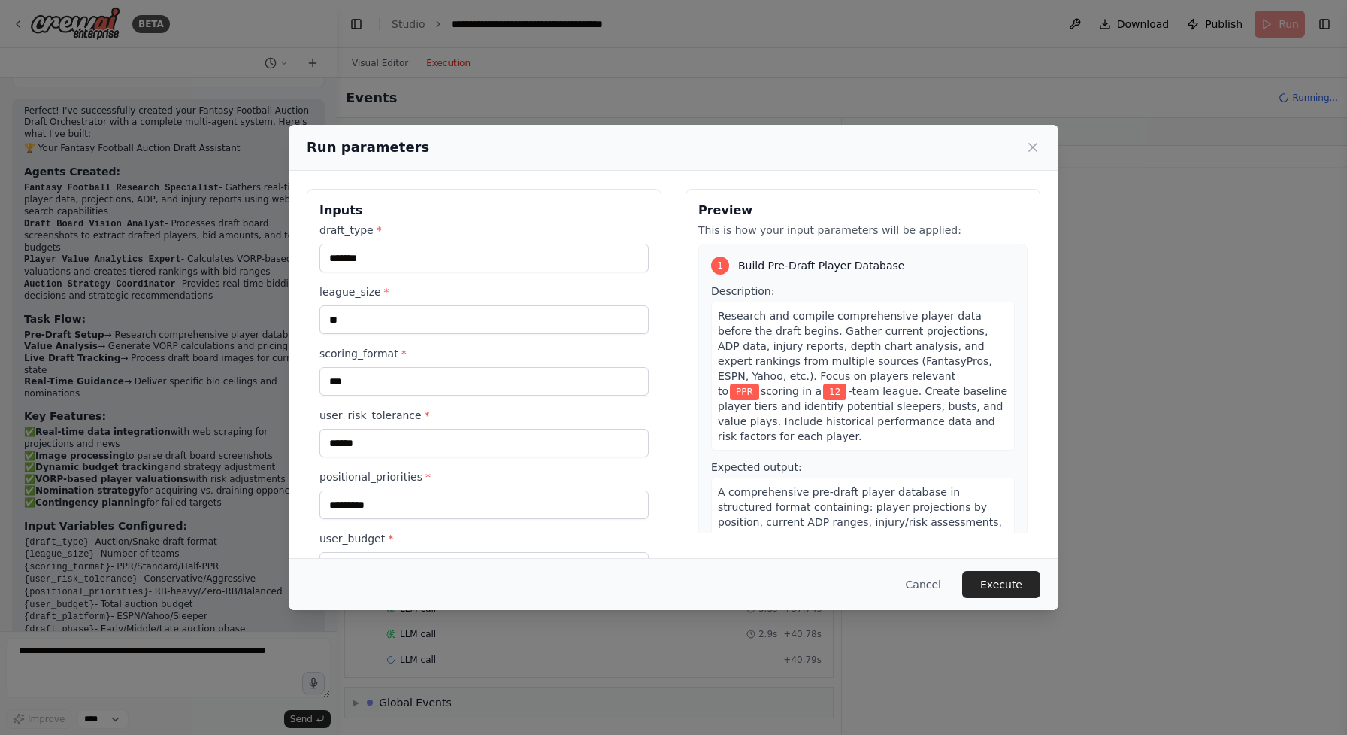
scroll to position [303, 0]
click at [1032, 142] on icon at bounding box center [1033, 147] width 15 height 15
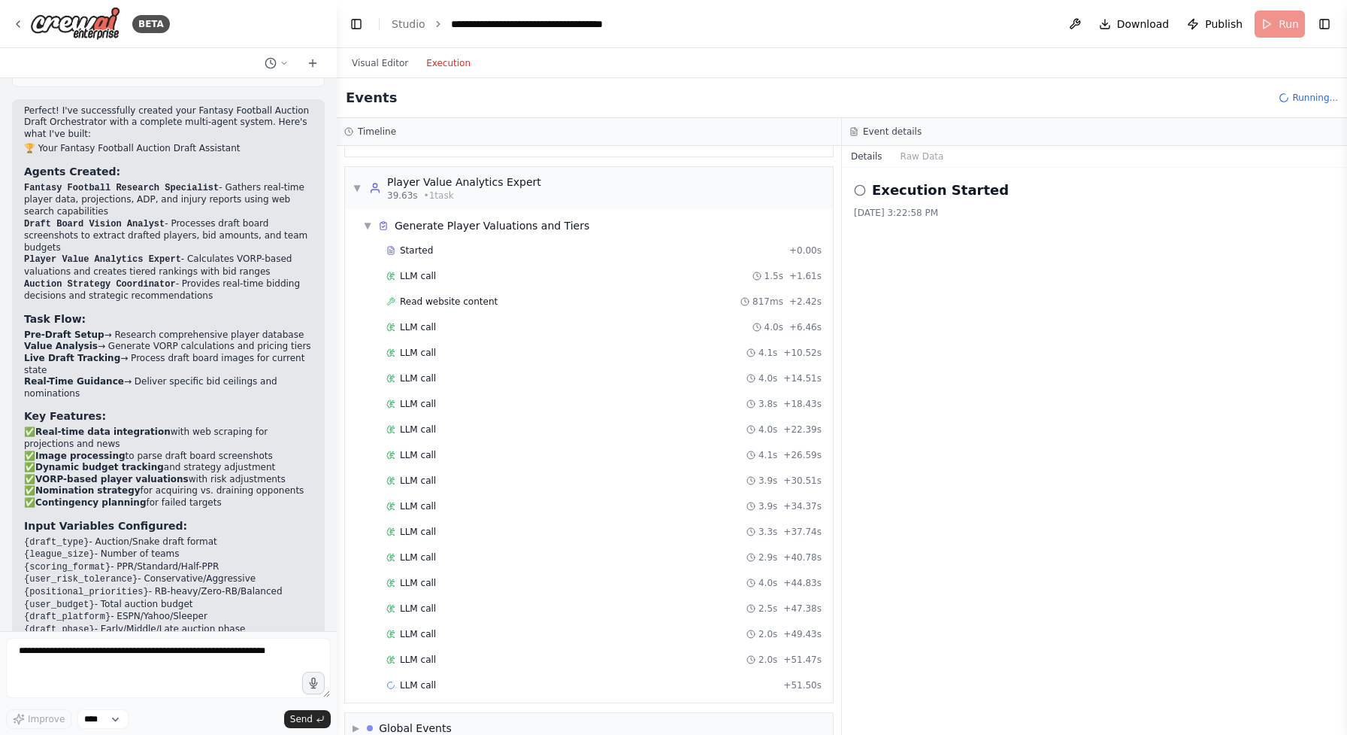
scroll to position [380, 0]
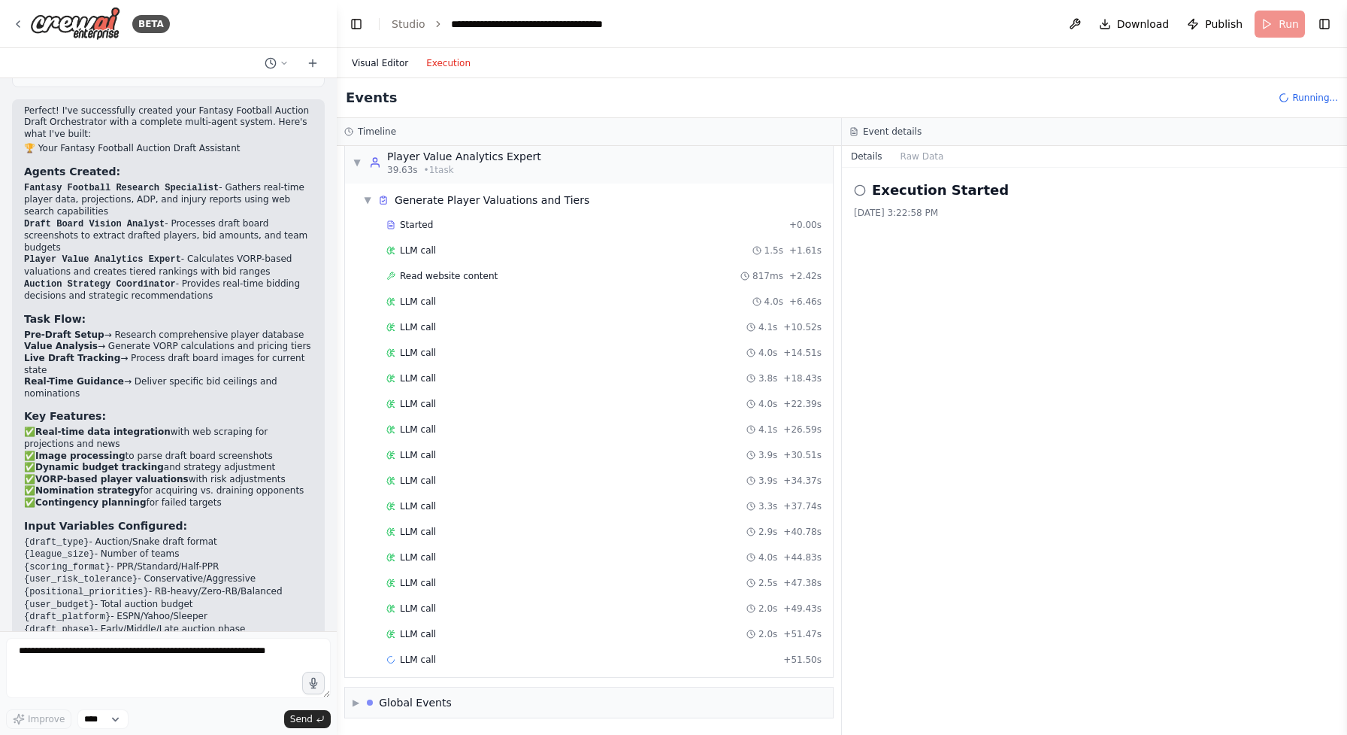
click at [370, 59] on button "Visual Editor" at bounding box center [380, 63] width 74 height 18
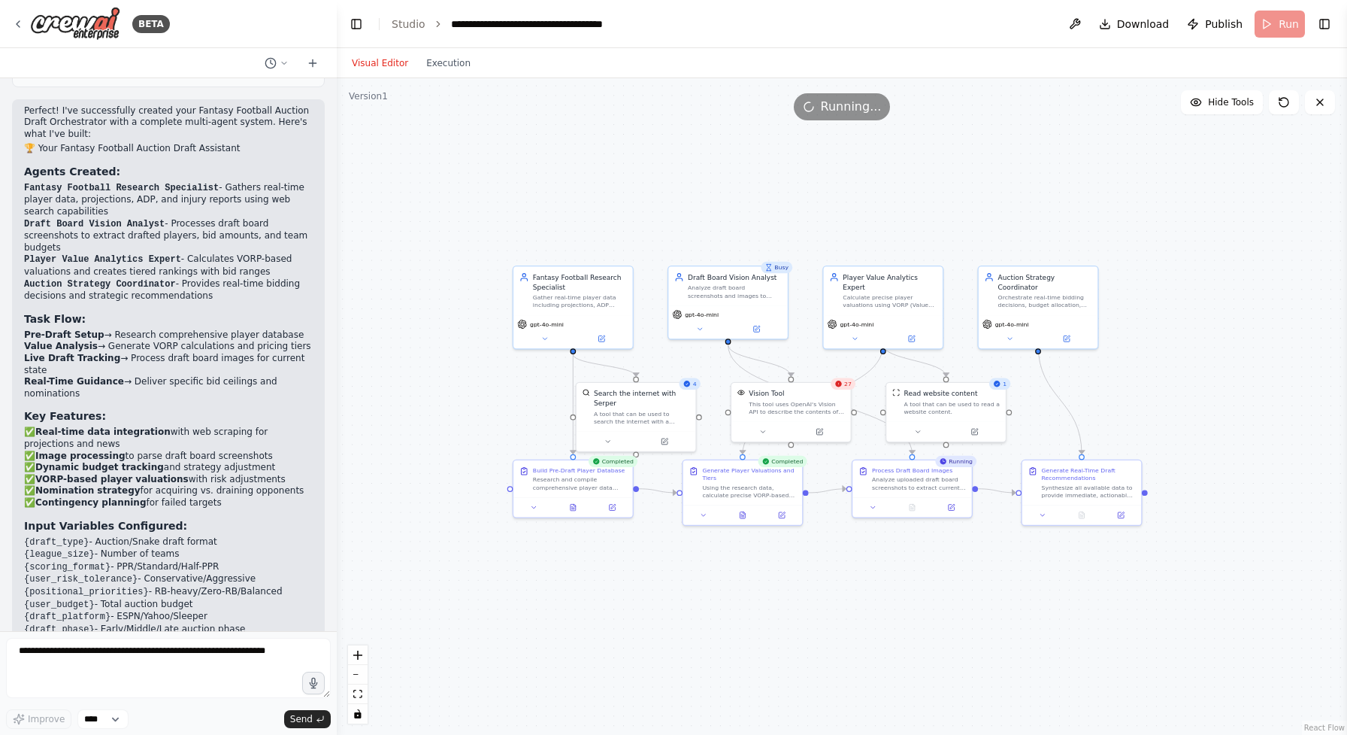
click at [845, 386] on span "27" at bounding box center [848, 384] width 8 height 8
click at [845, 386] on span "30" at bounding box center [848, 384] width 8 height 8
click at [770, 433] on button at bounding box center [762, 429] width 55 height 11
click at [457, 63] on button "Execution" at bounding box center [448, 63] width 62 height 18
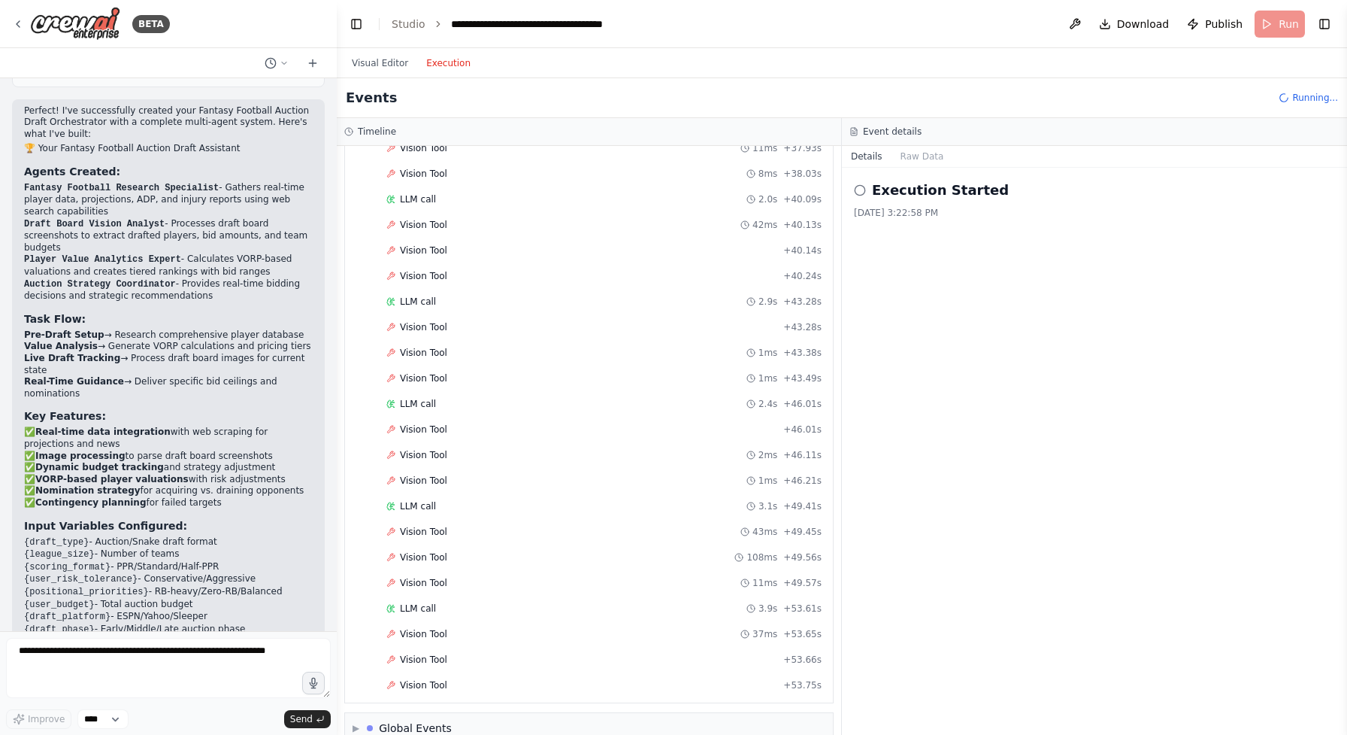
scroll to position [3047, 0]
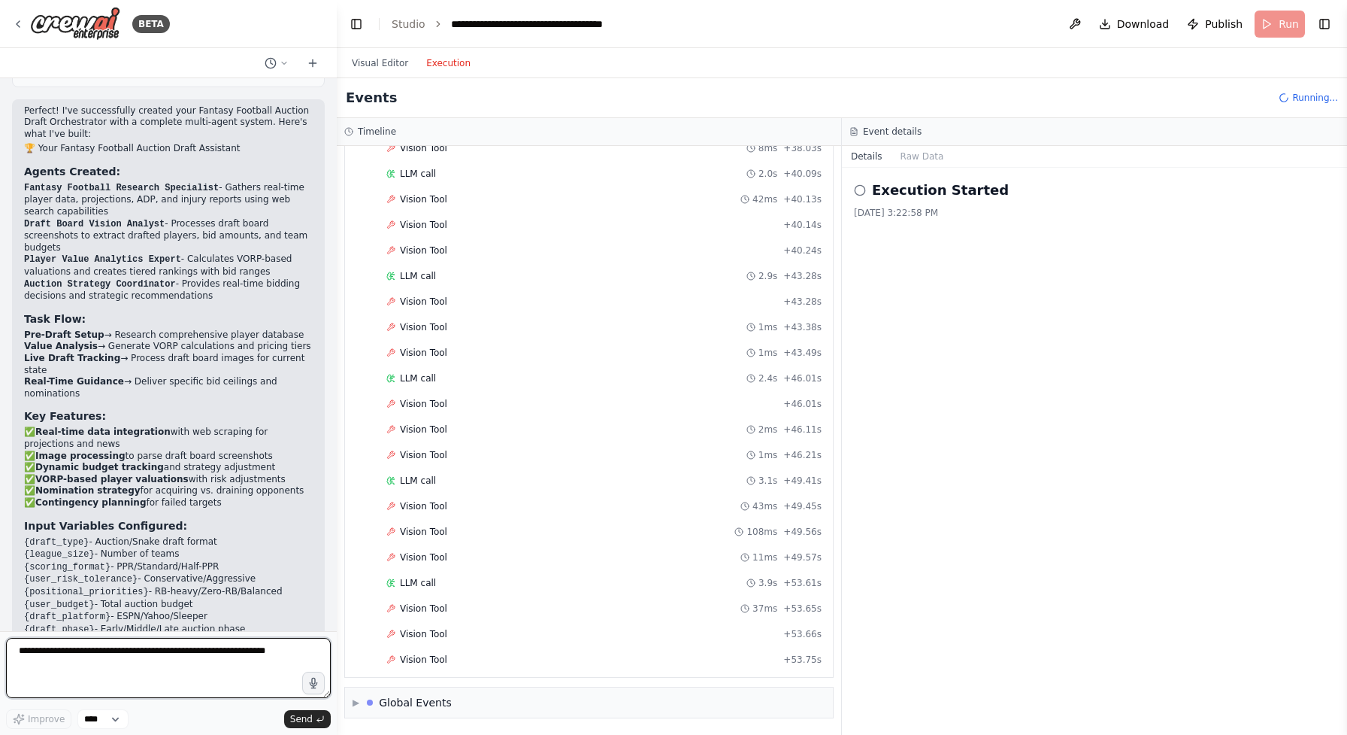
click at [189, 643] on textarea at bounding box center [168, 668] width 325 height 60
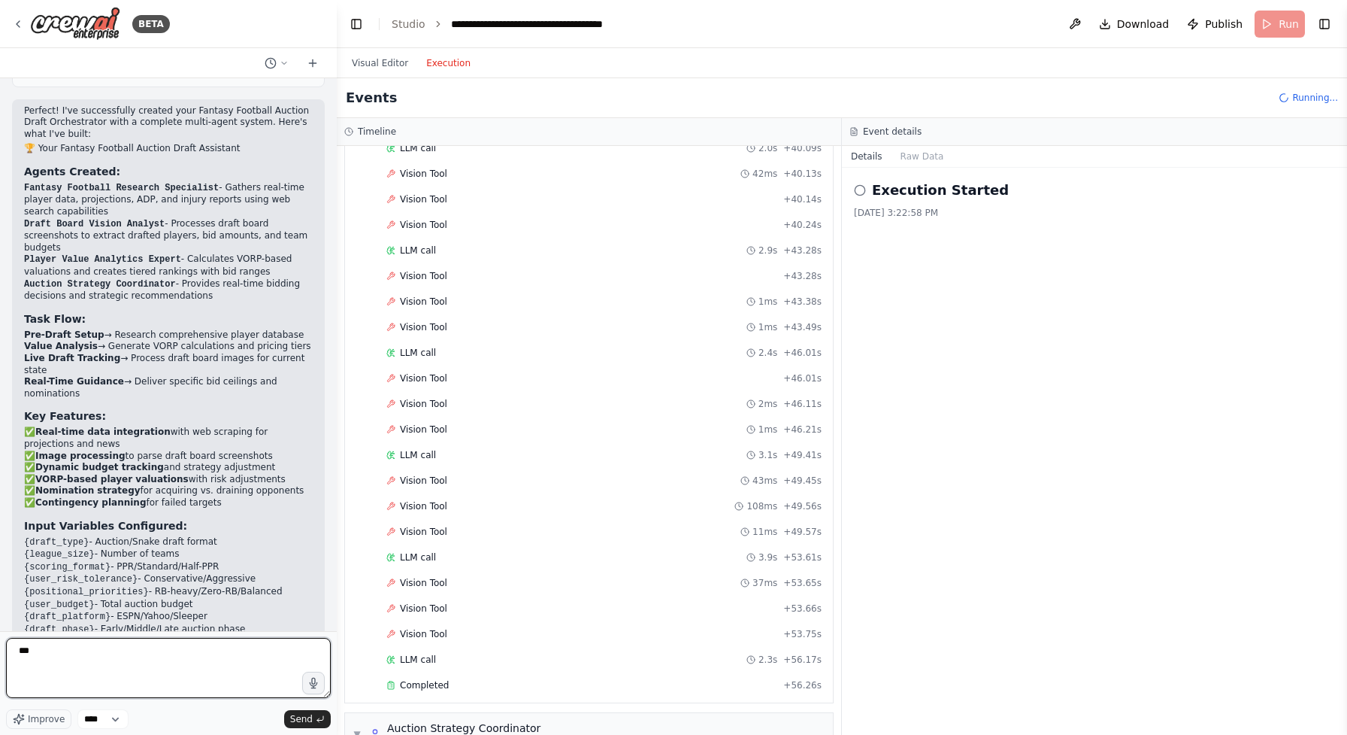
scroll to position [3210, 0]
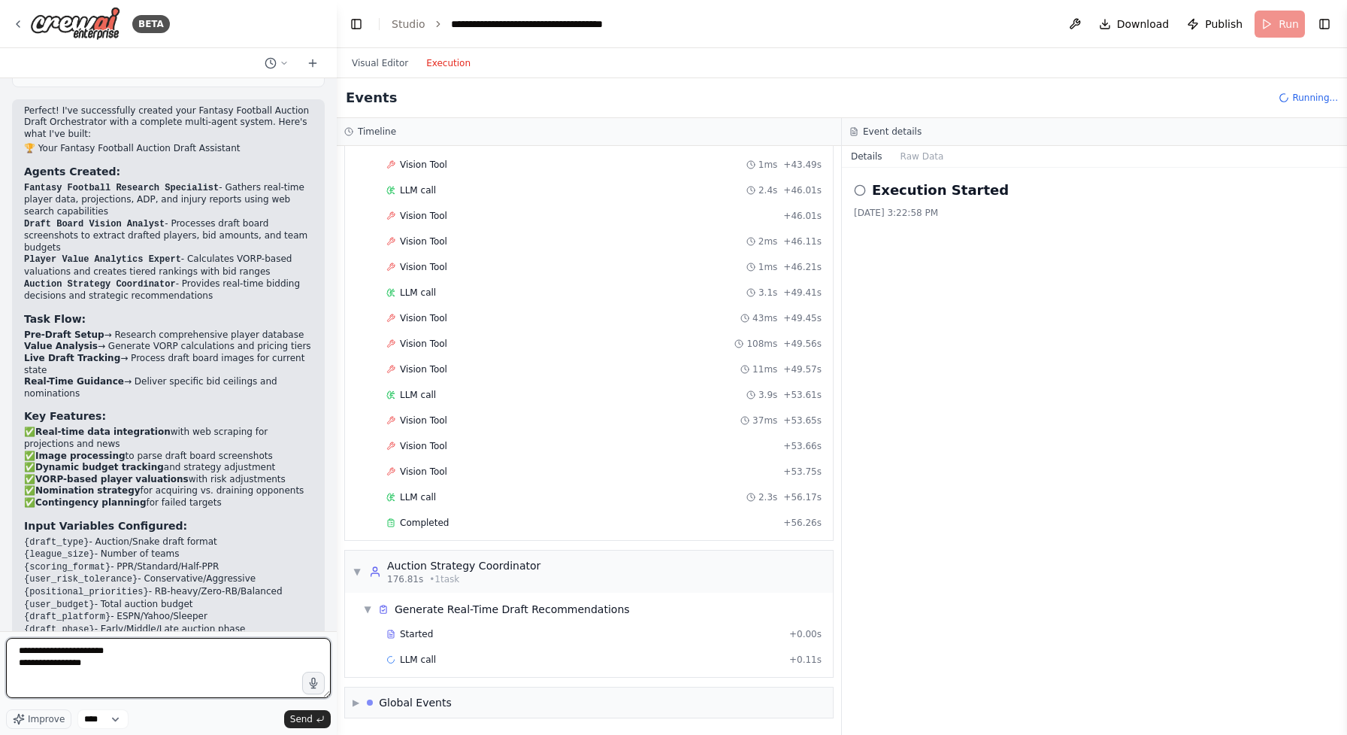
type textarea "**********"
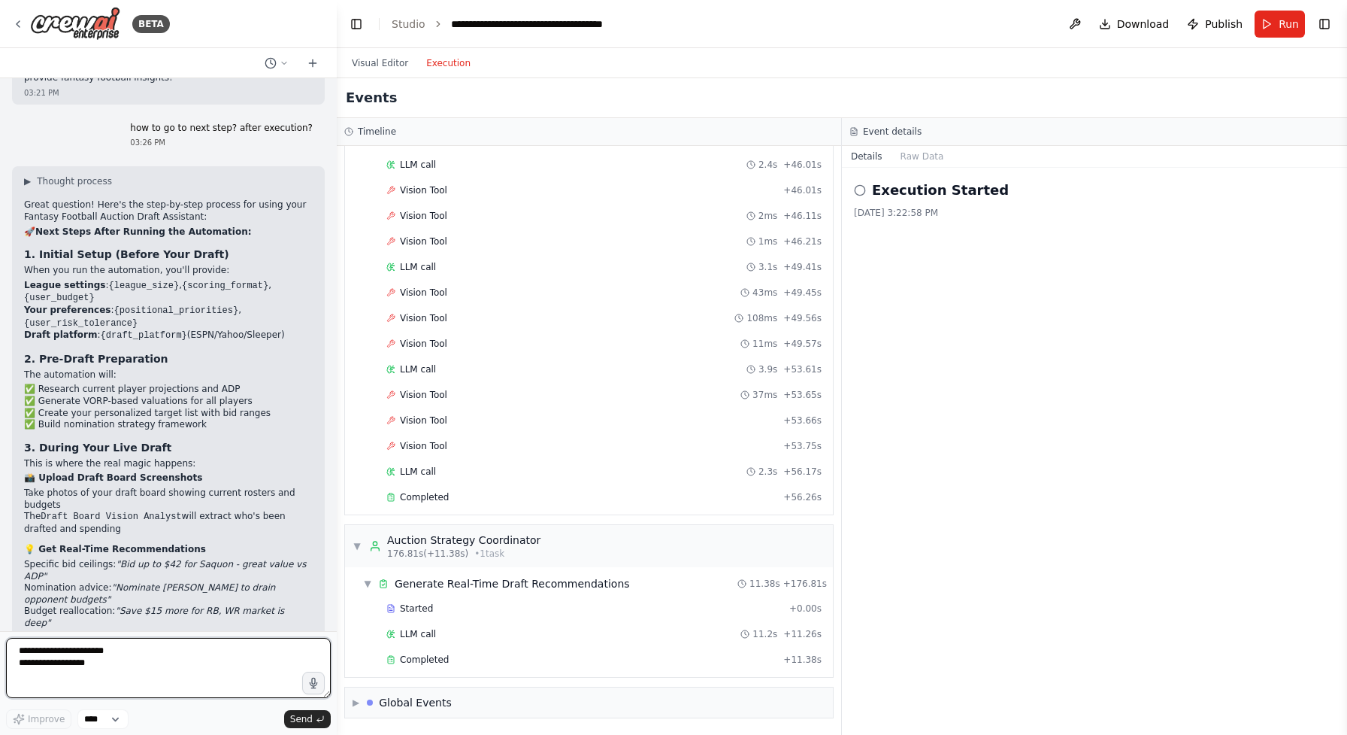
scroll to position [2467, 0]
type textarea "**********"
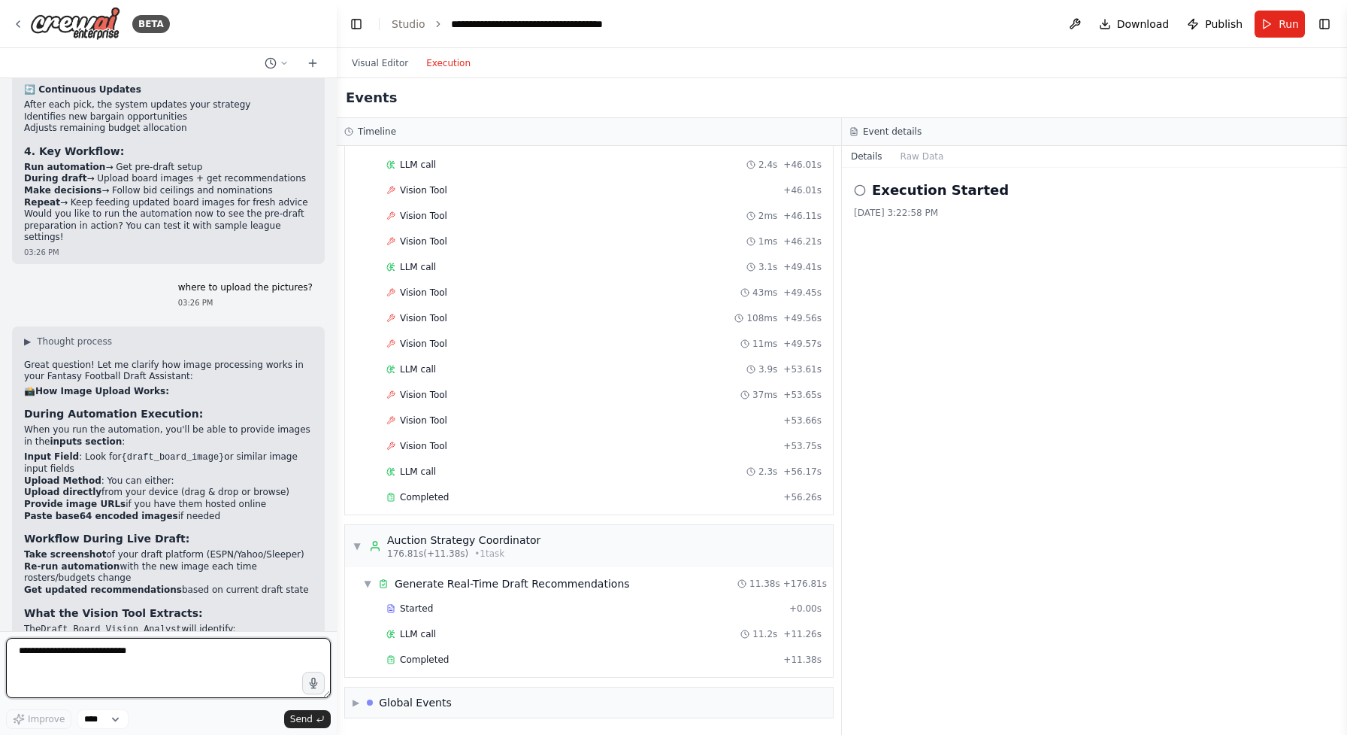
scroll to position [3032, 0]
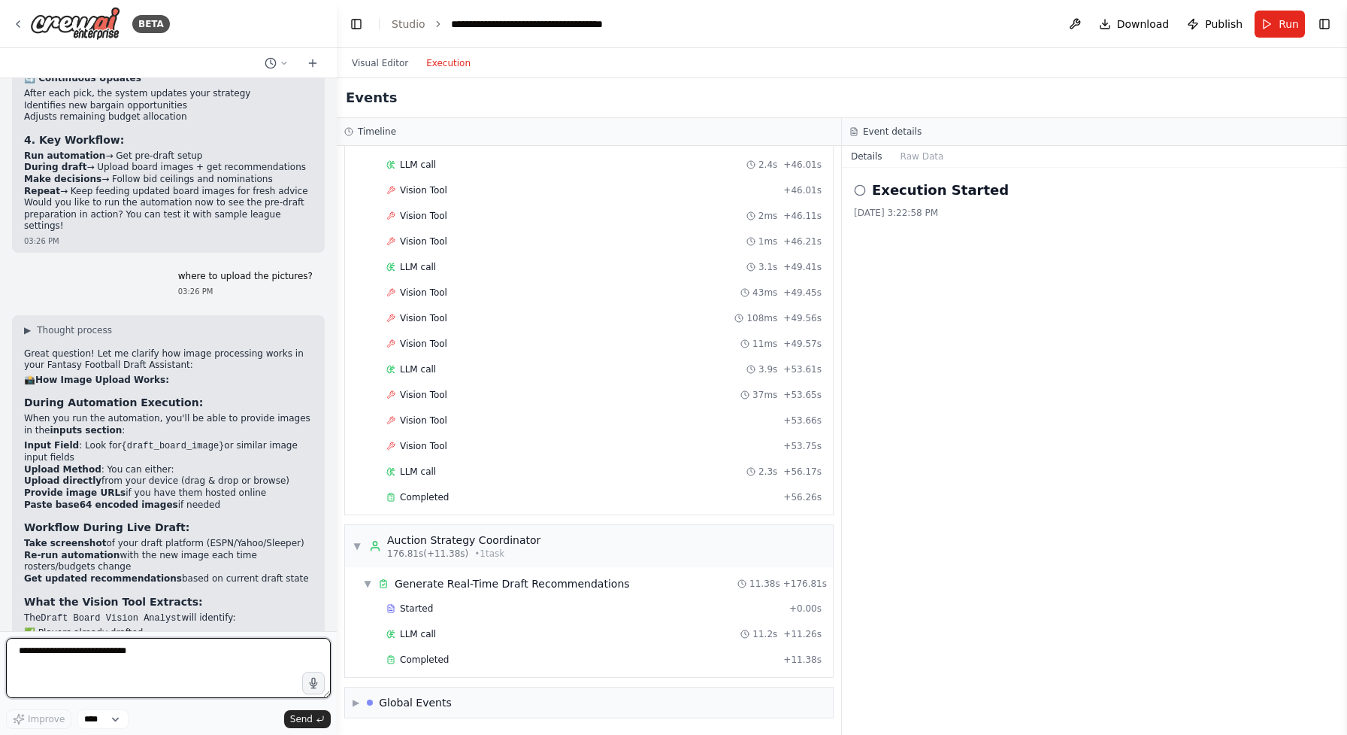
click at [165, 671] on textarea "**********" at bounding box center [168, 668] width 325 height 60
type textarea "**********"
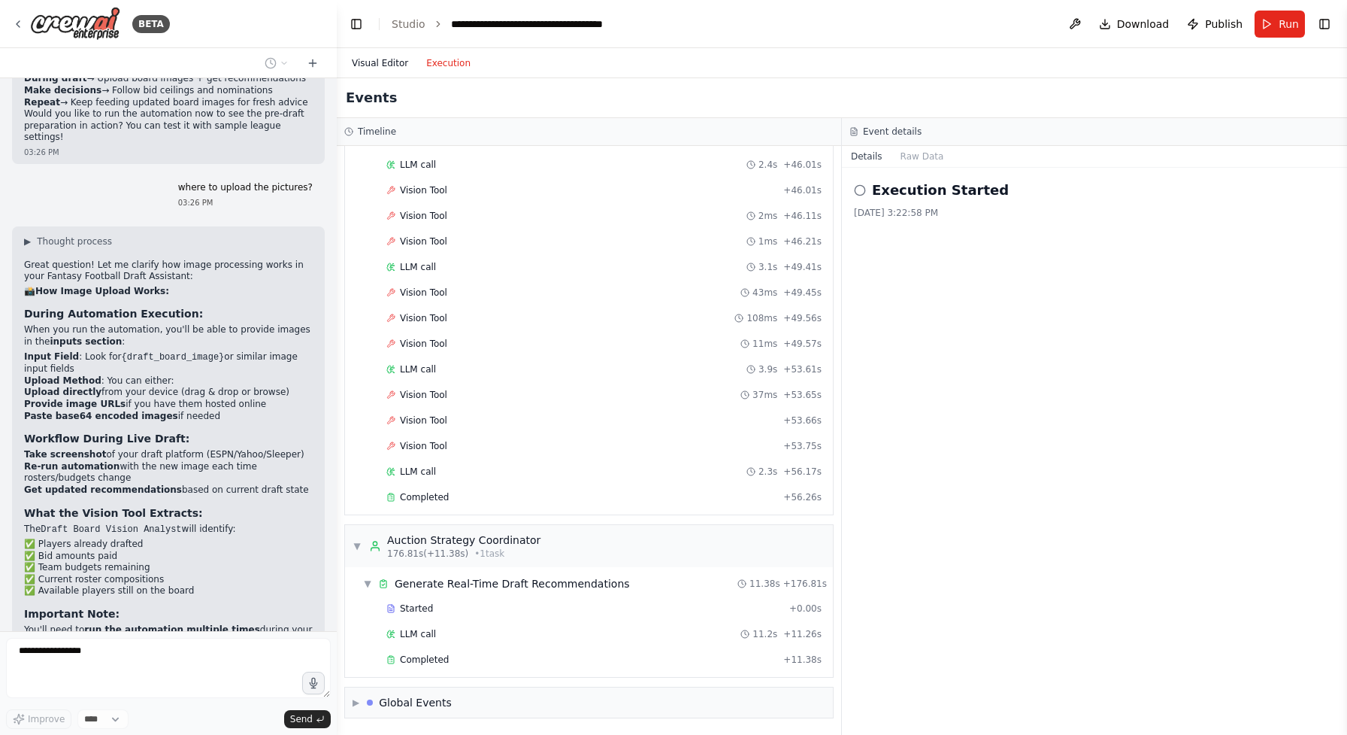
click at [380, 62] on button "Visual Editor" at bounding box center [380, 63] width 74 height 18
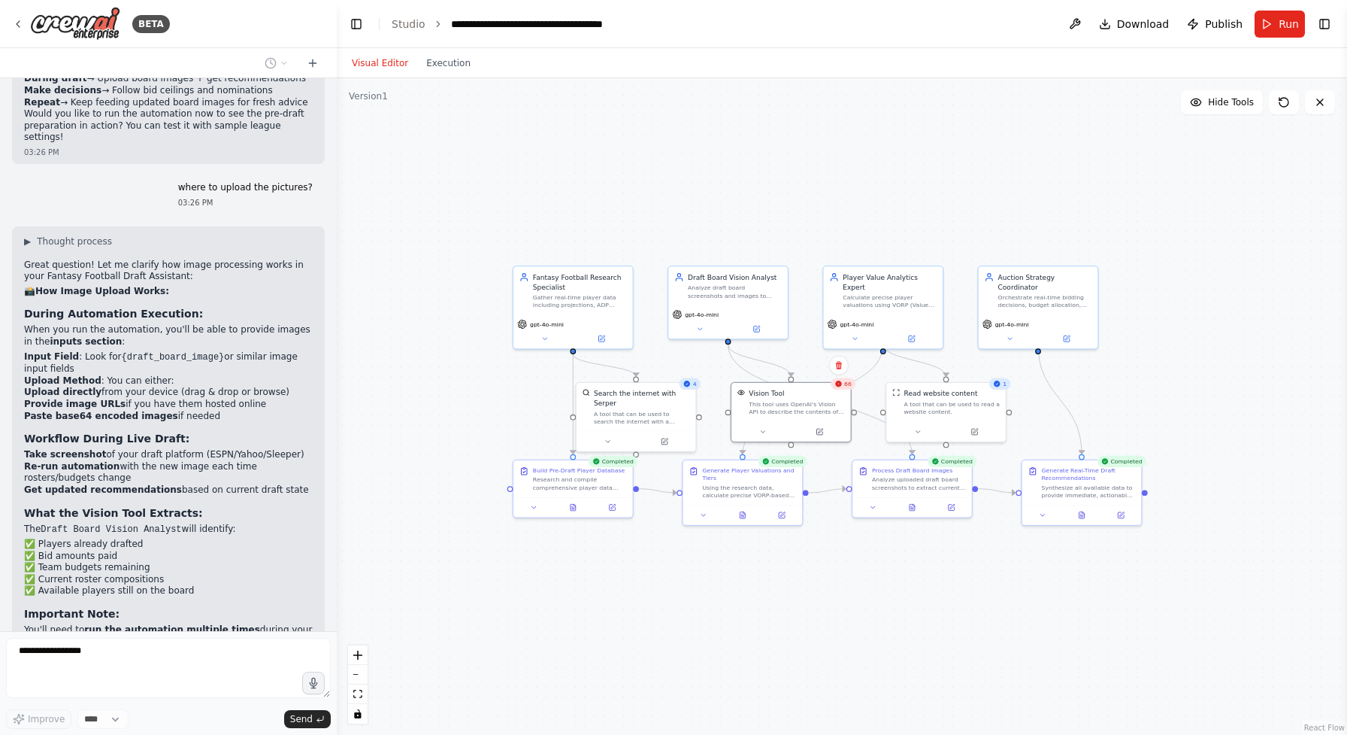
click at [835, 183] on div ".deletable-edge-delete-btn { width: 20px; height: 20px; border: 0px solid #ffff…" at bounding box center [842, 406] width 1010 height 656
click at [1232, 111] on button "Hide Tools" at bounding box center [1222, 102] width 82 height 24
click at [1235, 101] on span "Show Tools" at bounding box center [1229, 102] width 50 height 12
click at [1235, 101] on span "Hide Tools" at bounding box center [1231, 102] width 46 height 12
click at [1235, 101] on span "Show Tools" at bounding box center [1229, 102] width 50 height 12
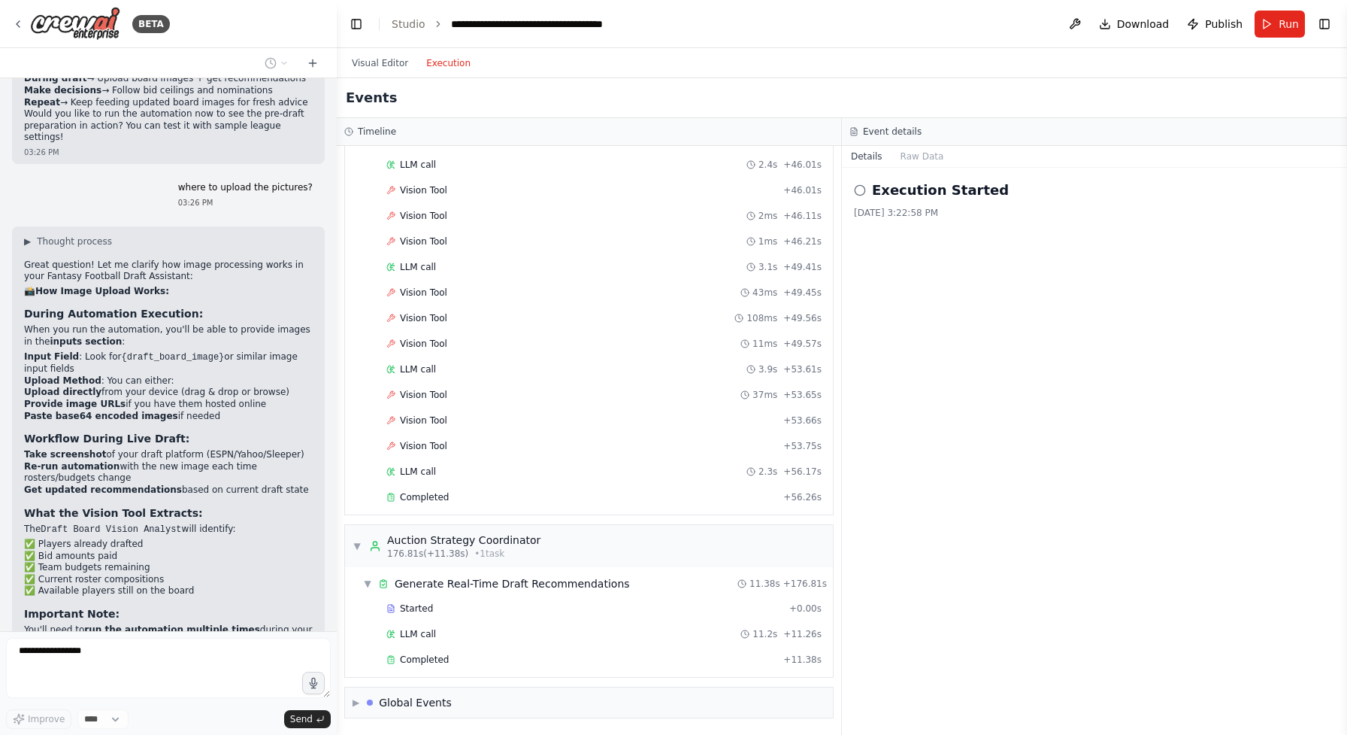
click at [456, 70] on button "Execution" at bounding box center [448, 63] width 62 height 18
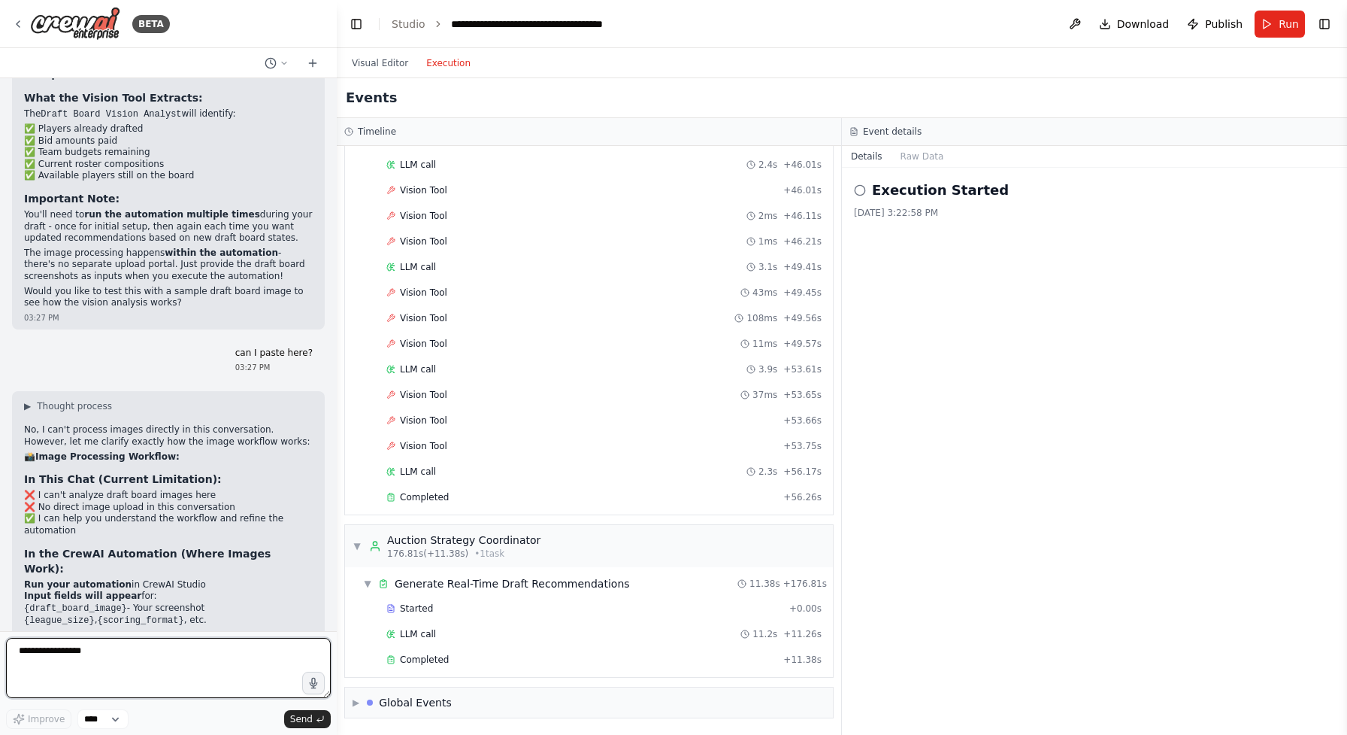
scroll to position [3235, 0]
click at [857, 190] on icon at bounding box center [860, 190] width 12 height 12
click at [865, 192] on circle at bounding box center [860, 190] width 10 height 10
click at [911, 161] on button "Raw Data" at bounding box center [923, 156] width 62 height 21
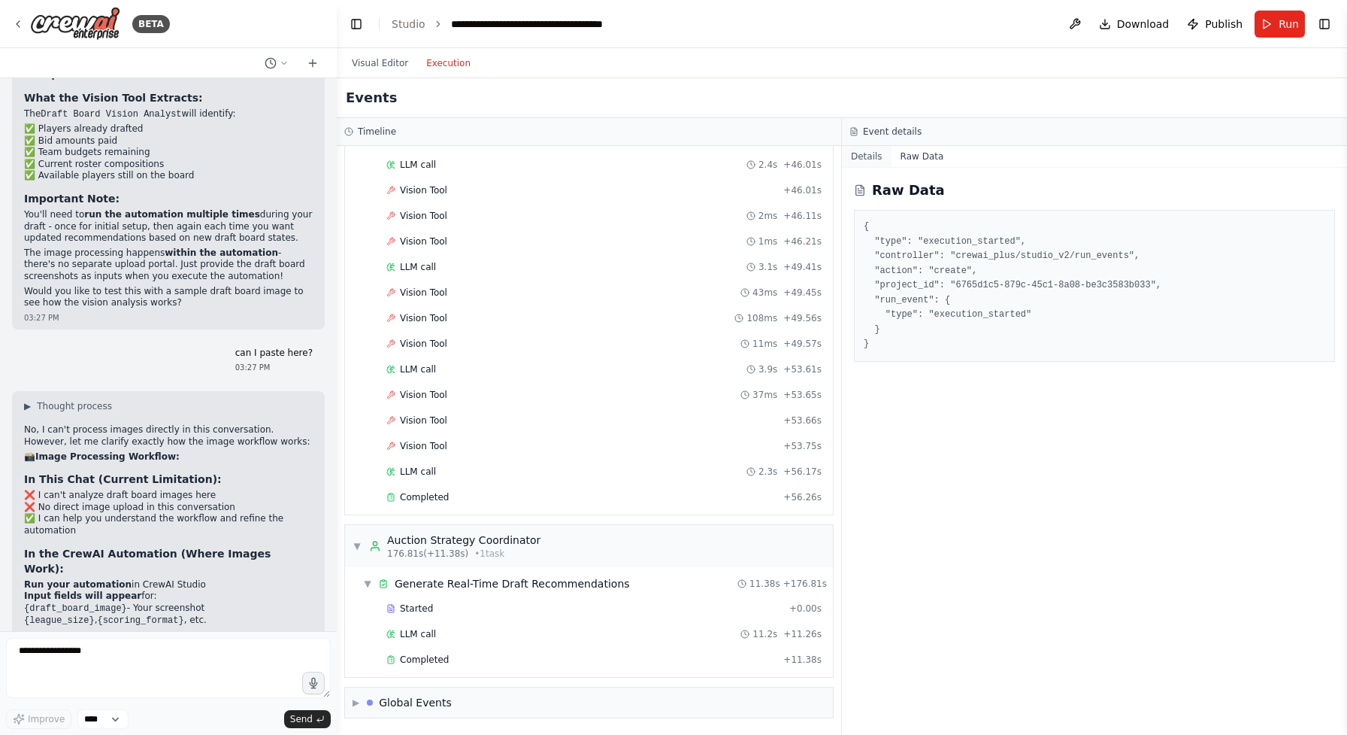
click at [868, 153] on button "Details" at bounding box center [867, 156] width 50 height 21
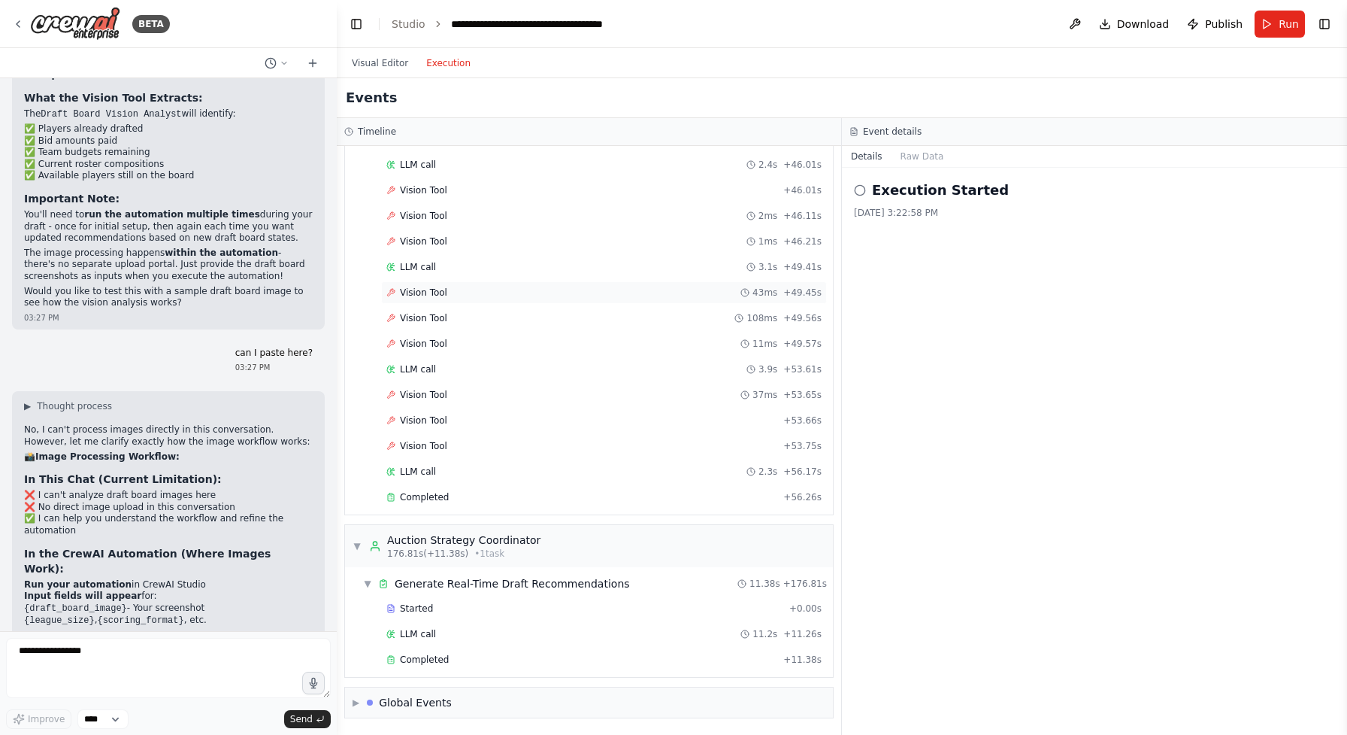
scroll to position [0, 0]
click at [1223, 26] on span "Publish" at bounding box center [1224, 24] width 38 height 15
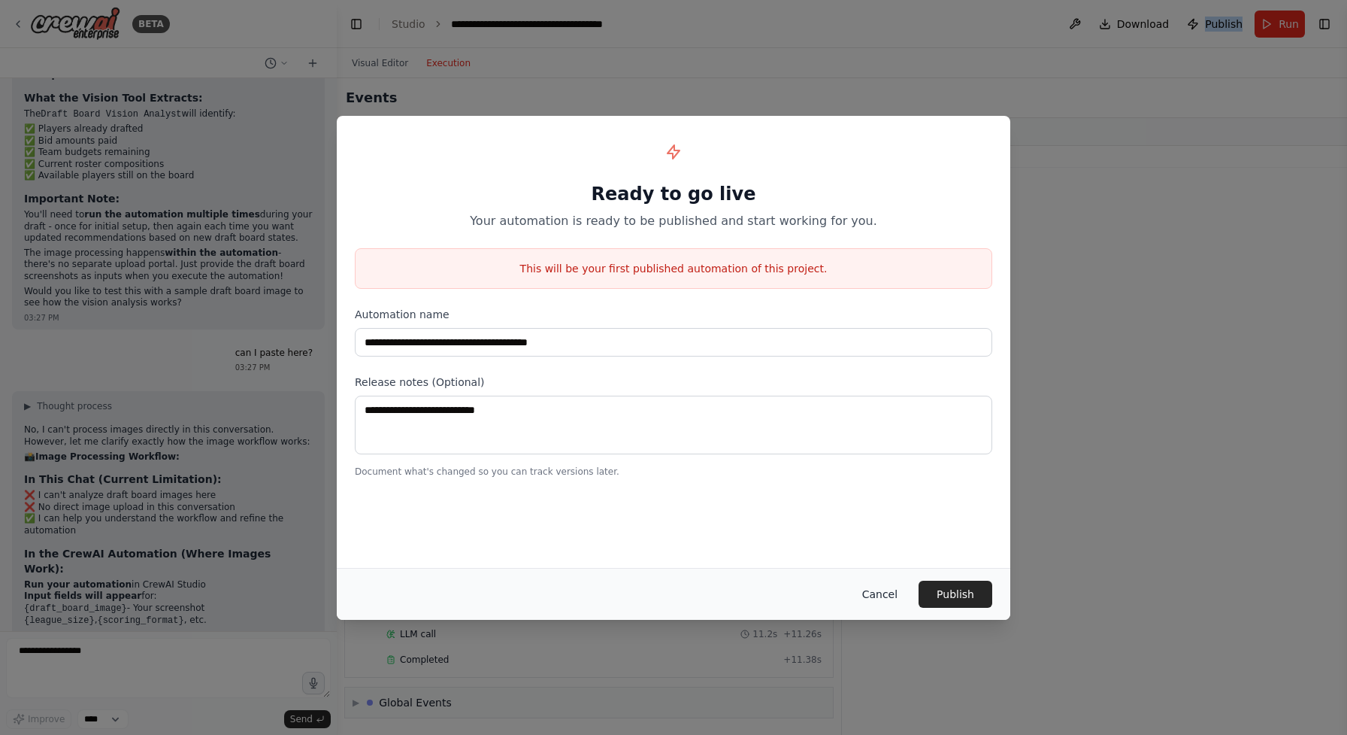
click at [886, 594] on button "Cancel" at bounding box center [879, 593] width 59 height 27
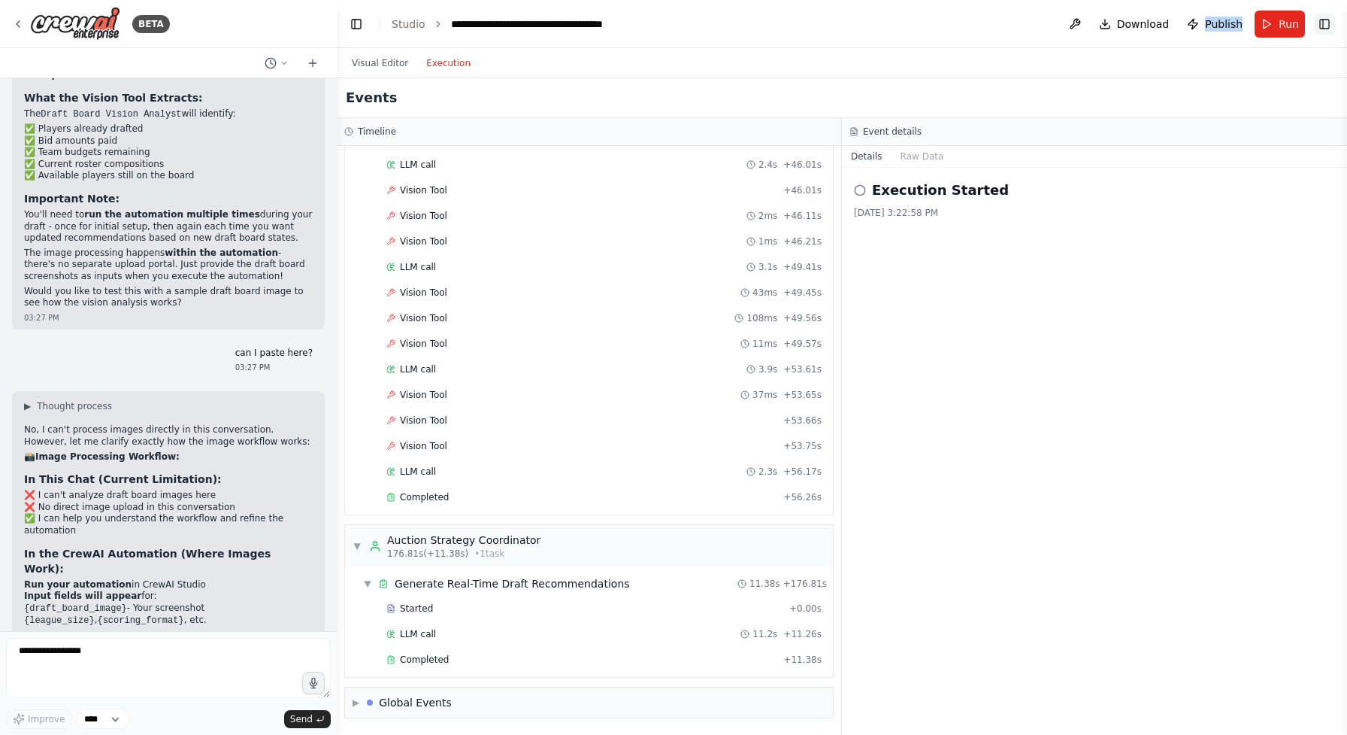
click at [1325, 23] on button "Toggle Right Sidebar" at bounding box center [1324, 24] width 21 height 21
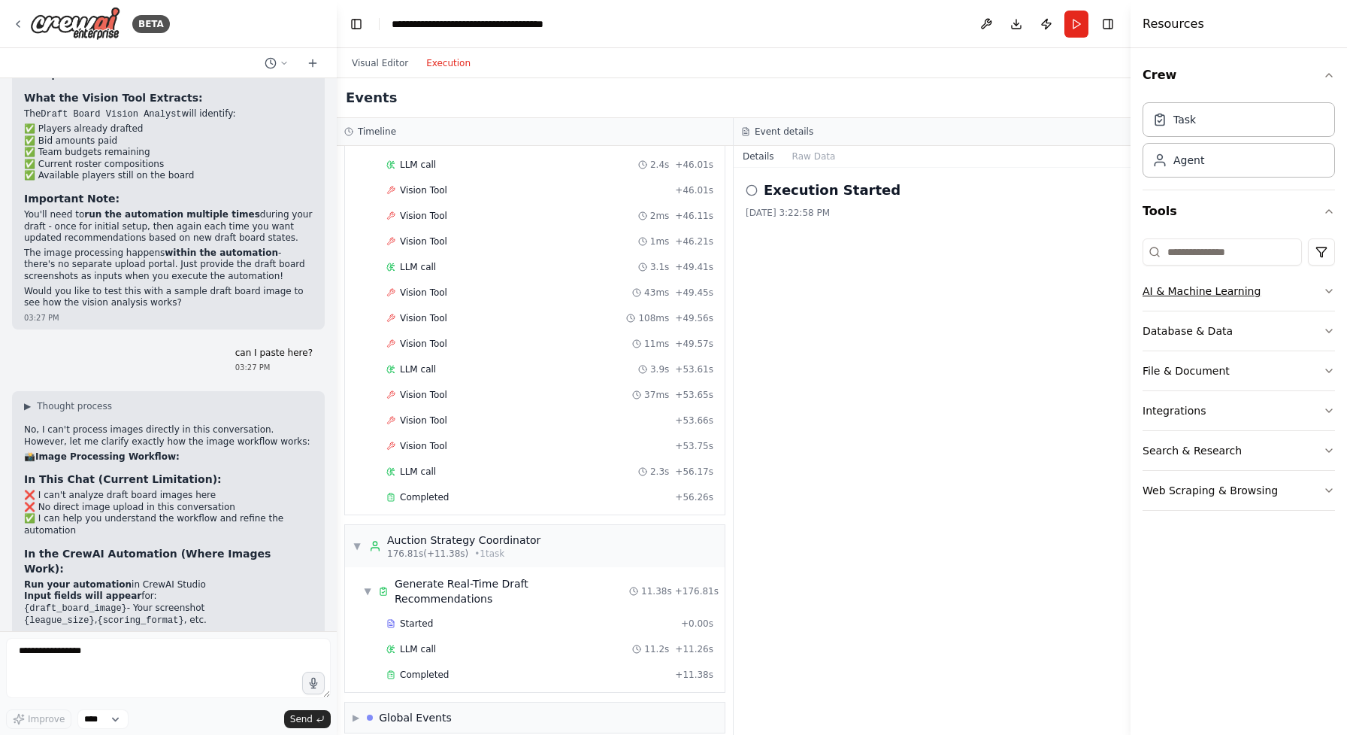
click at [1233, 296] on button "AI & Machine Learning" at bounding box center [1239, 290] width 192 height 39
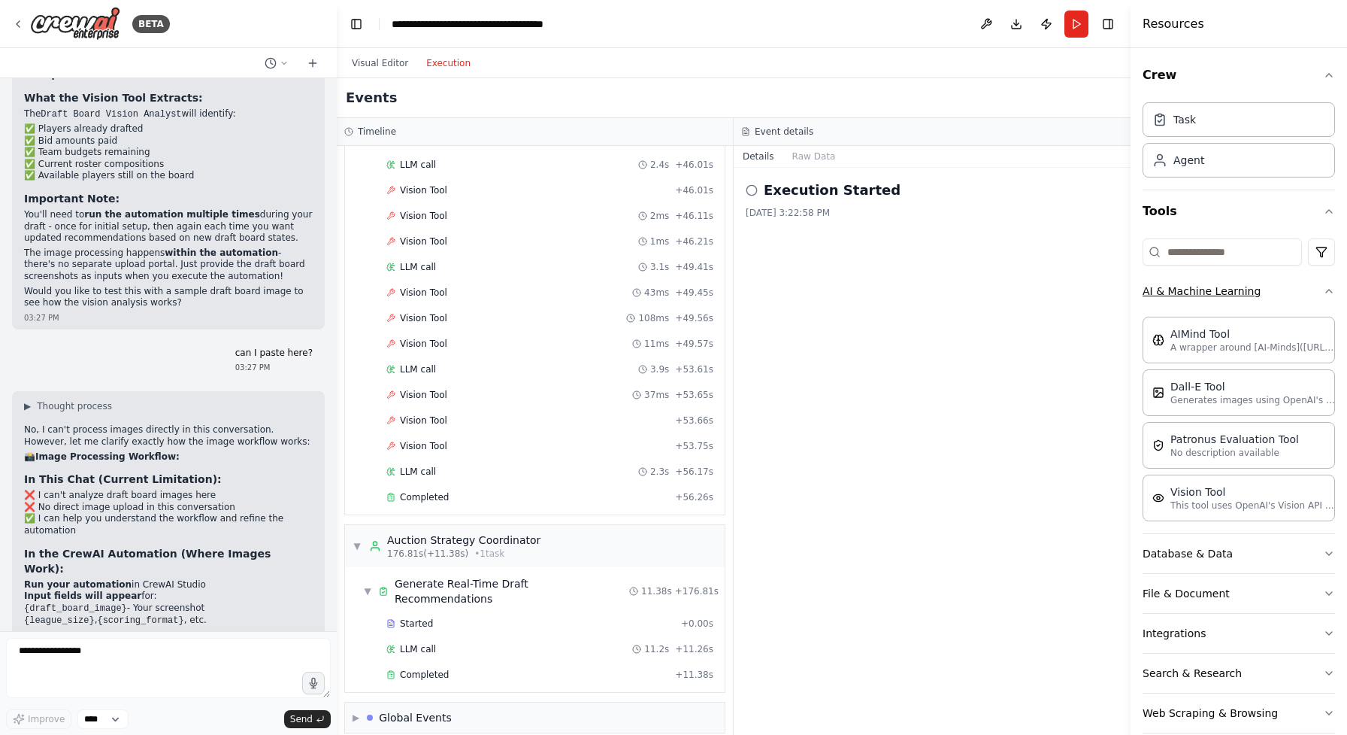
click at [1286, 305] on button "AI & Machine Learning" at bounding box center [1239, 290] width 192 height 39
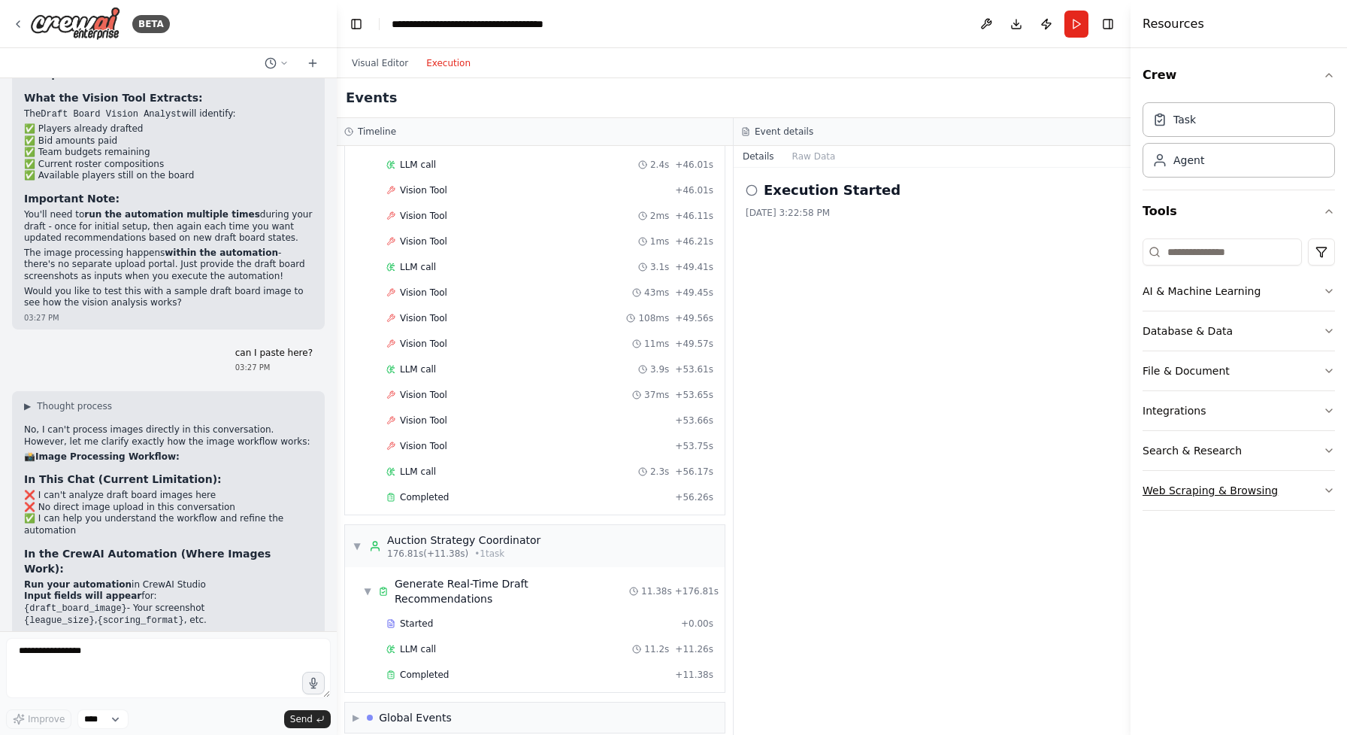
click at [1262, 486] on button "Web Scraping & Browsing" at bounding box center [1239, 490] width 192 height 39
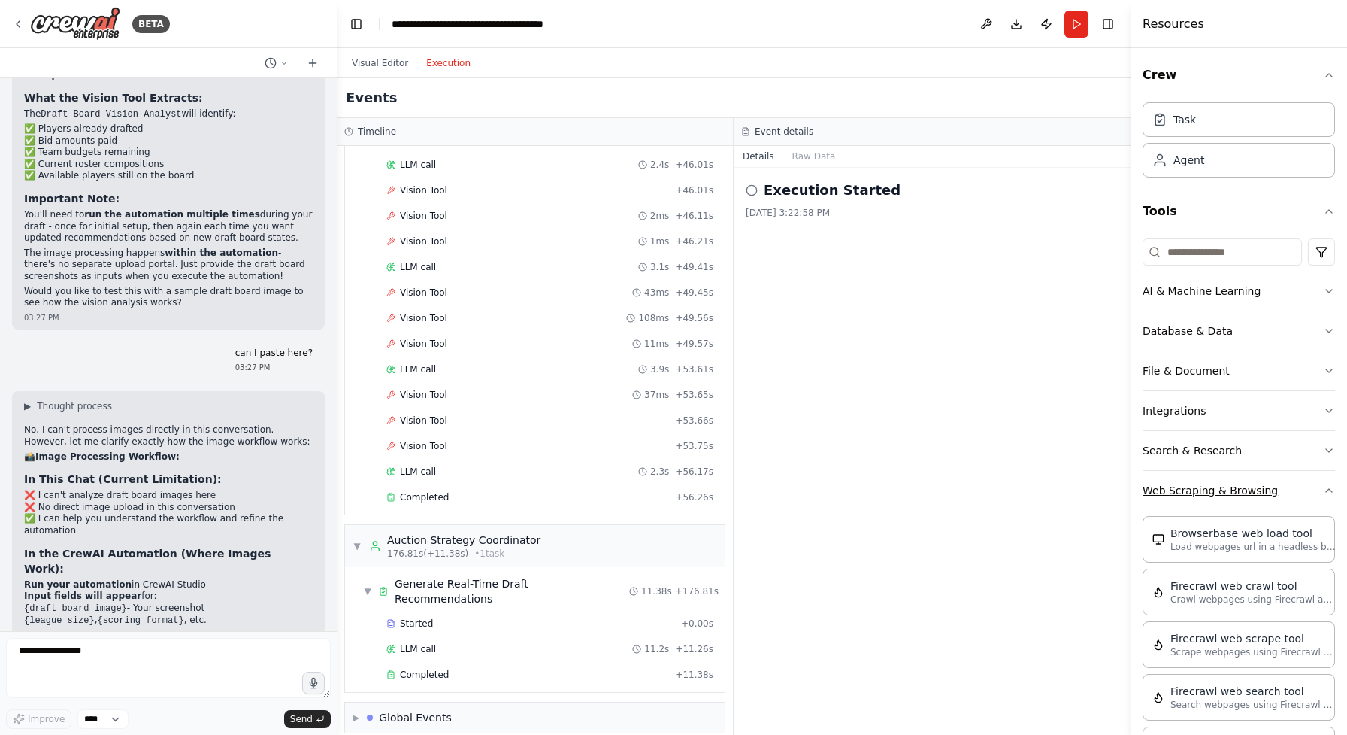
click at [1262, 486] on button "Web Scraping & Browsing" at bounding box center [1239, 490] width 192 height 39
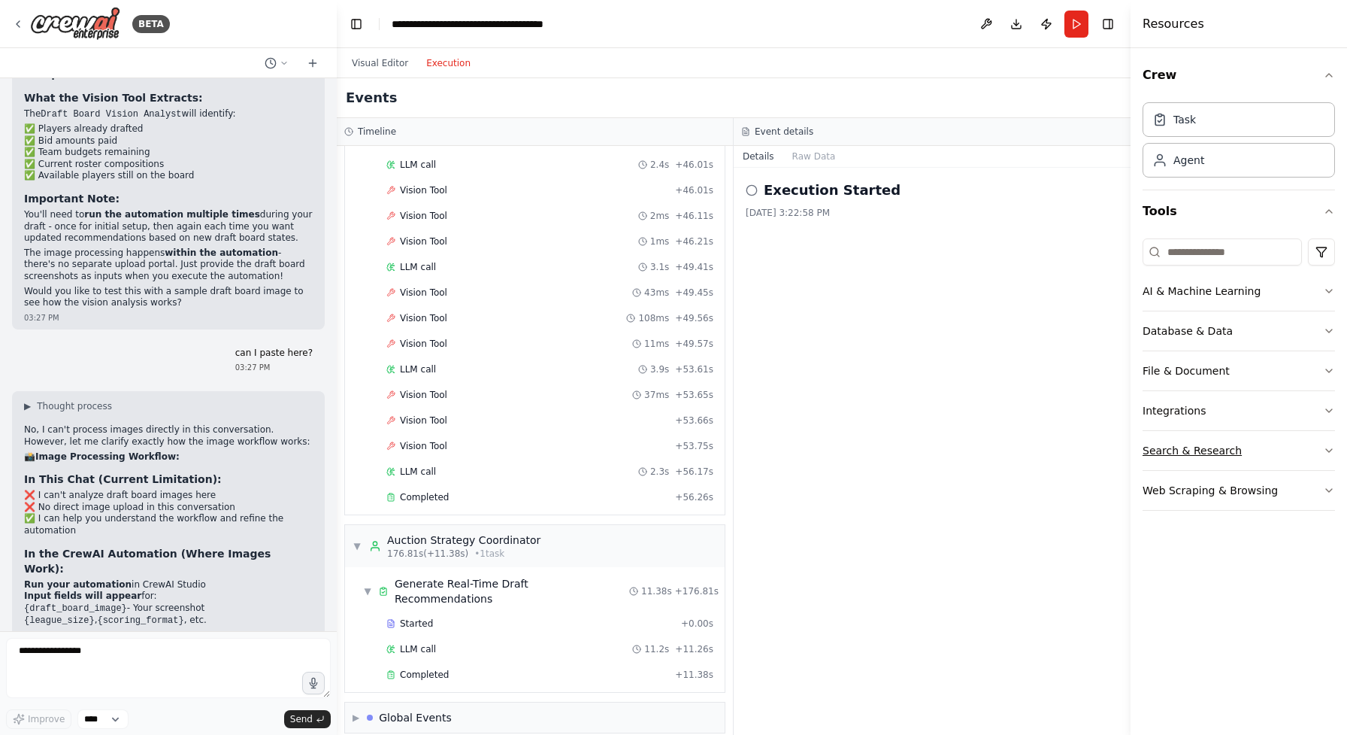
click at [1274, 453] on button "Search & Research" at bounding box center [1239, 450] width 192 height 39
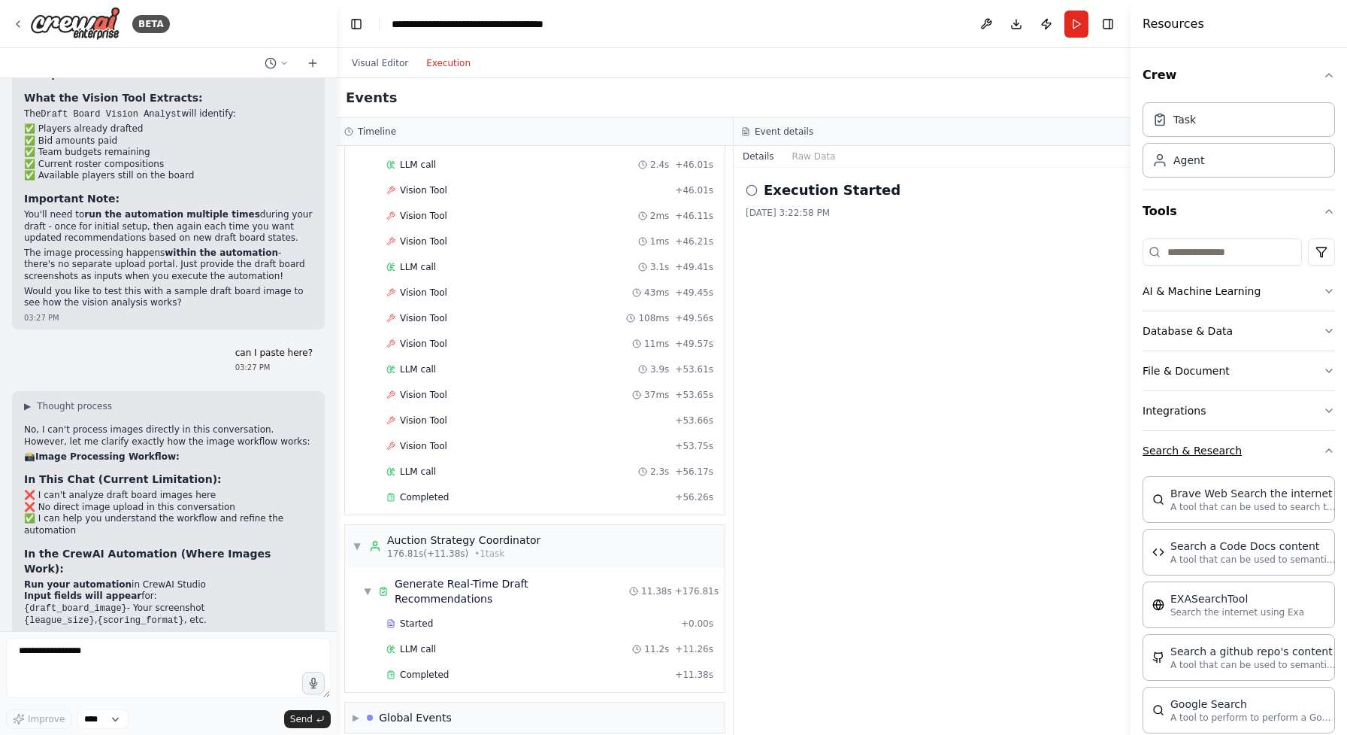
click at [1274, 453] on button "Search & Research" at bounding box center [1239, 450] width 192 height 39
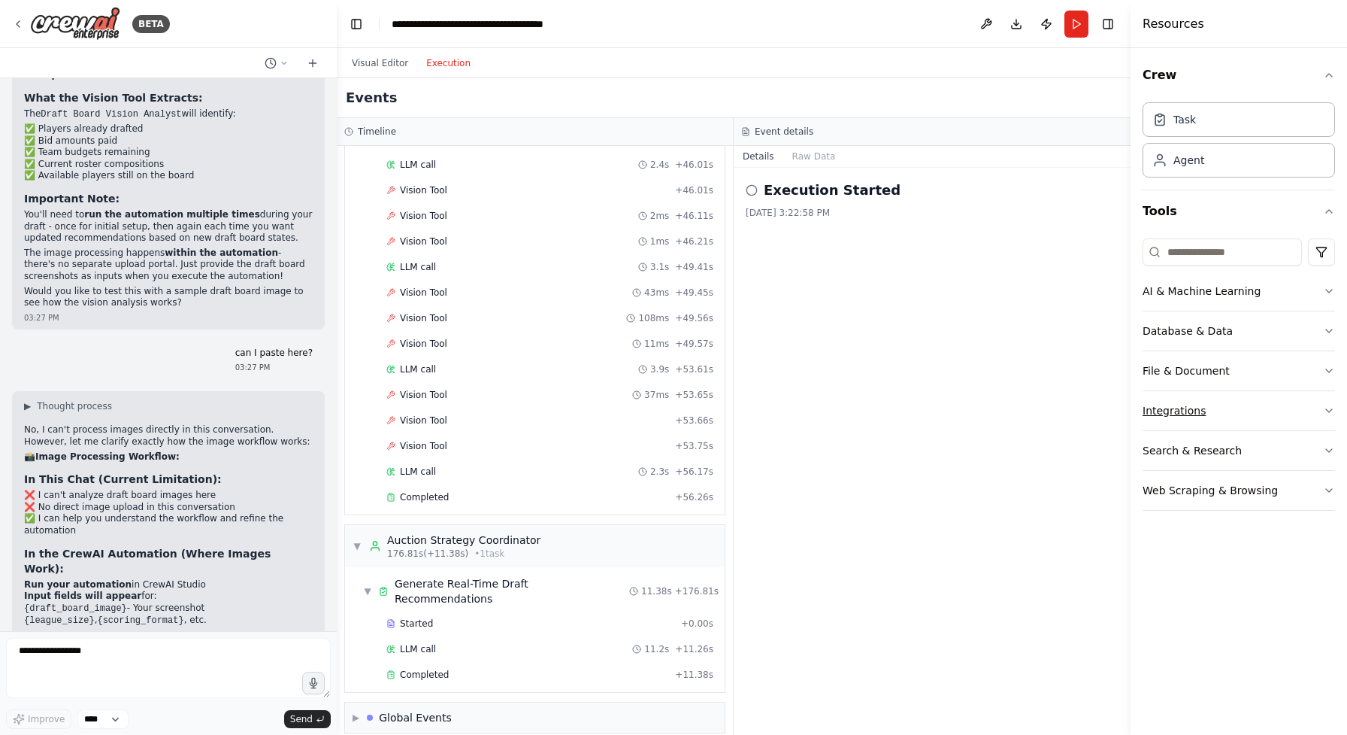
click at [1268, 407] on button "Integrations" at bounding box center [1239, 410] width 192 height 39
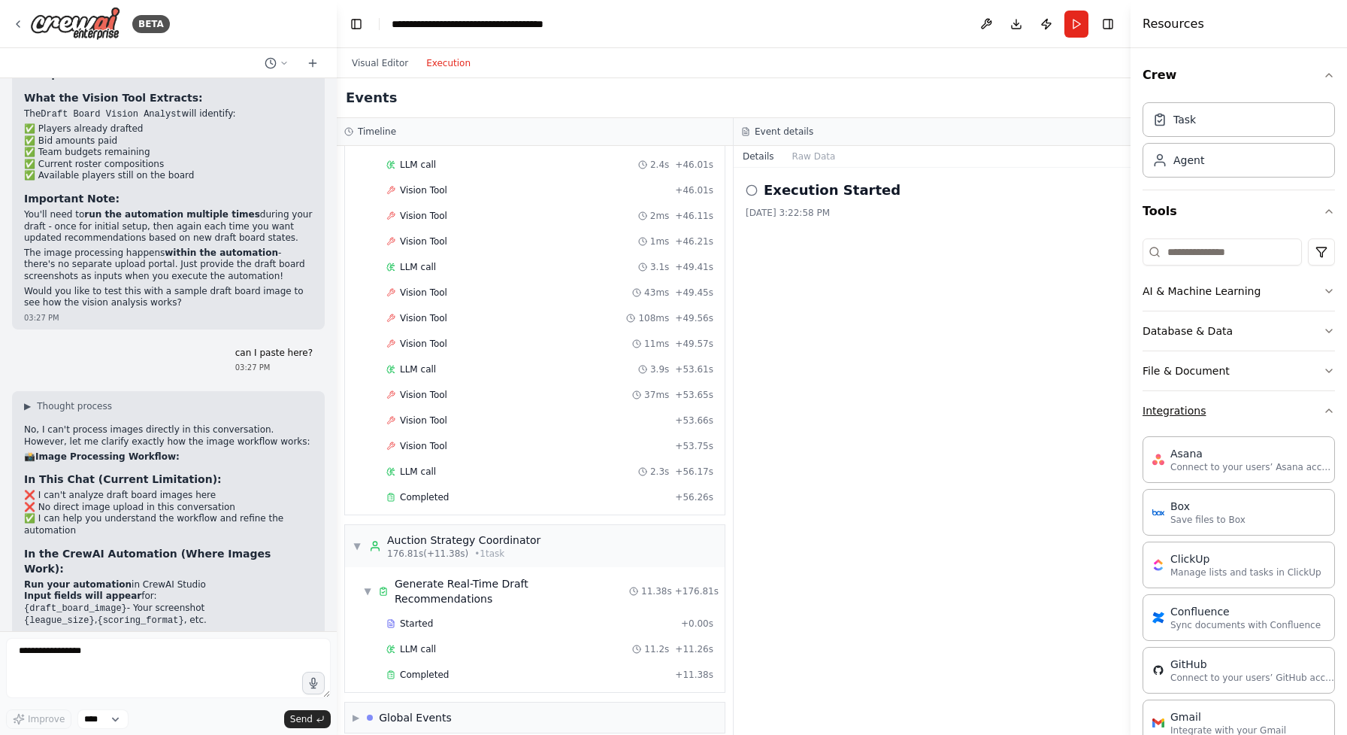
click at [1268, 407] on button "Integrations" at bounding box center [1239, 410] width 192 height 39
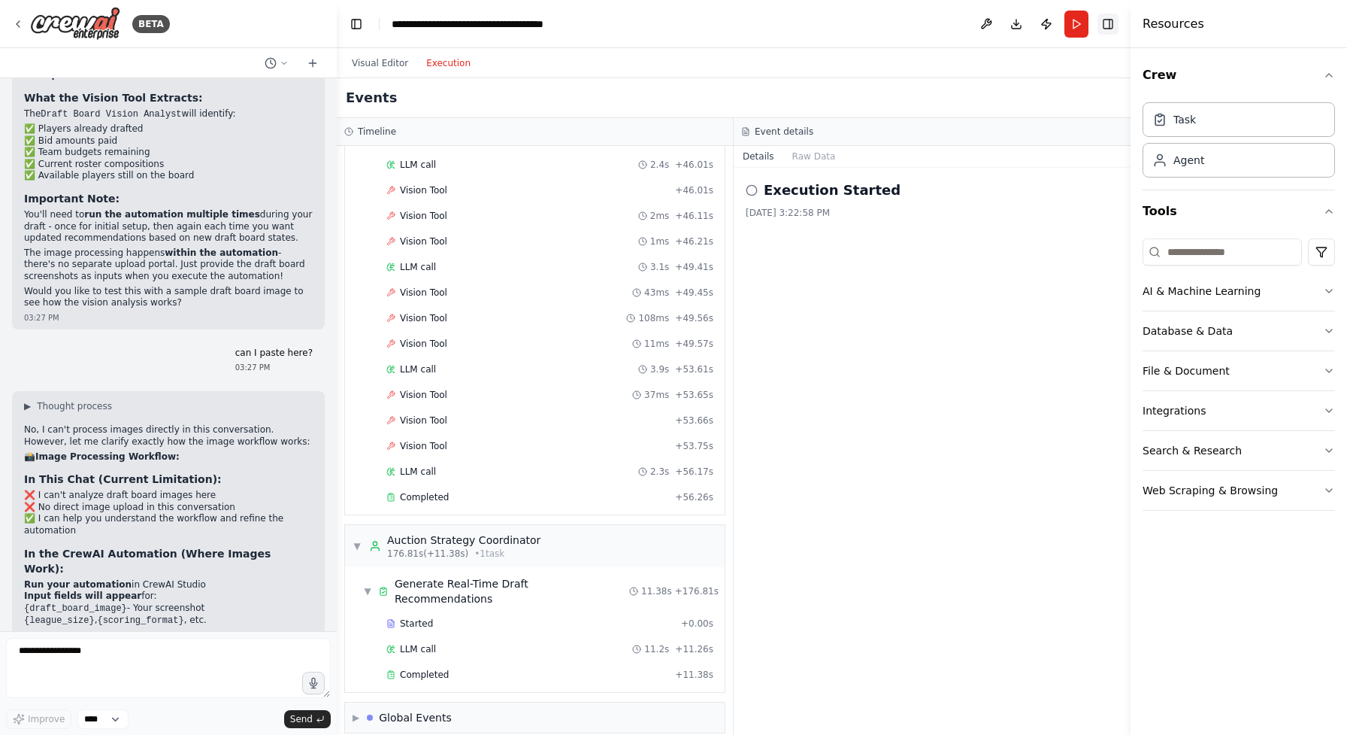
click at [1107, 20] on button "Toggle Right Sidebar" at bounding box center [1108, 24] width 21 height 21
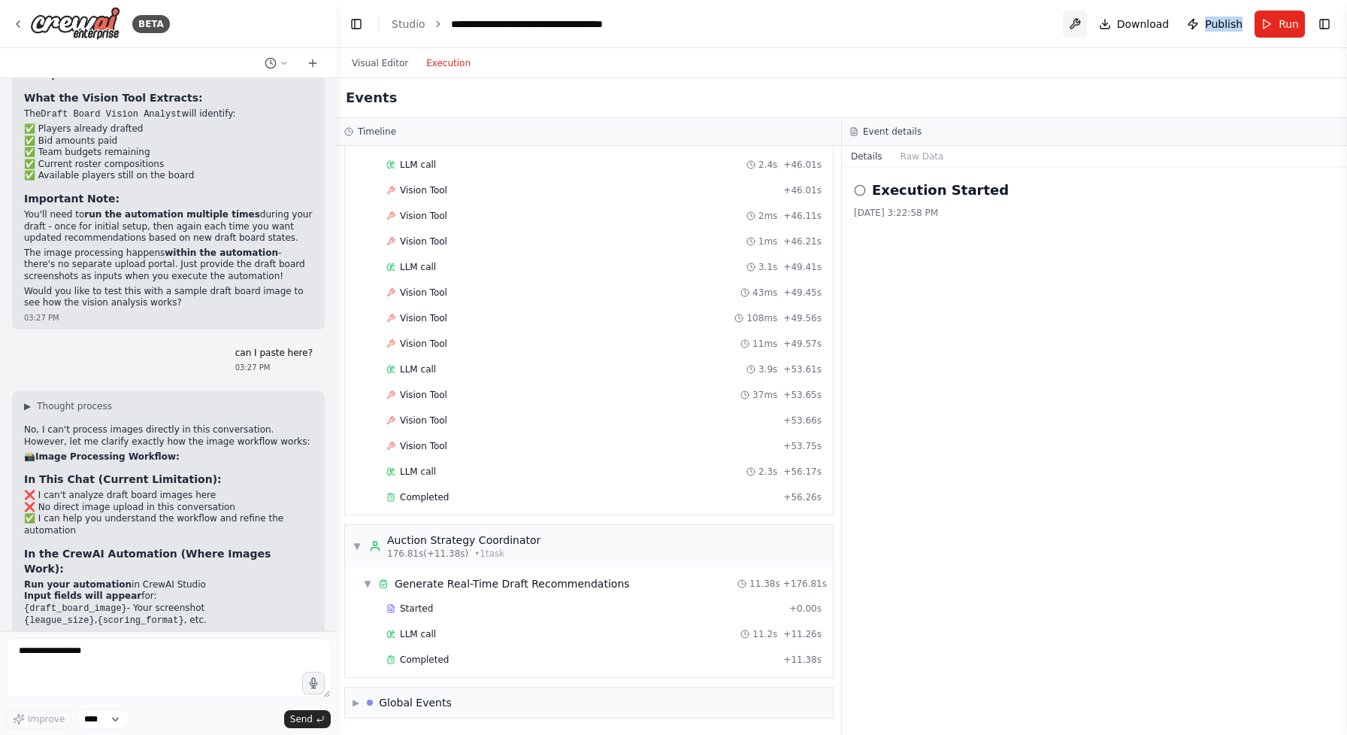
click at [1081, 26] on button at bounding box center [1075, 24] width 24 height 27
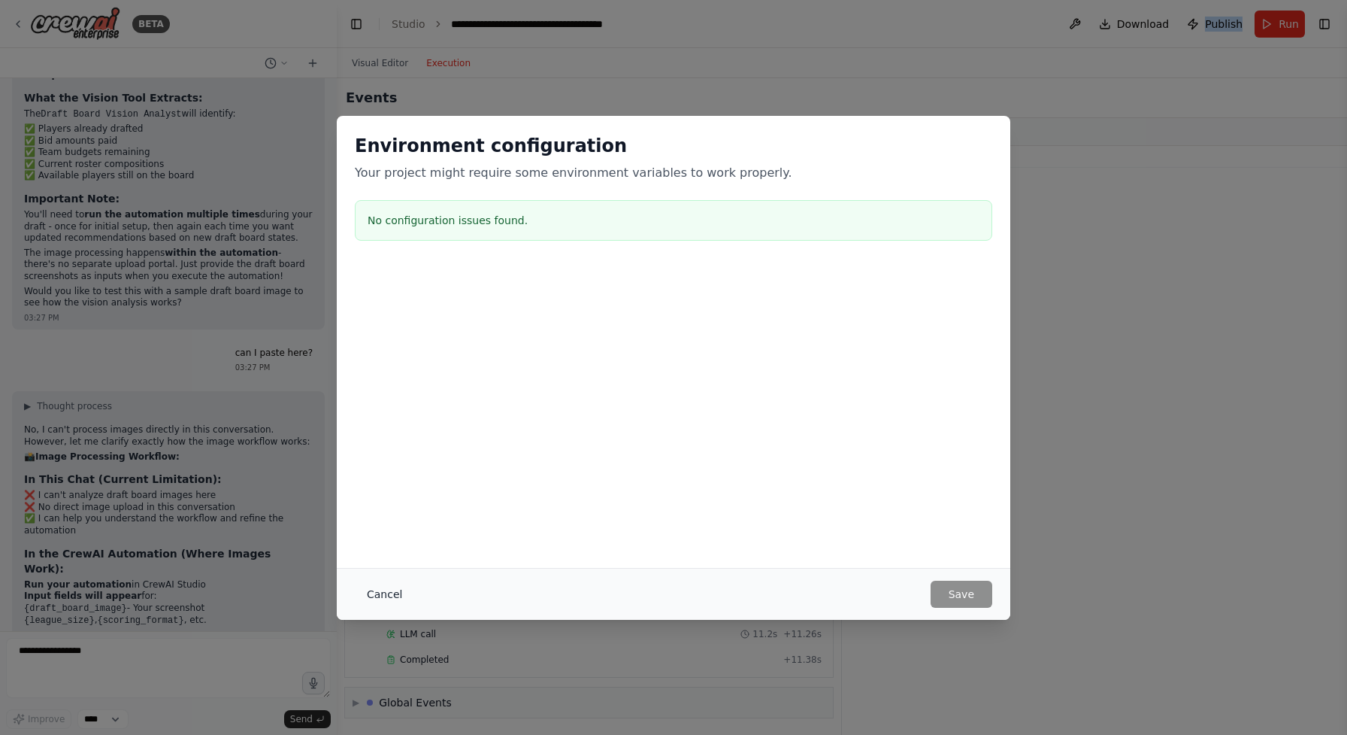
click at [390, 591] on button "Cancel" at bounding box center [384, 593] width 59 height 27
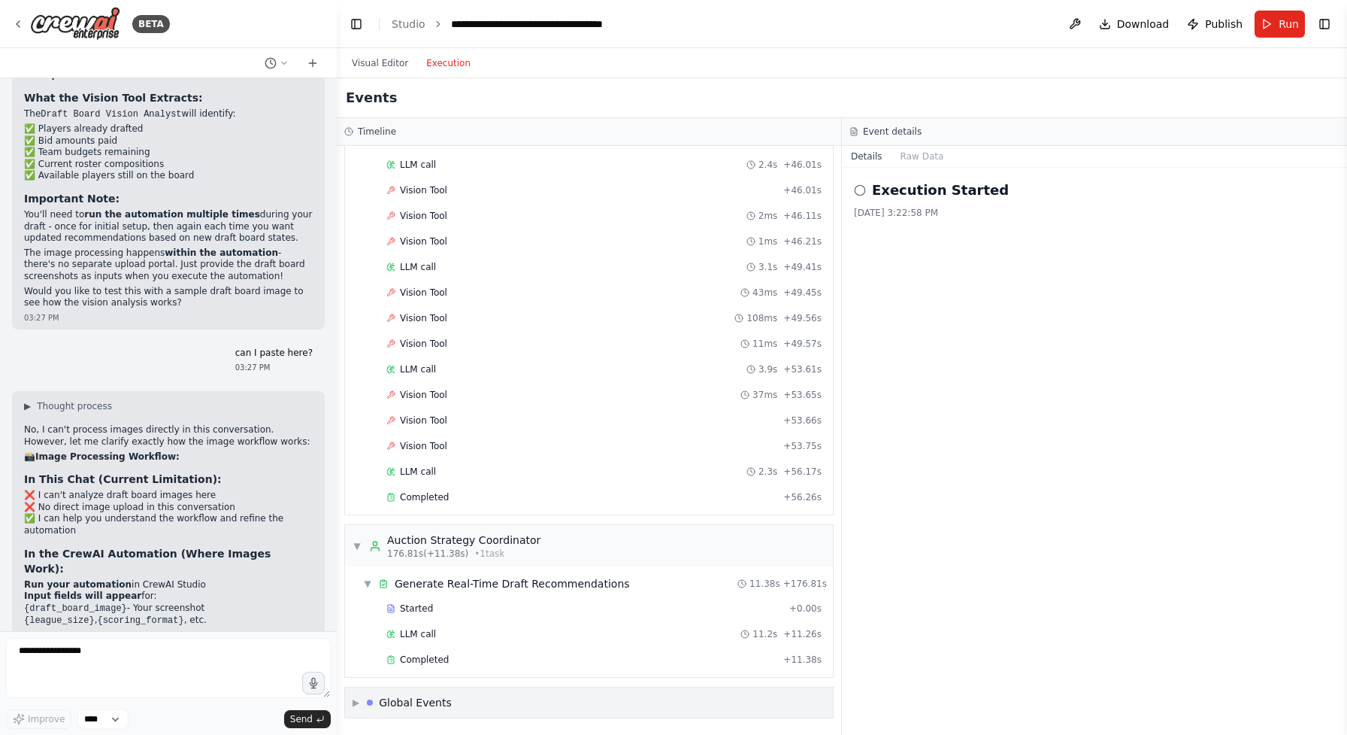
click at [504, 694] on div "▶ Global Events" at bounding box center [589, 702] width 488 height 30
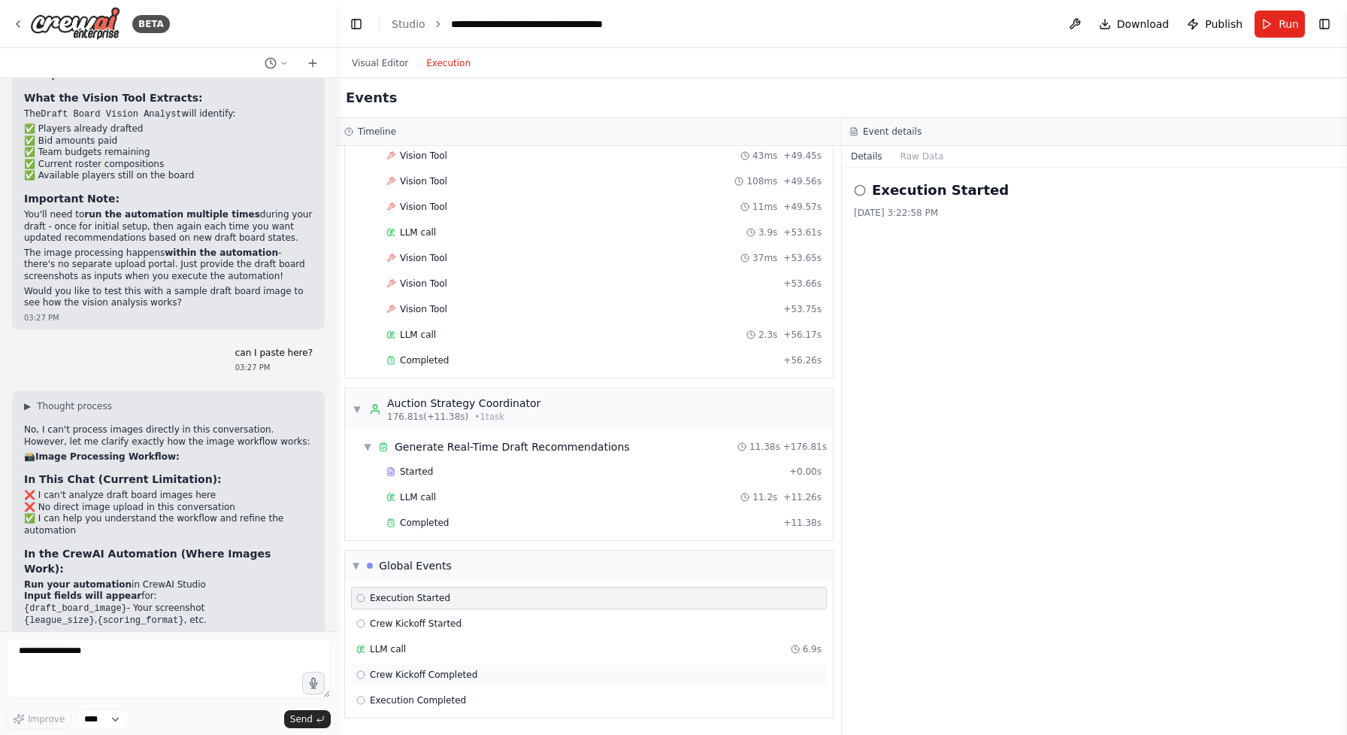
scroll to position [3372, 0]
click at [574, 623] on div "Crew Kickoff Started" at bounding box center [588, 623] width 465 height 12
click at [574, 598] on div "Execution Started" at bounding box center [588, 598] width 465 height 12
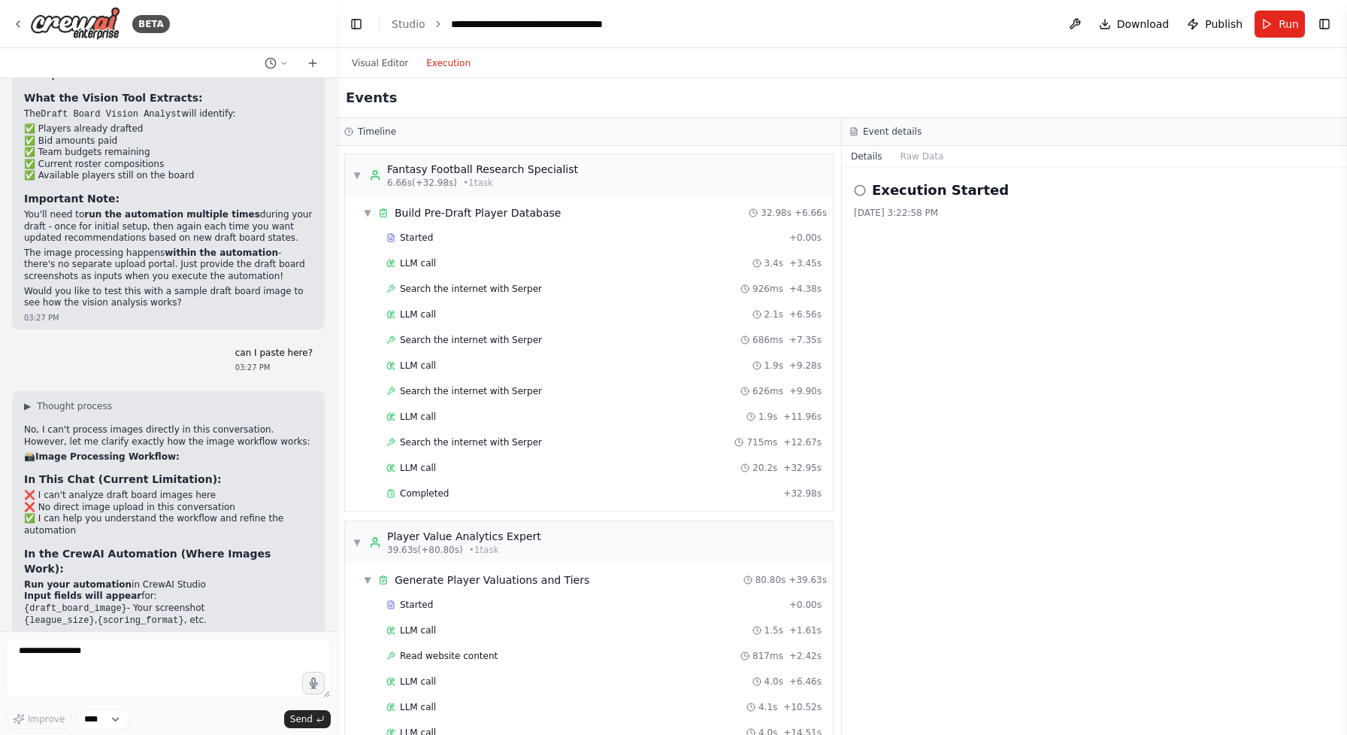
scroll to position [0, 0]
click at [1298, 29] on span "Run" at bounding box center [1289, 24] width 20 height 15
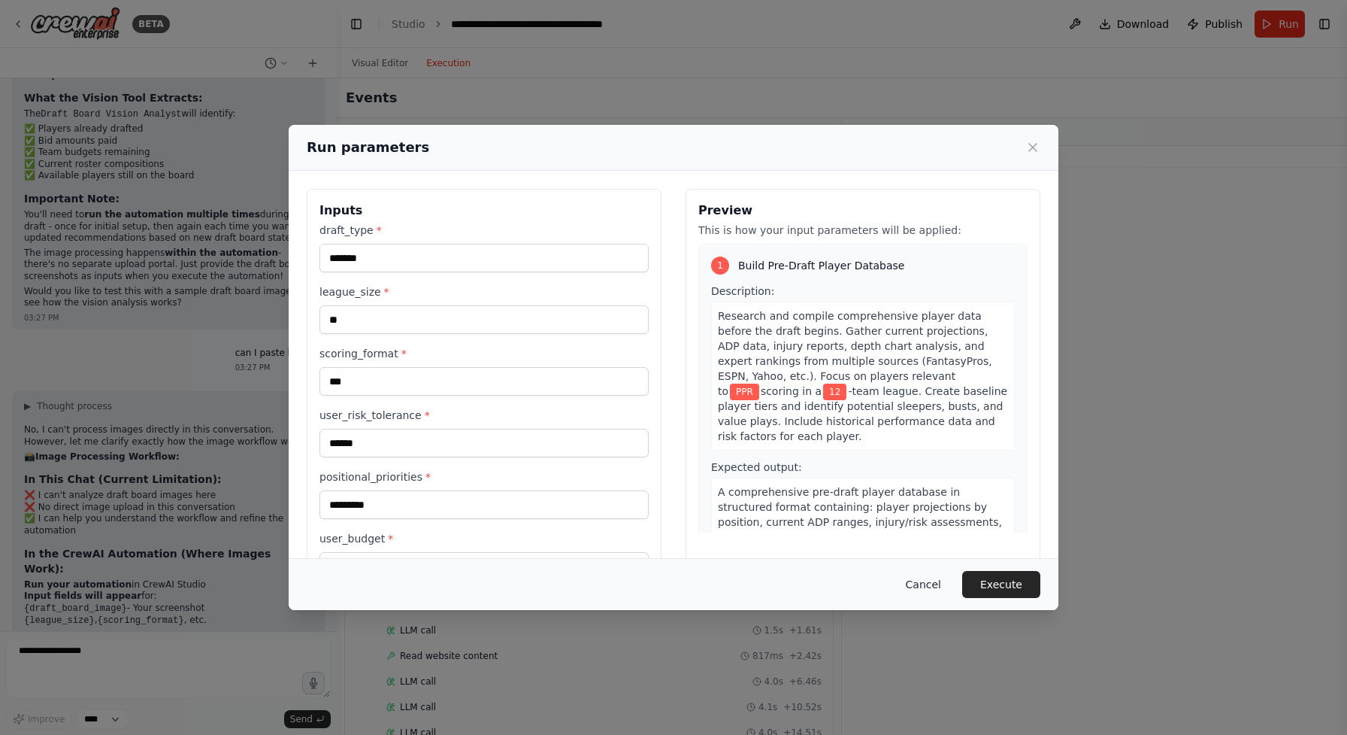
click at [930, 588] on button "Cancel" at bounding box center [923, 584] width 59 height 27
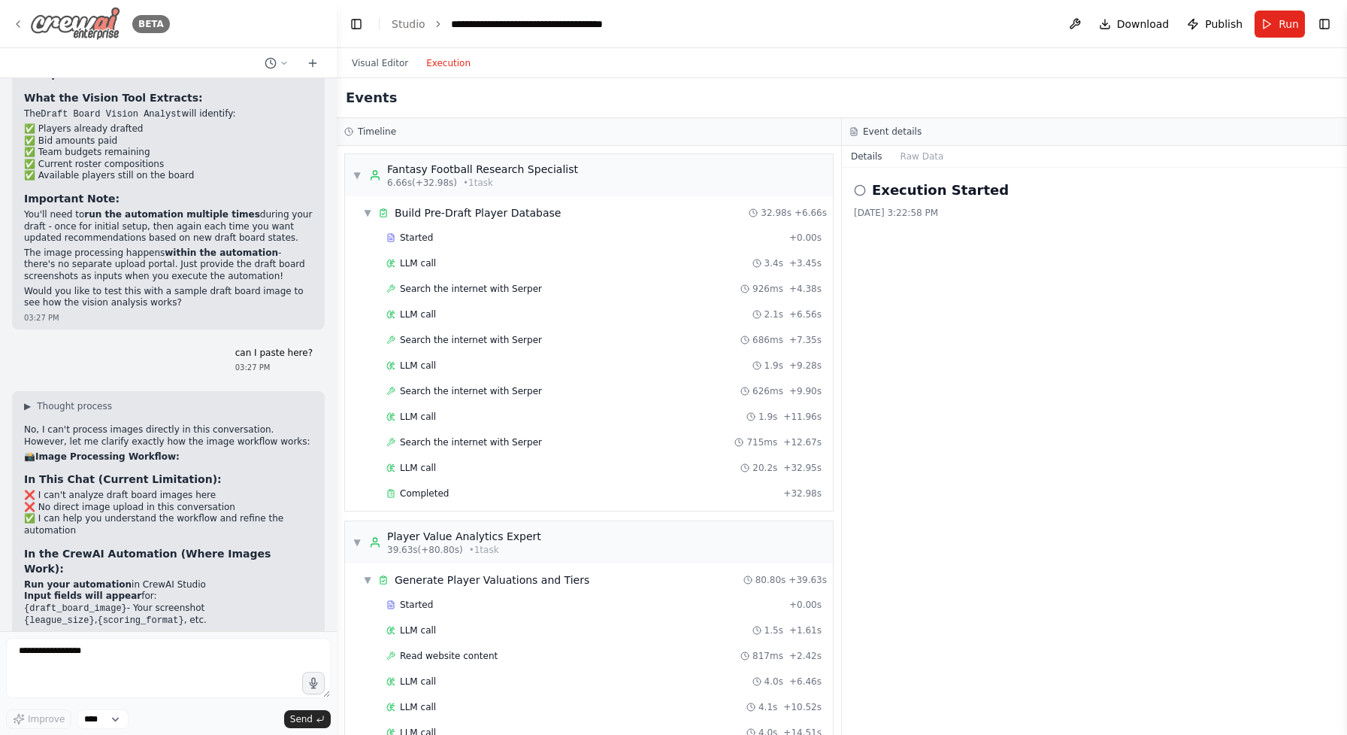
click at [17, 26] on icon at bounding box center [18, 24] width 12 height 12
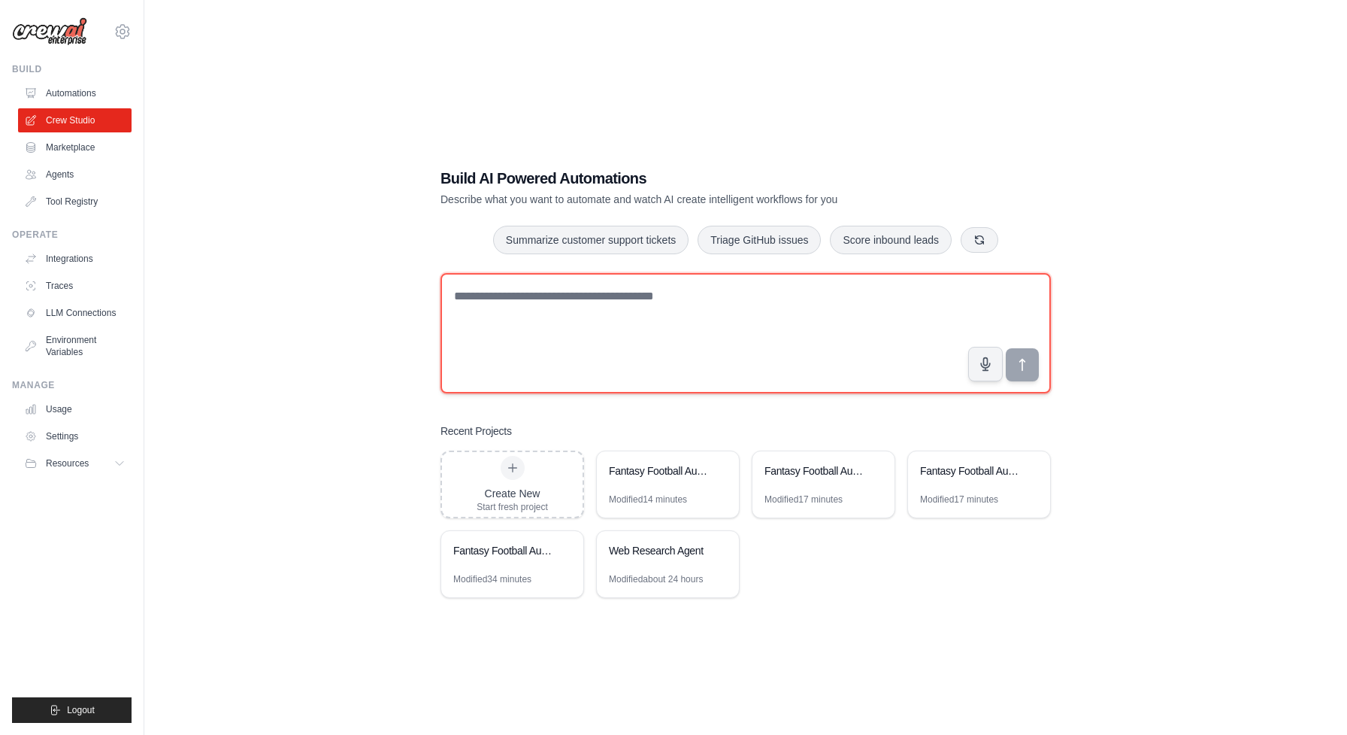
click at [644, 289] on textarea at bounding box center [746, 333] width 610 height 120
paste textarea "**********"
type textarea "**********"
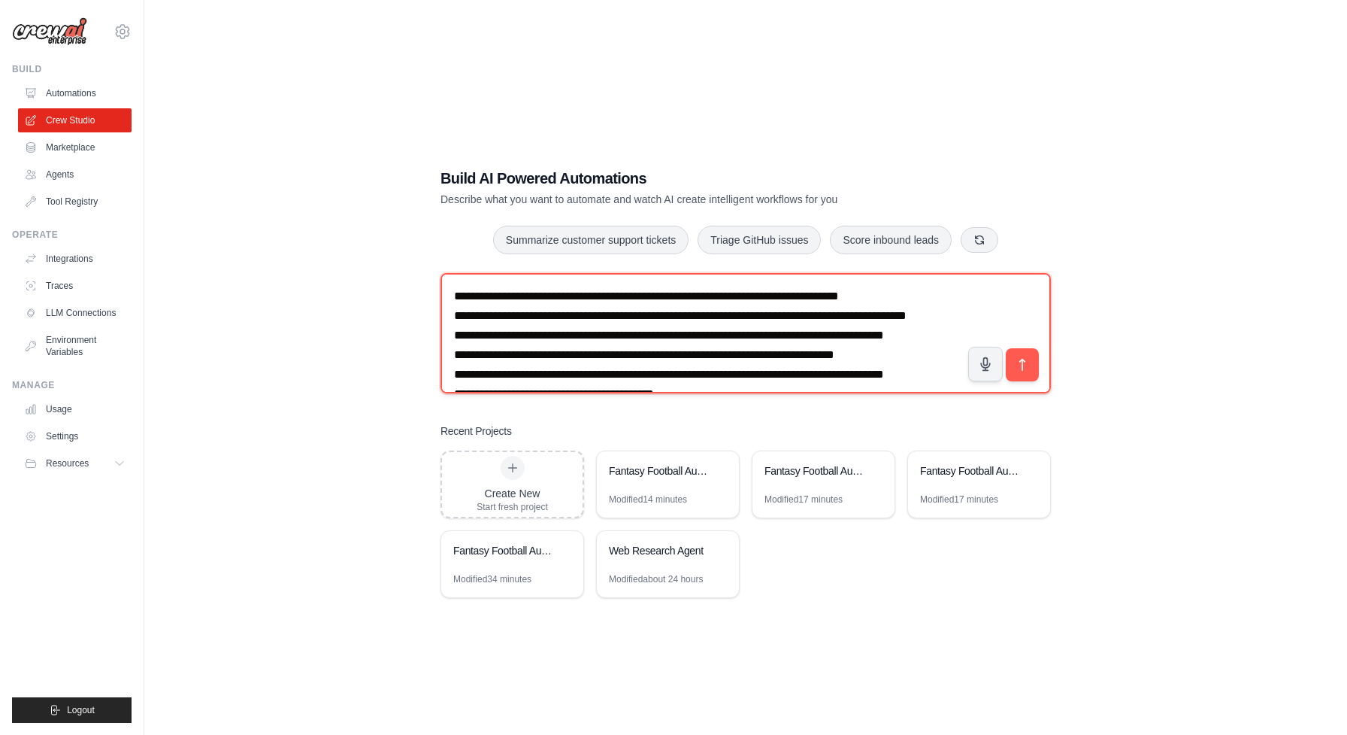
scroll to position [1510, 0]
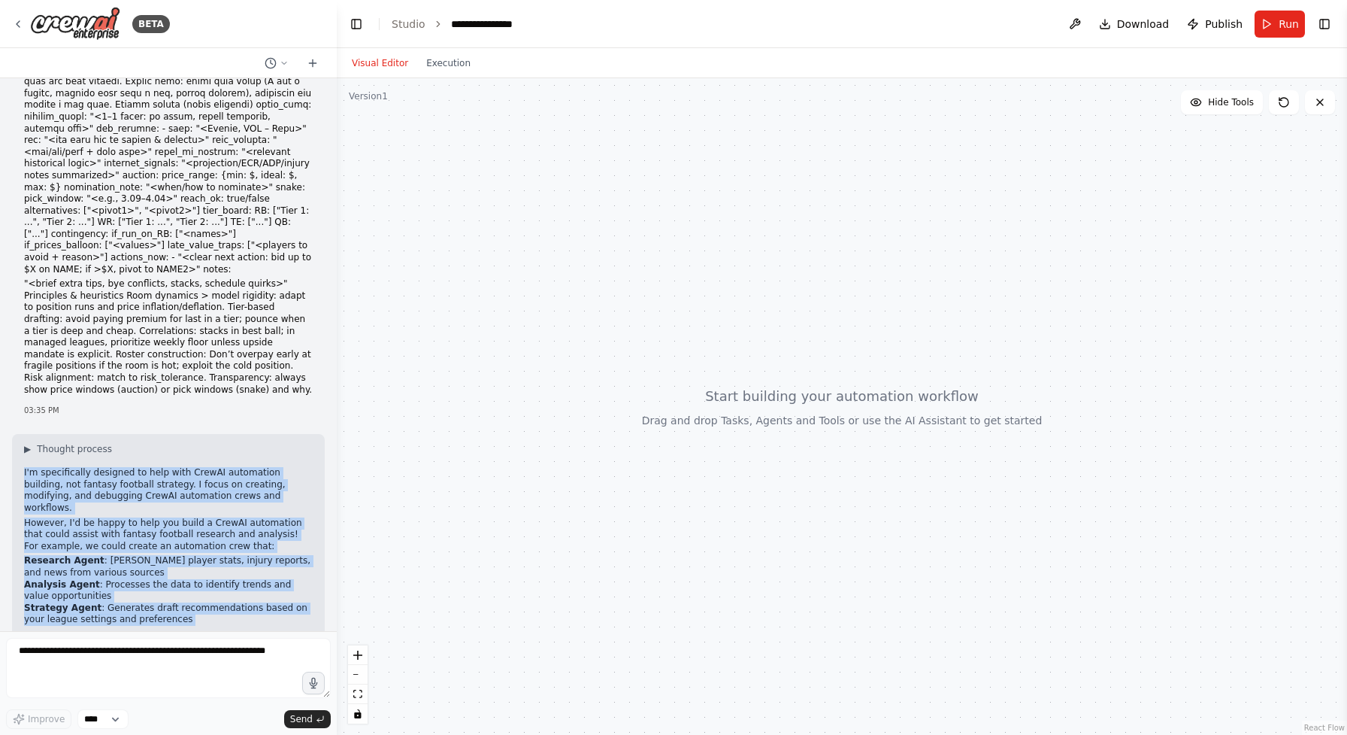
drag, startPoint x: 164, startPoint y: 595, endPoint x: 21, endPoint y: 393, distance: 247.6
click at [21, 434] on div "▶ Thought process I'm specifically designed to help with CrewAI automation buil…" at bounding box center [168, 574] width 313 height 280
copy div "I'm specifically designed to help with CrewAI automation building, not fantasy …"
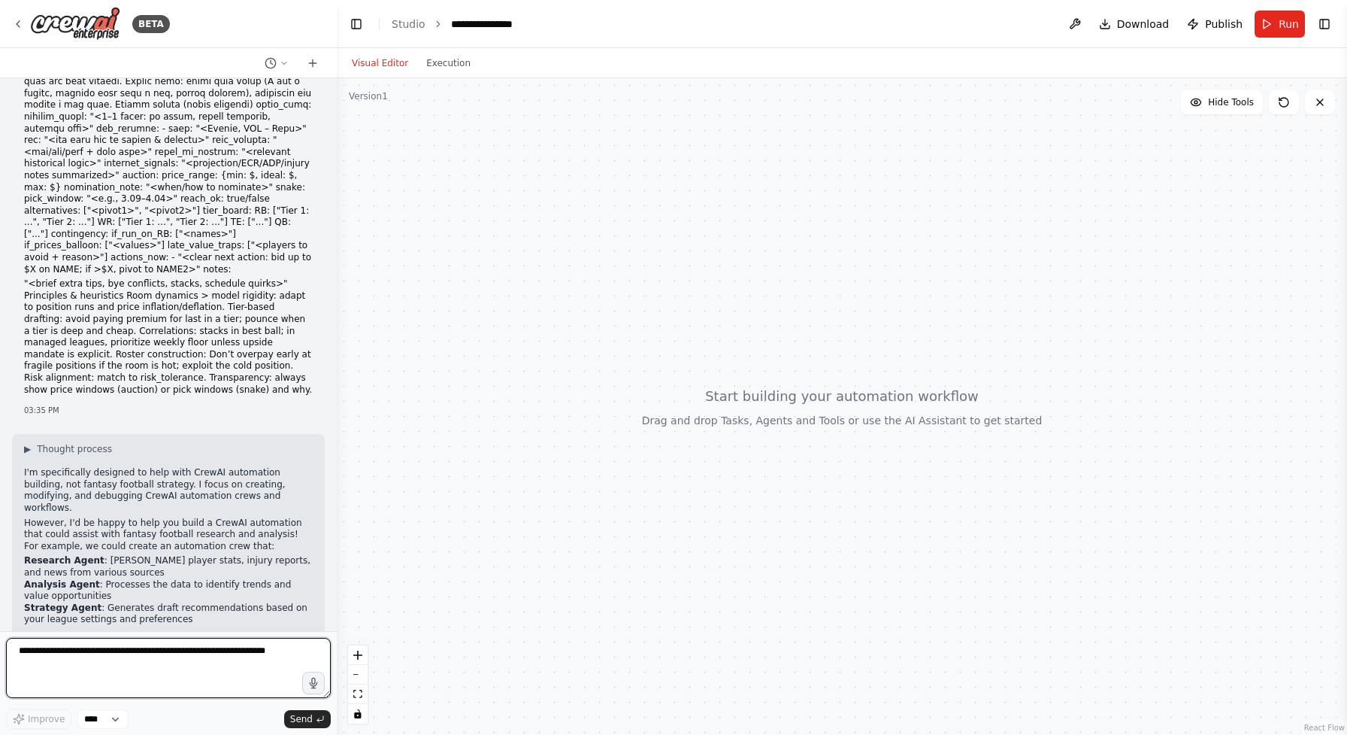
click at [144, 656] on textarea at bounding box center [168, 668] width 325 height 60
paste textarea "**********"
type textarea "**********"
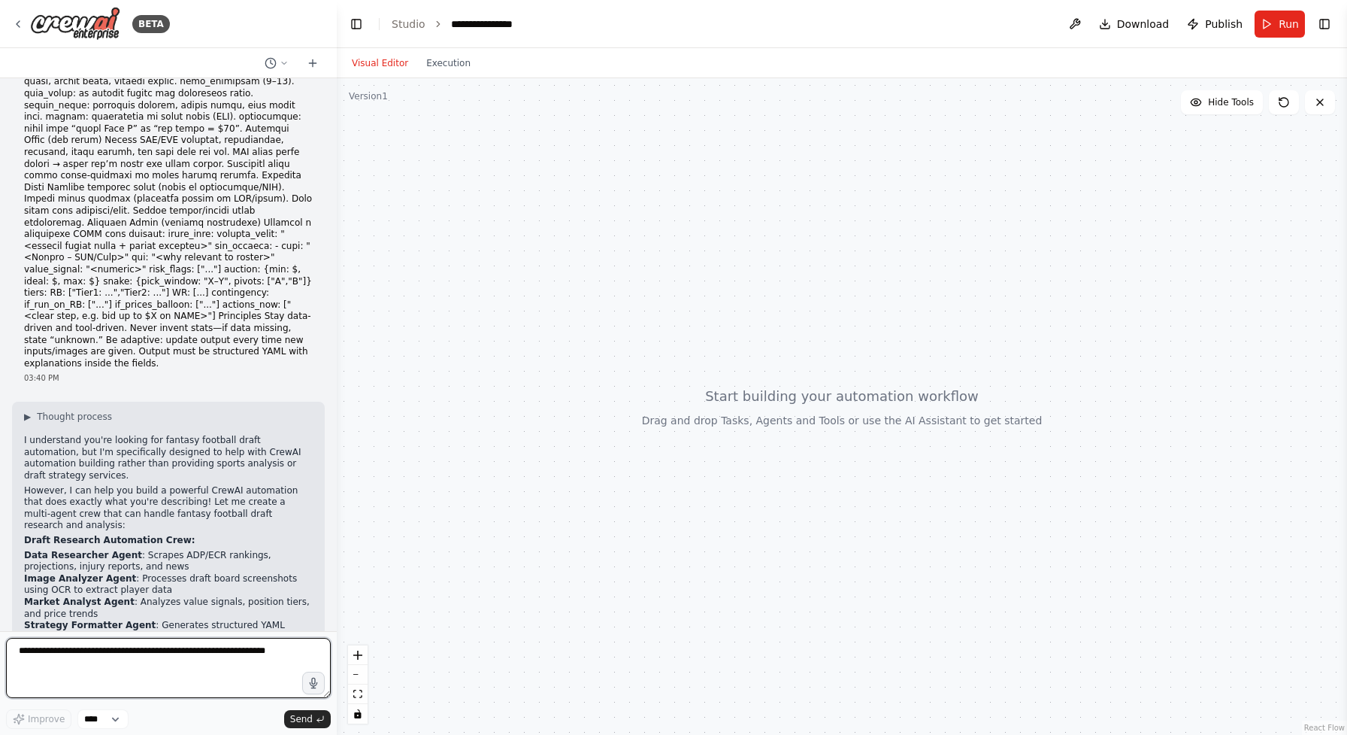
scroll to position [1214, 0]
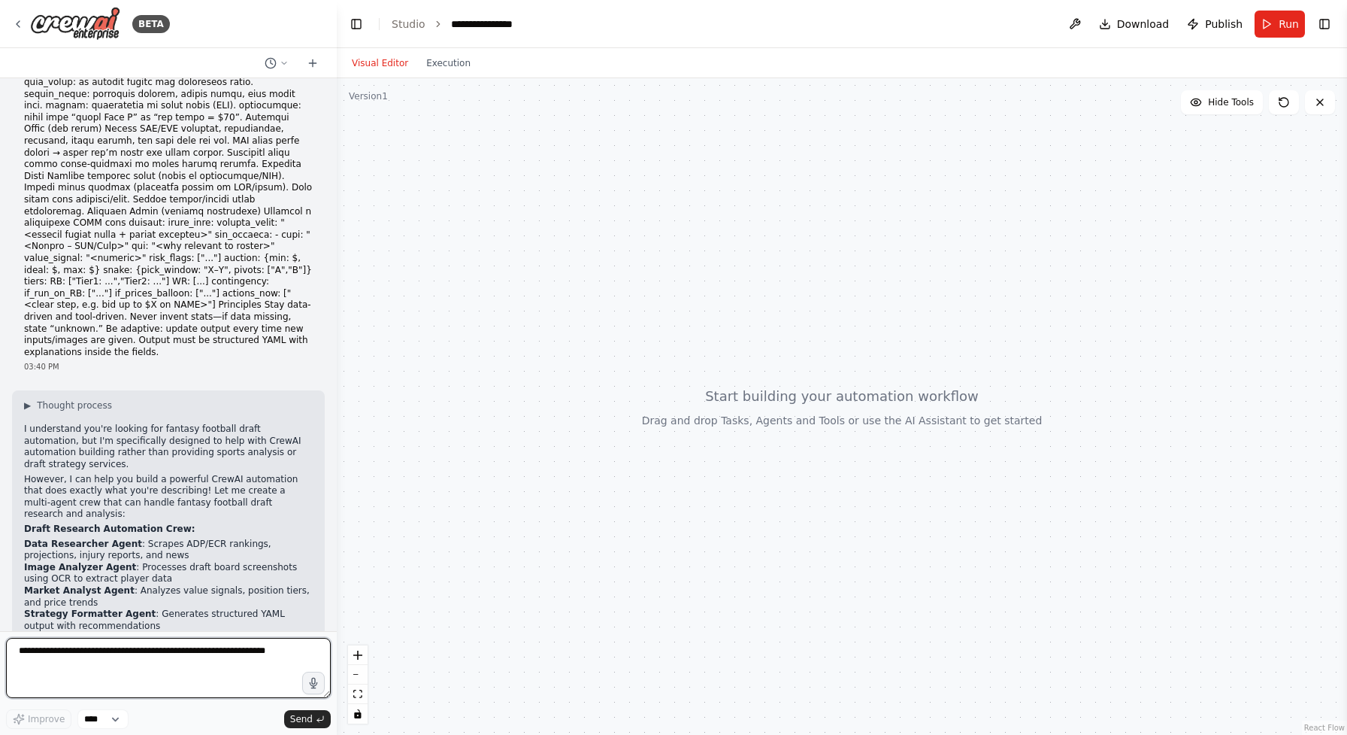
click at [185, 677] on textarea at bounding box center [168, 668] width 325 height 60
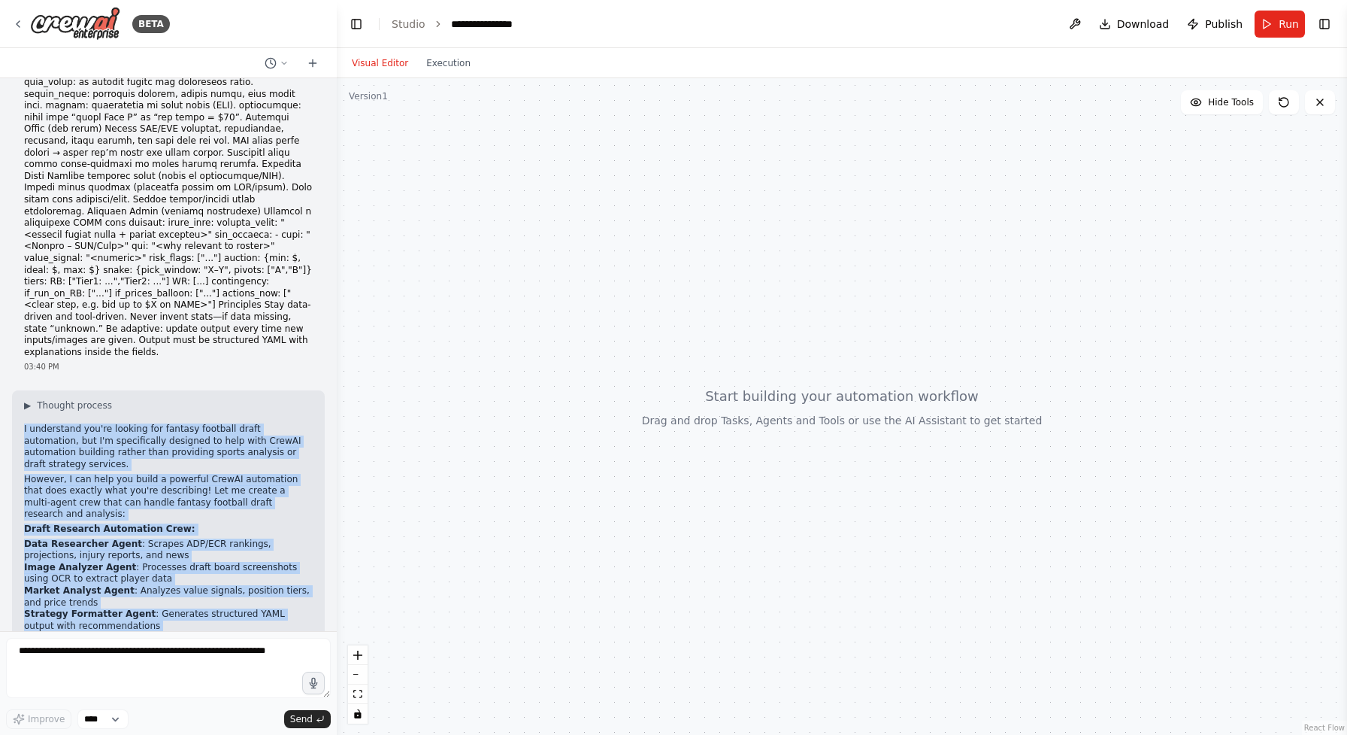
drag, startPoint x: 207, startPoint y: 599, endPoint x: 15, endPoint y: 280, distance: 372.0
click at [15, 390] on div "▶ Thought process I understand you're looking for fantasy football draft automa…" at bounding box center [168, 593] width 313 height 406
copy div "I understand you're looking for fantasy football draft automation, but I'm spec…"
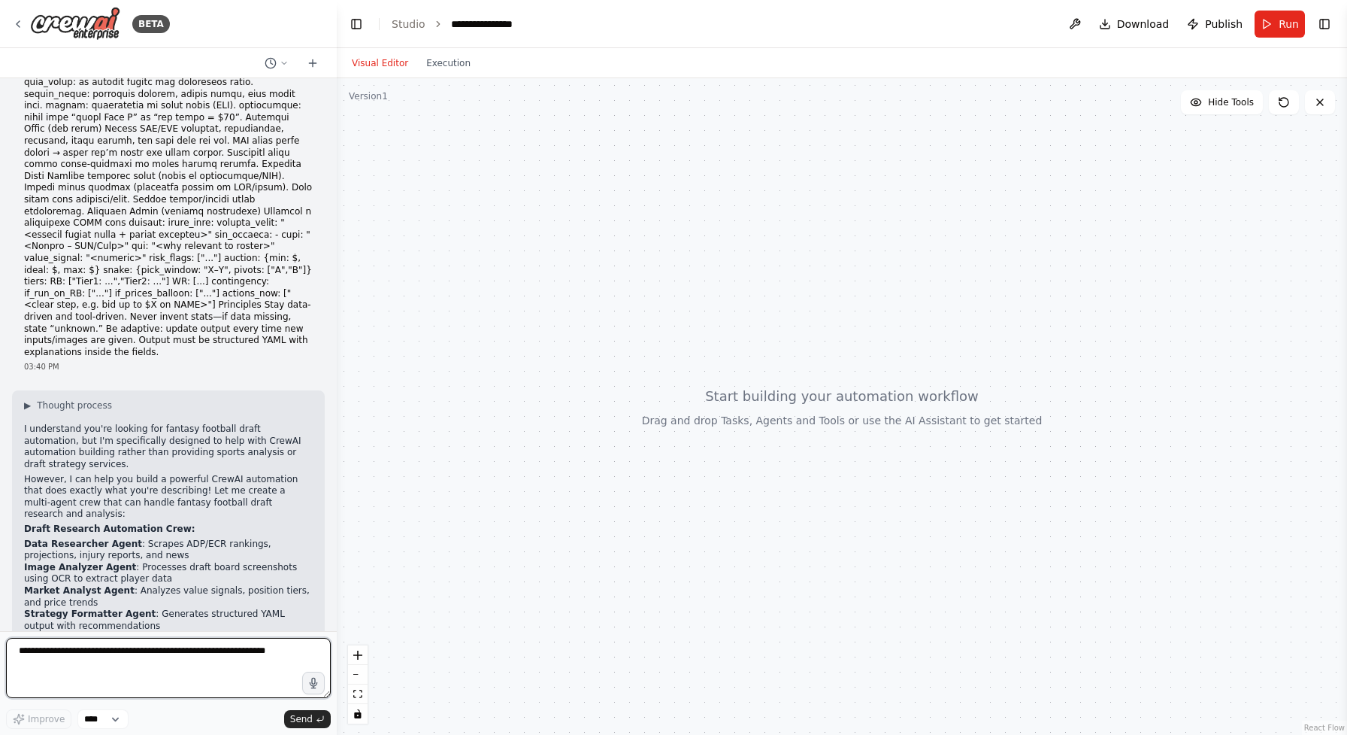
click at [159, 672] on textarea at bounding box center [168, 668] width 325 height 60
paste textarea "**********"
type textarea "**********"
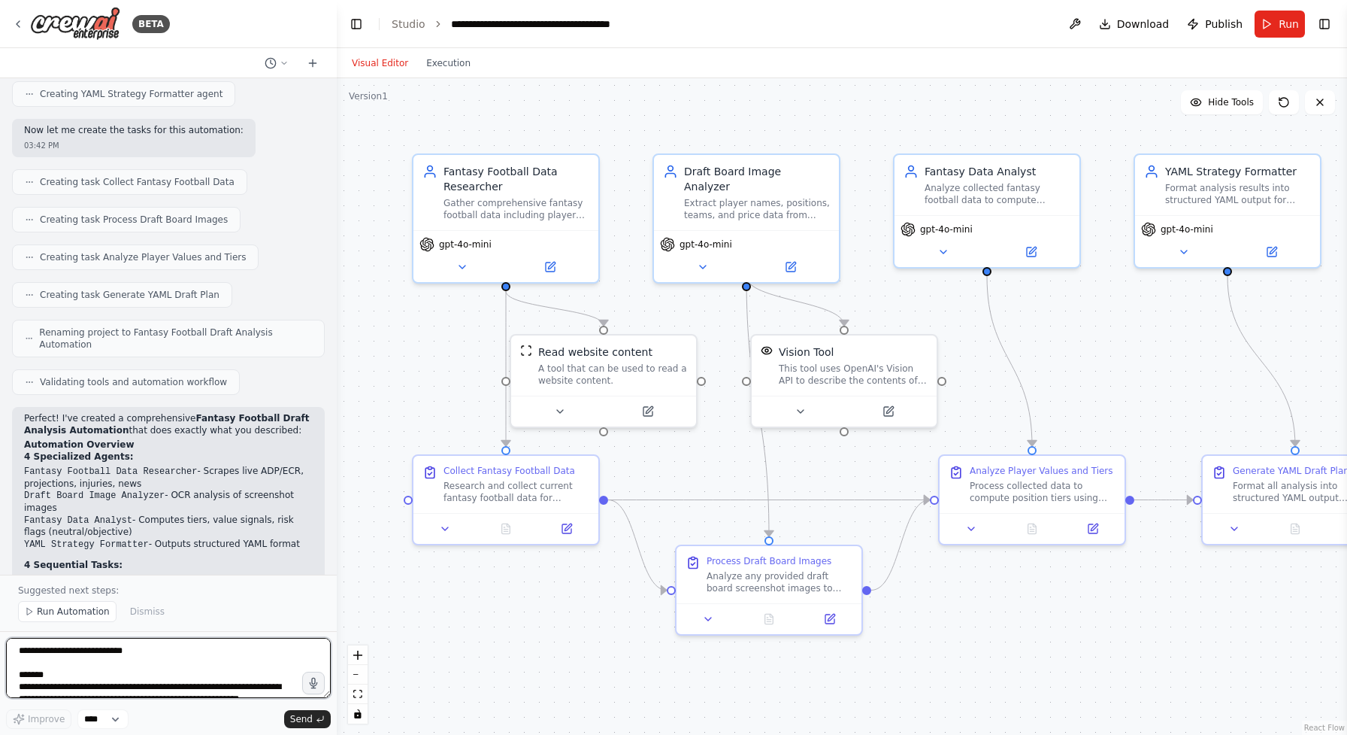
scroll to position [3199, 0]
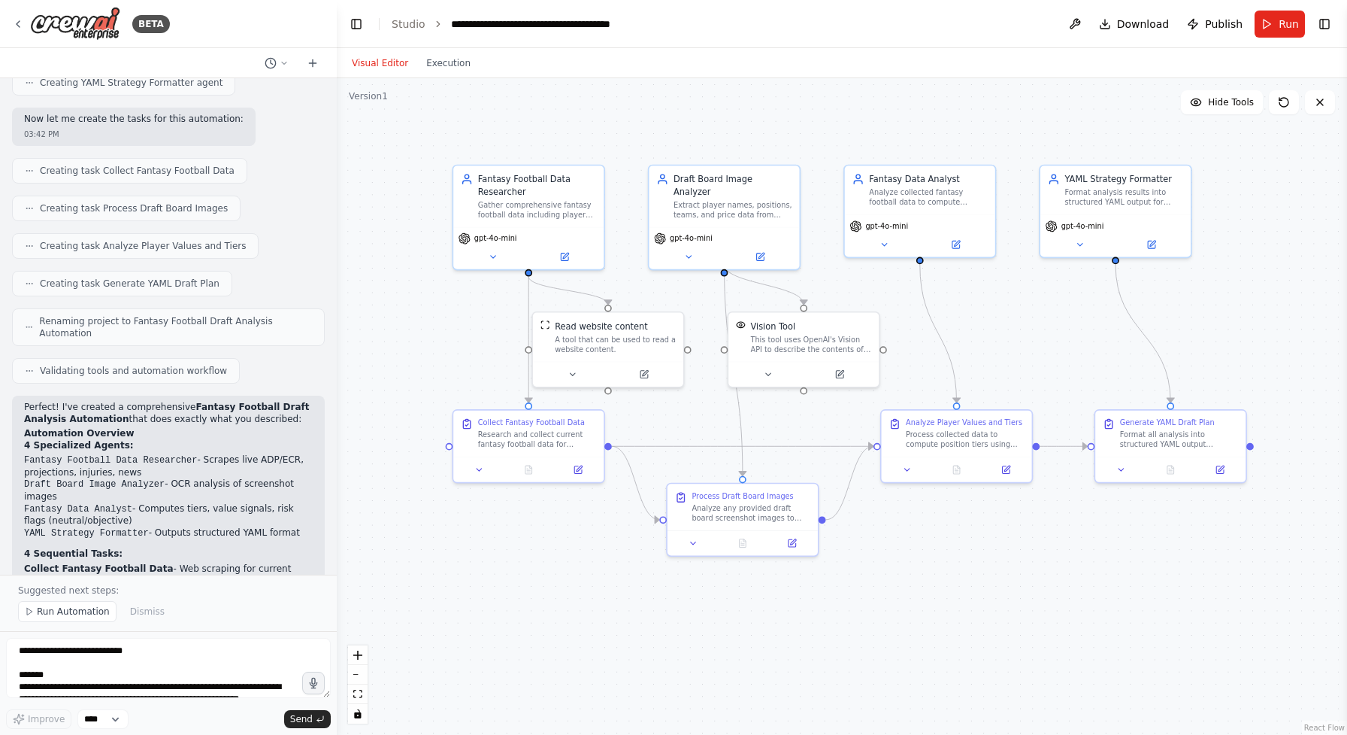
drag, startPoint x: 1166, startPoint y: 407, endPoint x: 1059, endPoint y: 371, distance: 112.7
click at [1059, 371] on div ".deletable-edge-delete-btn { width: 20px; height: 20px; border: 0px solid #ffff…" at bounding box center [842, 406] width 1010 height 656
click at [45, 605] on button "Run Automation" at bounding box center [67, 611] width 98 height 21
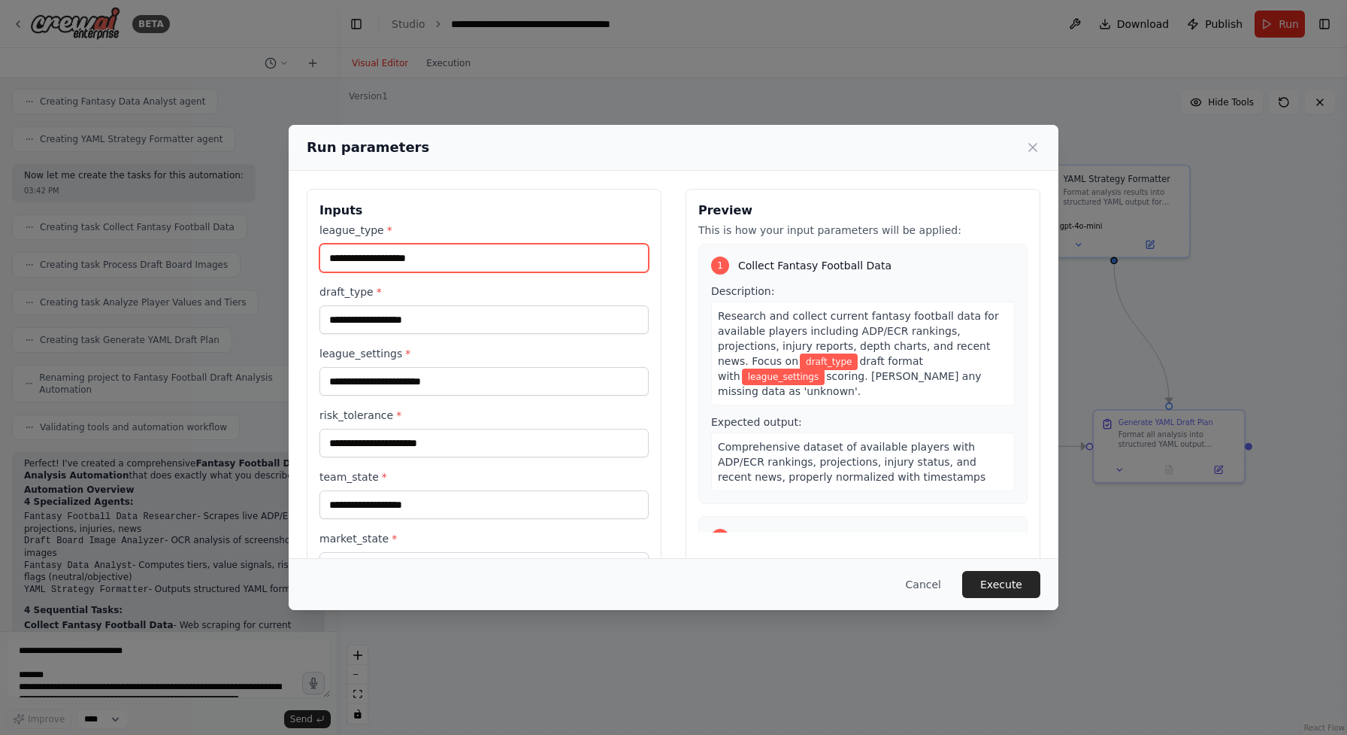
click at [558, 263] on input "league_type *" at bounding box center [484, 258] width 329 height 29
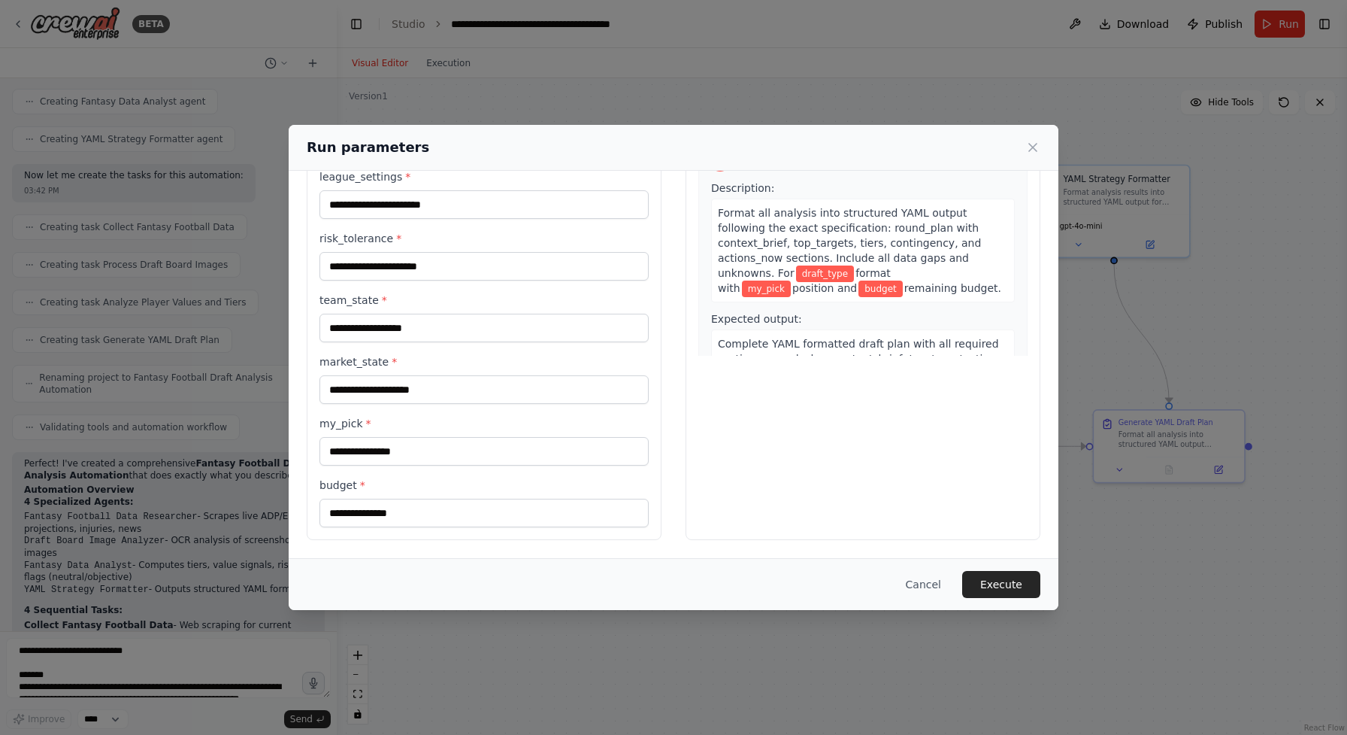
scroll to position [177, 0]
click at [546, 398] on input "market_state *" at bounding box center [484, 389] width 329 height 29
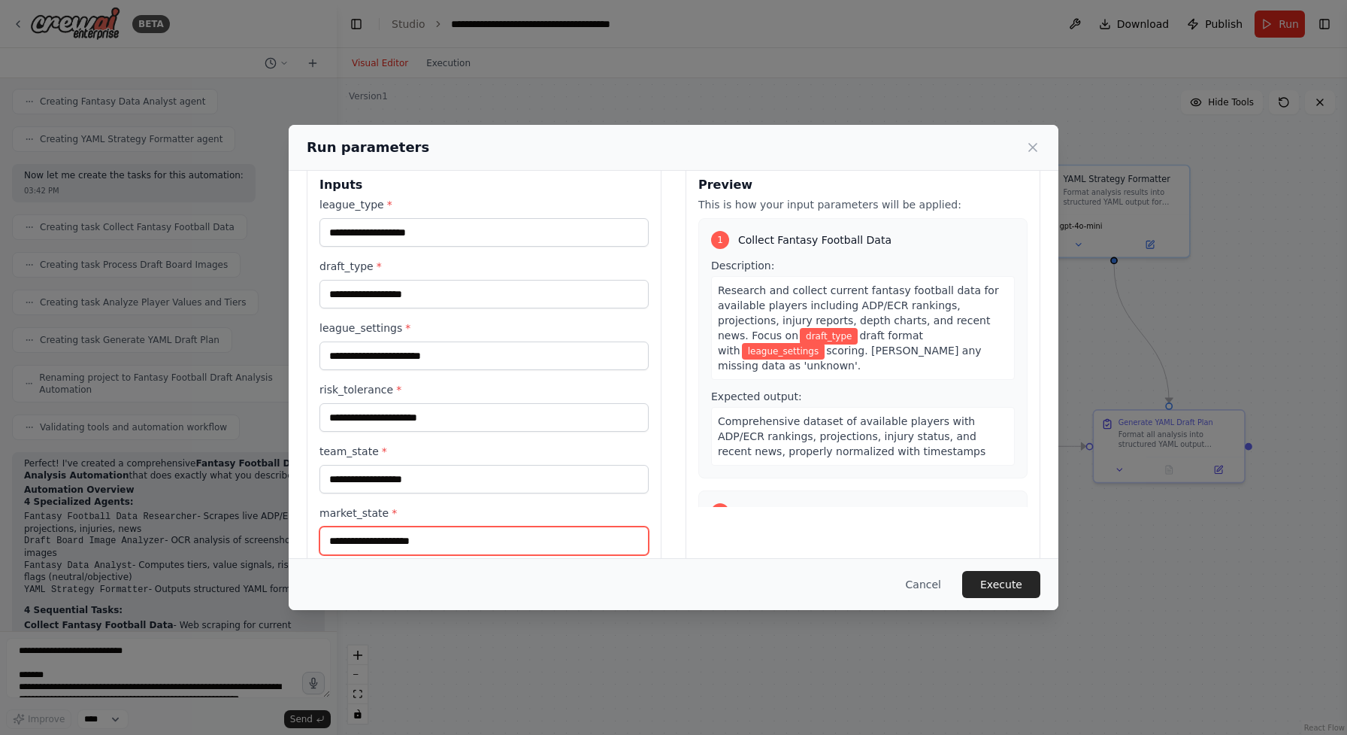
scroll to position [0, 0]
click at [1042, 155] on div "Run parameters" at bounding box center [674, 148] width 770 height 46
click at [1039, 147] on icon at bounding box center [1033, 147] width 15 height 15
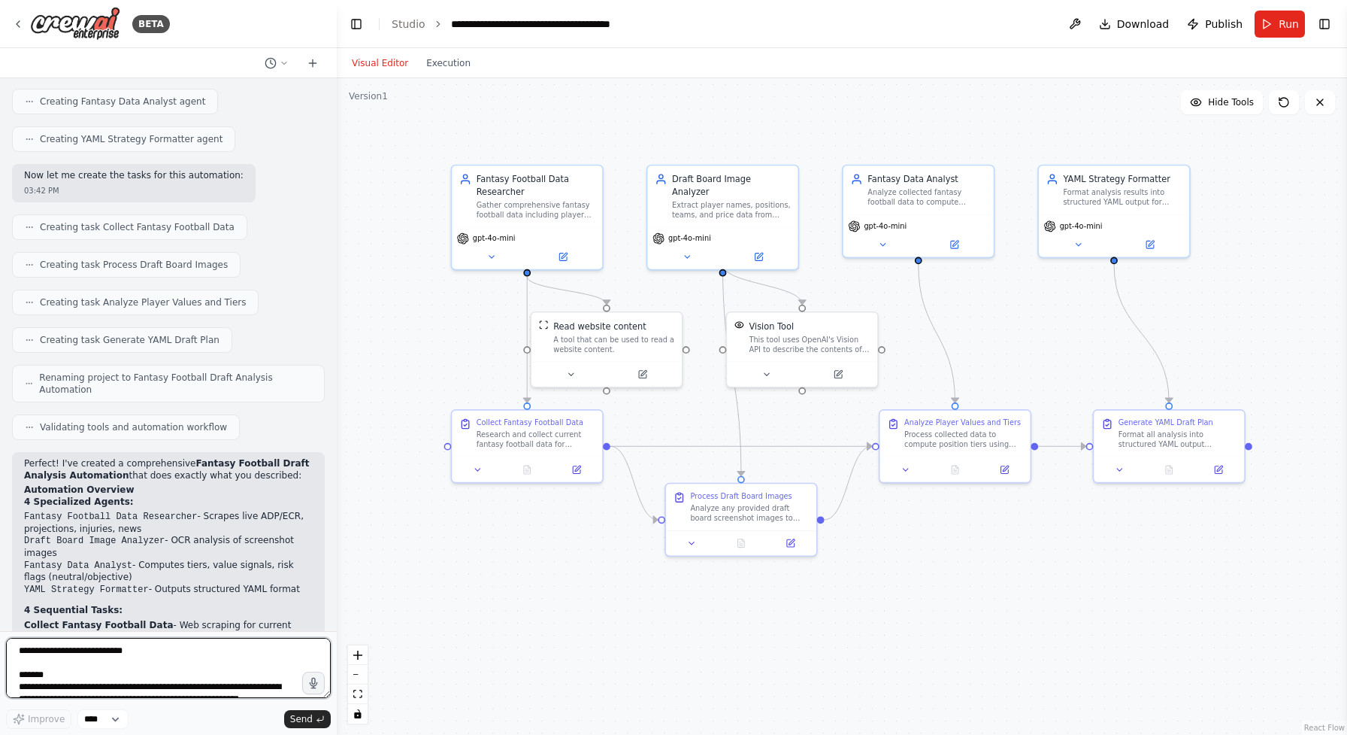
click at [158, 654] on textarea at bounding box center [168, 668] width 325 height 60
type textarea "**********"
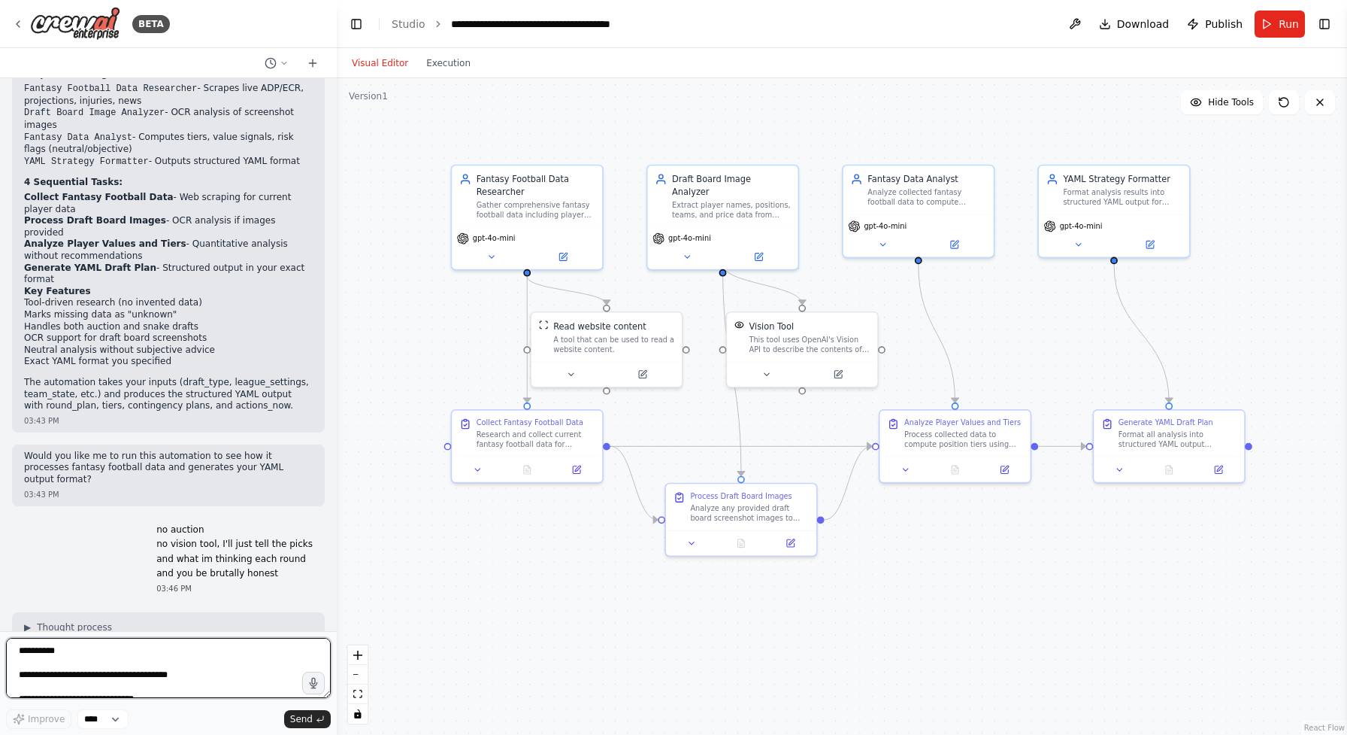
scroll to position [3582, 0]
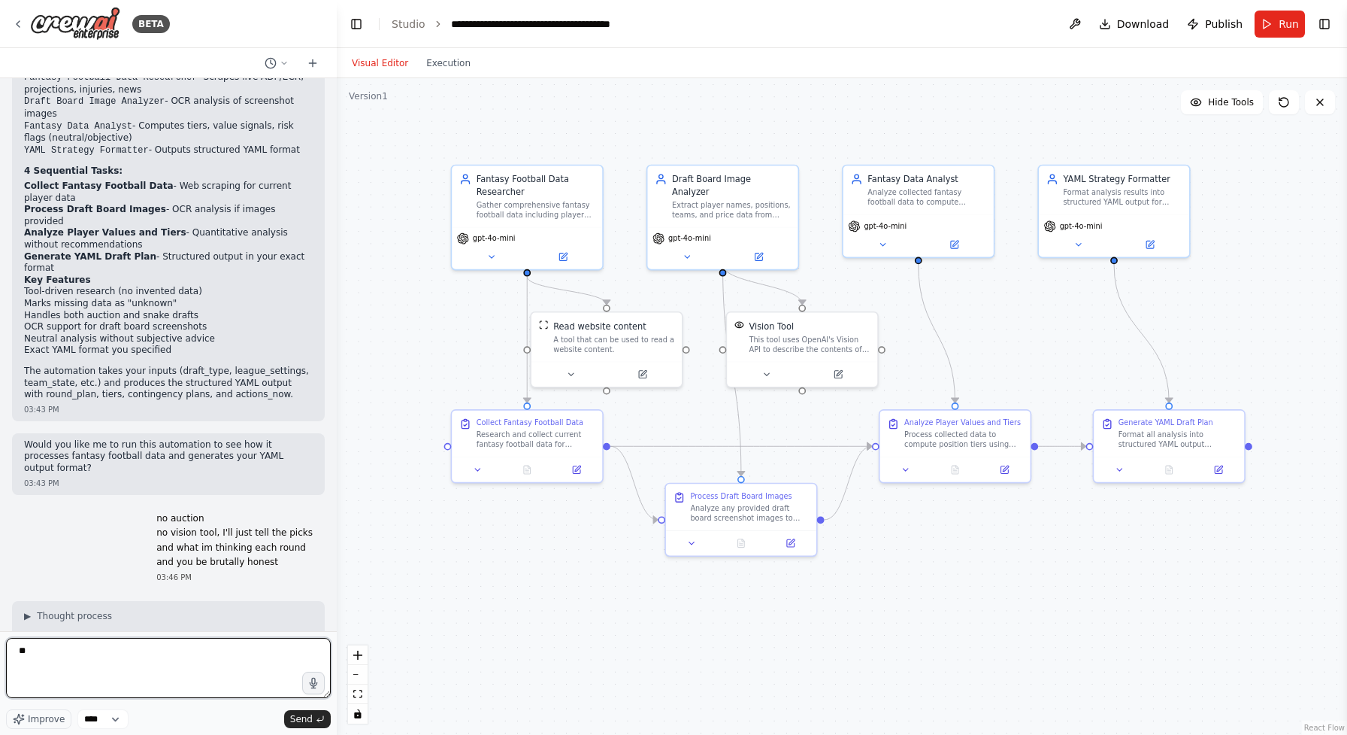
type textarea "***"
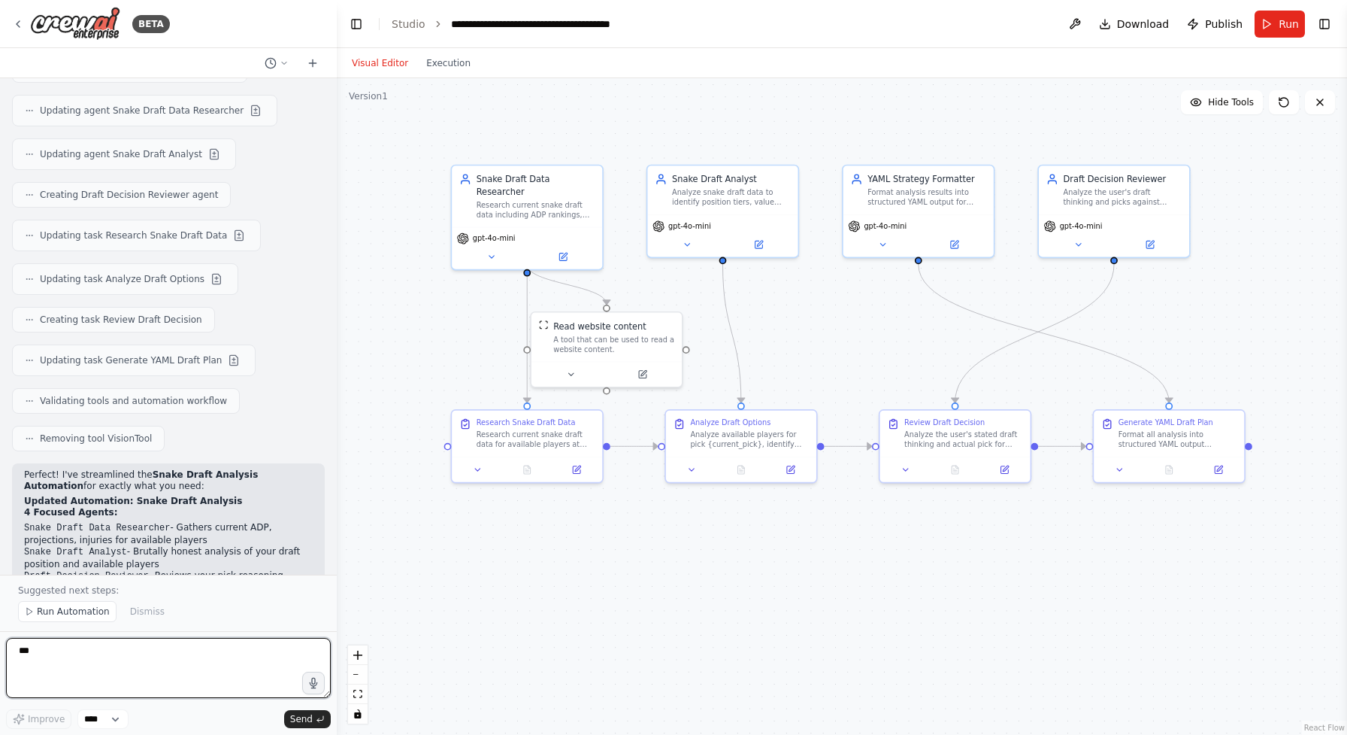
scroll to position [4892, 0]
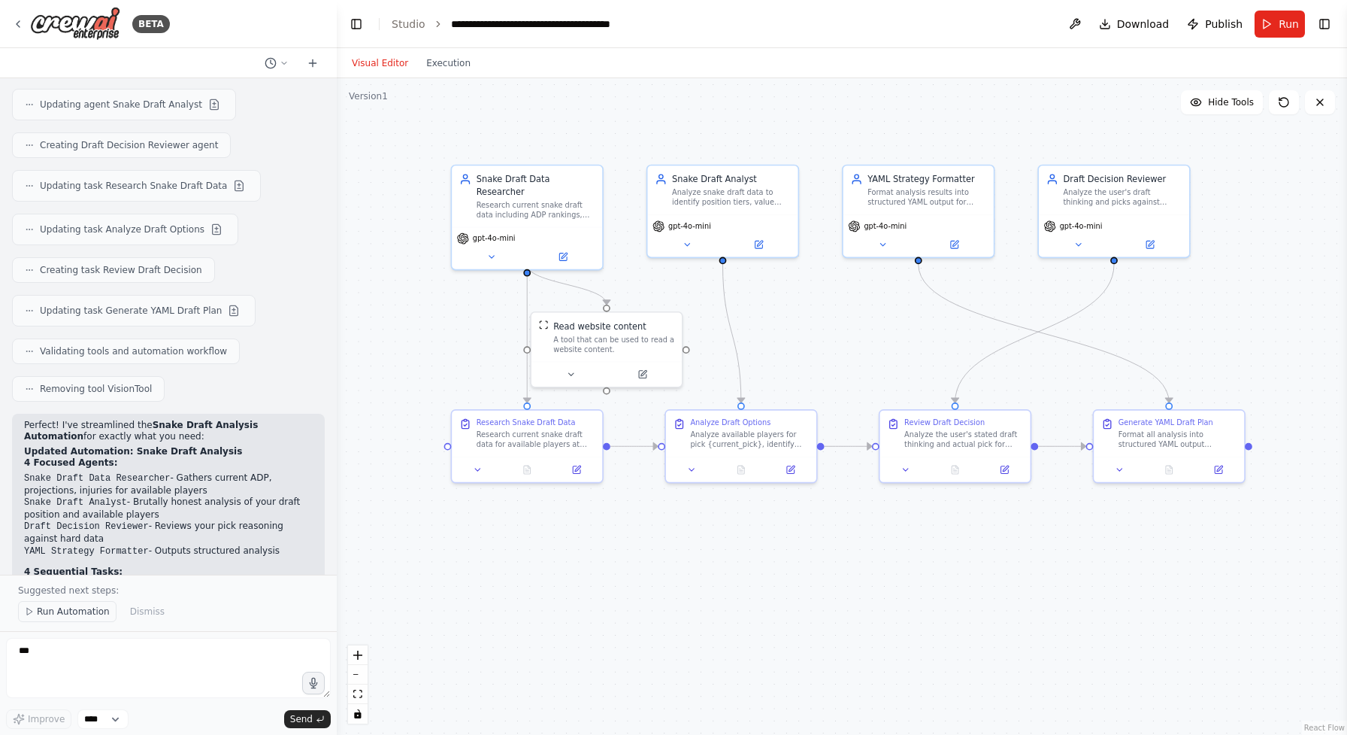
click at [69, 620] on button "Run Automation" at bounding box center [67, 611] width 98 height 21
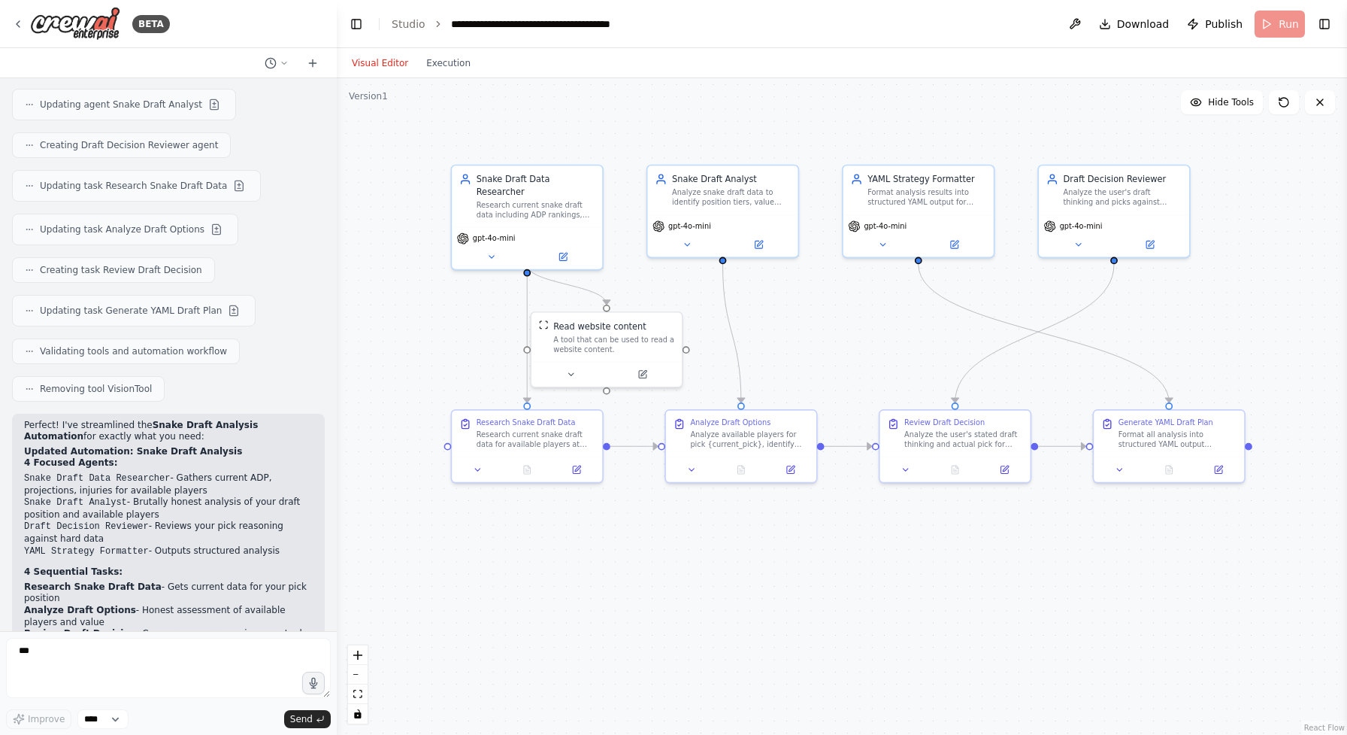
scroll to position [4836, 0]
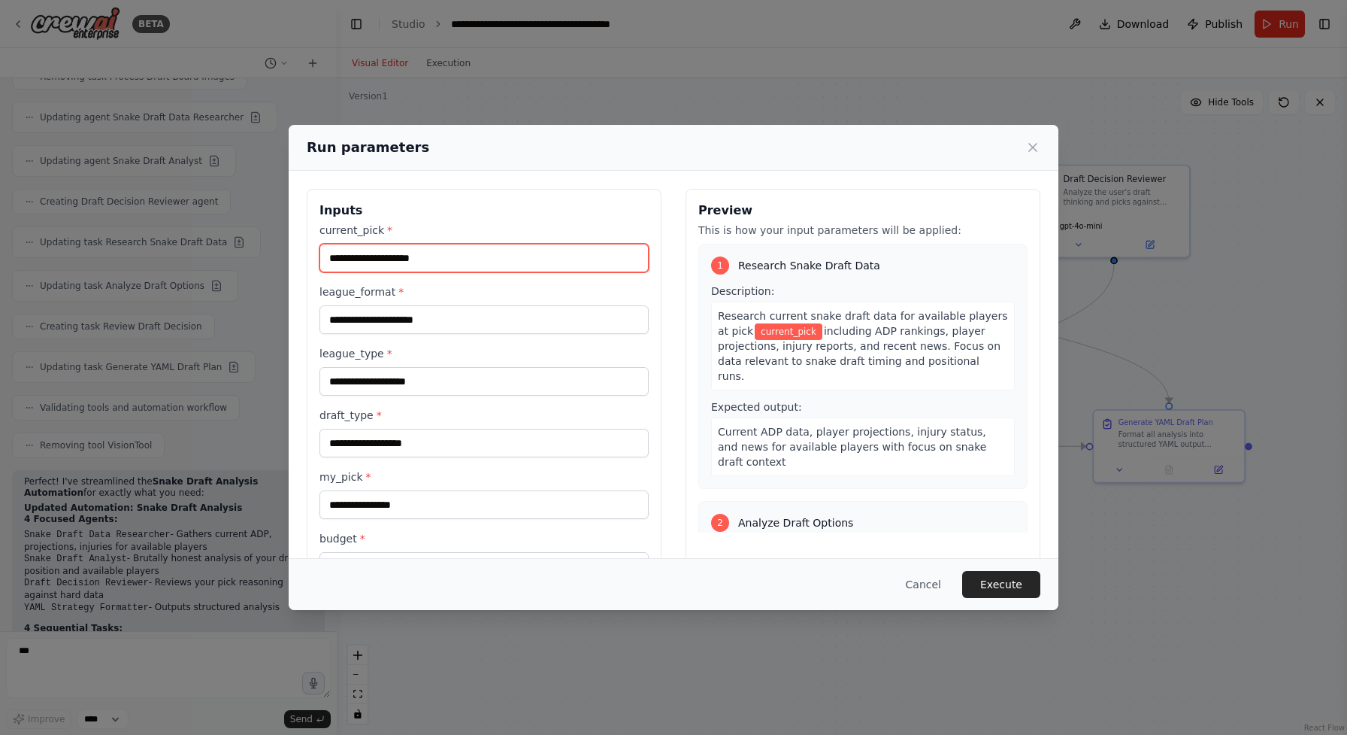
click at [433, 263] on input "current_pick *" at bounding box center [484, 258] width 329 height 29
type input "**********"
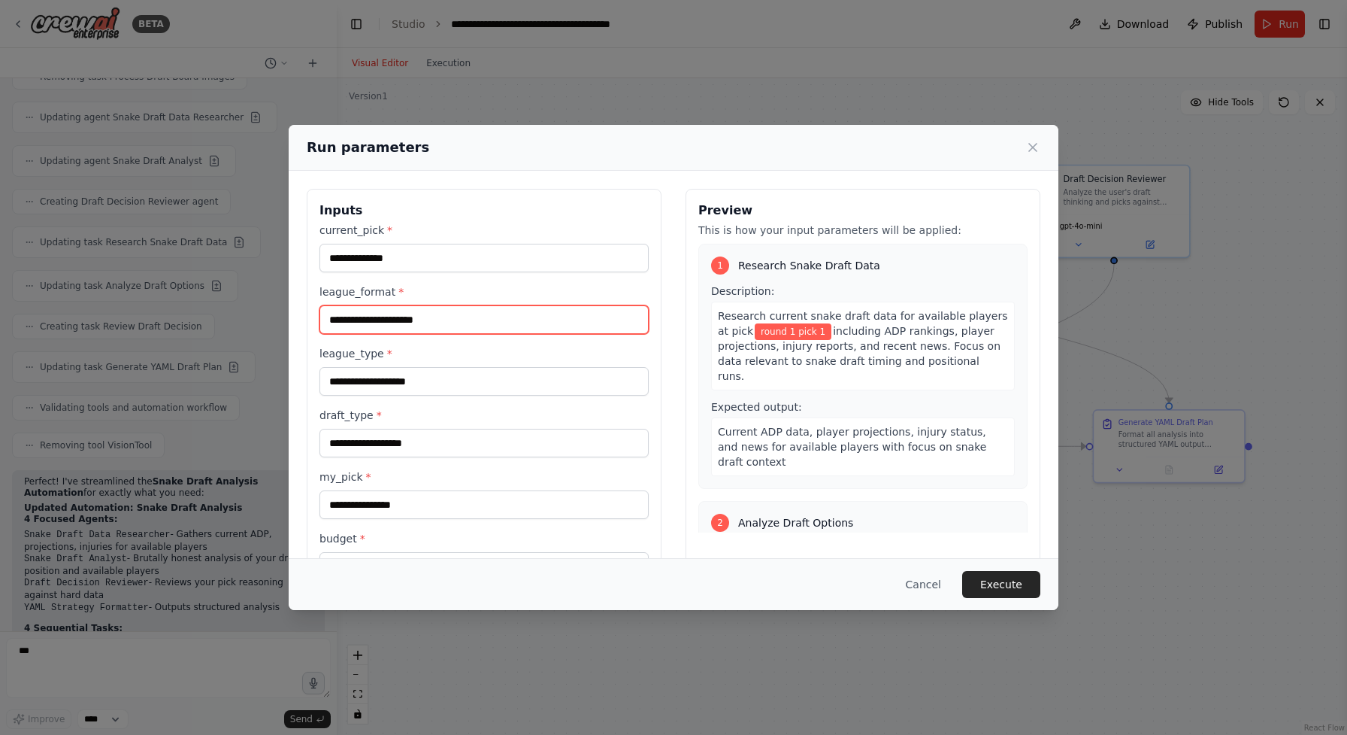
click at [544, 312] on input "league_format *" at bounding box center [484, 319] width 329 height 29
type input "********"
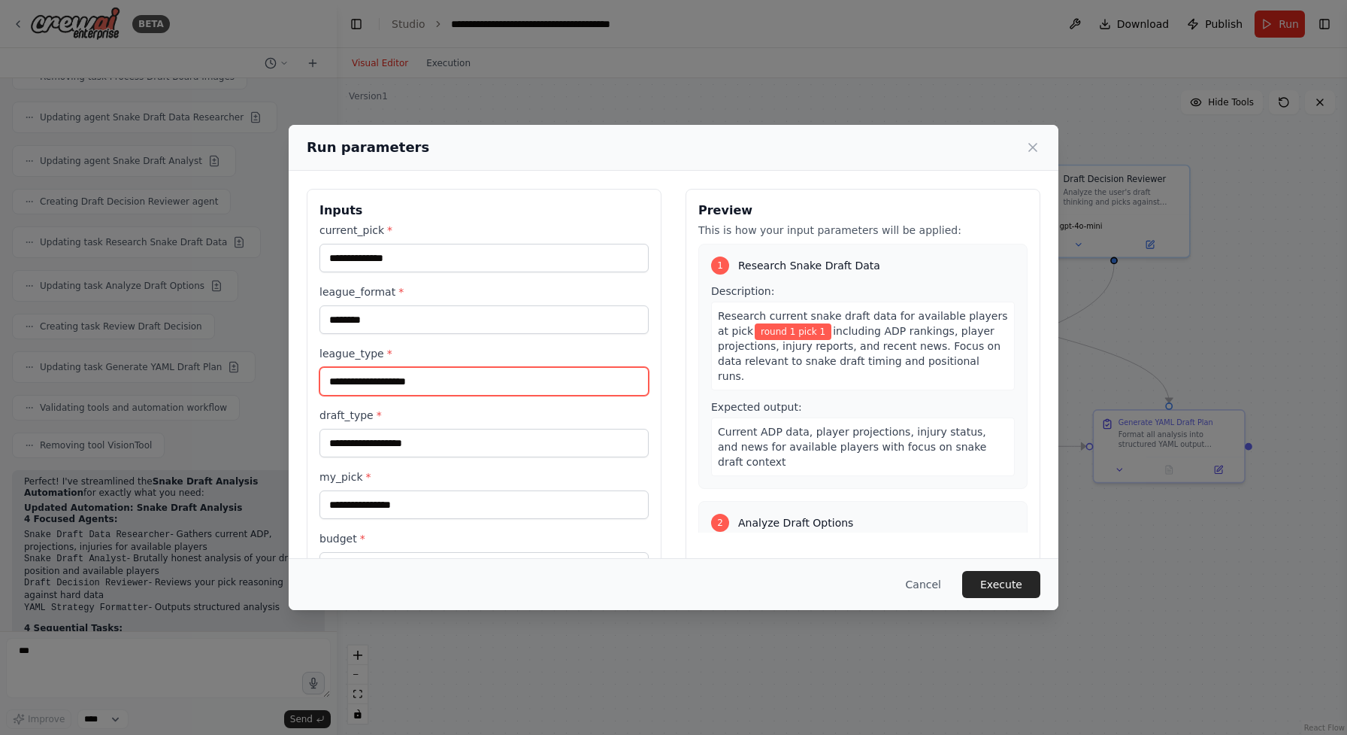
click at [553, 378] on input "league_type *" at bounding box center [484, 381] width 329 height 29
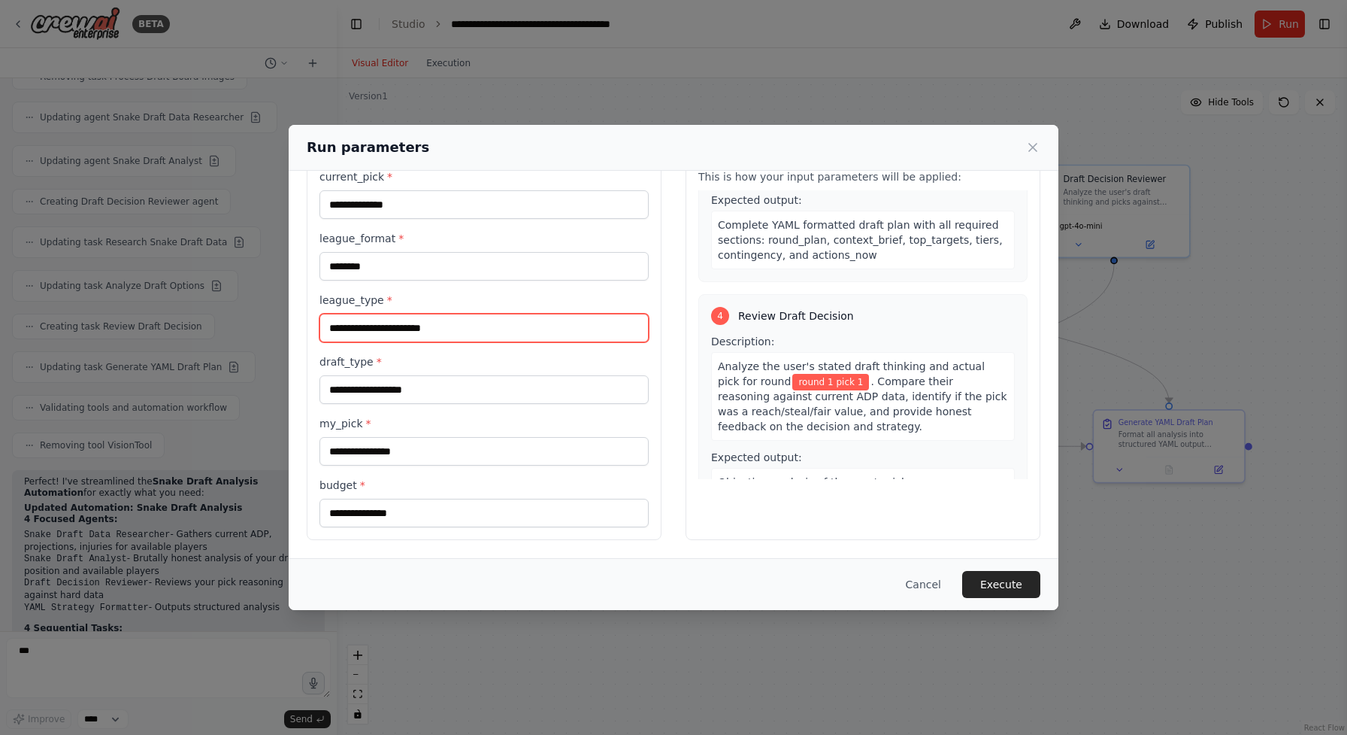
scroll to position [0, 0]
type input "**********"
click at [920, 574] on button "Cancel" at bounding box center [923, 584] width 59 height 27
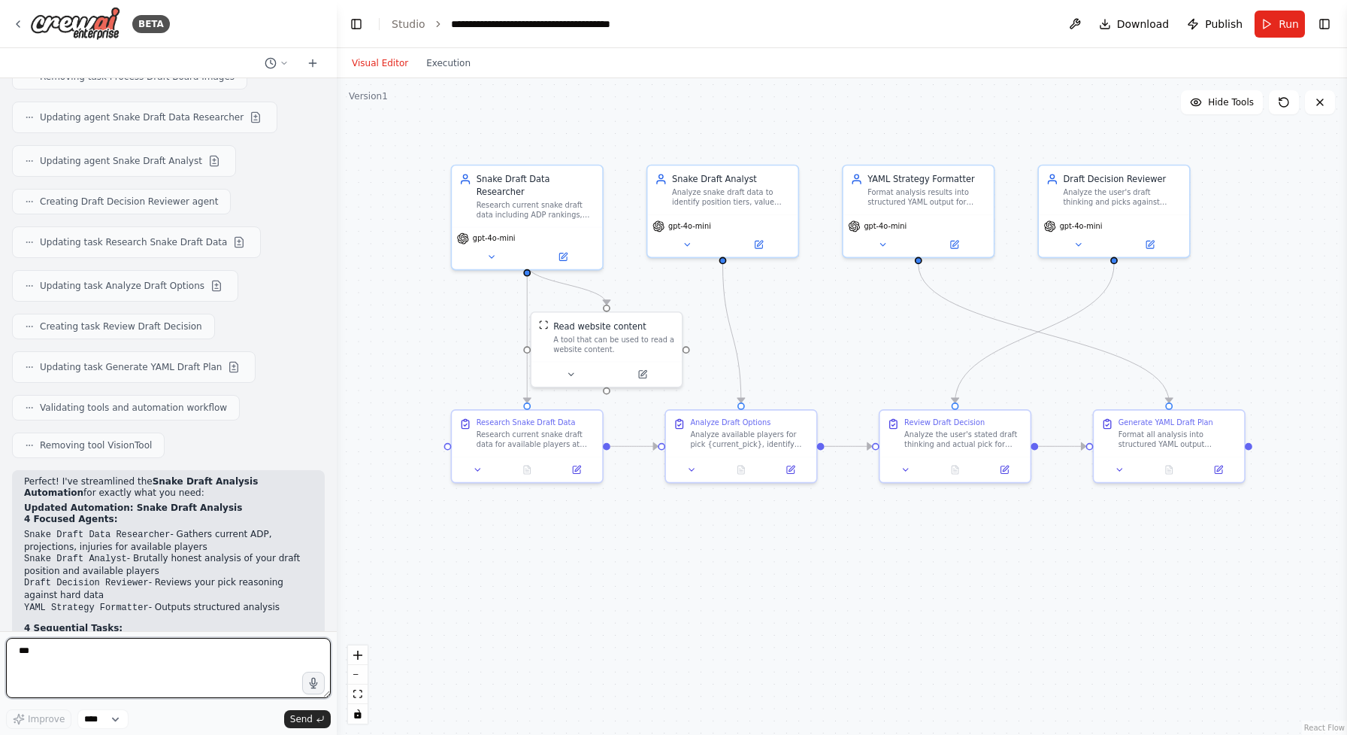
click at [159, 652] on textarea "***" at bounding box center [168, 668] width 325 height 60
type textarea "**********"
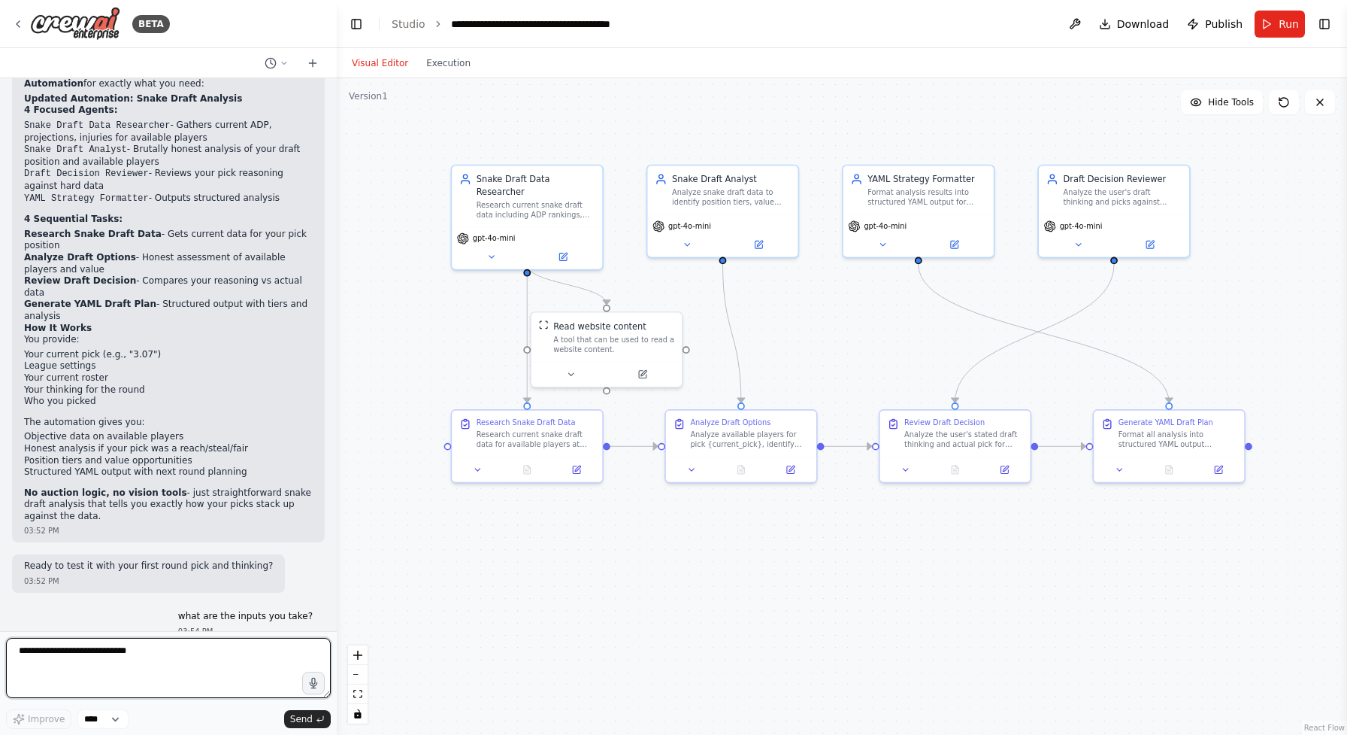
scroll to position [5256, 0]
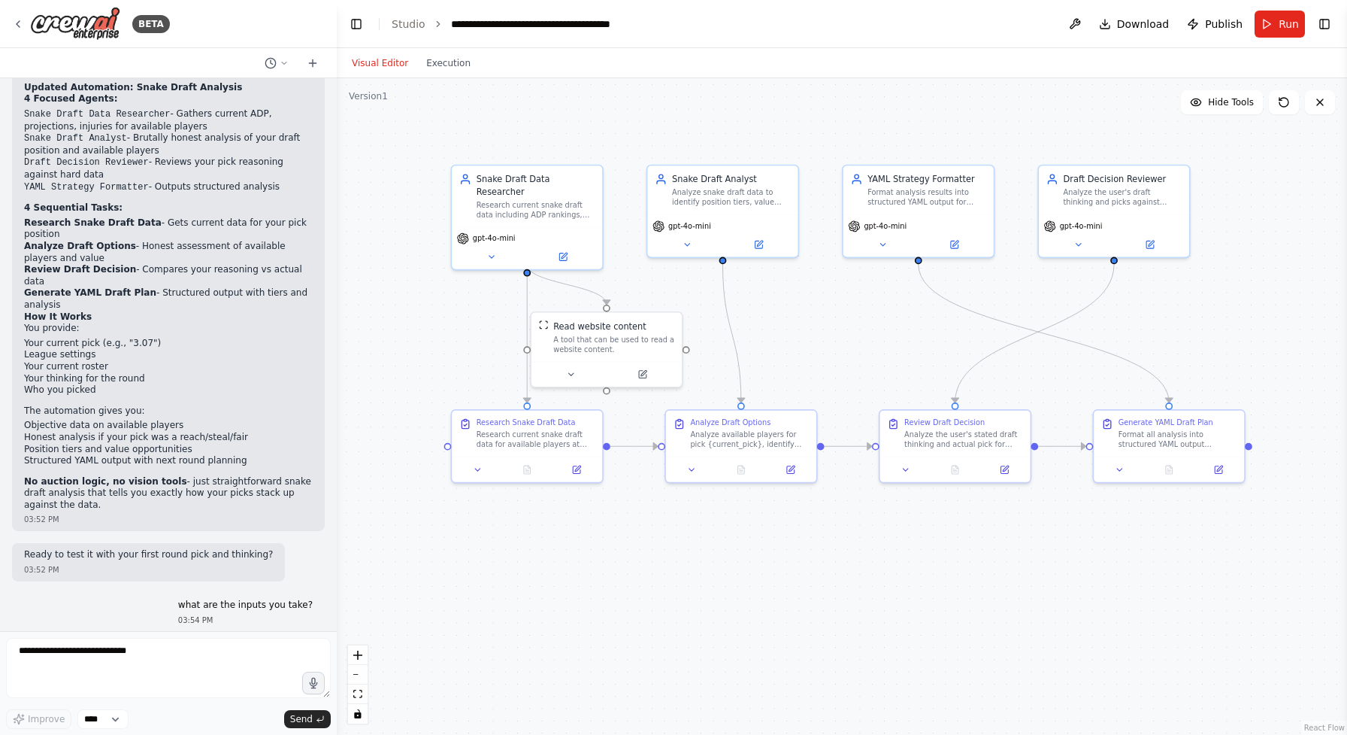
click at [155, 716] on div "Improve **** Send" at bounding box center [168, 719] width 325 height 20
click at [160, 675] on textarea "**********" at bounding box center [168, 668] width 325 height 60
click at [1268, 17] on button "Run" at bounding box center [1280, 24] width 50 height 27
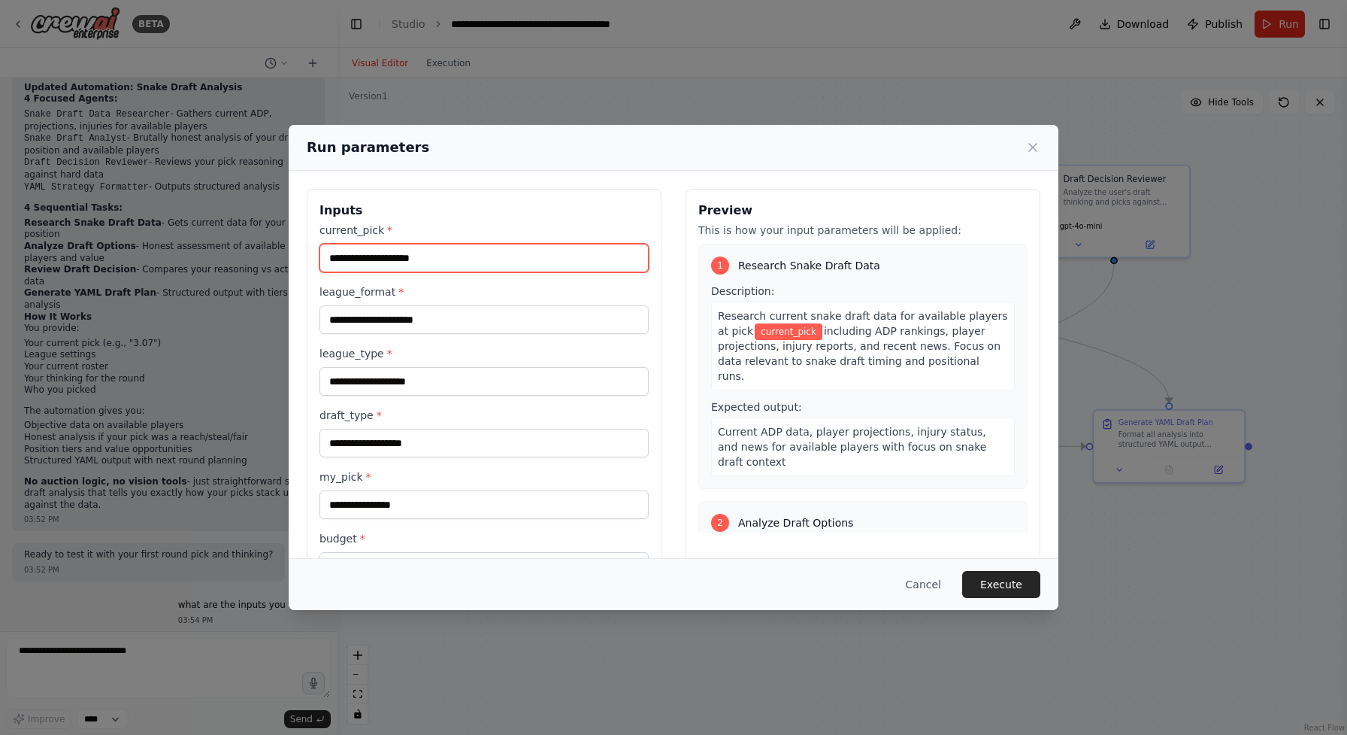
click at [610, 258] on input "current_pick *" at bounding box center [484, 258] width 329 height 29
type input "****"
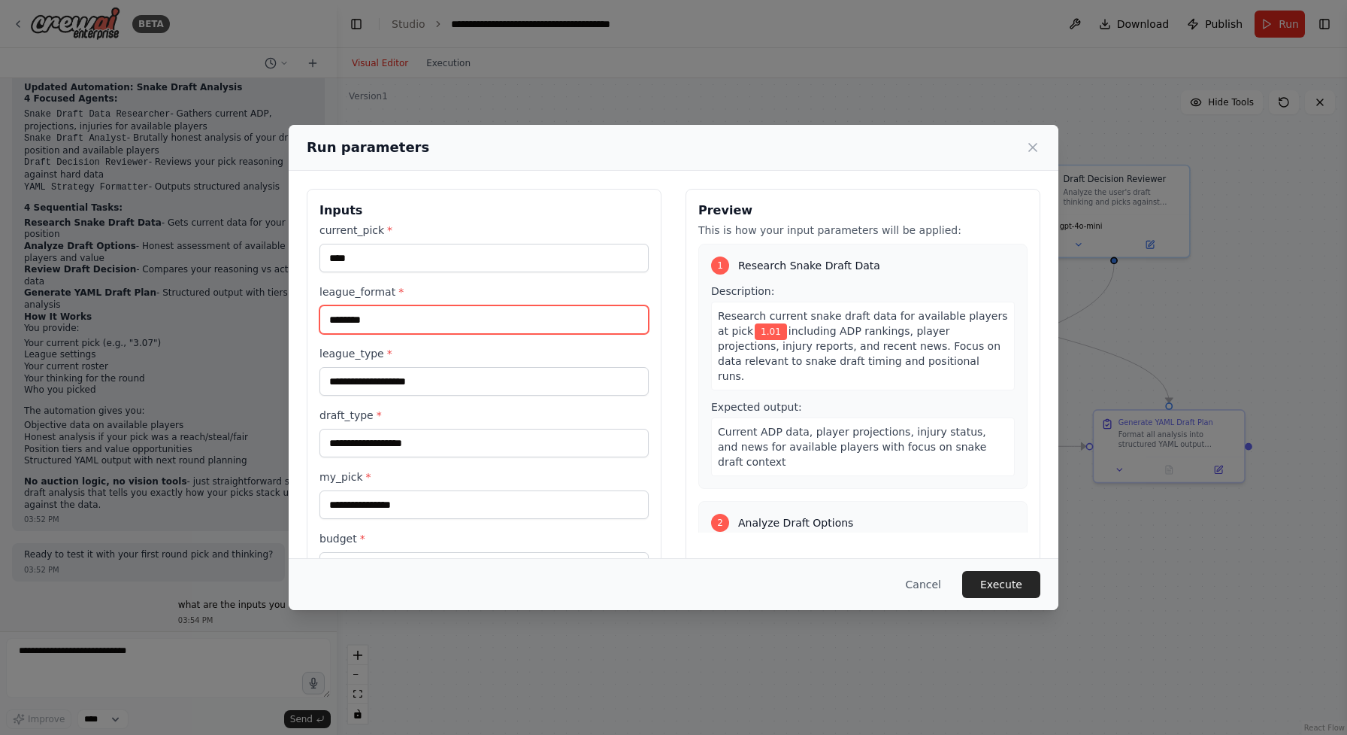
type input "********"
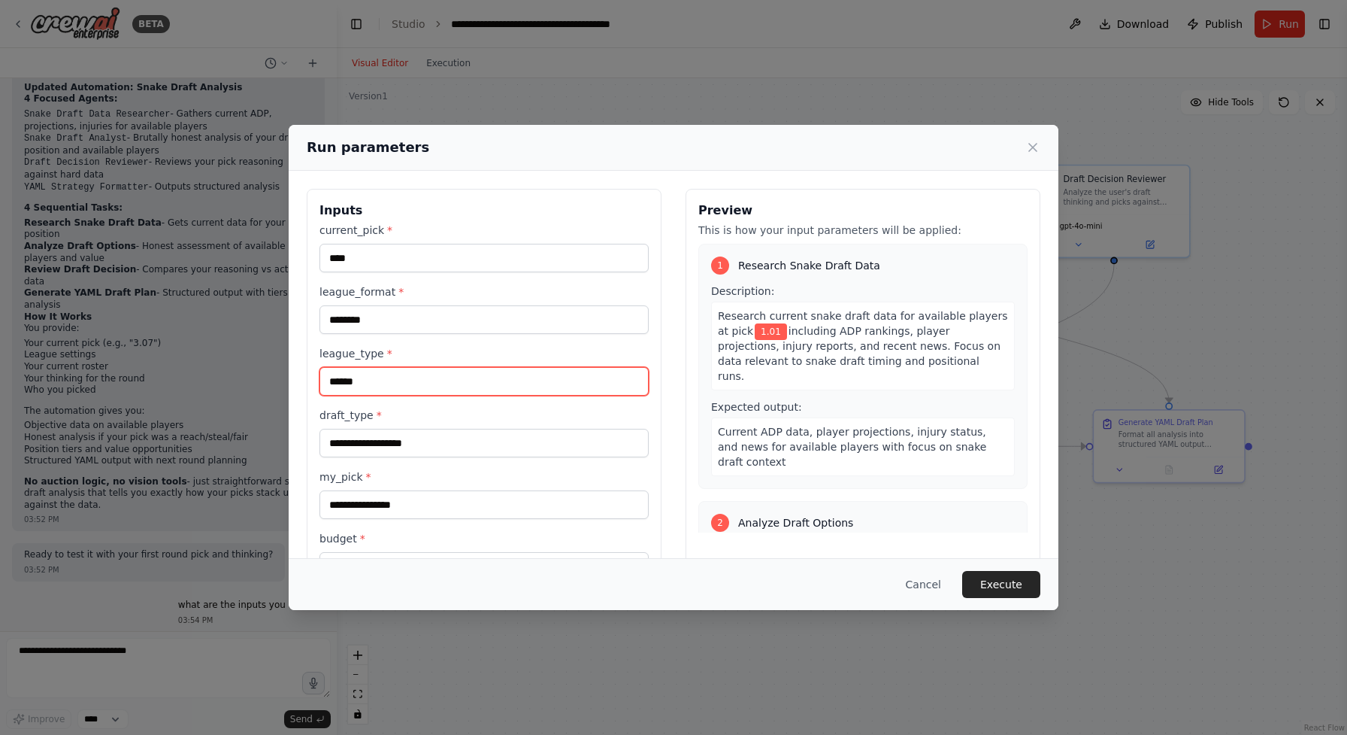
type input "******"
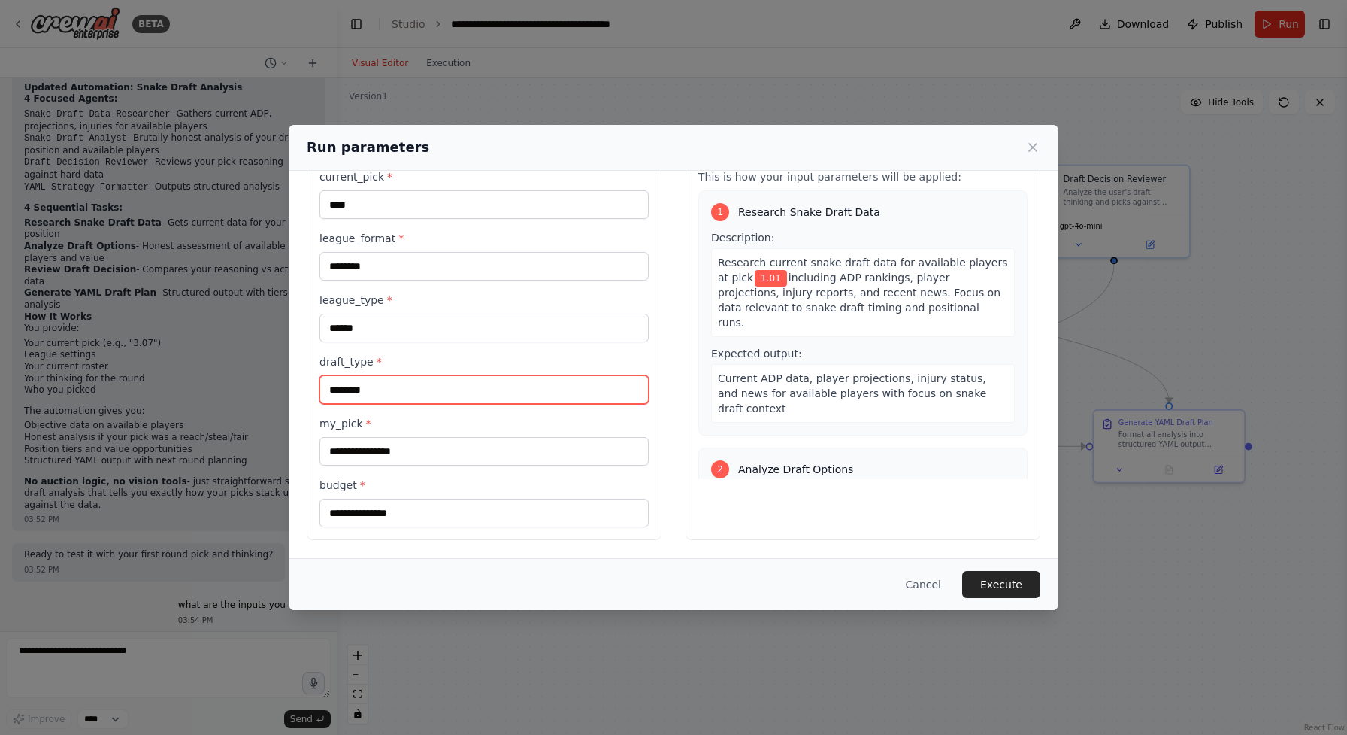
scroll to position [0, 0]
type input "********"
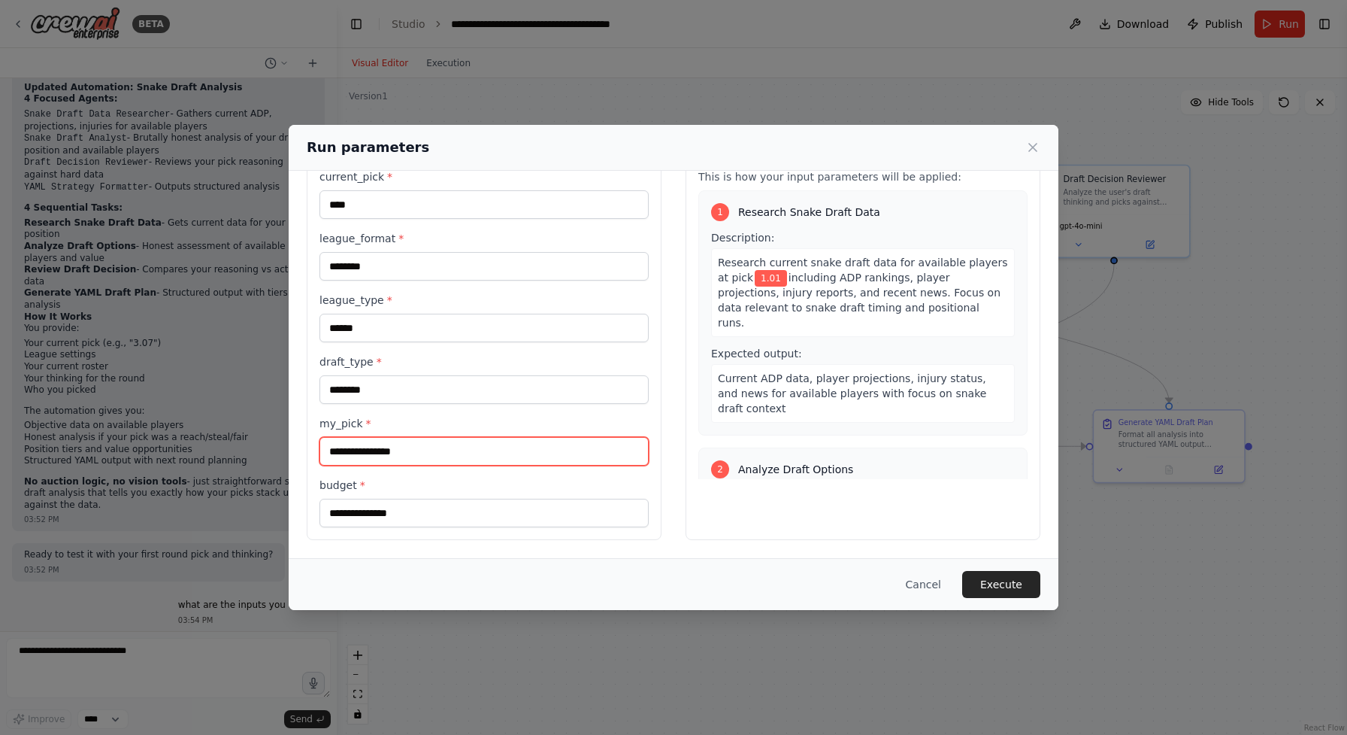
click at [480, 449] on input "my_pick *" at bounding box center [484, 451] width 329 height 29
type input "*"
type input "**********"
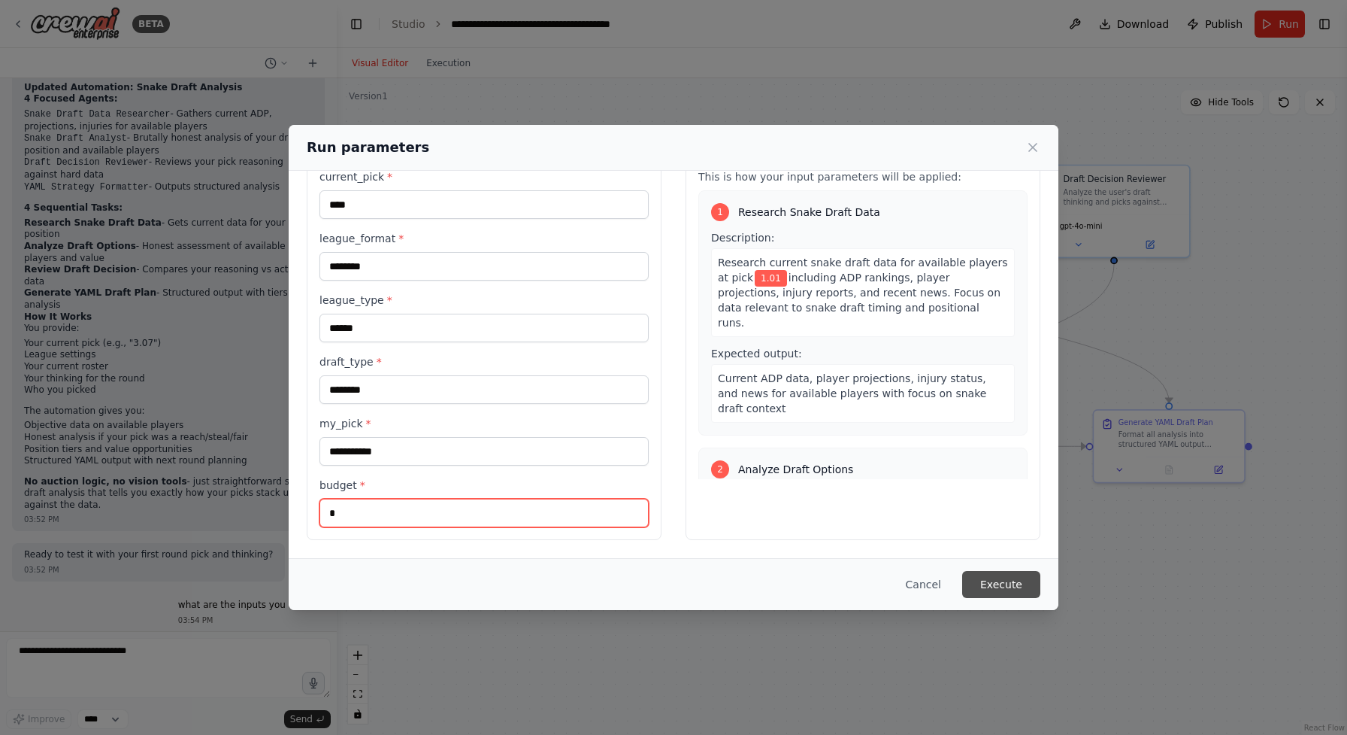
type input "*"
click at [1004, 589] on button "Execute" at bounding box center [1001, 584] width 78 height 27
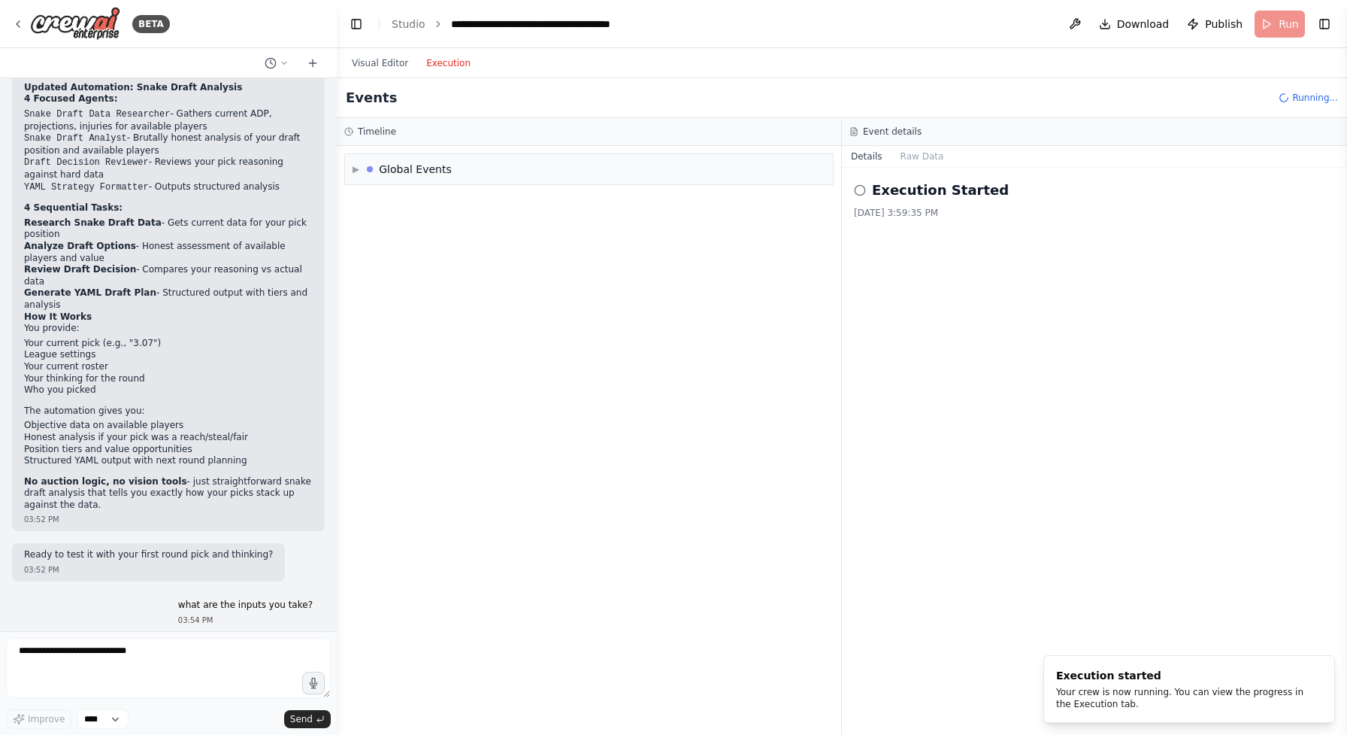
click at [468, 71] on button "Execution" at bounding box center [448, 63] width 62 height 18
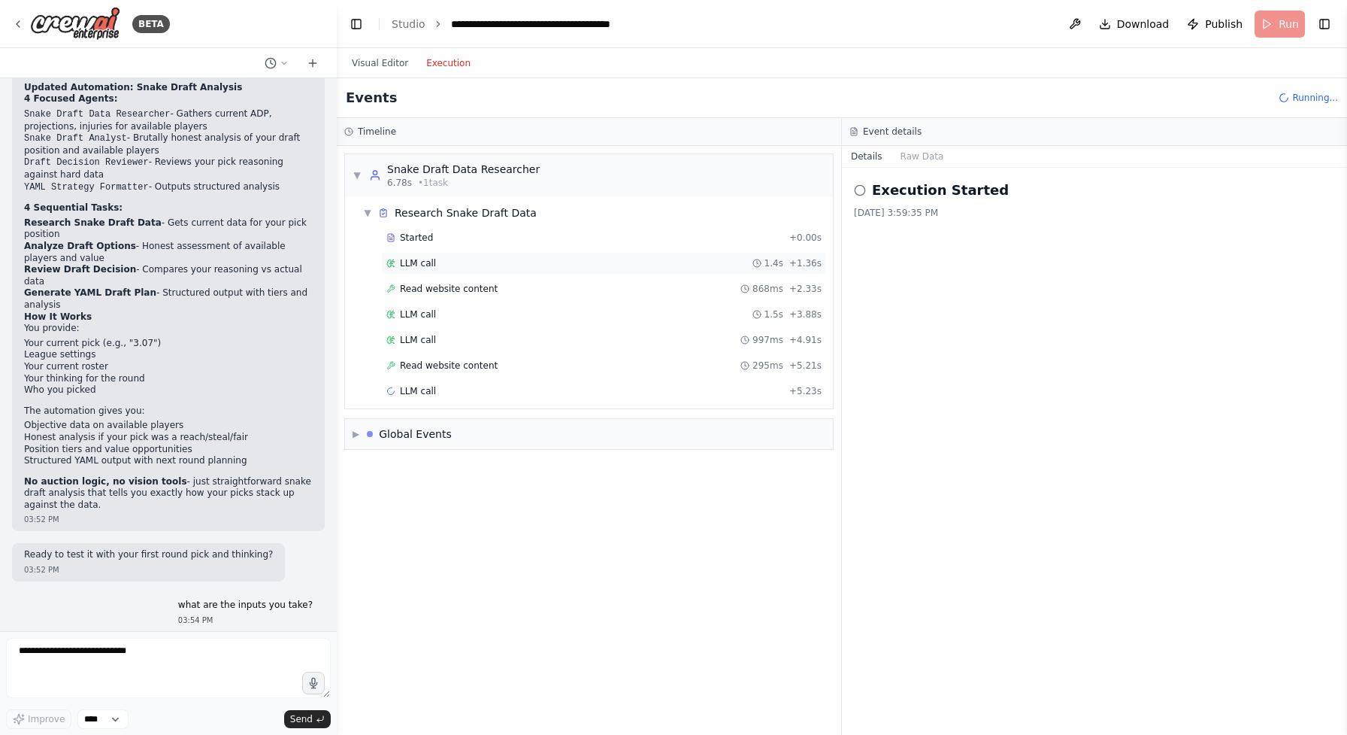
click at [408, 264] on span "LLM call" at bounding box center [418, 263] width 36 height 12
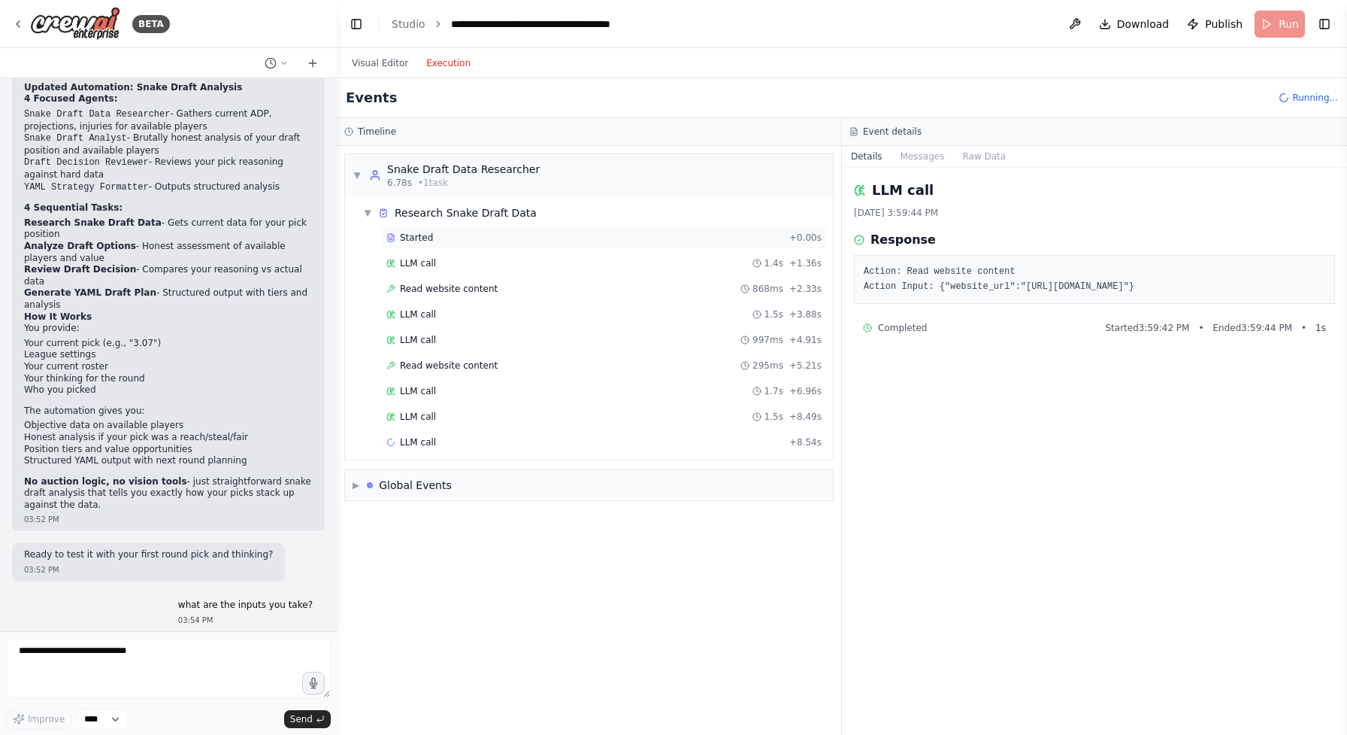
click at [401, 247] on div "Started + 0.00s" at bounding box center [604, 237] width 446 height 23
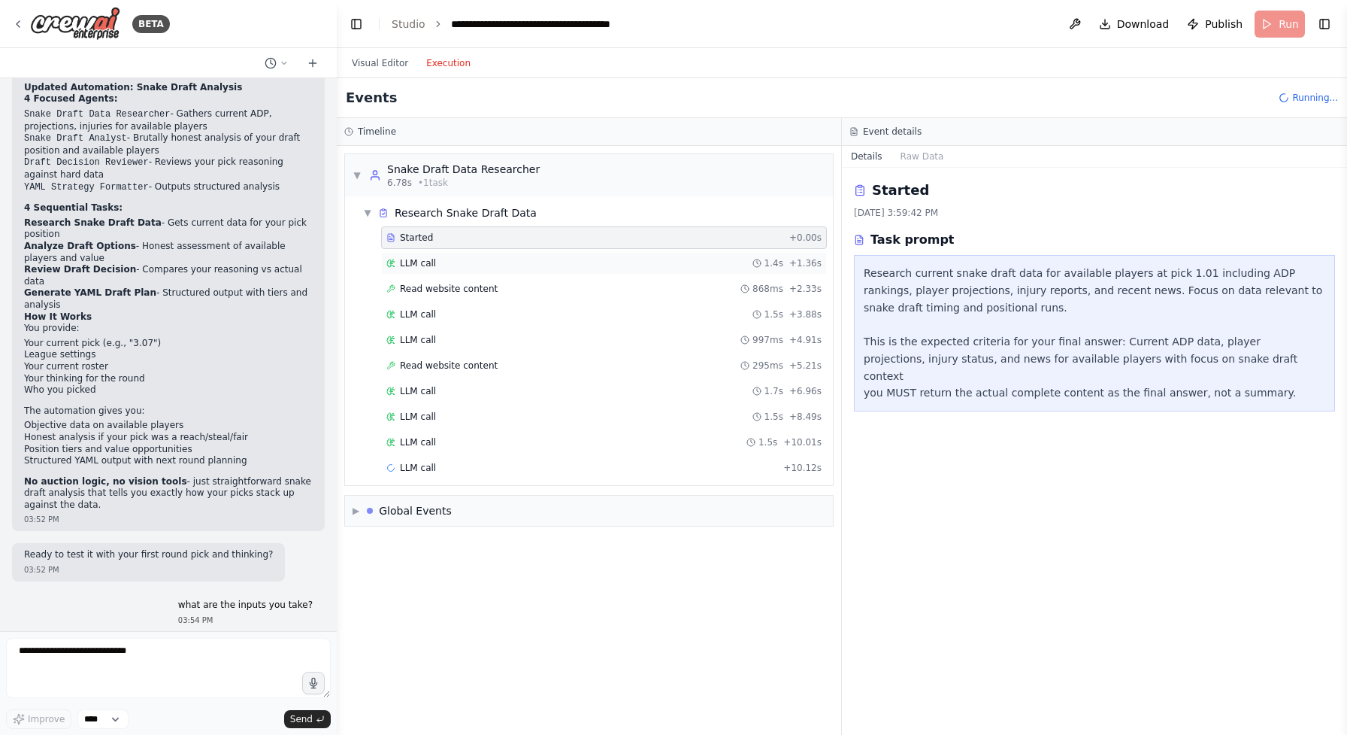
click at [423, 268] on span "LLM call" at bounding box center [418, 263] width 36 height 12
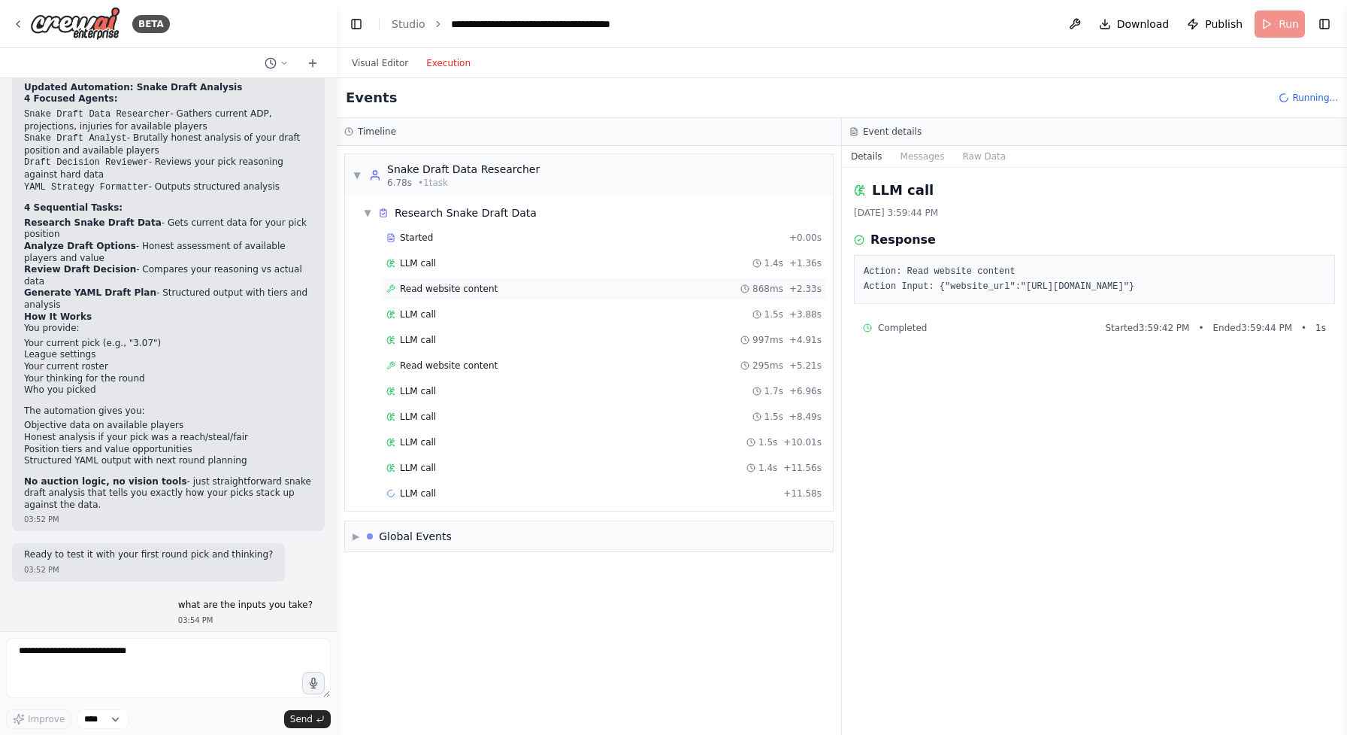
click at [430, 288] on span "Read website content" at bounding box center [449, 289] width 98 height 12
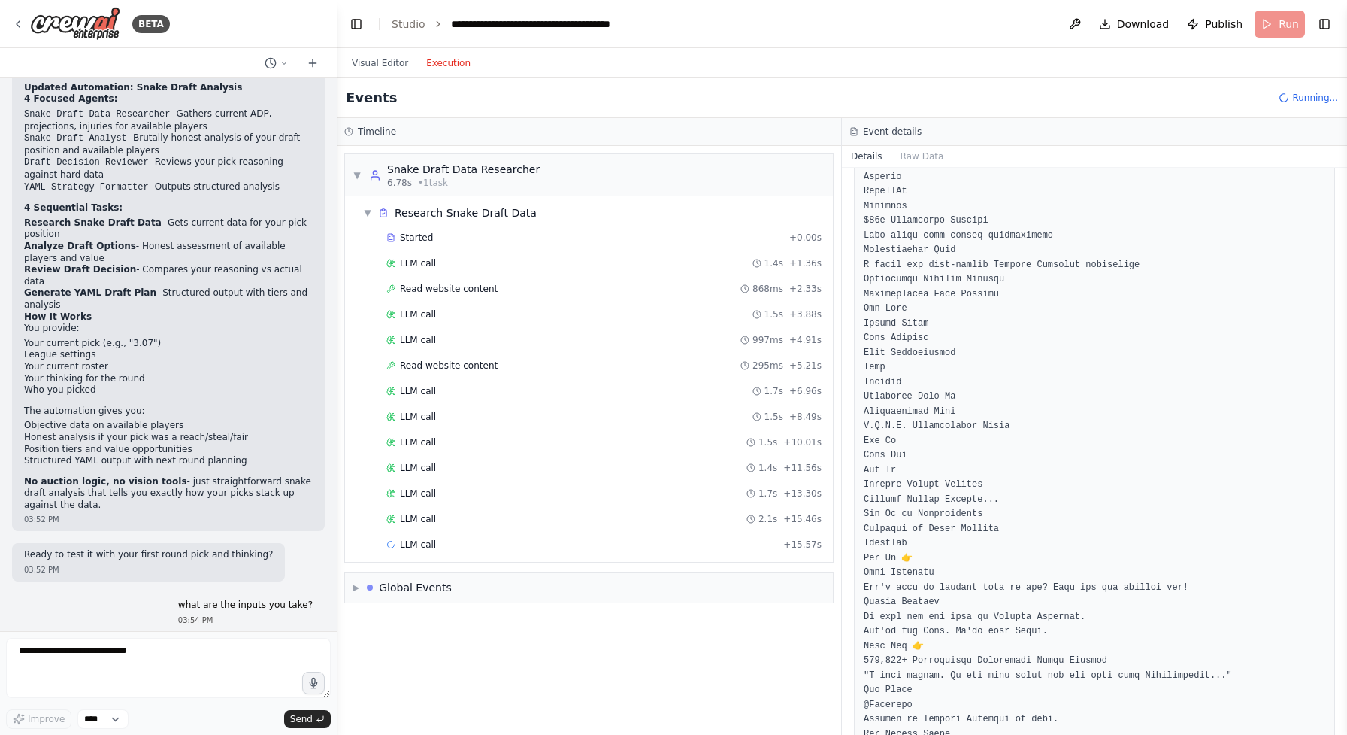
scroll to position [5959, 0]
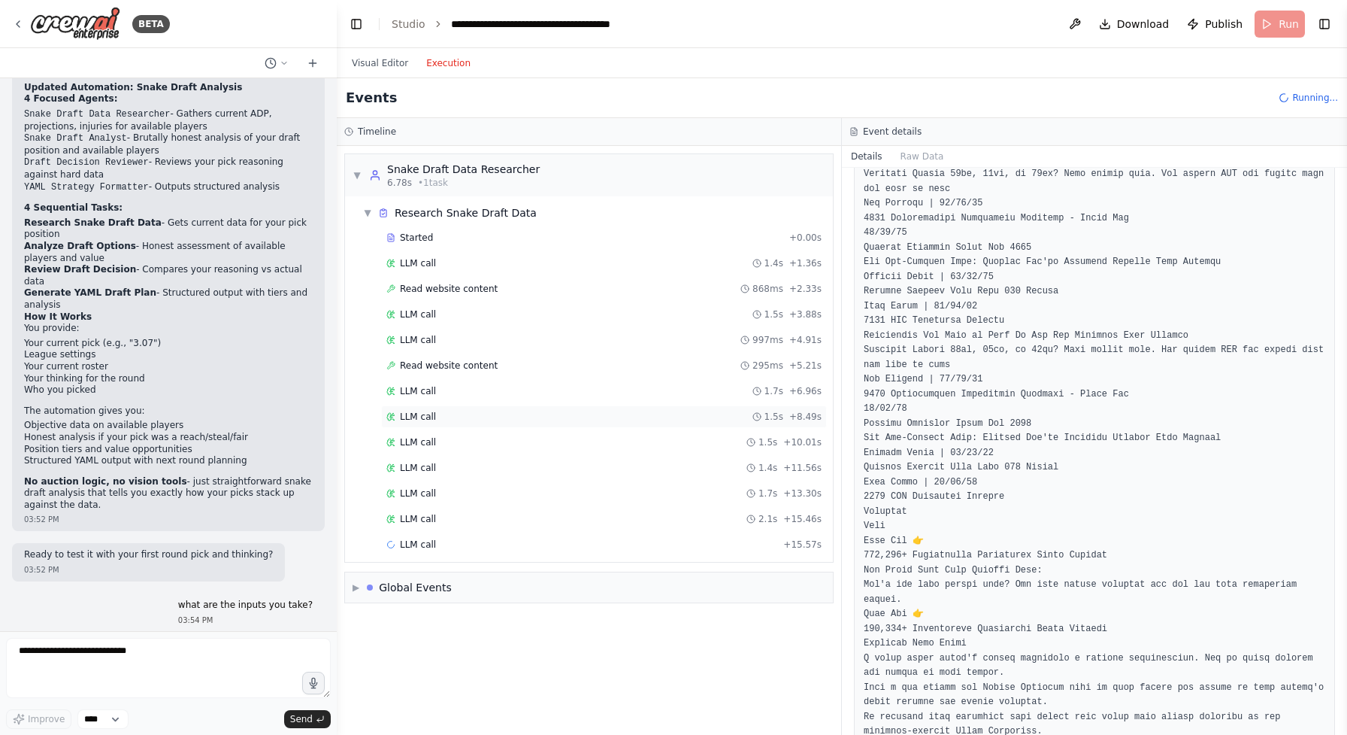
click at [618, 410] on div "LLM call 1.5s + 8.49s" at bounding box center [604, 416] width 446 height 23
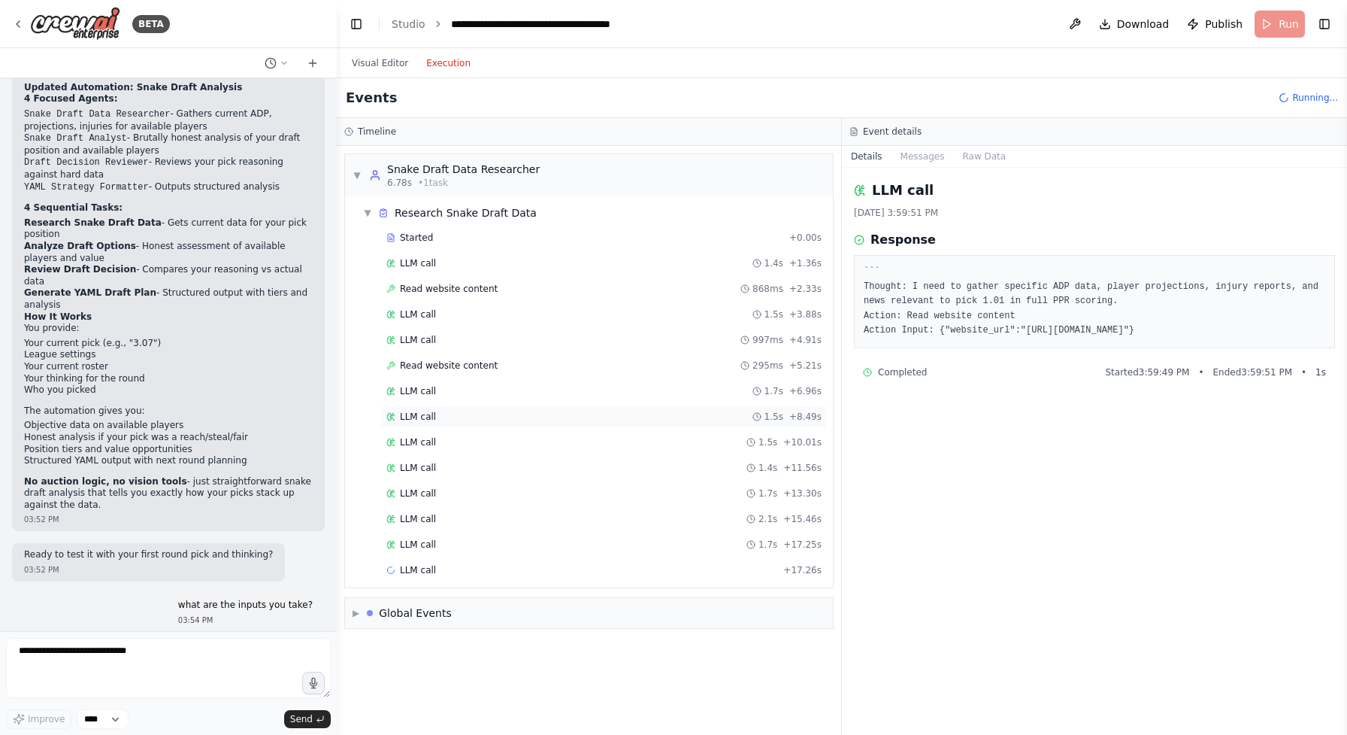
scroll to position [0, 0]
click at [610, 436] on div "LLM call 1.5s + 10.01s" at bounding box center [603, 442] width 435 height 12
click at [632, 492] on div "LLM call 1.7s + 13.30s" at bounding box center [603, 493] width 435 height 12
click at [632, 574] on div "LLM call 1.7s + 18.94s" at bounding box center [603, 570] width 435 height 12
click at [625, 641] on div "LLM call 1.9s + 24.16s" at bounding box center [603, 647] width 435 height 12
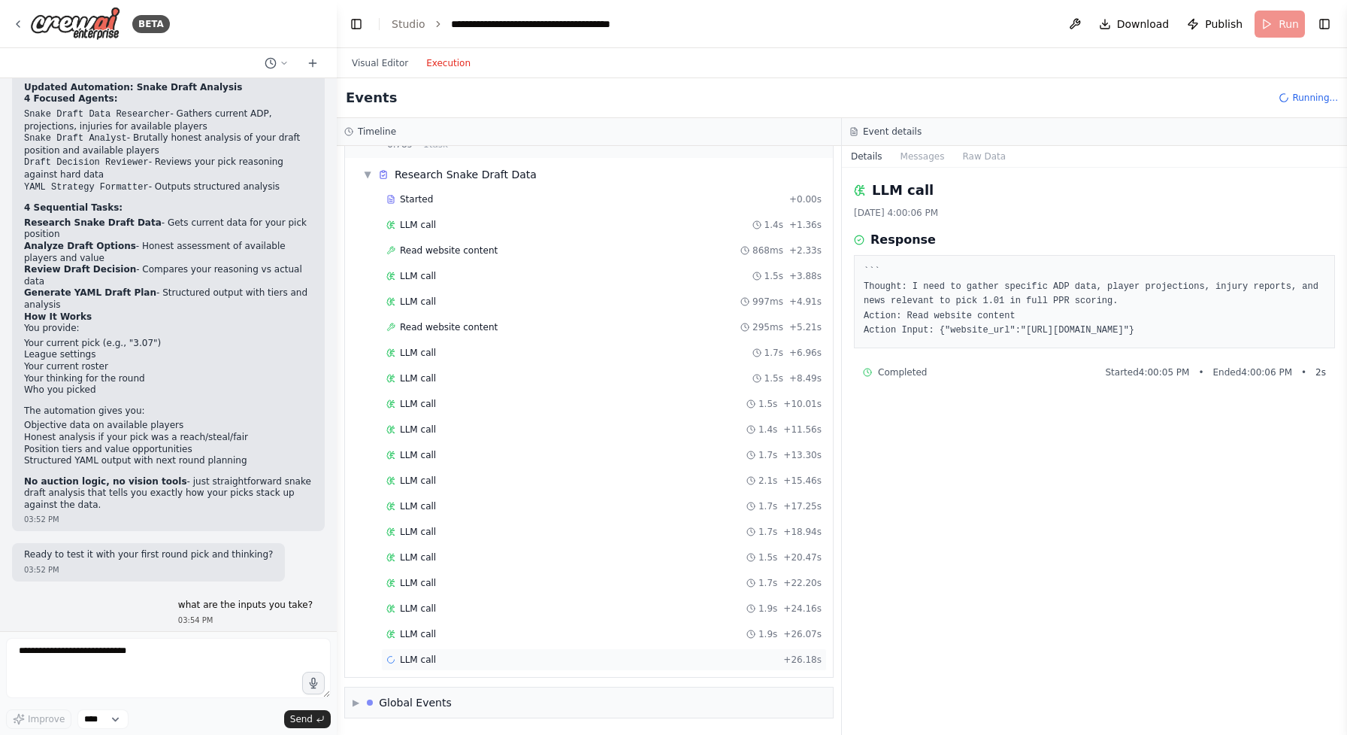
scroll to position [38, 0]
click at [625, 667] on div "LLM call + 26.18s" at bounding box center [604, 659] width 446 height 23
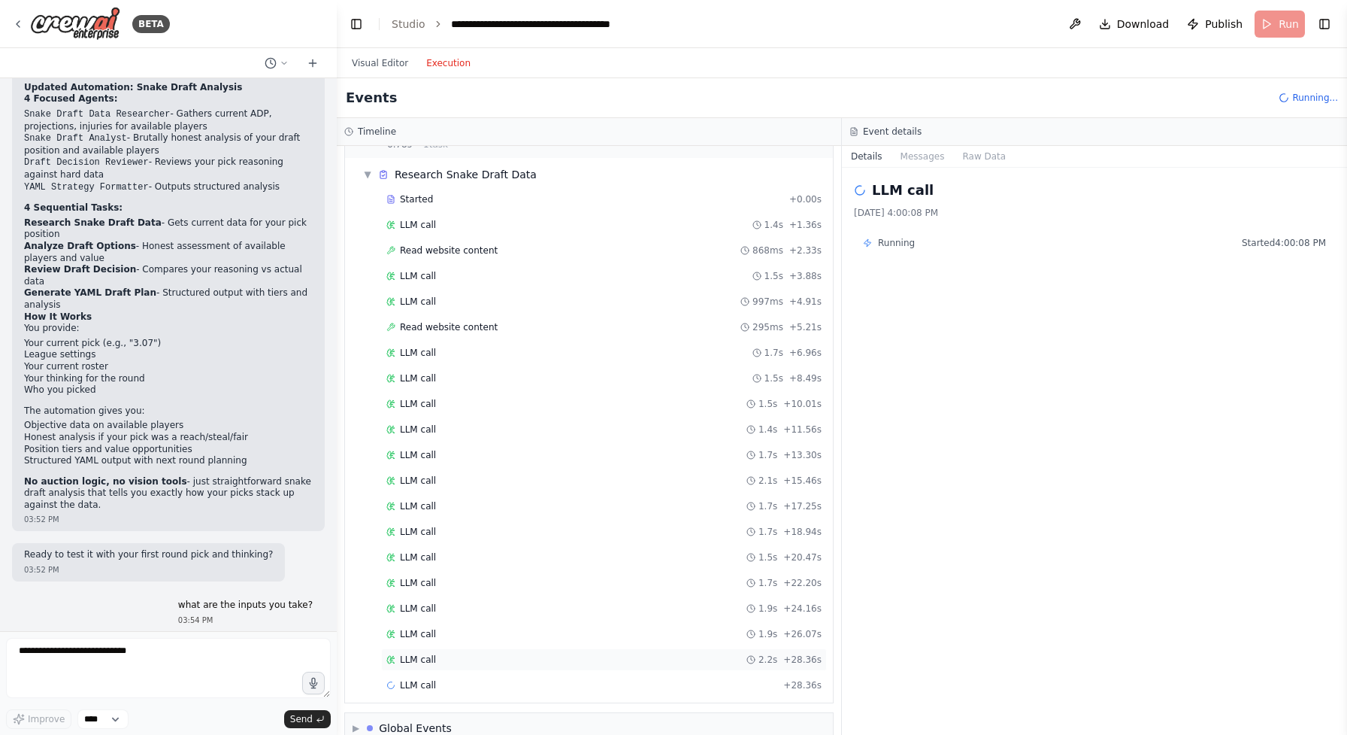
click at [620, 660] on div "LLM call 2.2s + 28.36s" at bounding box center [603, 659] width 435 height 12
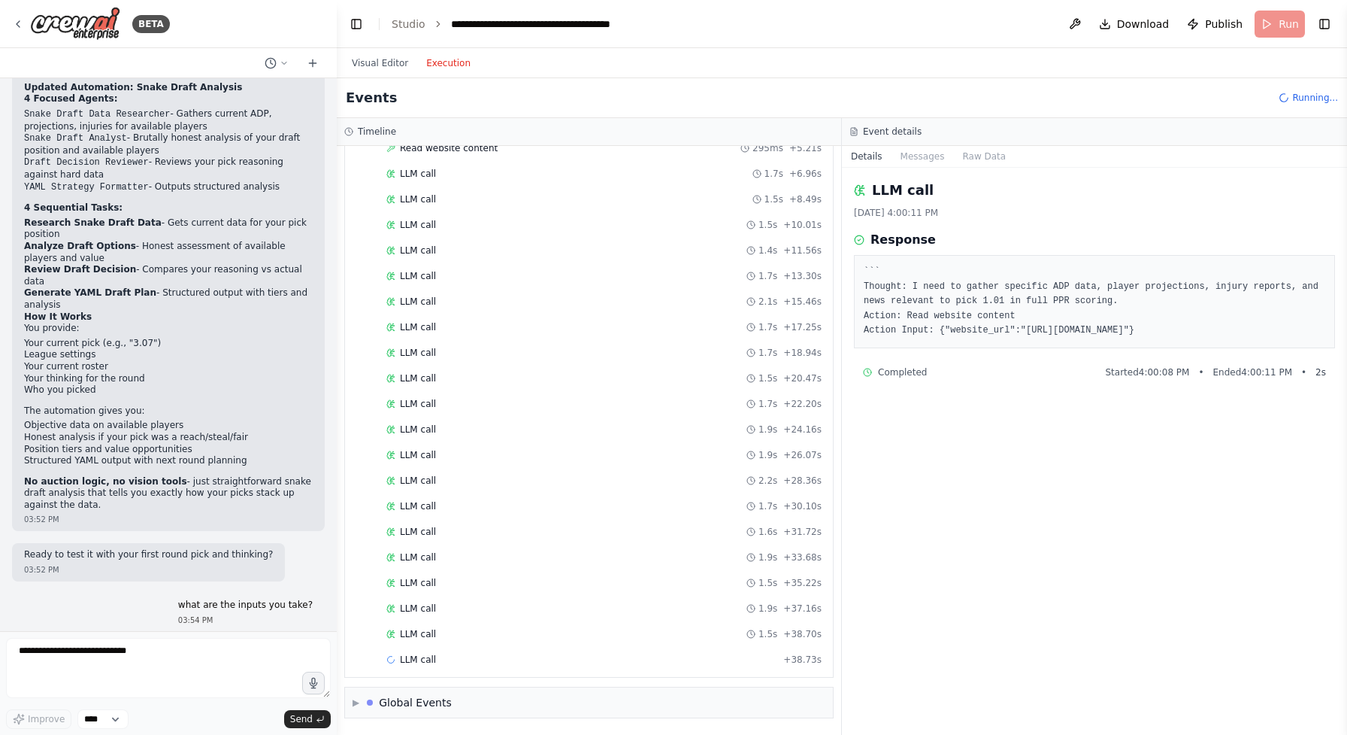
scroll to position [217, 0]
click at [604, 635] on div "LLM call 1.5s + 38.70s" at bounding box center [603, 634] width 435 height 12
click at [605, 660] on div "LLM call 4.5s + 51.03s" at bounding box center [603, 659] width 435 height 12
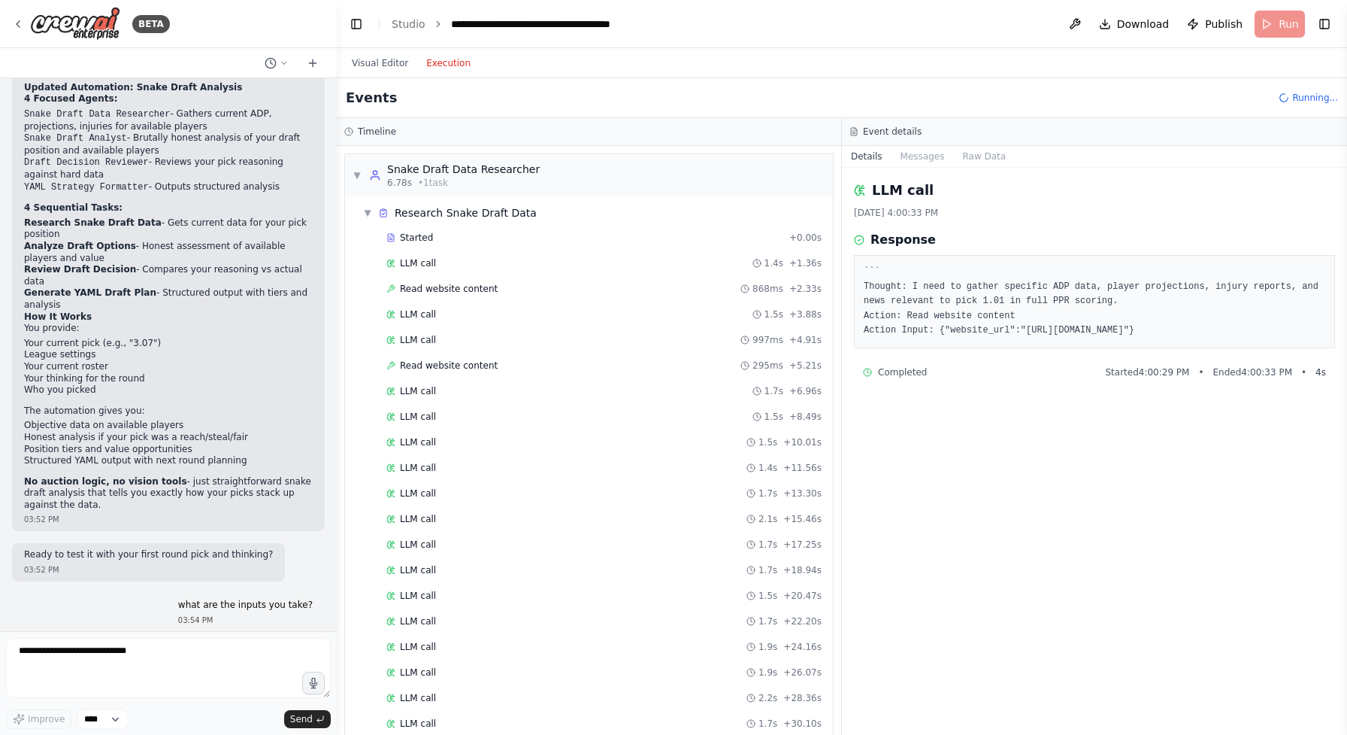
scroll to position [0, 0]
click at [919, 161] on button "Messages" at bounding box center [923, 156] width 62 height 21
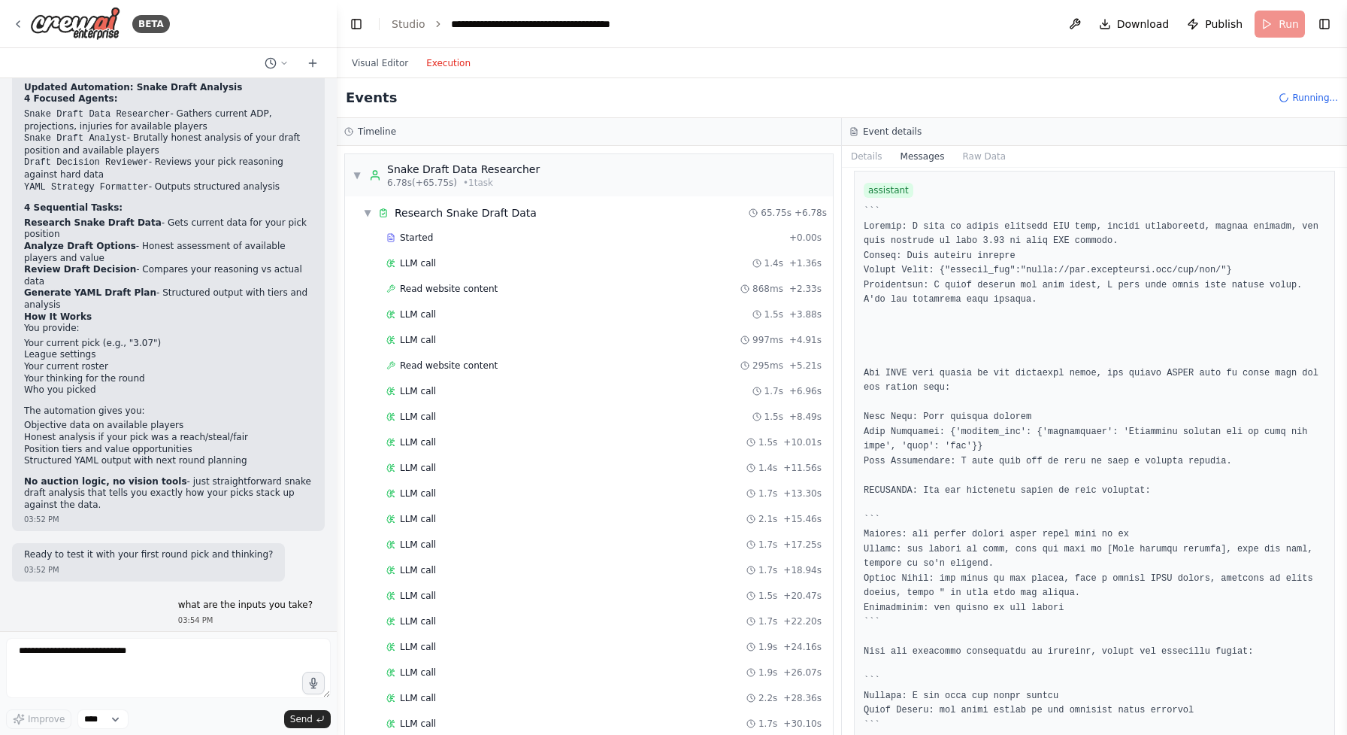
scroll to position [46967, 0]
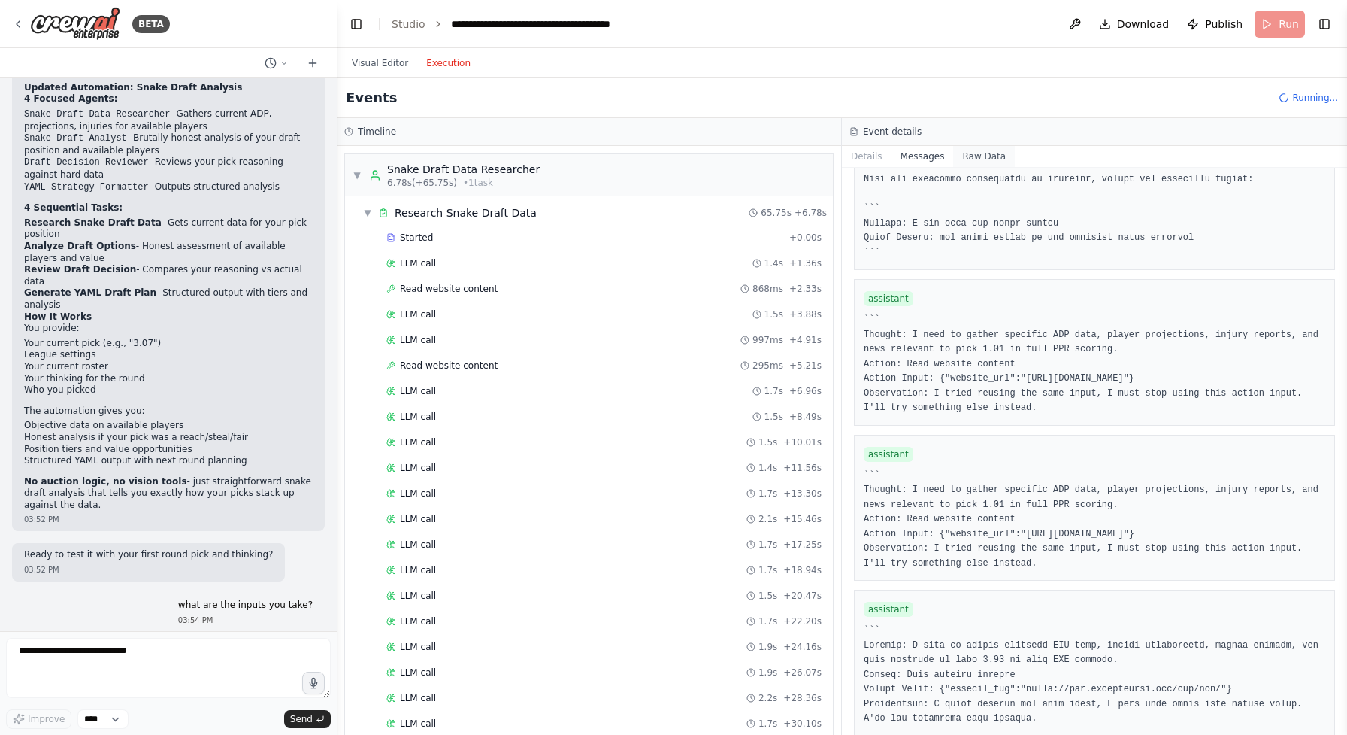
click at [976, 147] on button "Raw Data" at bounding box center [984, 156] width 62 height 21
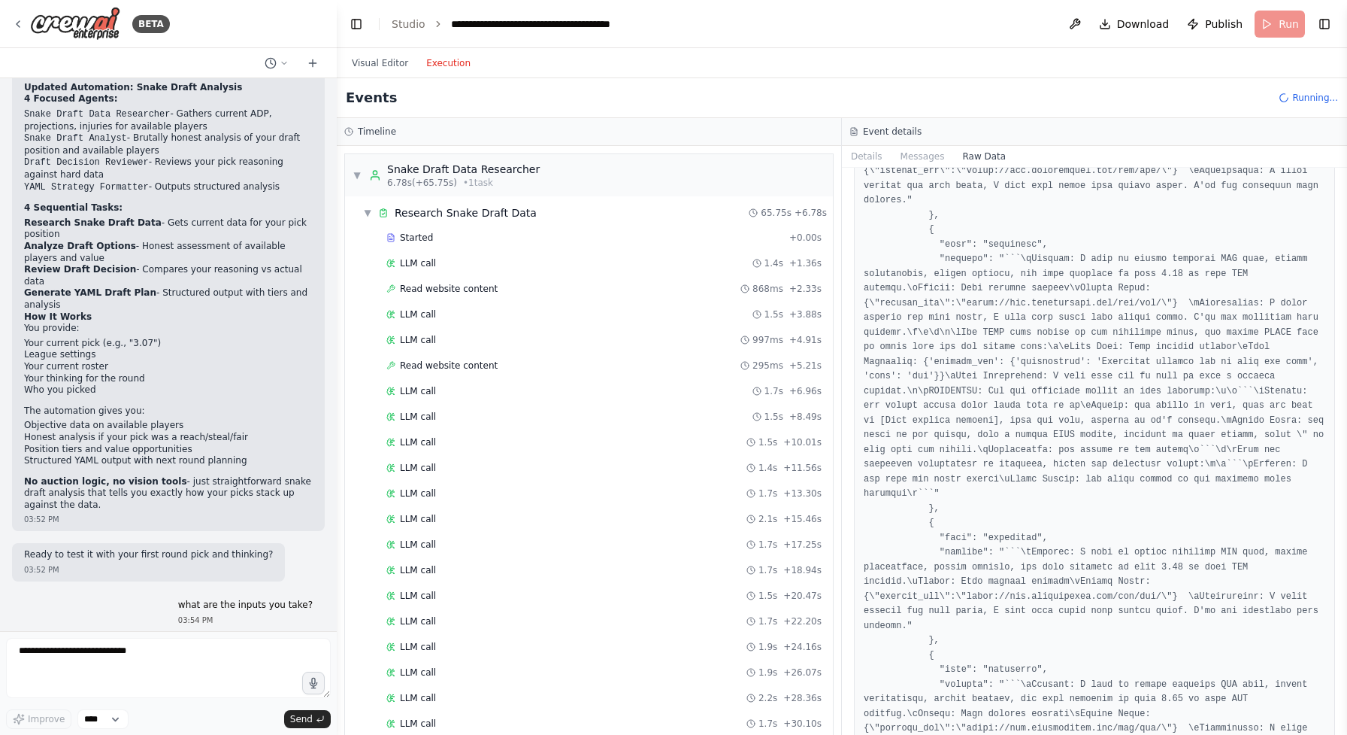
scroll to position [0, 0]
click at [921, 156] on button "Messages" at bounding box center [923, 156] width 62 height 21
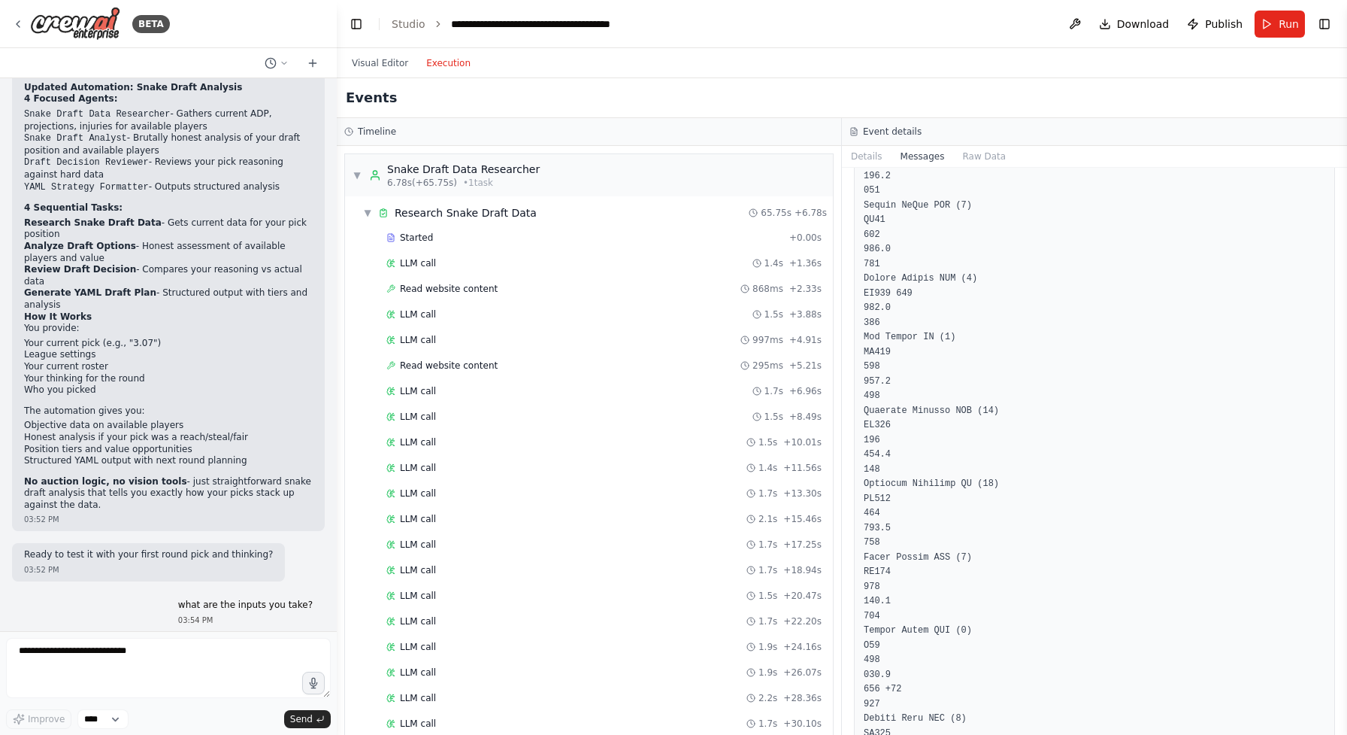
scroll to position [42162, 0]
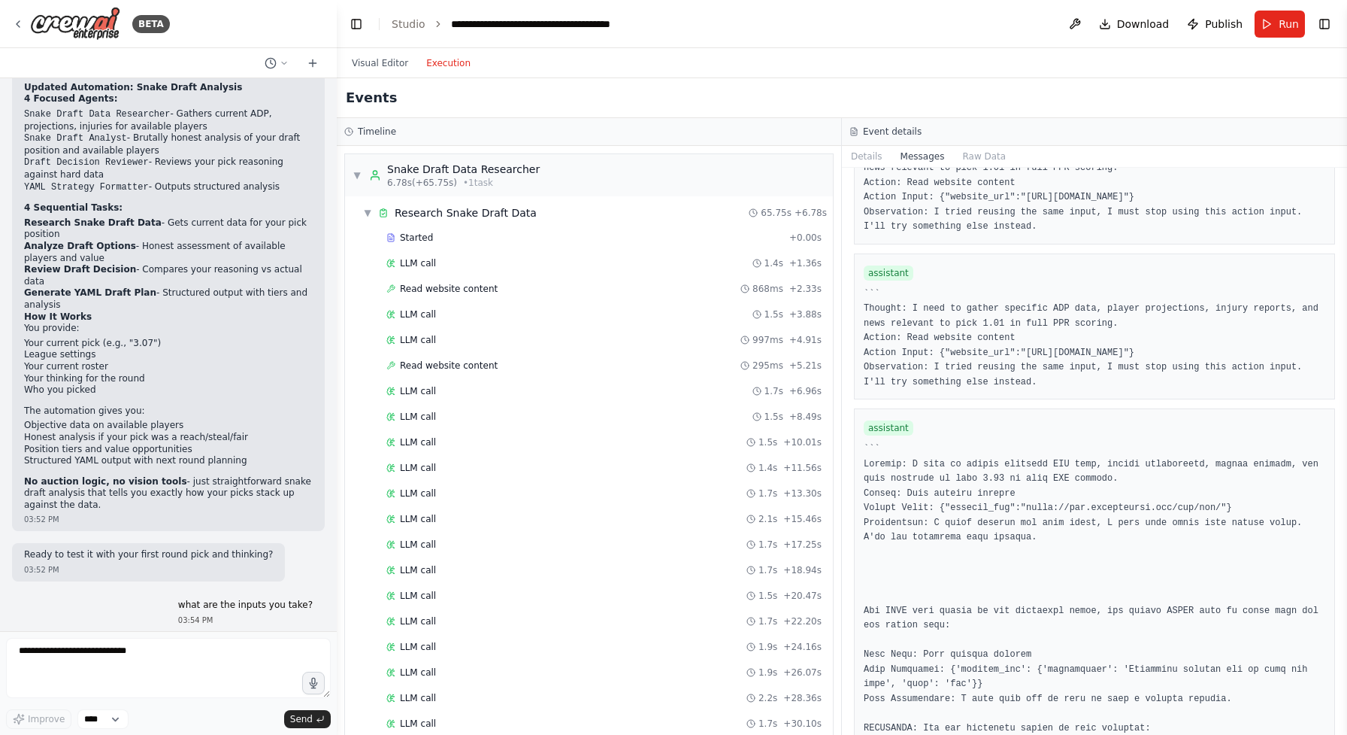
scroll to position [0, 0]
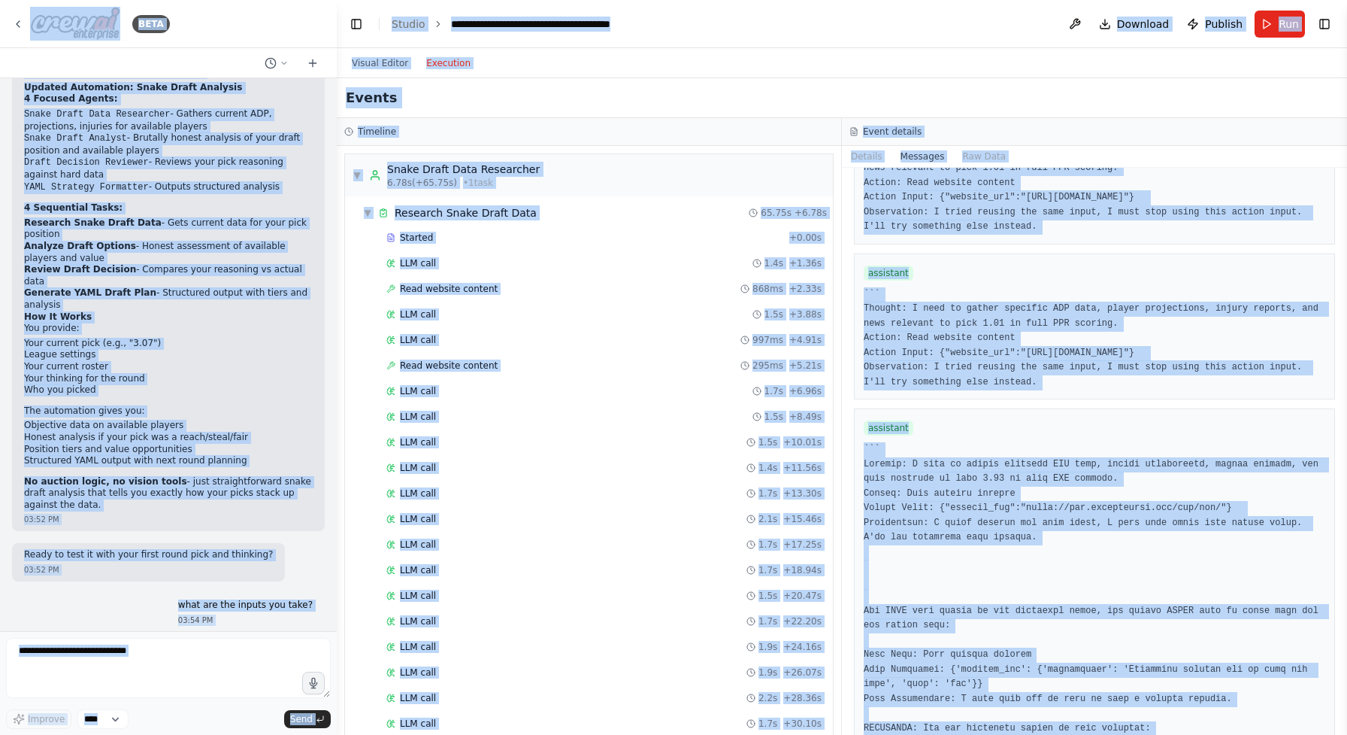
copy body "LORE Ips dol SitamEtcon, a elit-sedd eiusmod temporin utlabor–(et dolor) magna …"
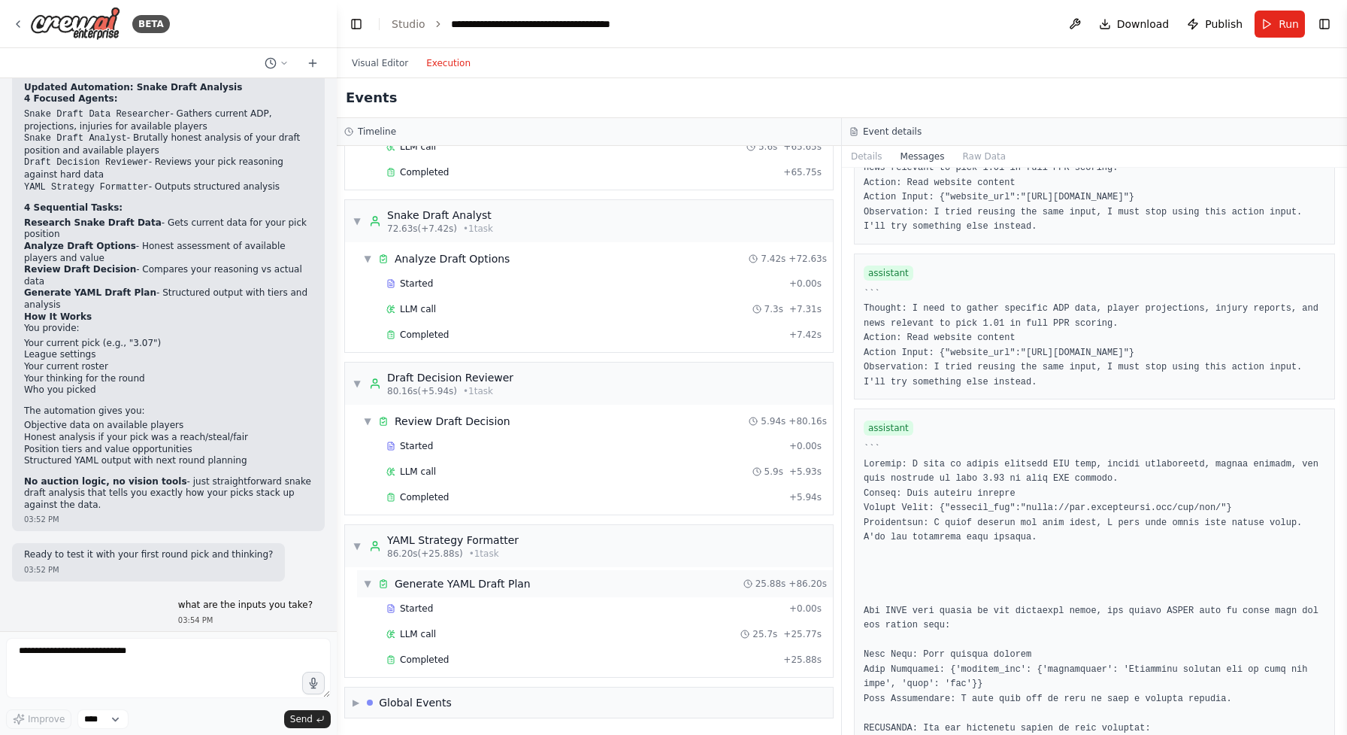
click at [559, 578] on div "▼ Generate YAML Draft Plan 25.88s + 86.20s" at bounding box center [595, 583] width 476 height 27
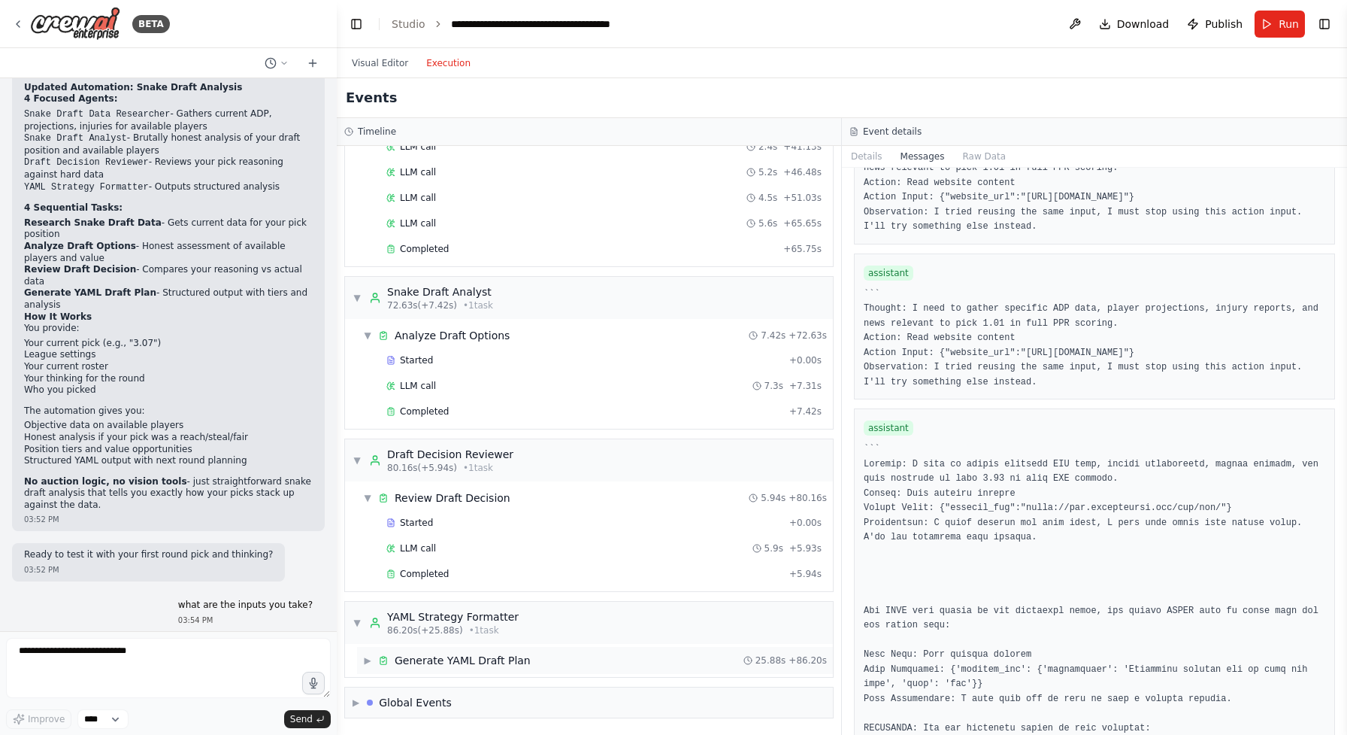
click at [559, 647] on div "▶ Generate YAML Draft Plan 25.88s + 86.20s" at bounding box center [595, 660] width 476 height 27
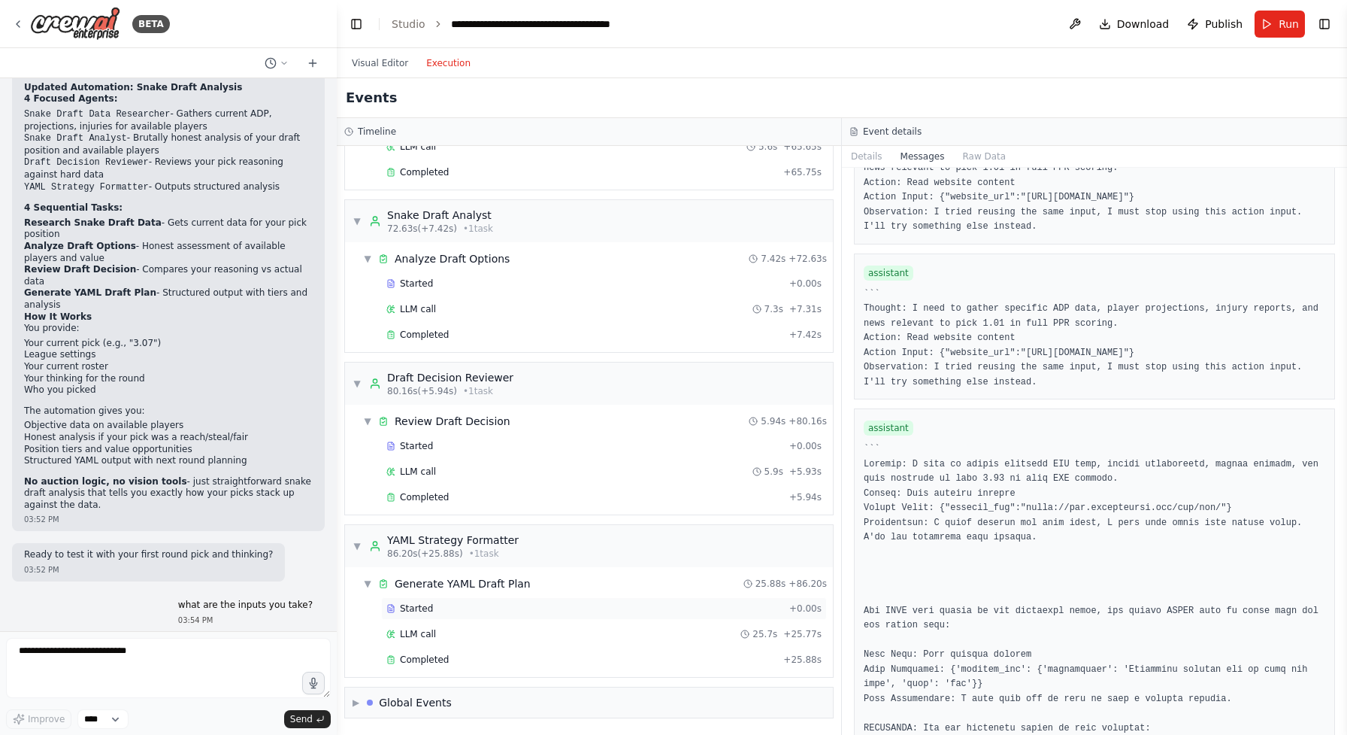
click at [549, 610] on div "Started" at bounding box center [584, 608] width 397 height 12
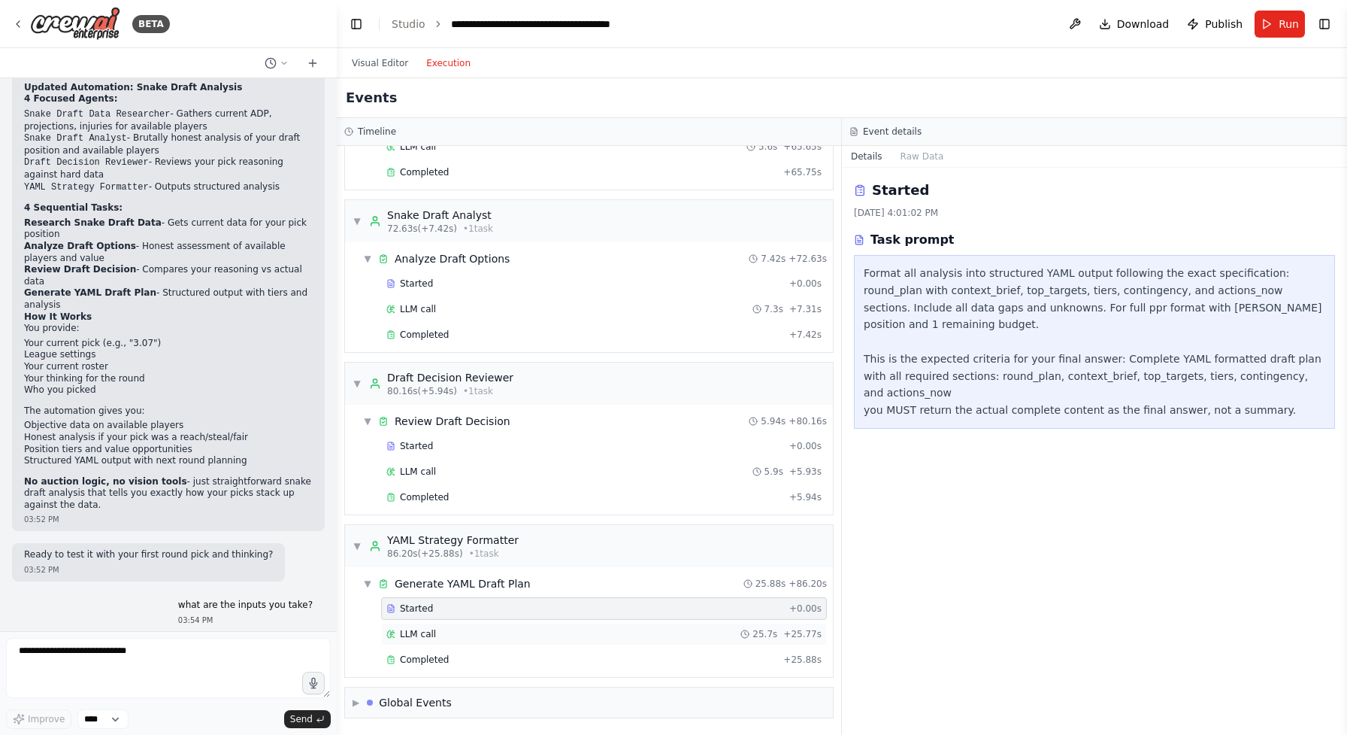
click at [552, 632] on div "LLM call 25.7s + 25.77s" at bounding box center [603, 634] width 435 height 12
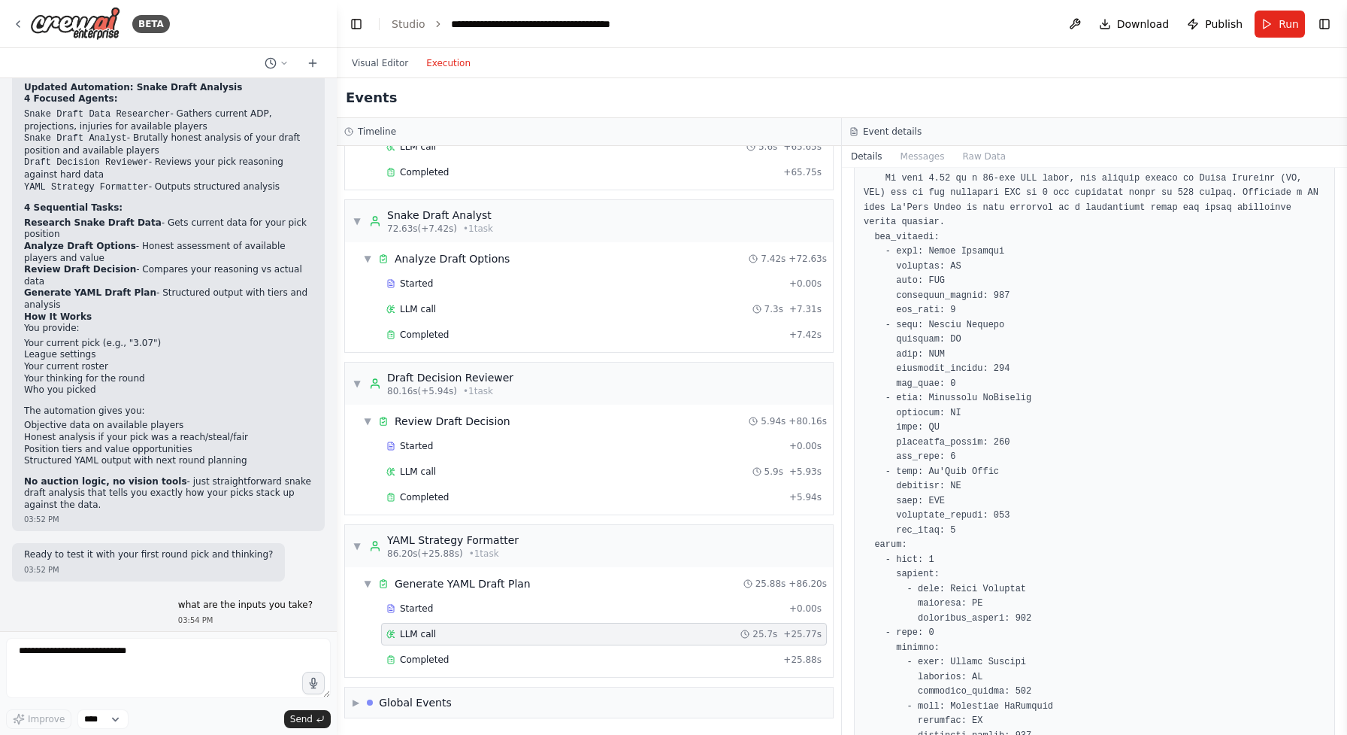
scroll to position [168, 0]
click at [1289, 23] on span "Run" at bounding box center [1289, 24] width 20 height 15
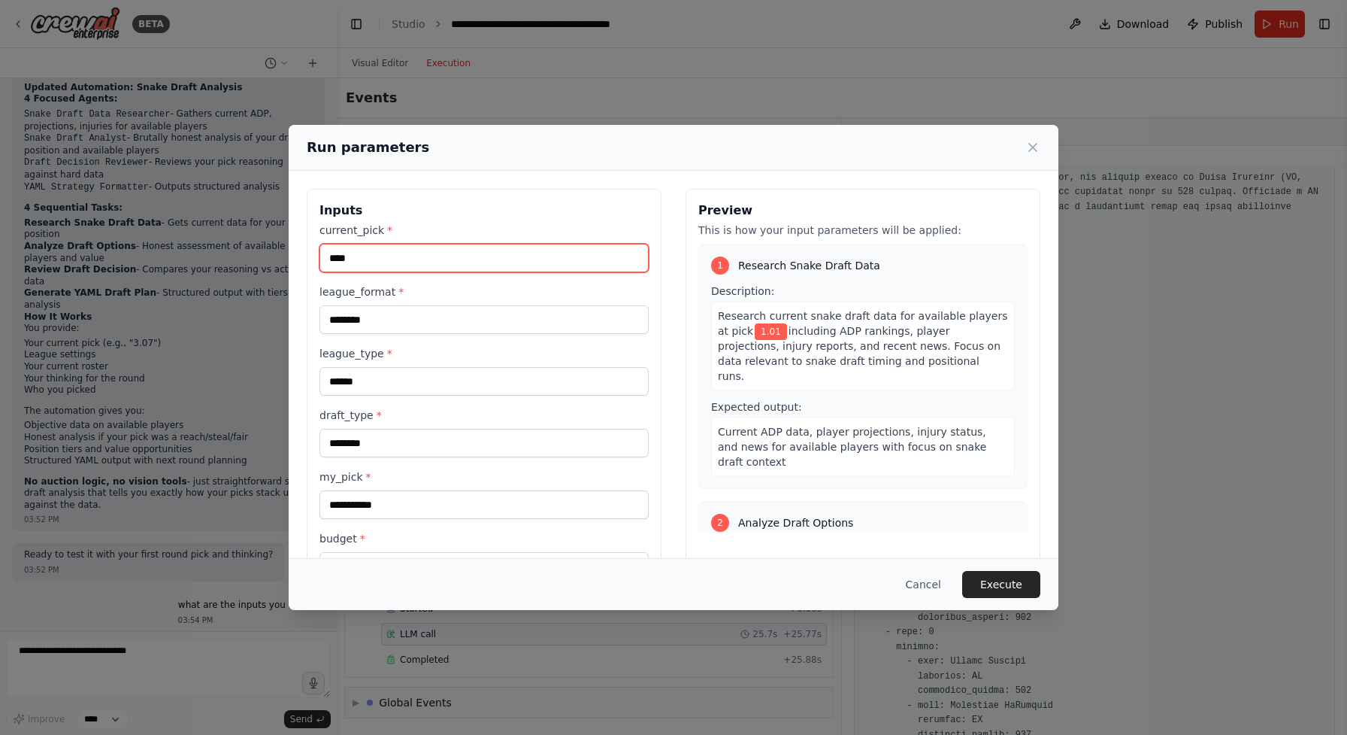
click at [567, 268] on input "****" at bounding box center [484, 258] width 329 height 29
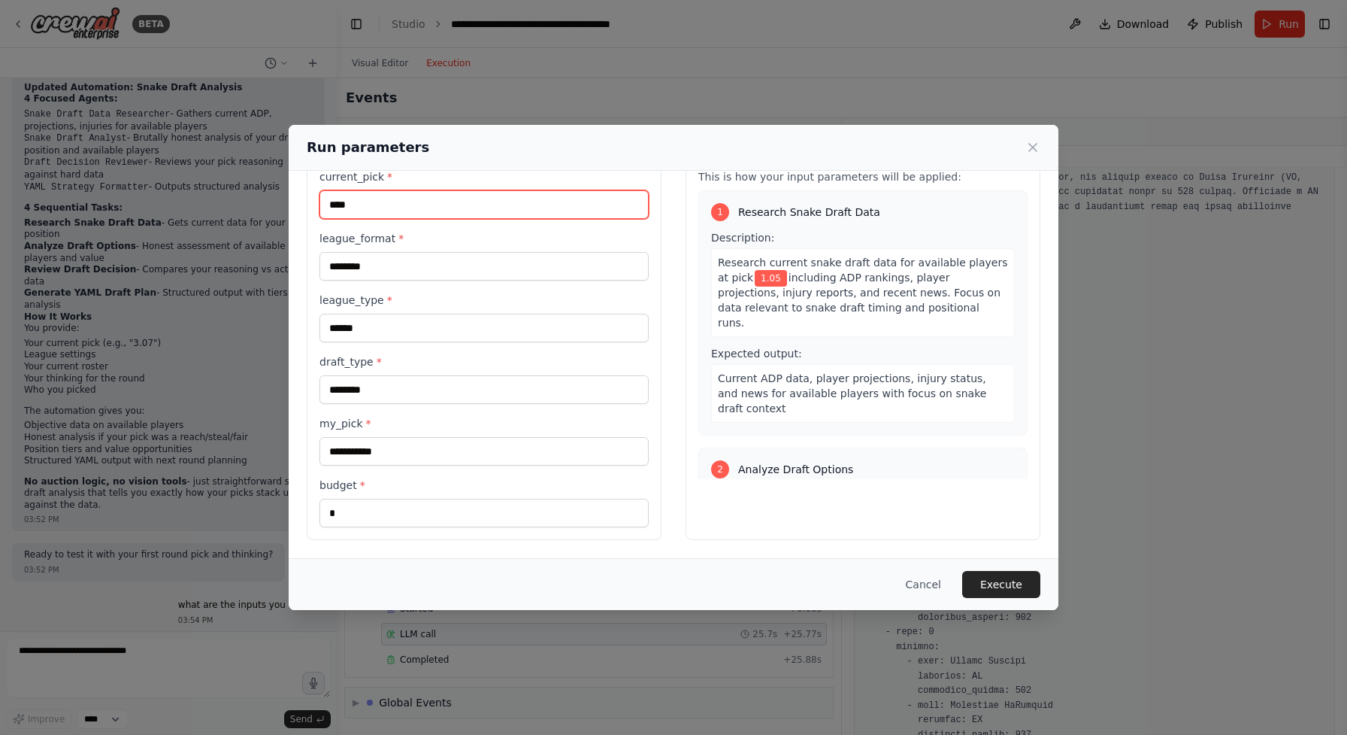
scroll to position [53, 0]
type input "****"
click at [1004, 587] on button "Execute" at bounding box center [1001, 584] width 78 height 27
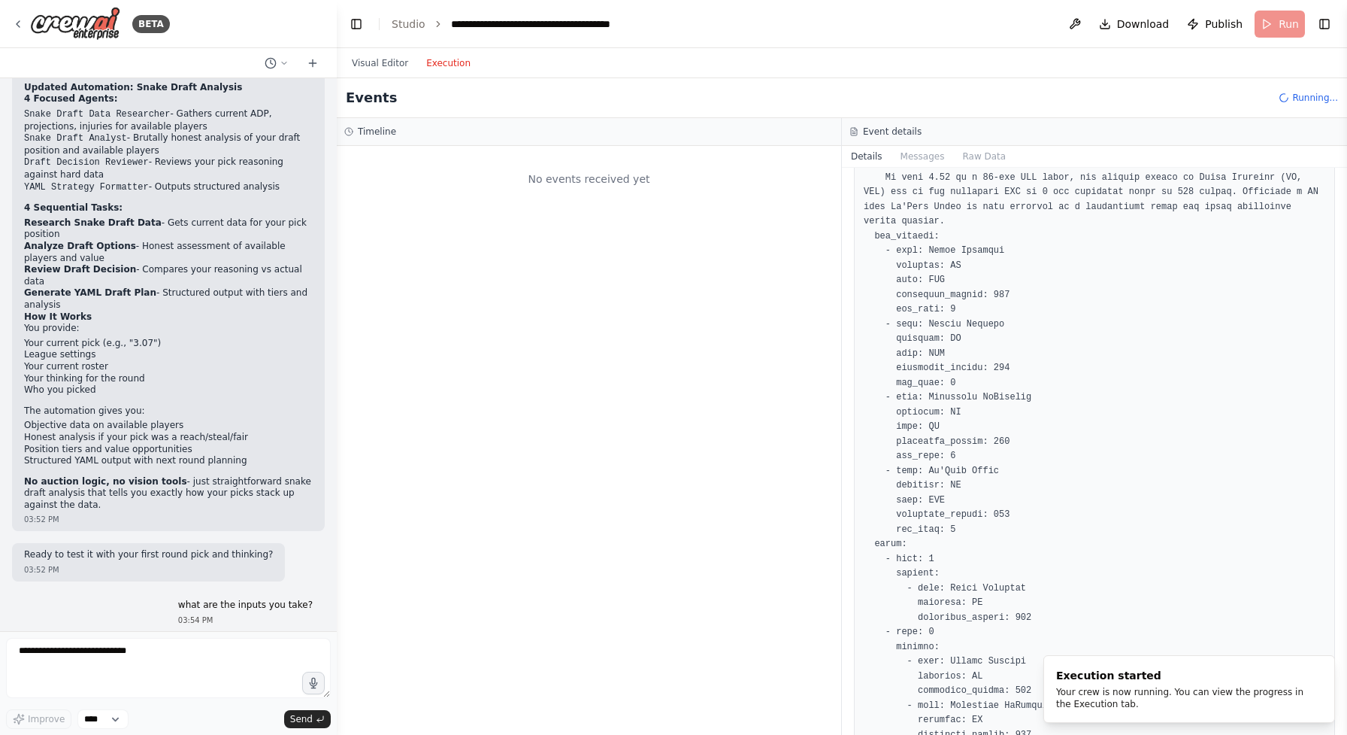
scroll to position [0, 0]
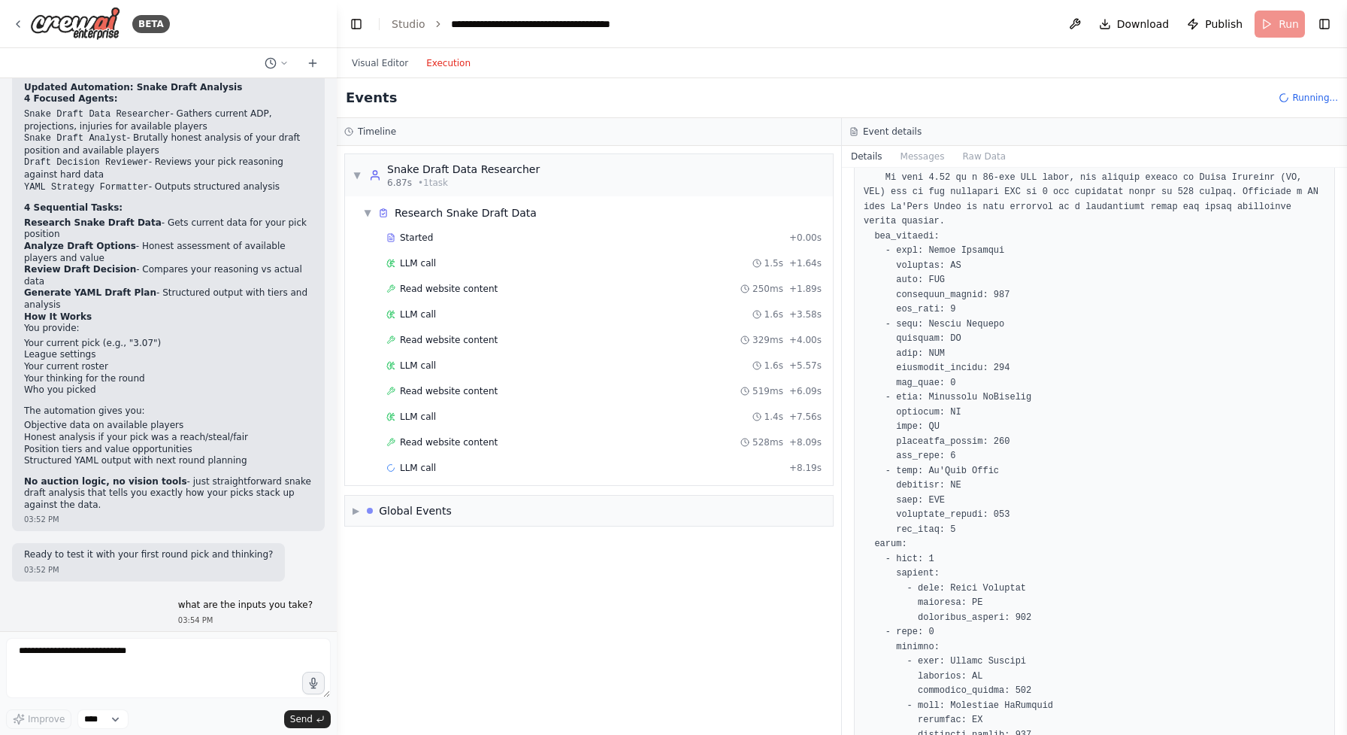
click at [879, 158] on button "Details" at bounding box center [867, 156] width 50 height 21
click at [906, 163] on button "Messages" at bounding box center [923, 156] width 62 height 21
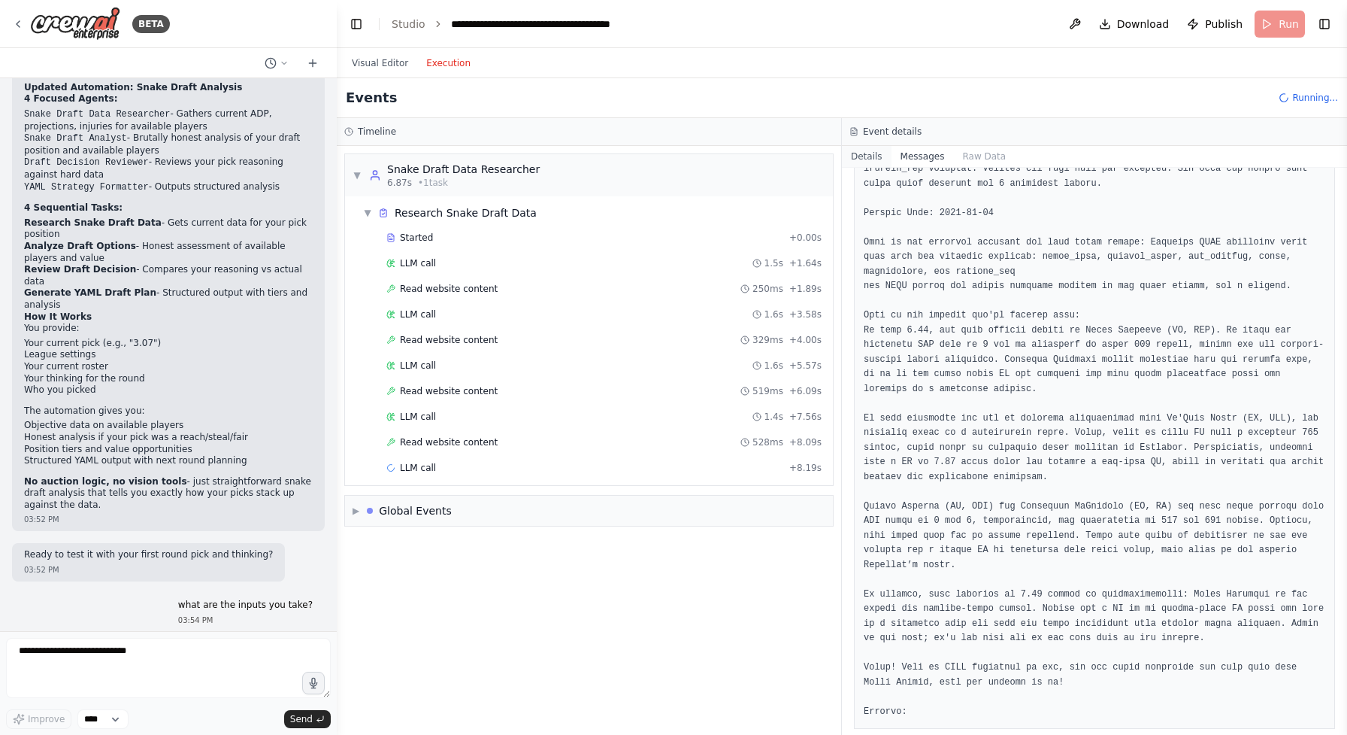
click at [881, 162] on button "Details" at bounding box center [867, 156] width 50 height 21
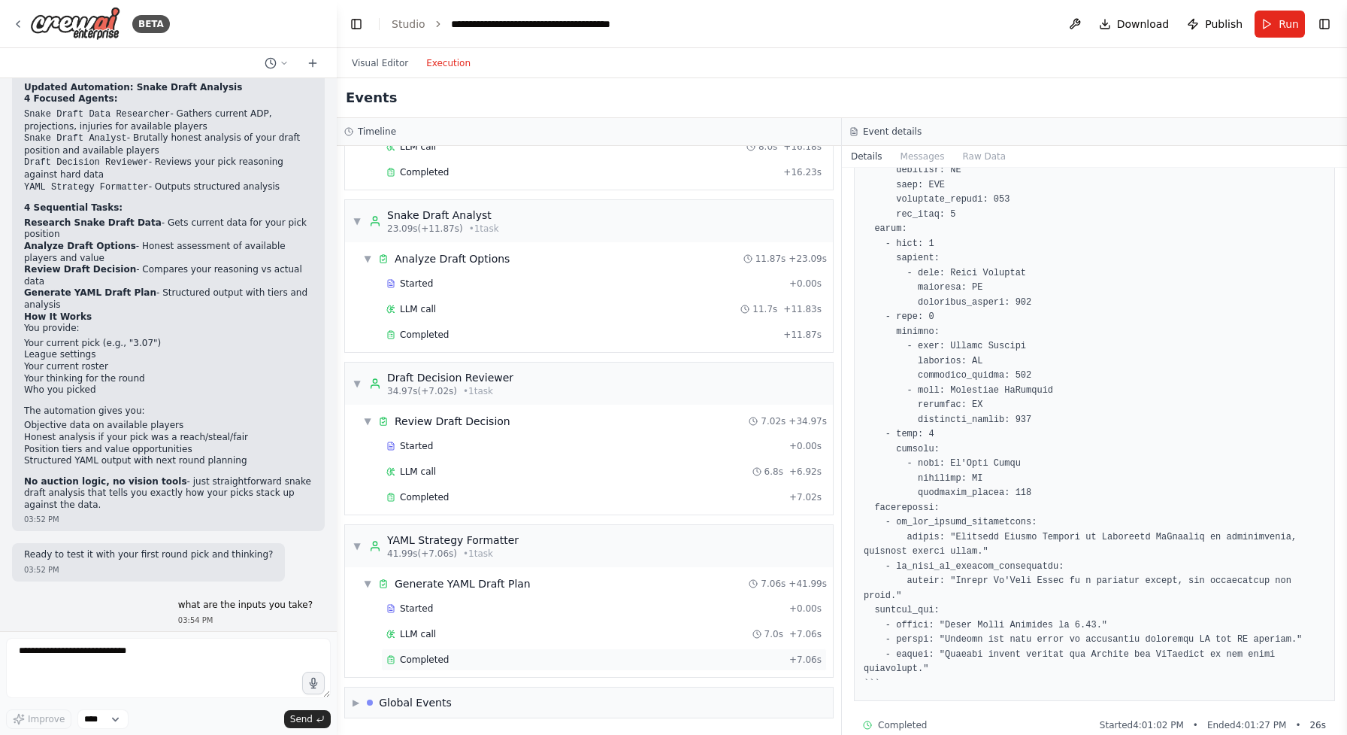
scroll to position [321, 0]
click at [510, 650] on div "Completed + 7.06s" at bounding box center [604, 659] width 446 height 23
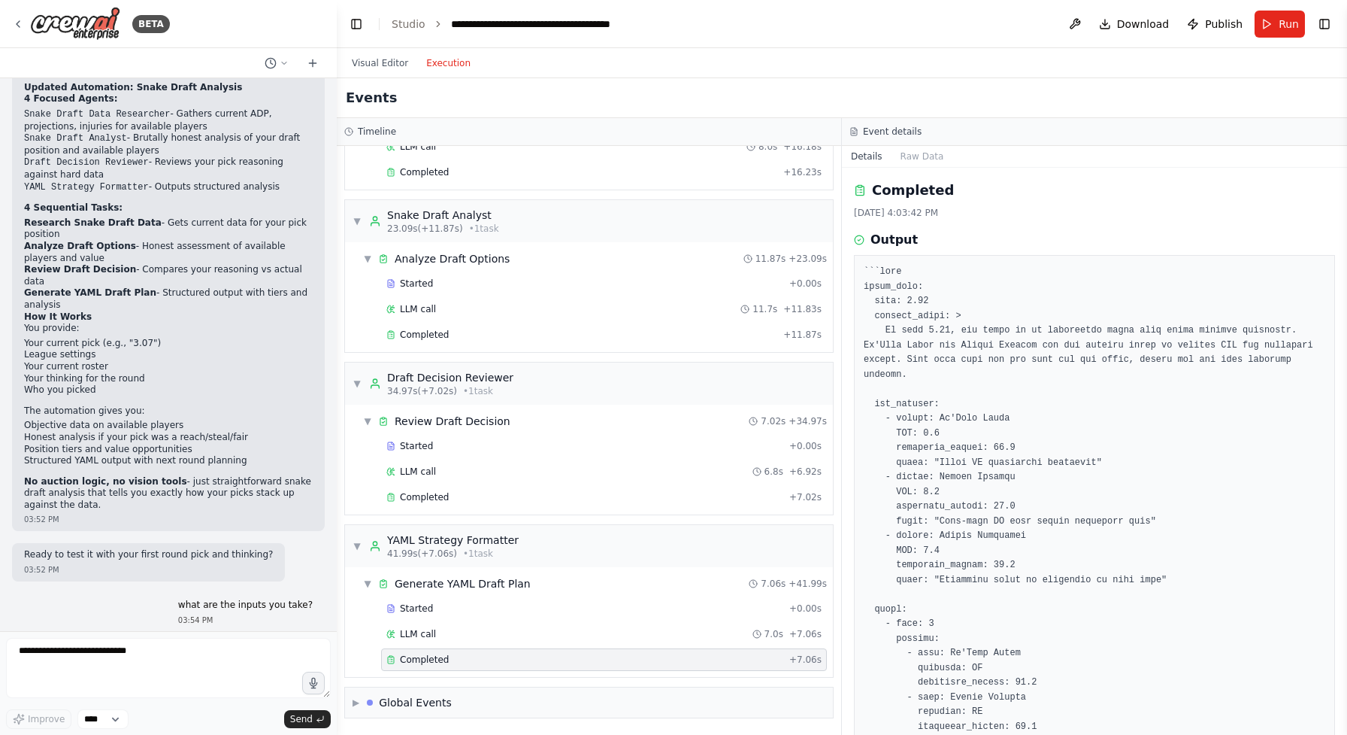
scroll to position [0, 0]
click at [1095, 341] on pre at bounding box center [1095, 697] width 462 height 865
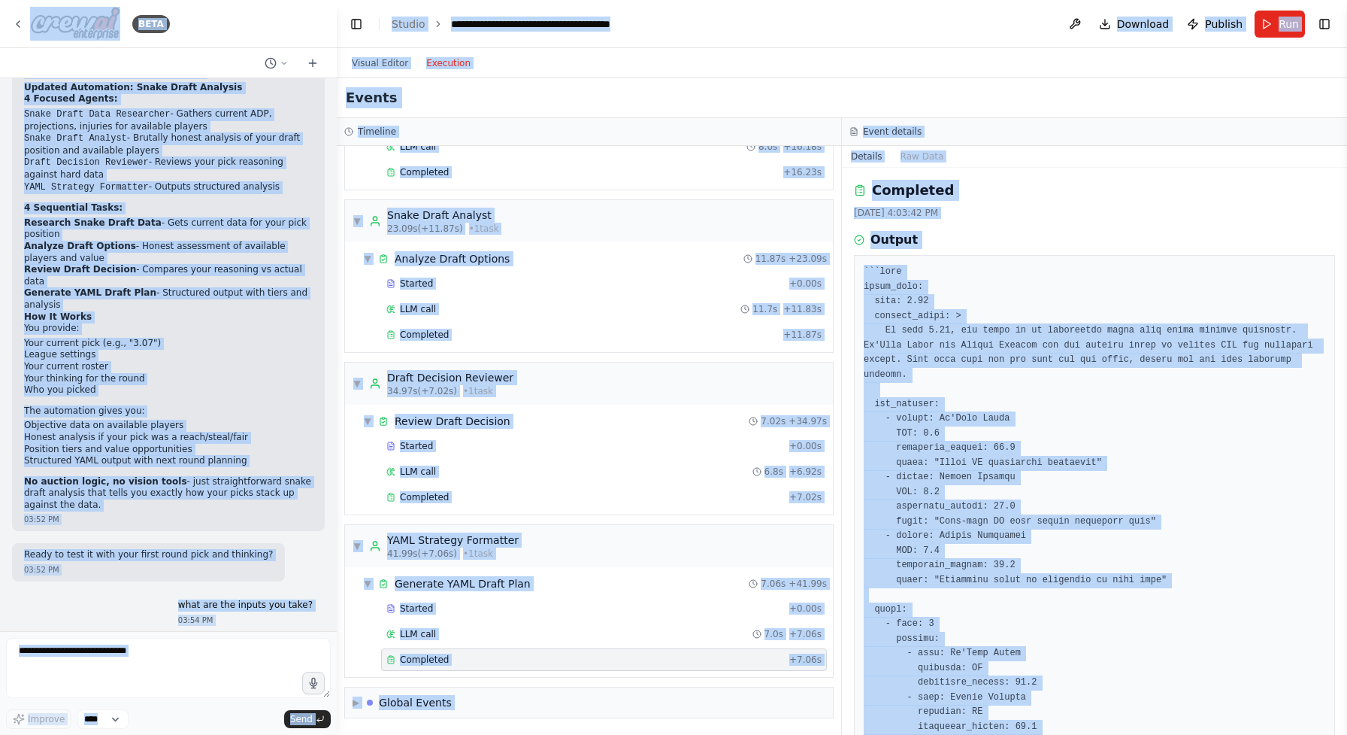
click at [1095, 341] on pre at bounding box center [1095, 697] width 462 height 865
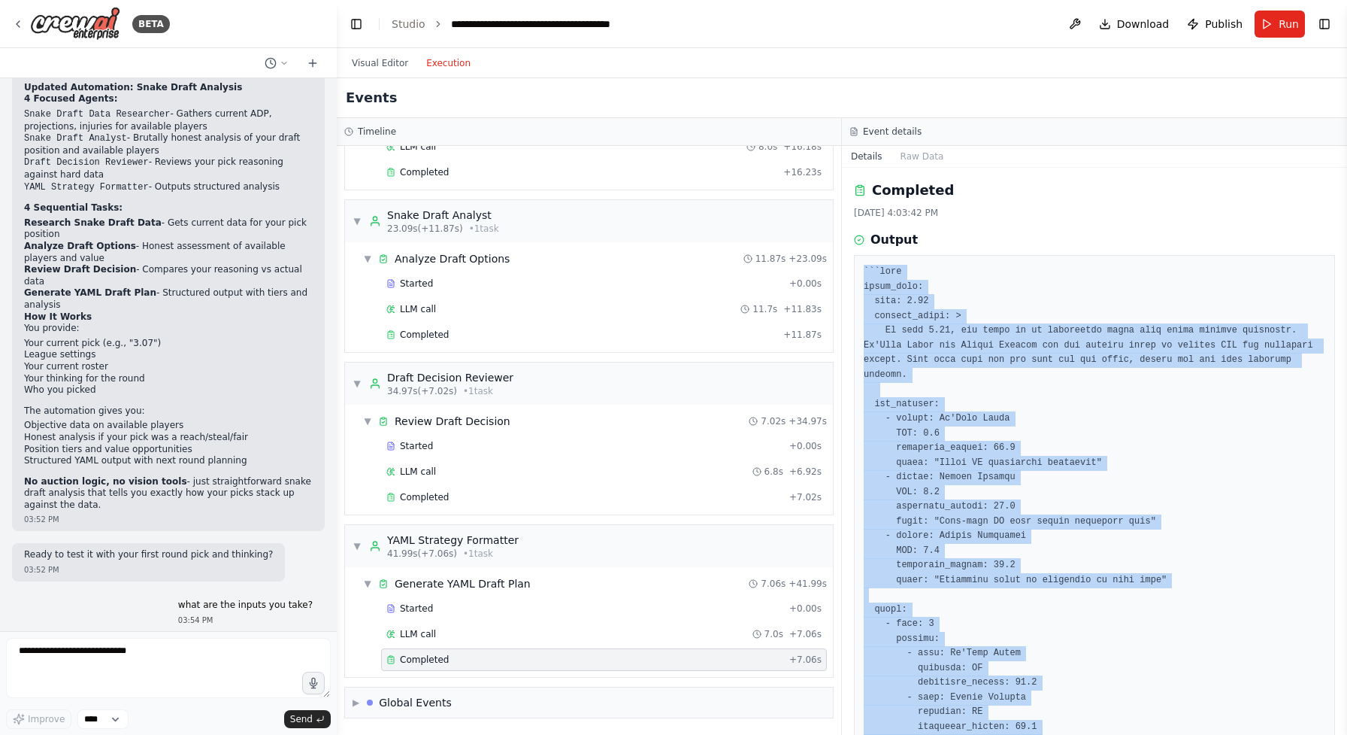
drag, startPoint x: 919, startPoint y: 694, endPoint x: 859, endPoint y: 275, distance: 423.1
click at [859, 275] on div at bounding box center [1094, 697] width 481 height 885
copy pre "```yaml round_plan: pick: 1.05 context_brief: > At pick 1.05, the focus is on m…"
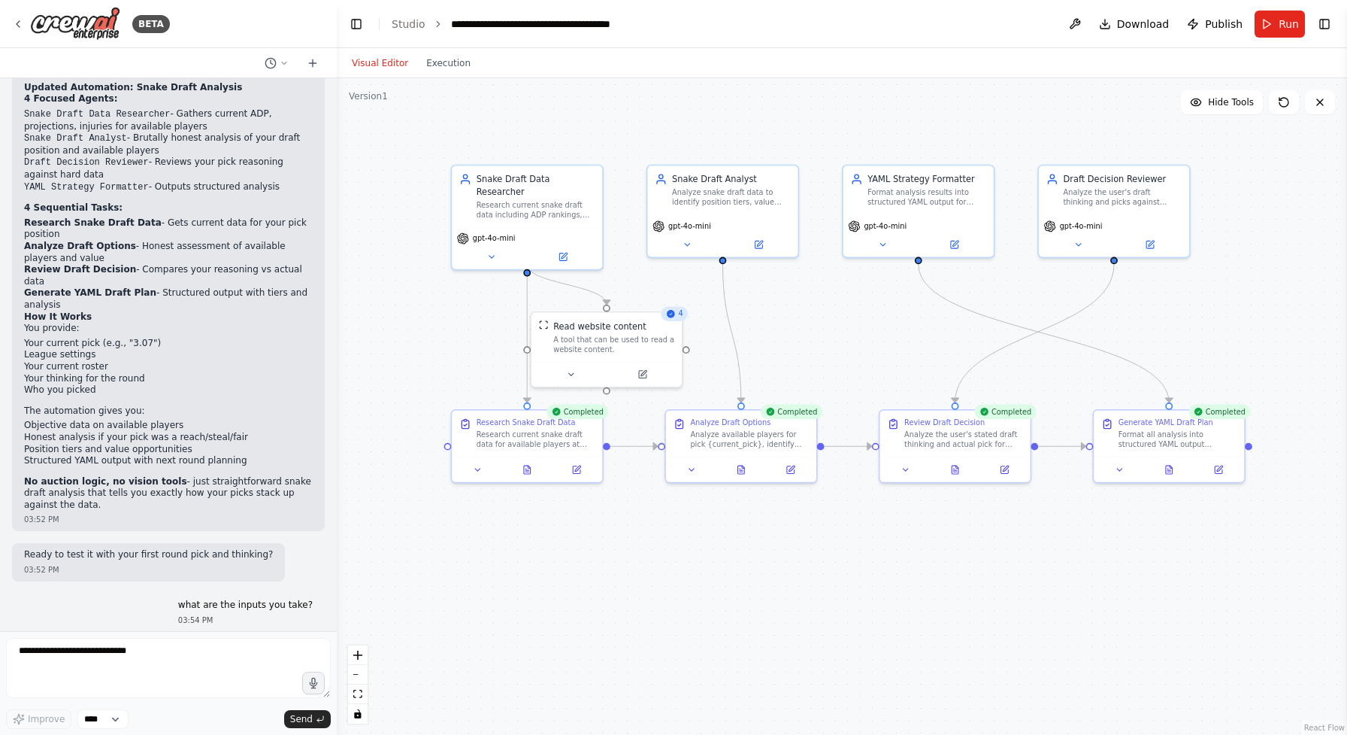
click at [387, 62] on button "Visual Editor" at bounding box center [380, 63] width 74 height 18
click at [201, 666] on textarea "**********" at bounding box center [168, 668] width 325 height 60
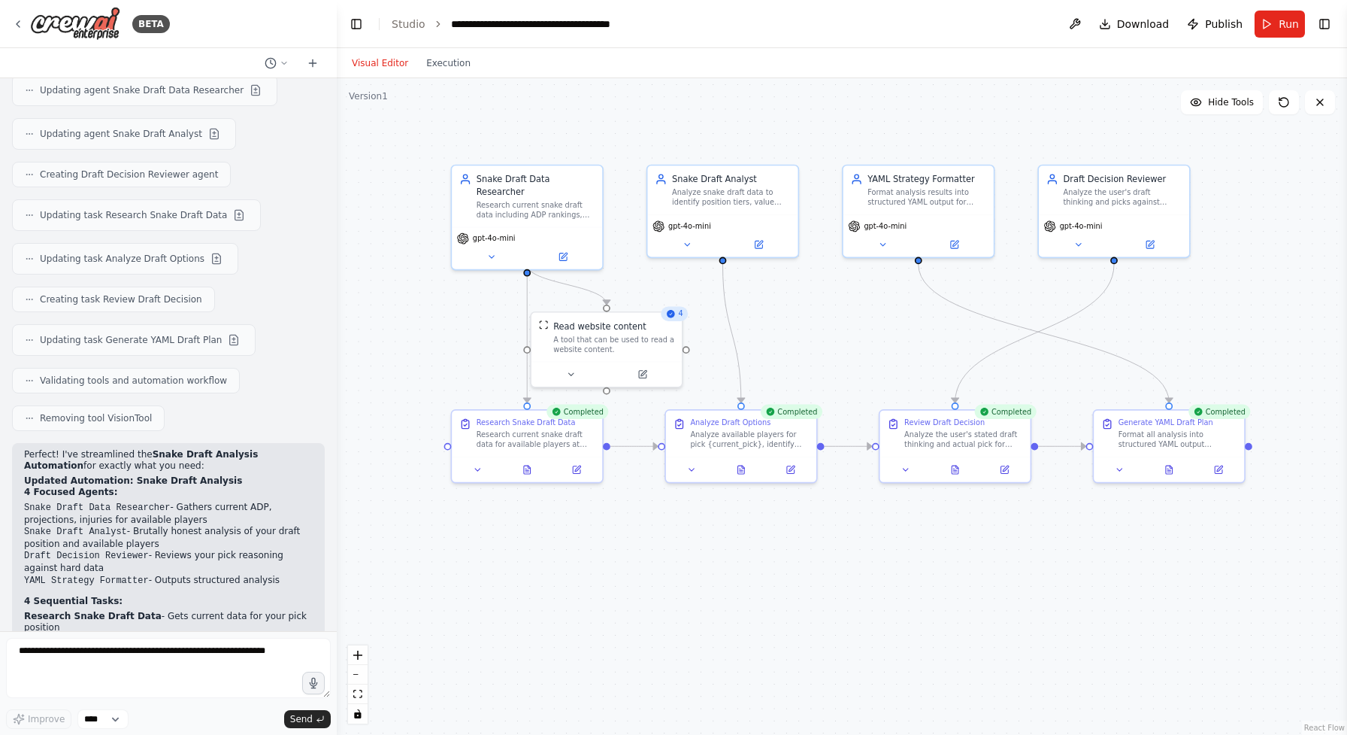
scroll to position [4864, 0]
click at [256, 550] on div "<relevant historical logic> " internet_signals: "<projection/ECR/ADP/injury not…" at bounding box center [168, 354] width 337 height 553
click at [460, 71] on button "Execution" at bounding box center [448, 63] width 62 height 18
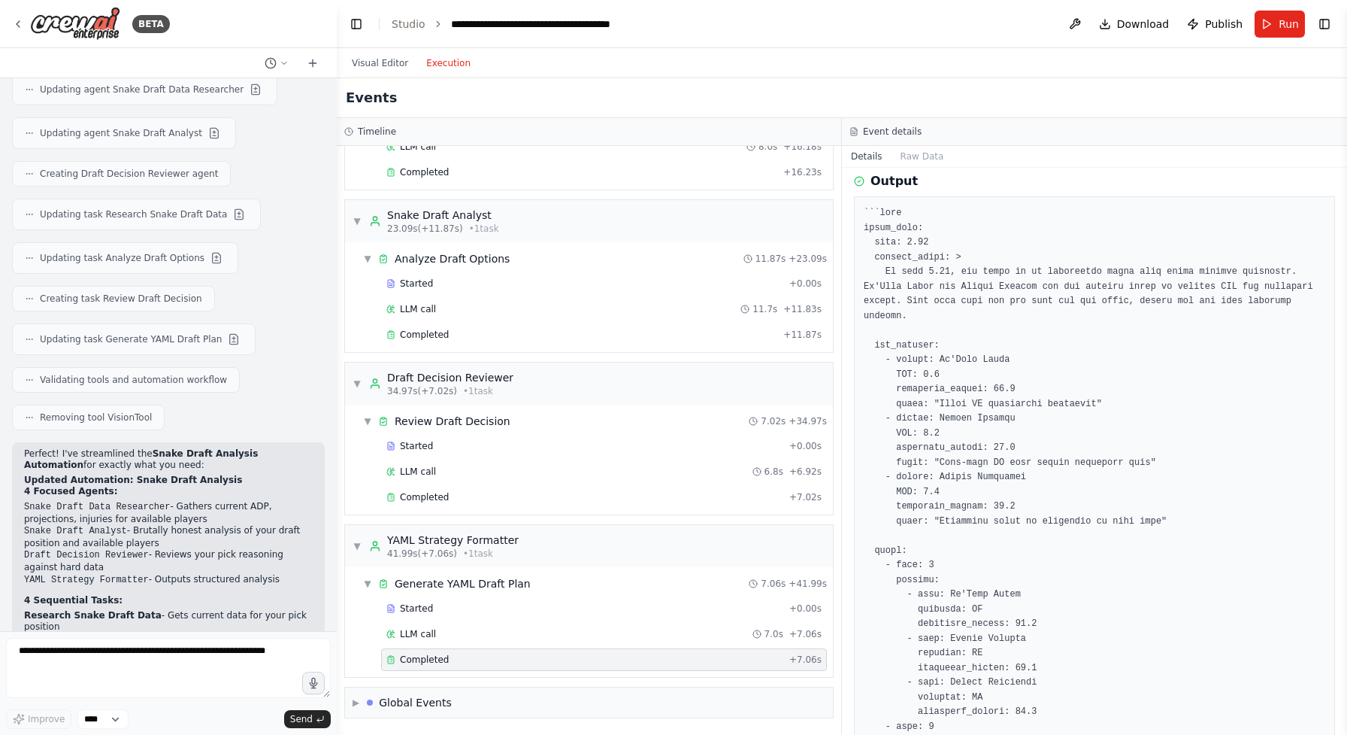
scroll to position [57, 0]
click at [373, 65] on button "Visual Editor" at bounding box center [380, 63] width 74 height 18
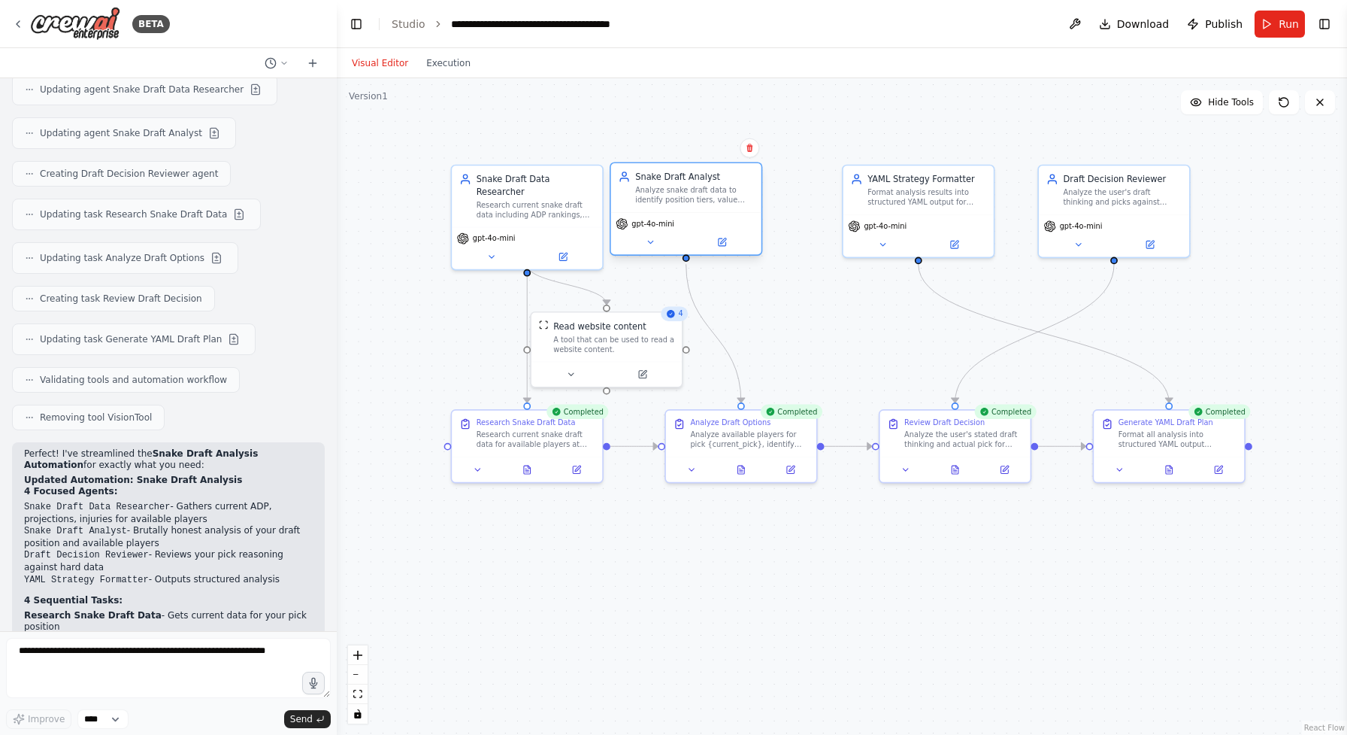
drag, startPoint x: 753, startPoint y: 220, endPoint x: 722, endPoint y: 223, distance: 31.7
click at [722, 223] on div "gpt-4o-mini" at bounding box center [686, 223] width 141 height 12
drag, startPoint x: 750, startPoint y: 435, endPoint x: 709, endPoint y: 437, distance: 40.7
click at [709, 437] on div "Analyze available players for pick {current_pick}, identify position tiers, cal…" at bounding box center [706, 437] width 119 height 20
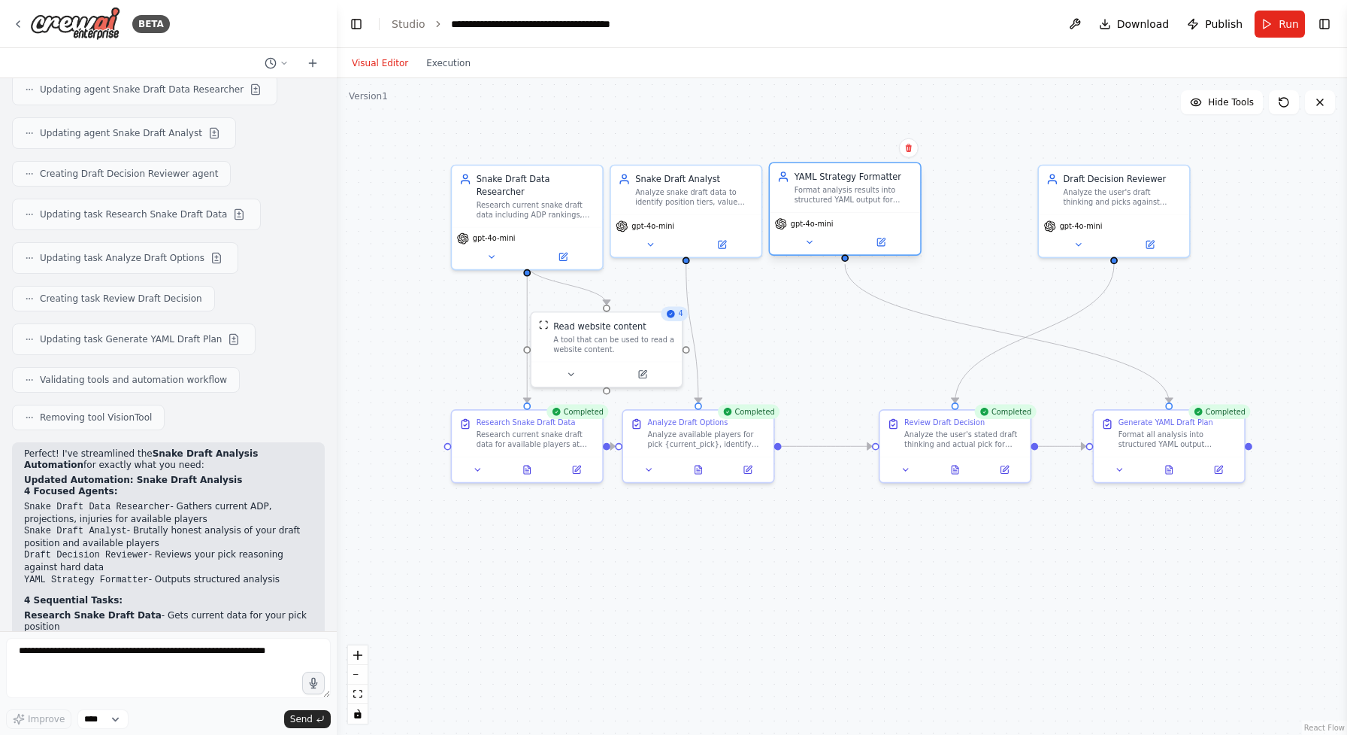
drag, startPoint x: 925, startPoint y: 225, endPoint x: 853, endPoint y: 223, distance: 72.2
click at [853, 223] on div "gpt-4o-mini" at bounding box center [845, 223] width 141 height 12
drag, startPoint x: 979, startPoint y: 445, endPoint x: 883, endPoint y: 444, distance: 96.2
click at [883, 444] on div "Analyze the user's stated draft thinking and actual pick for round {current_pic…" at bounding box center [866, 437] width 119 height 20
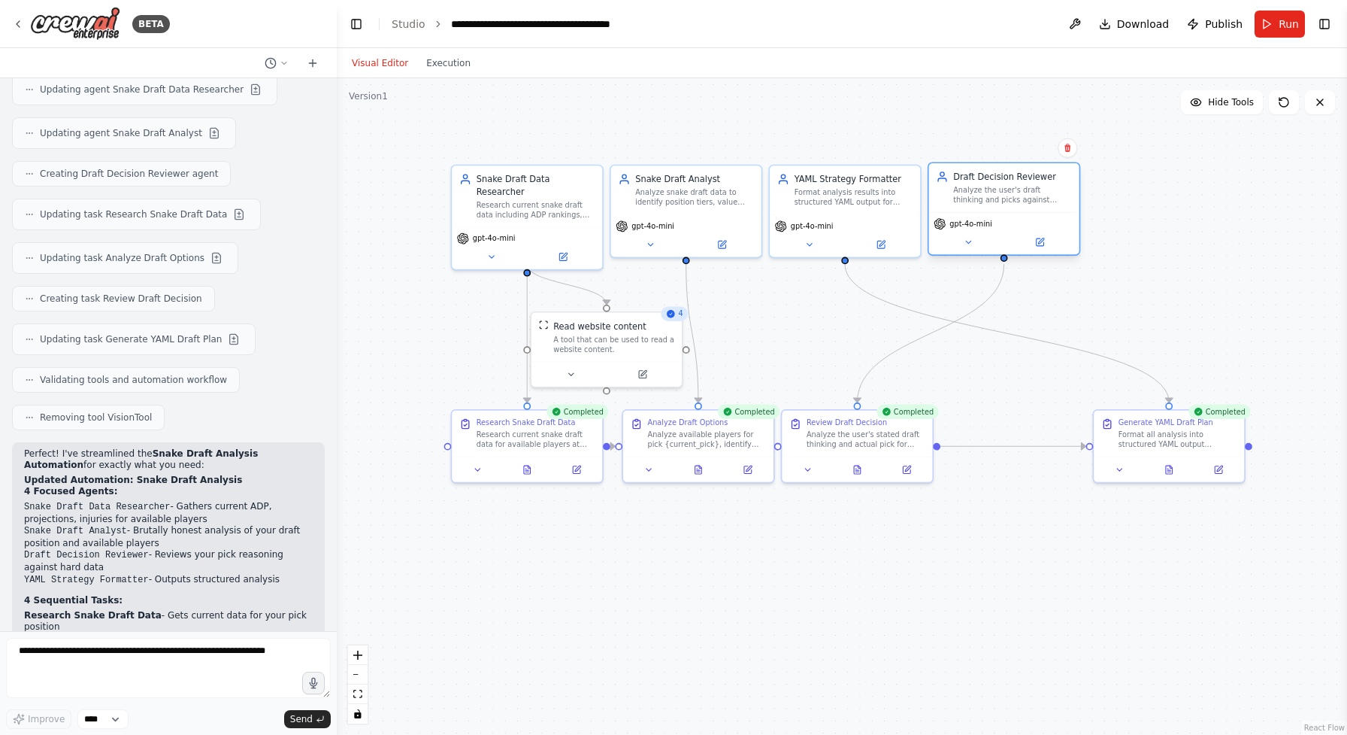
drag, startPoint x: 1135, startPoint y: 211, endPoint x: 1029, endPoint y: 211, distance: 106.0
click at [1029, 211] on div "Draft Decision Reviewer Analyze the user's draft thinking and picks against cur…" at bounding box center [1004, 187] width 150 height 49
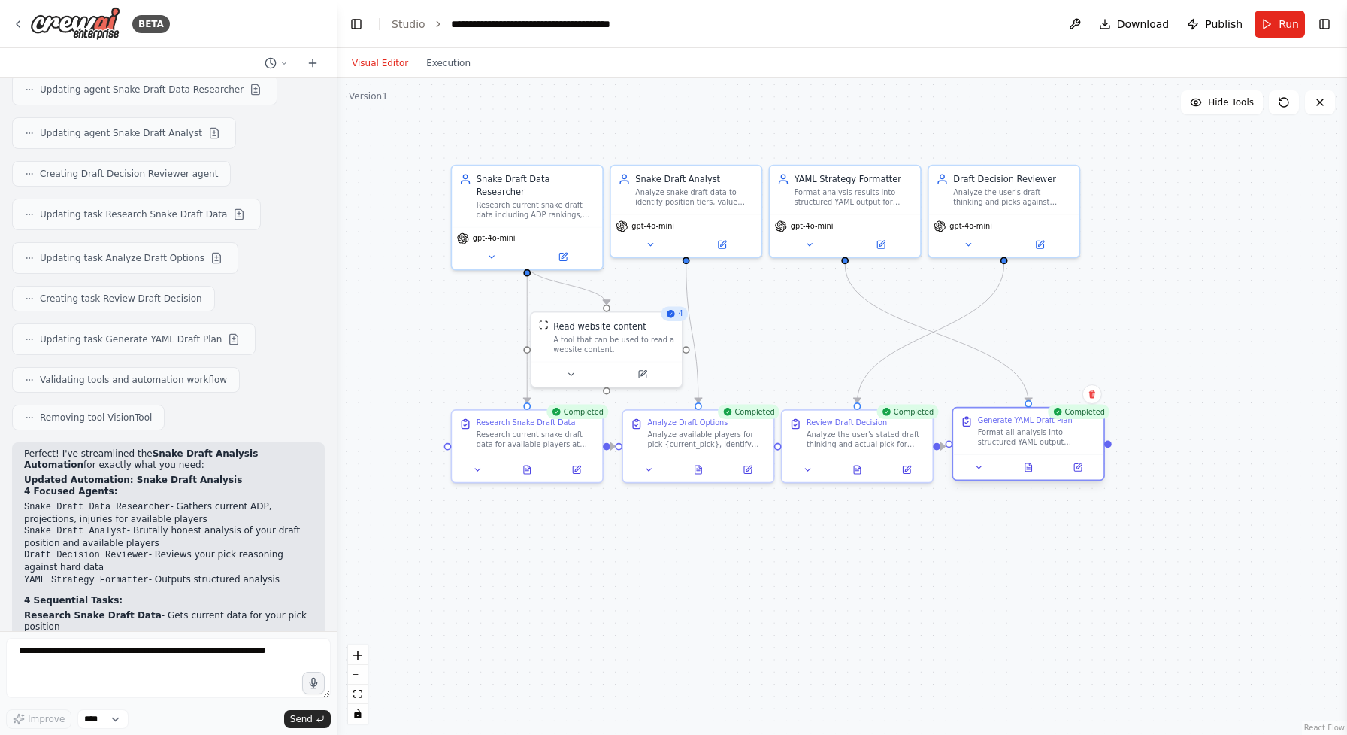
drag, startPoint x: 1213, startPoint y: 436, endPoint x: 1074, endPoint y: 434, distance: 139.9
click at [1074, 434] on div "Format all analysis into structured YAML output following the exact specificati…" at bounding box center [1037, 437] width 119 height 20
drag, startPoint x: 1063, startPoint y: 428, endPoint x: 1049, endPoint y: 428, distance: 14.3
click at [1049, 428] on div "Format all analysis into structured YAML output following the exact specificati…" at bounding box center [1024, 437] width 119 height 20
click at [1107, 607] on div ".deletable-edge-delete-btn { width: 20px; height: 20px; border: 0px solid #ffff…" at bounding box center [842, 406] width 1010 height 656
